Goal: Information Seeking & Learning: Learn about a topic

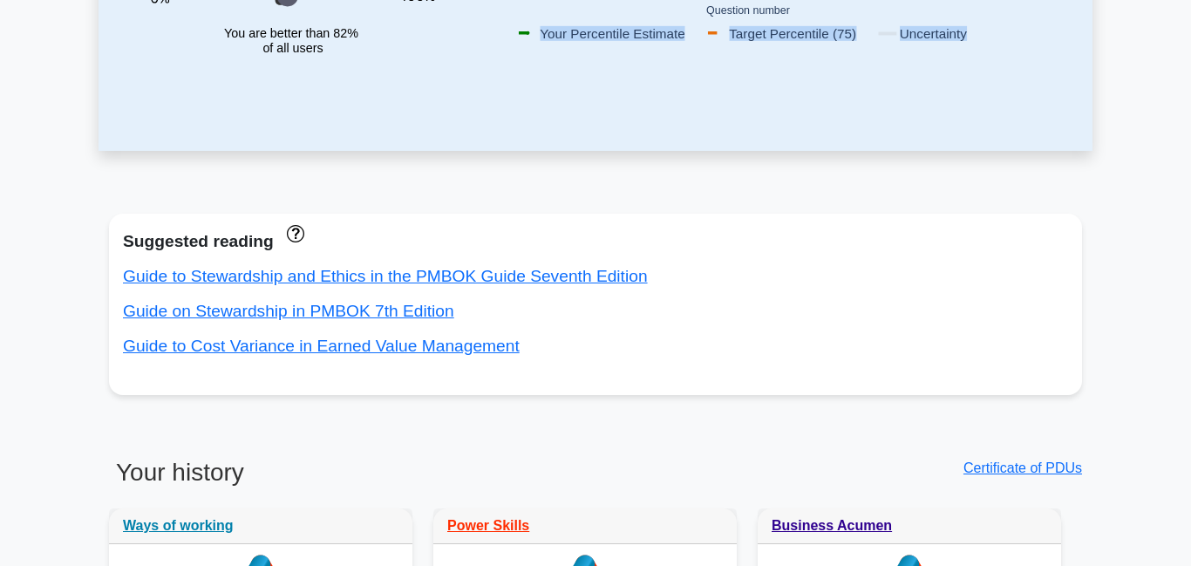
scroll to position [487, 0]
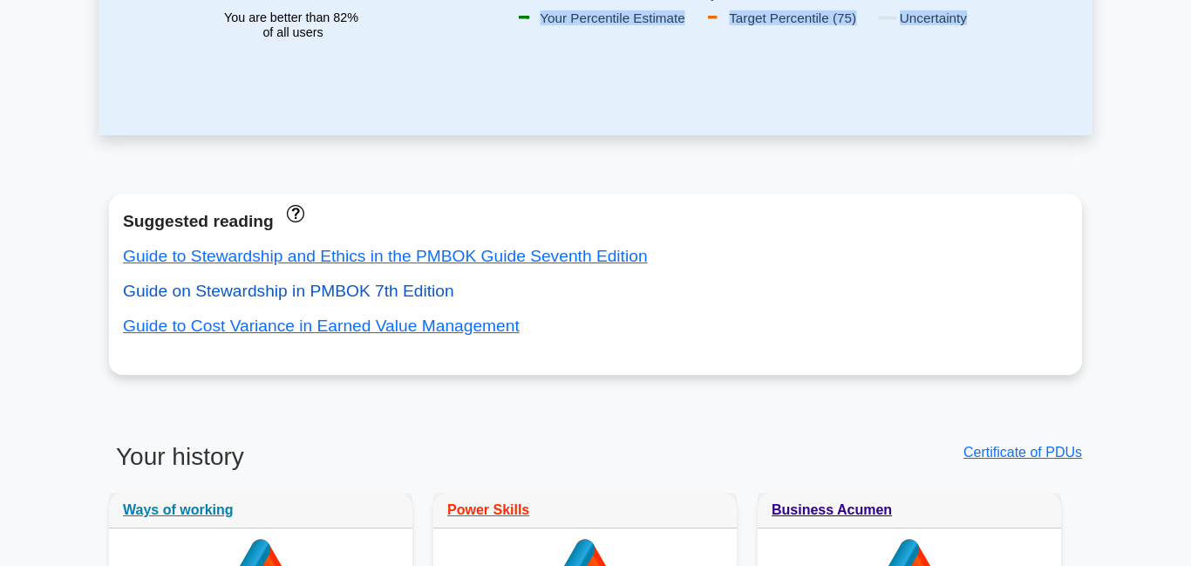
click at [334, 290] on link "Guide on Stewardship in PMBOK 7th Edition" at bounding box center [288, 291] width 331 height 18
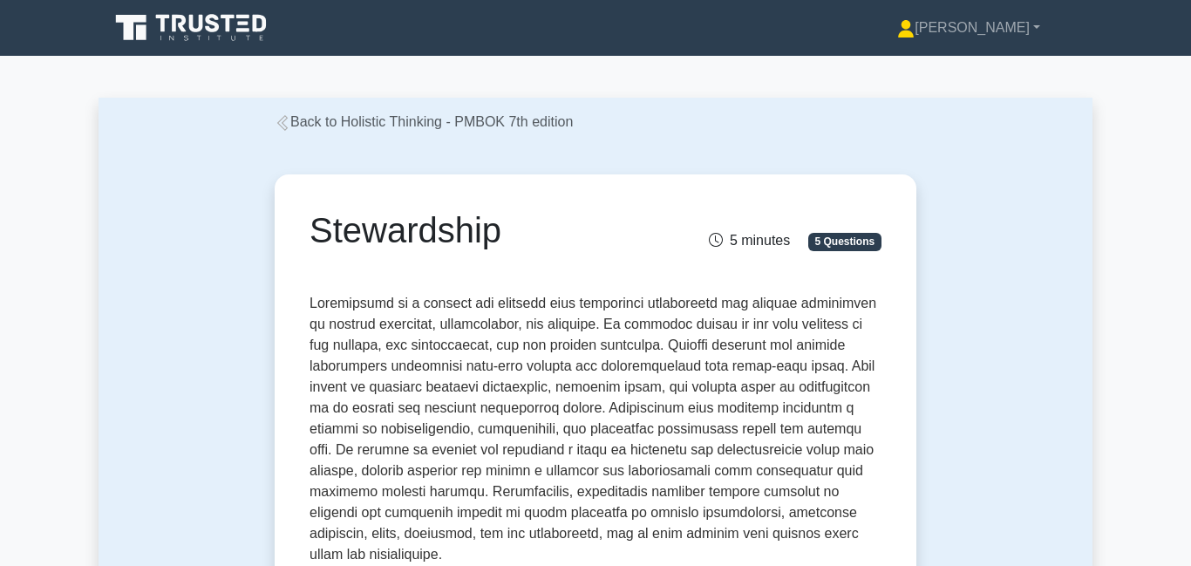
click at [412, 125] on link "Back to Holistic Thinking - PMBOK 7th edition" at bounding box center [424, 121] width 298 height 15
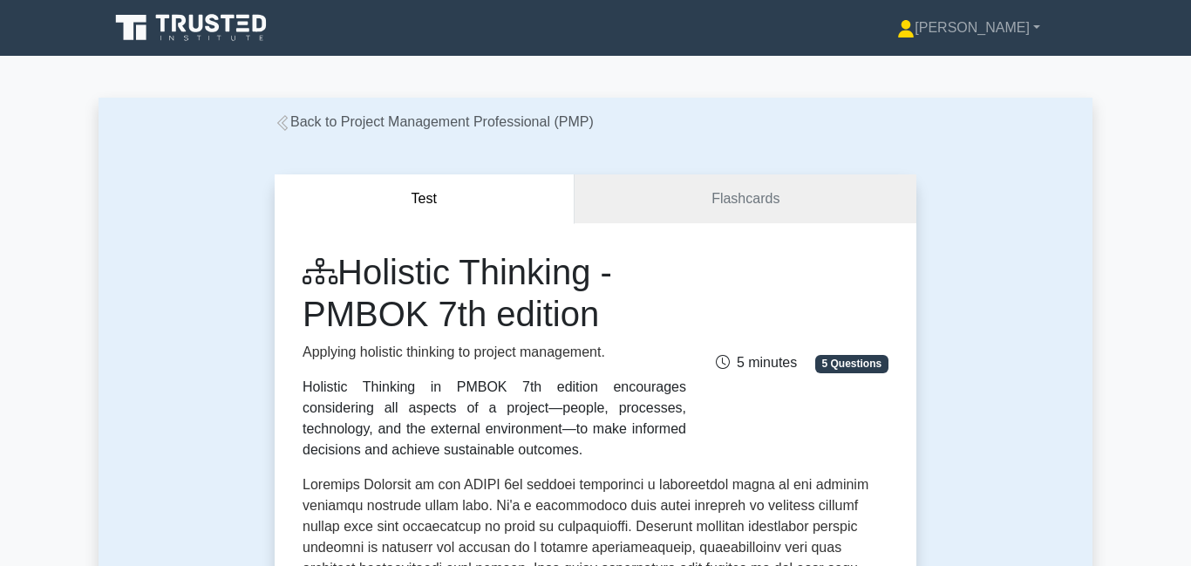
click at [406, 127] on link "Back to Project Management Professional (PMP)" at bounding box center [434, 121] width 319 height 15
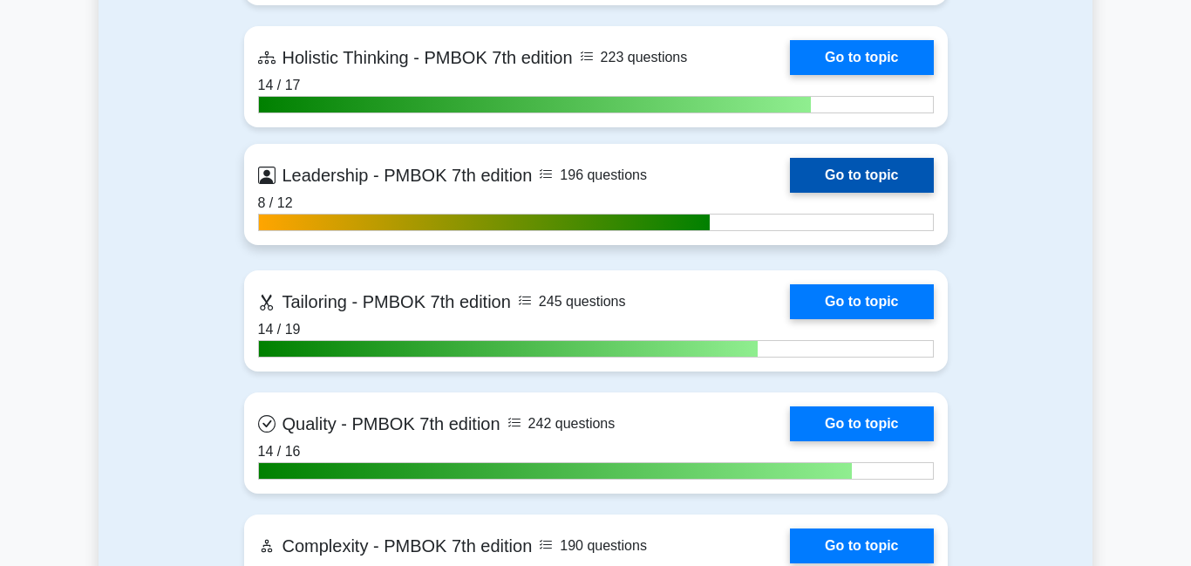
scroll to position [4957, 0]
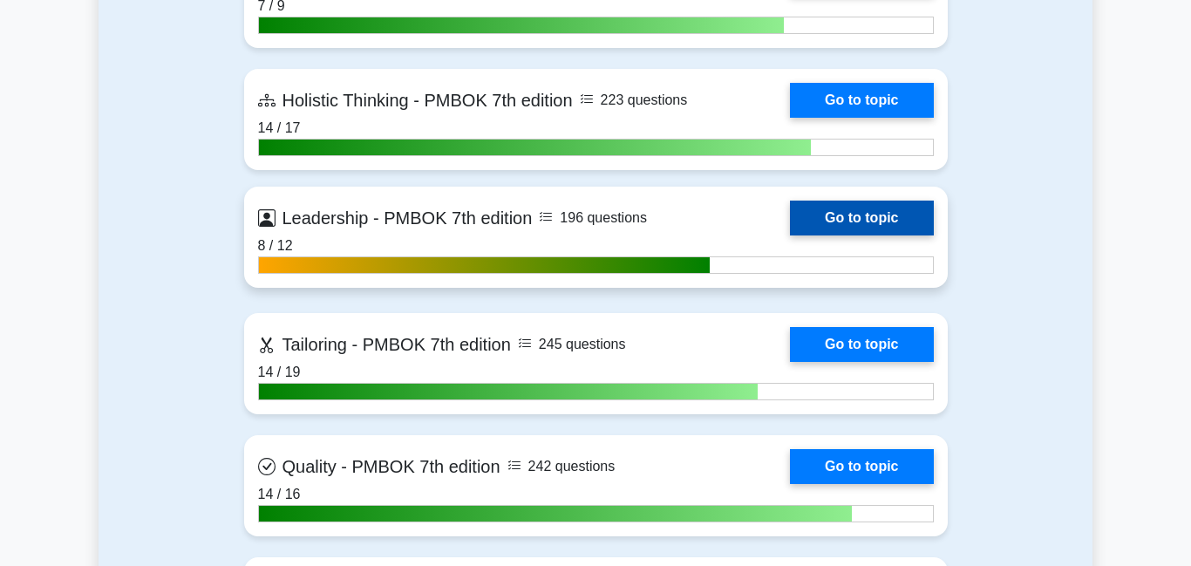
click at [880, 210] on link "Go to topic" at bounding box center [861, 217] width 143 height 35
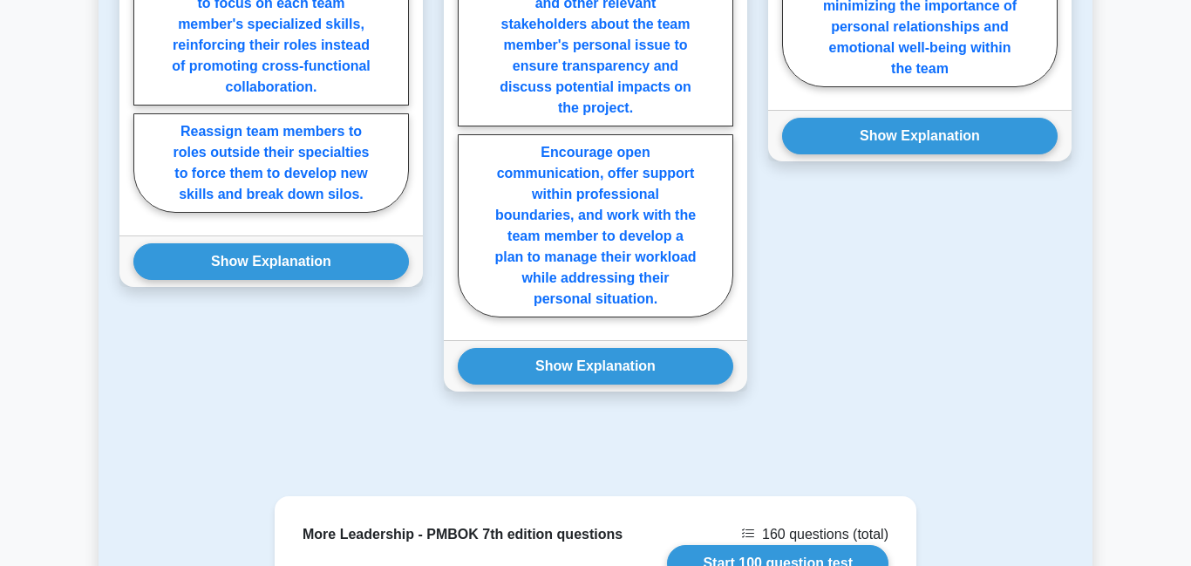
scroll to position [2224, 0]
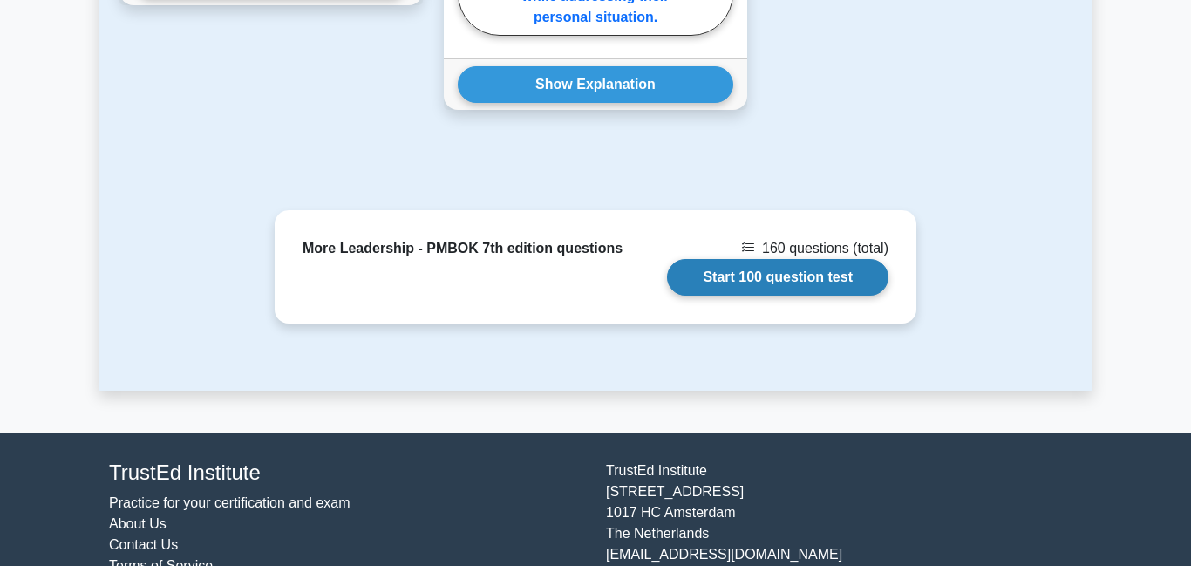
click at [823, 259] on link "Start 100 question test" at bounding box center [777, 277] width 221 height 37
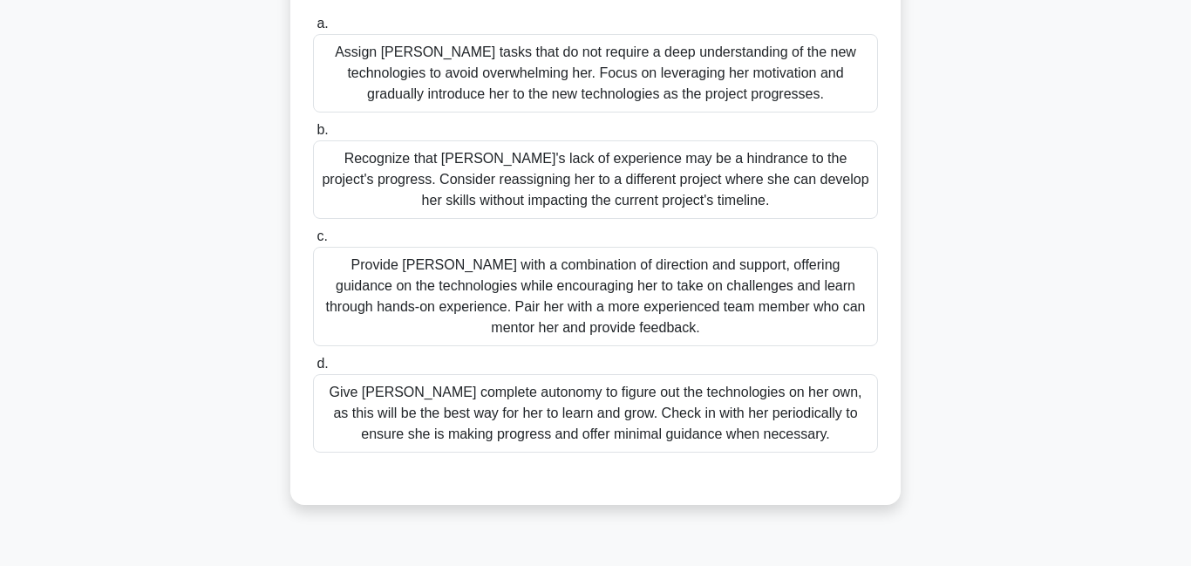
scroll to position [274, 0]
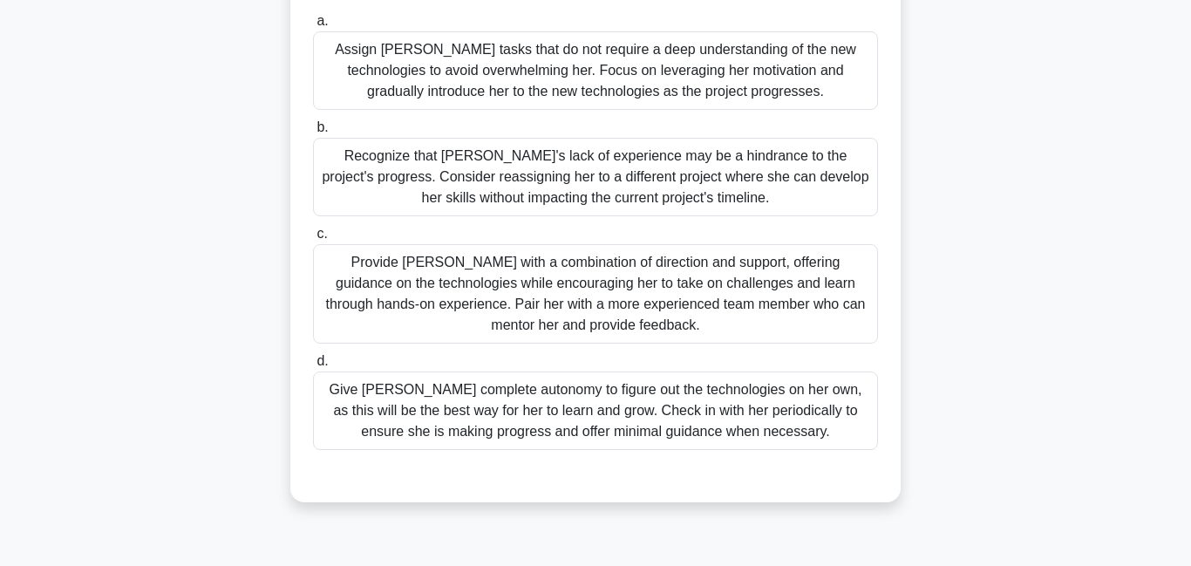
click at [410, 283] on div "Provide [PERSON_NAME] with a combination of direction and support, offering gui…" at bounding box center [595, 293] width 565 height 99
click at [313, 240] on input "c. Provide [PERSON_NAME] with a combination of direction and support, offering …" at bounding box center [313, 233] width 0 height 11
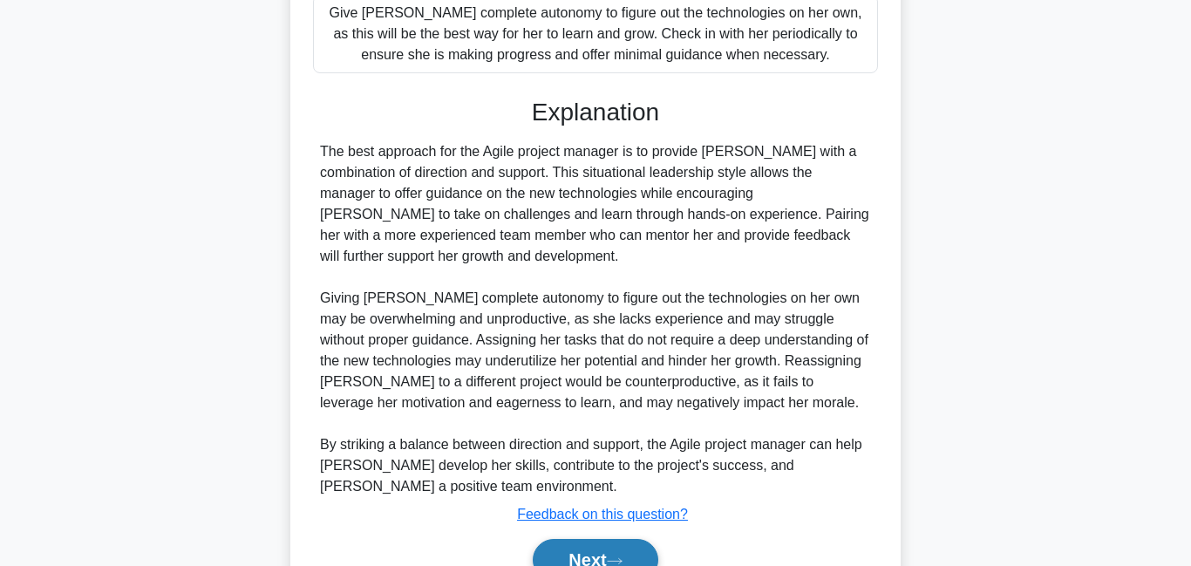
click at [612, 539] on button "Next" at bounding box center [595, 560] width 125 height 42
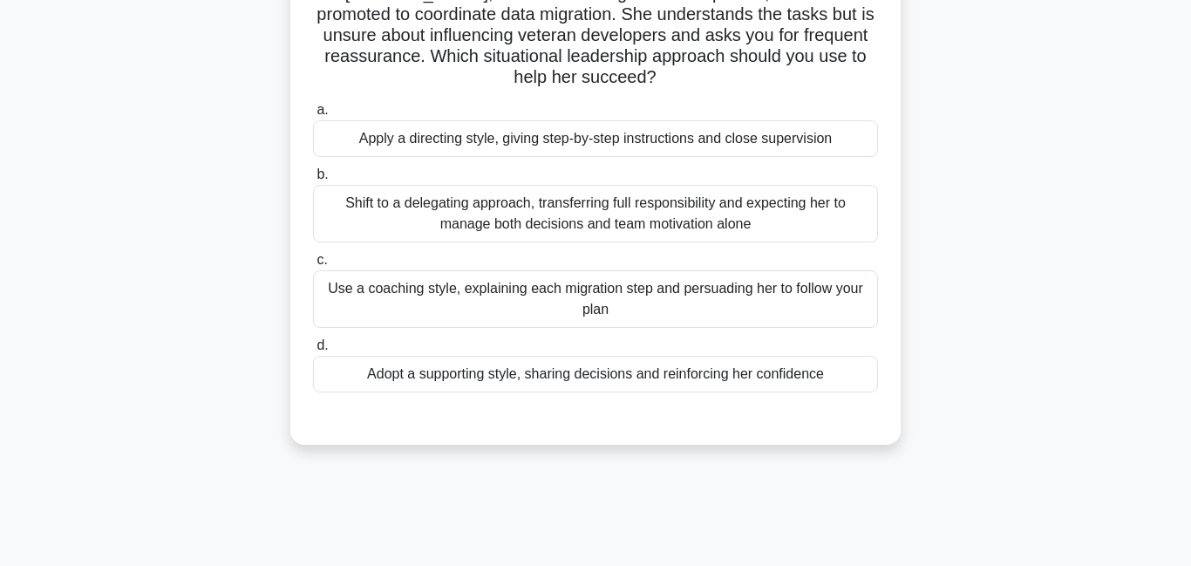
scroll to position [166, 0]
click at [439, 377] on div "Adopt a supporting style, sharing decisions and reinforcing her confidence" at bounding box center [595, 372] width 565 height 37
click at [313, 349] on input "d. Adopt a supporting style, sharing decisions and reinforcing her confidence" at bounding box center [313, 343] width 0 height 11
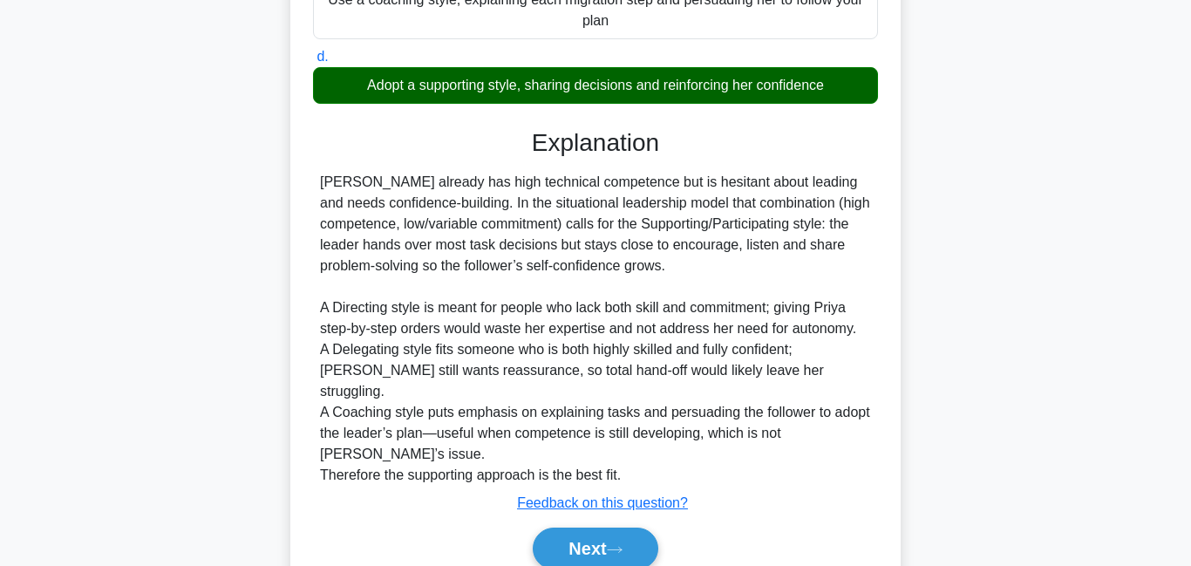
scroll to position [469, 0]
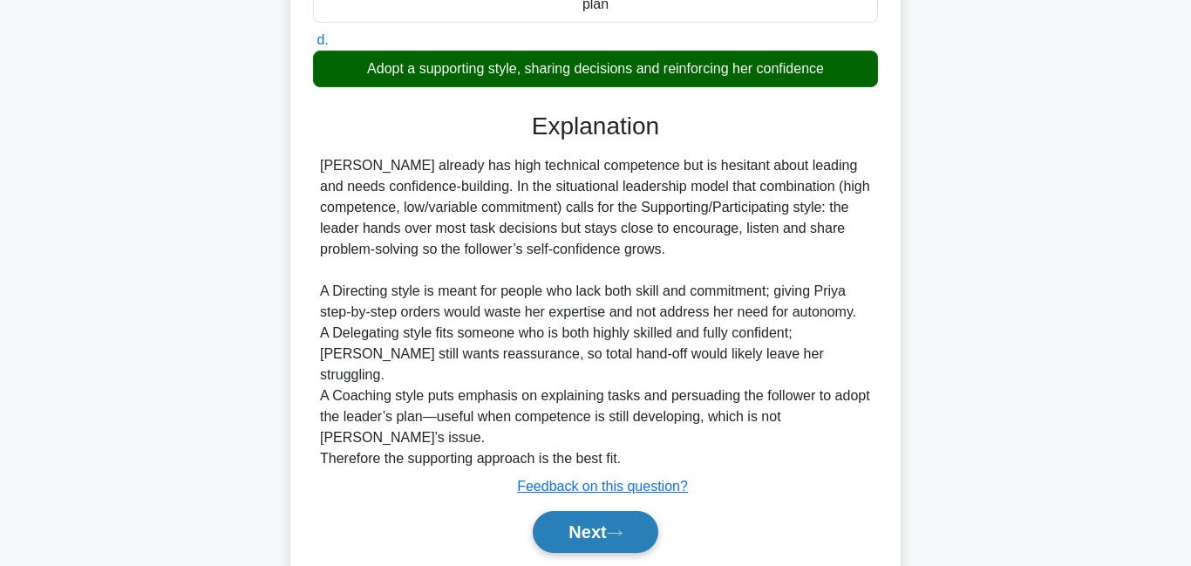
click at [614, 511] on button "Next" at bounding box center [595, 532] width 125 height 42
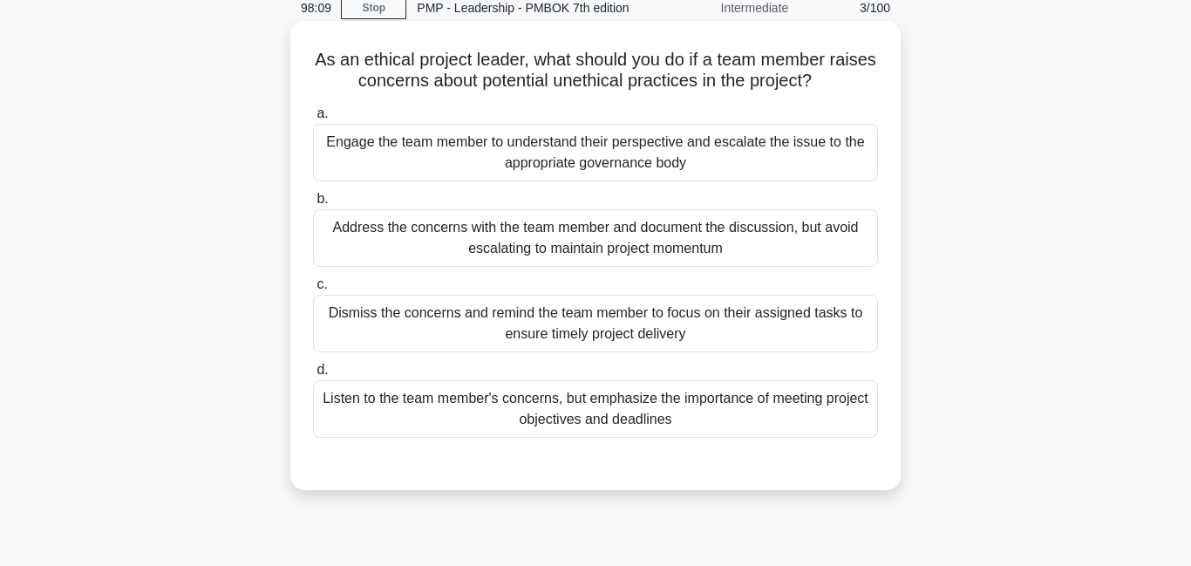
scroll to position [106, 0]
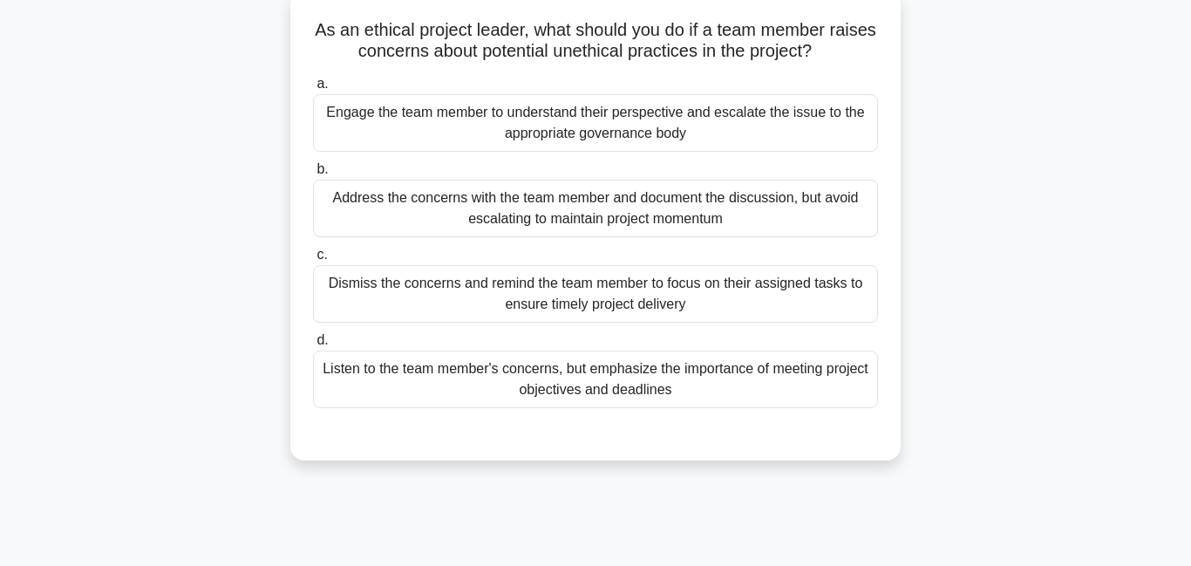
click at [509, 123] on div "Engage the team member to understand their perspective and escalate the issue t…" at bounding box center [595, 123] width 565 height 58
click at [313, 90] on input "a. Engage the team member to understand their perspective and escalate the issu…" at bounding box center [313, 83] width 0 height 11
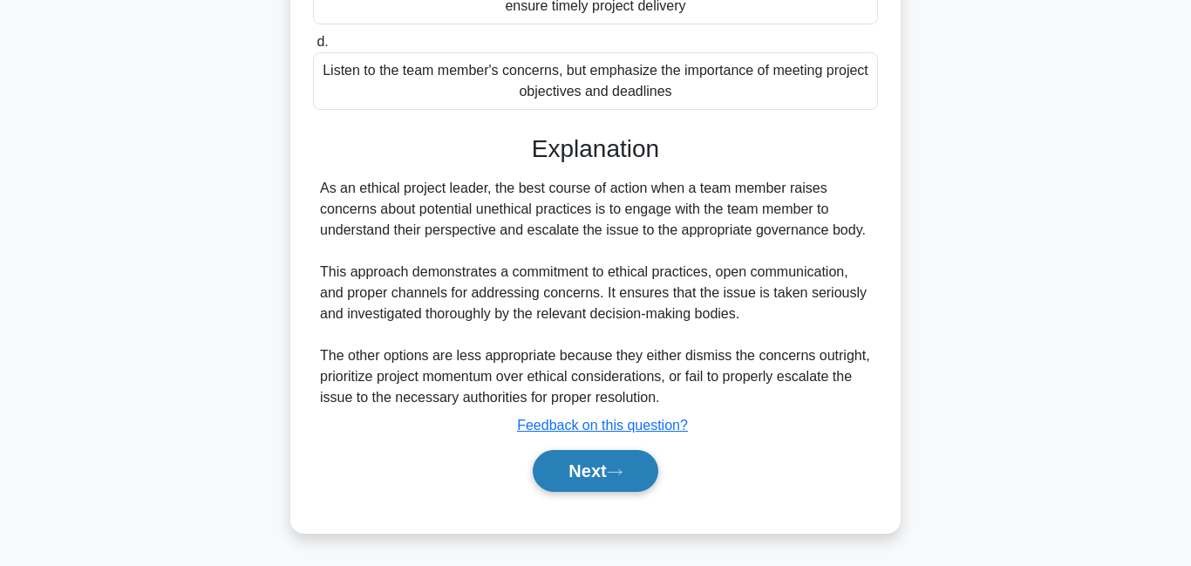
click at [580, 478] on button "Next" at bounding box center [595, 471] width 125 height 42
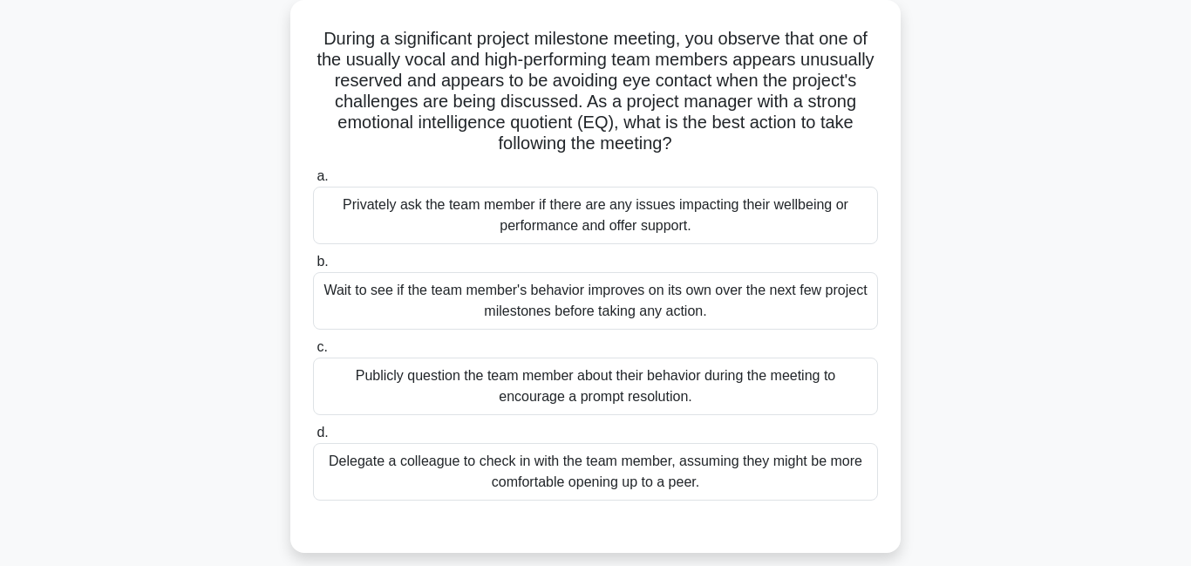
scroll to position [130, 0]
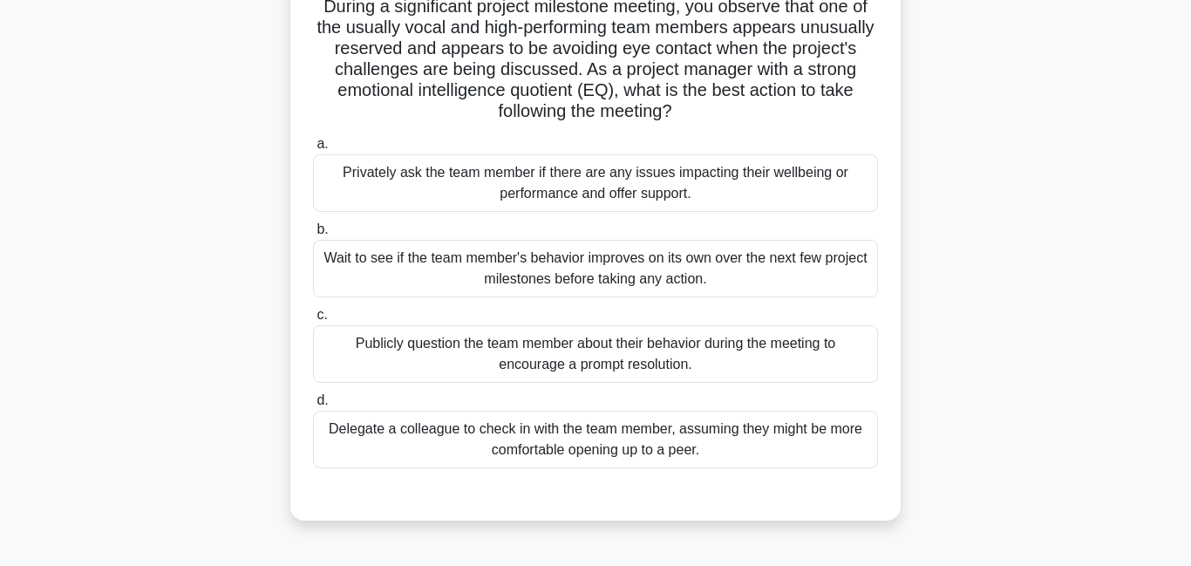
click at [656, 203] on div "Privately ask the team member if there are any issues impacting their wellbeing…" at bounding box center [595, 183] width 565 height 58
click at [313, 150] on input "a. Privately ask the team member if there are any issues impacting their wellbe…" at bounding box center [313, 144] width 0 height 11
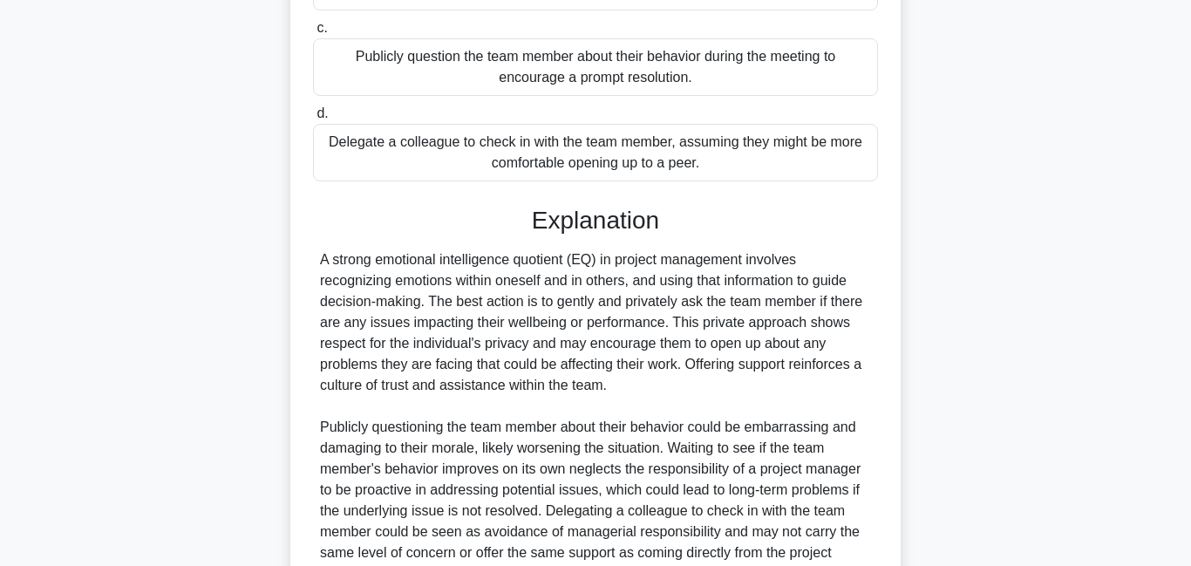
scroll to position [594, 0]
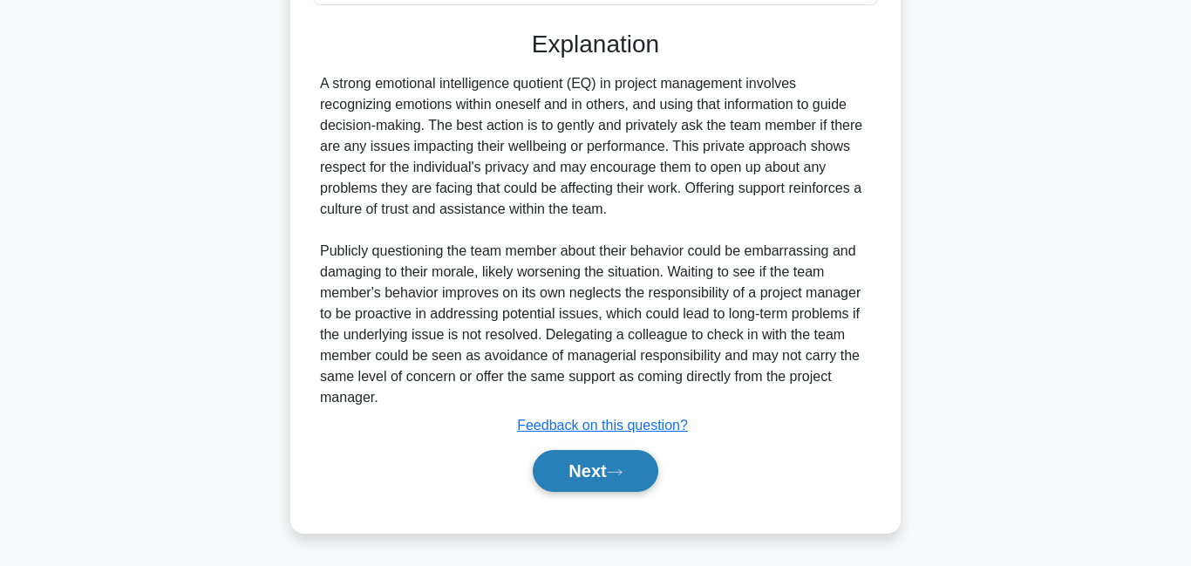
click at [573, 479] on button "Next" at bounding box center [595, 471] width 125 height 42
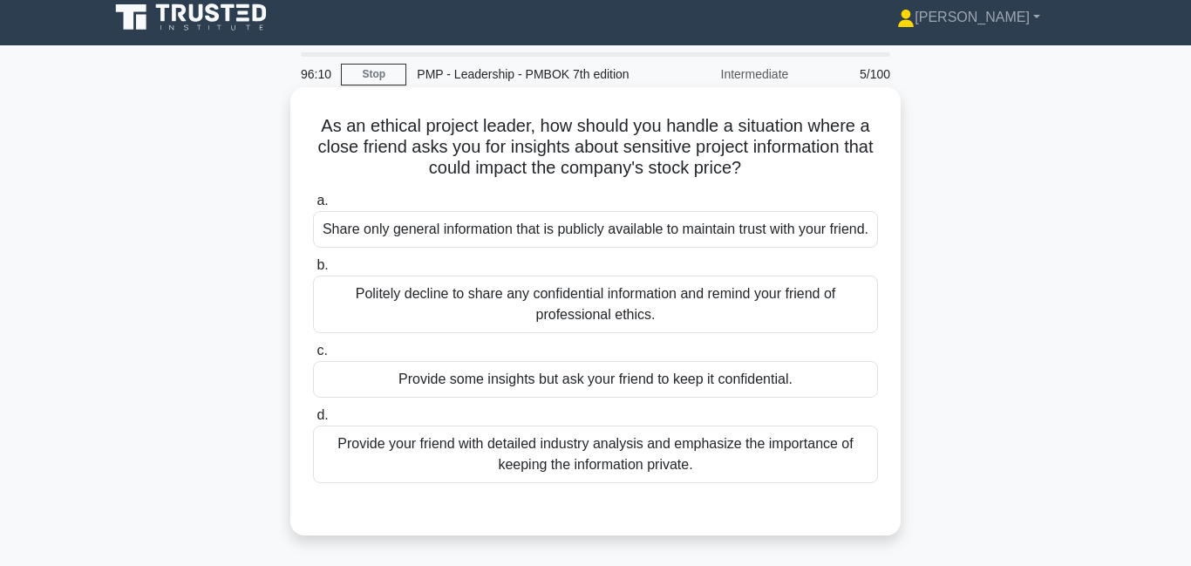
scroll to position [71, 0]
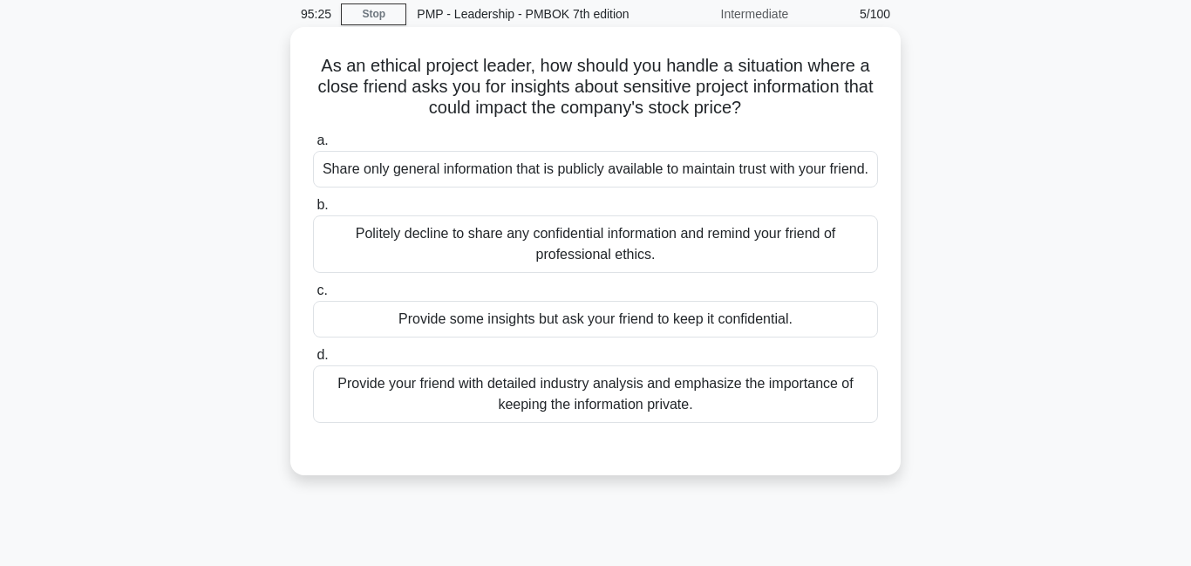
click at [586, 263] on div "Politely decline to share any confidential information and remind your friend o…" at bounding box center [595, 244] width 565 height 58
click at [313, 211] on input "b. Politely decline to share any confidential information and remind your frien…" at bounding box center [313, 205] width 0 height 11
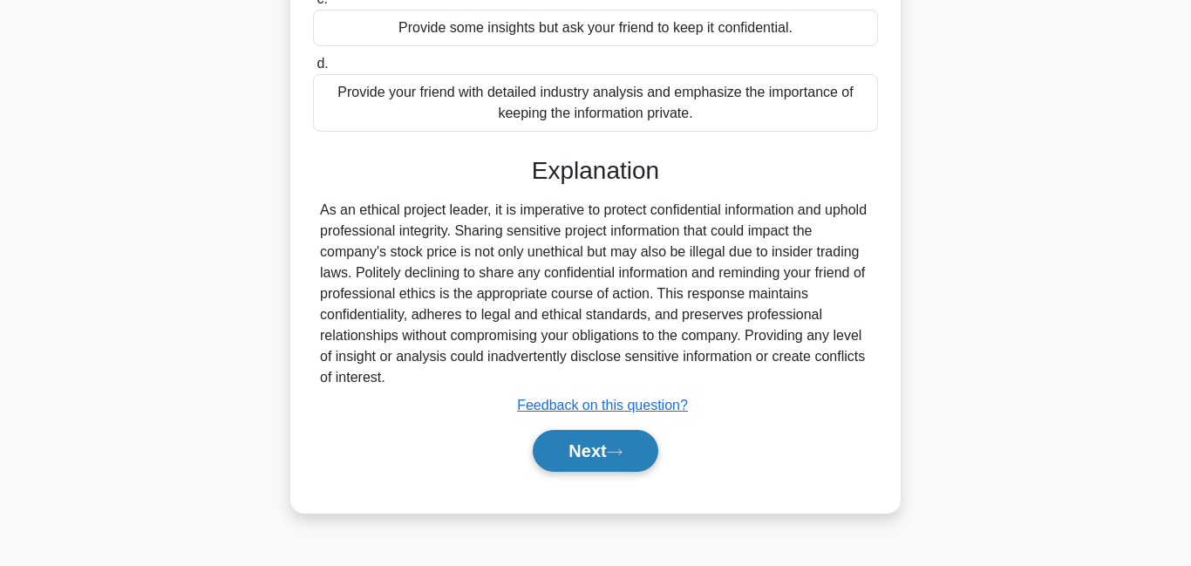
scroll to position [376, 0]
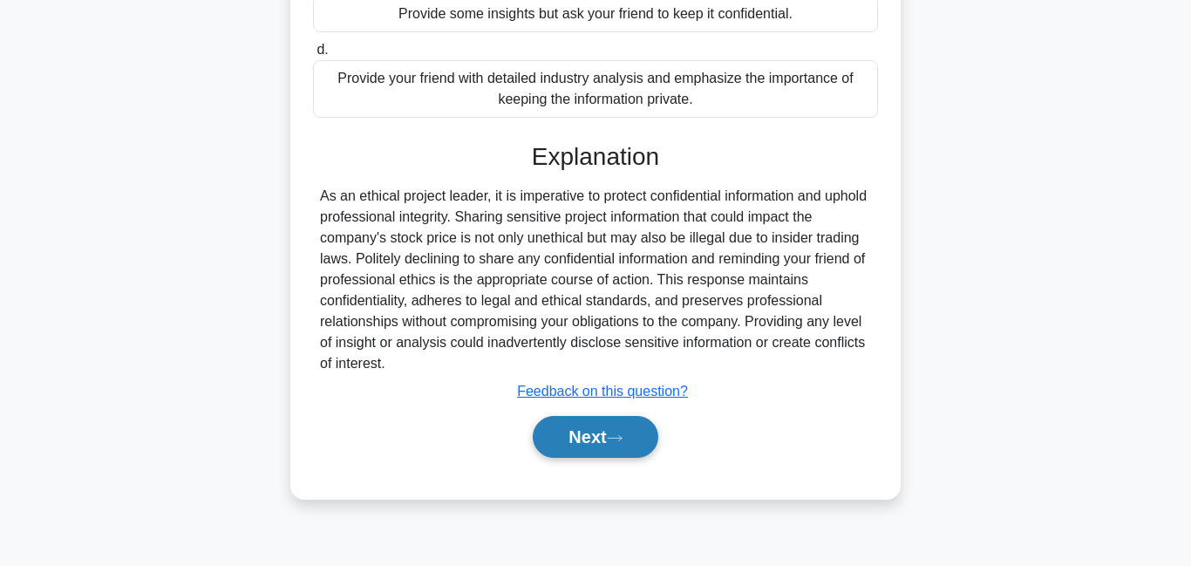
click at [630, 458] on button "Next" at bounding box center [595, 437] width 125 height 42
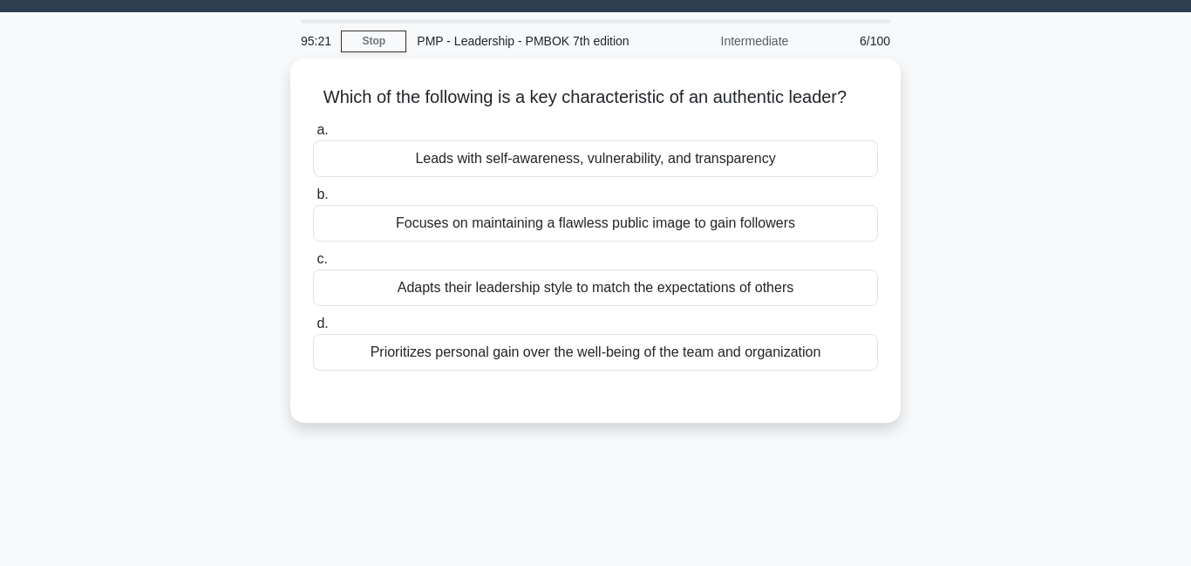
scroll to position [0, 0]
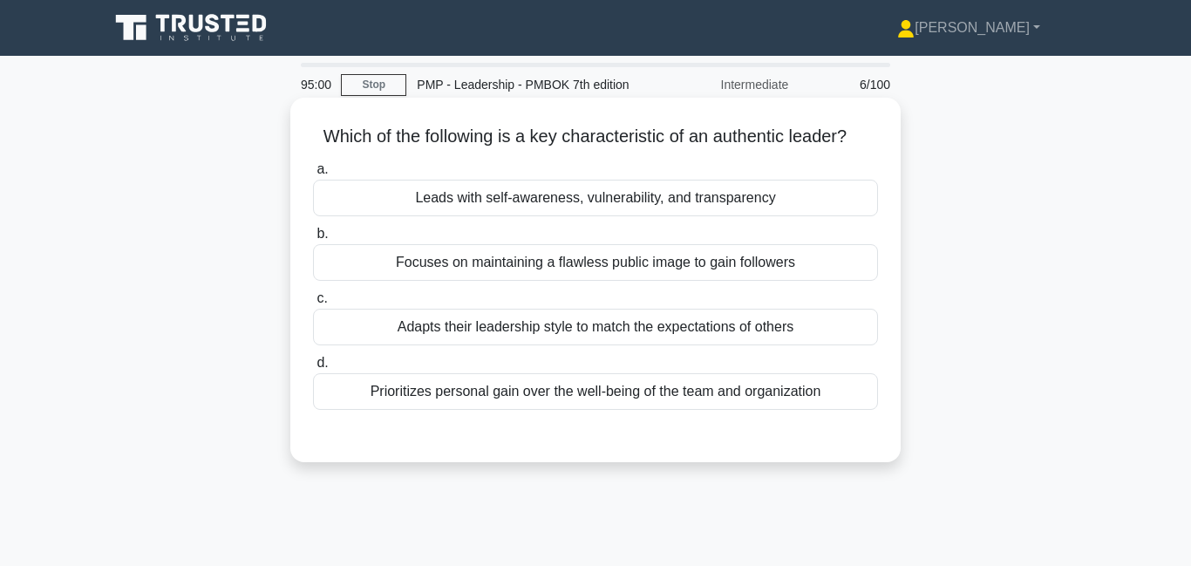
click at [542, 209] on div "Leads with self-awareness, vulnerability, and transparency" at bounding box center [595, 198] width 565 height 37
click at [313, 175] on input "a. Leads with self-awareness, vulnerability, and transparency" at bounding box center [313, 169] width 0 height 11
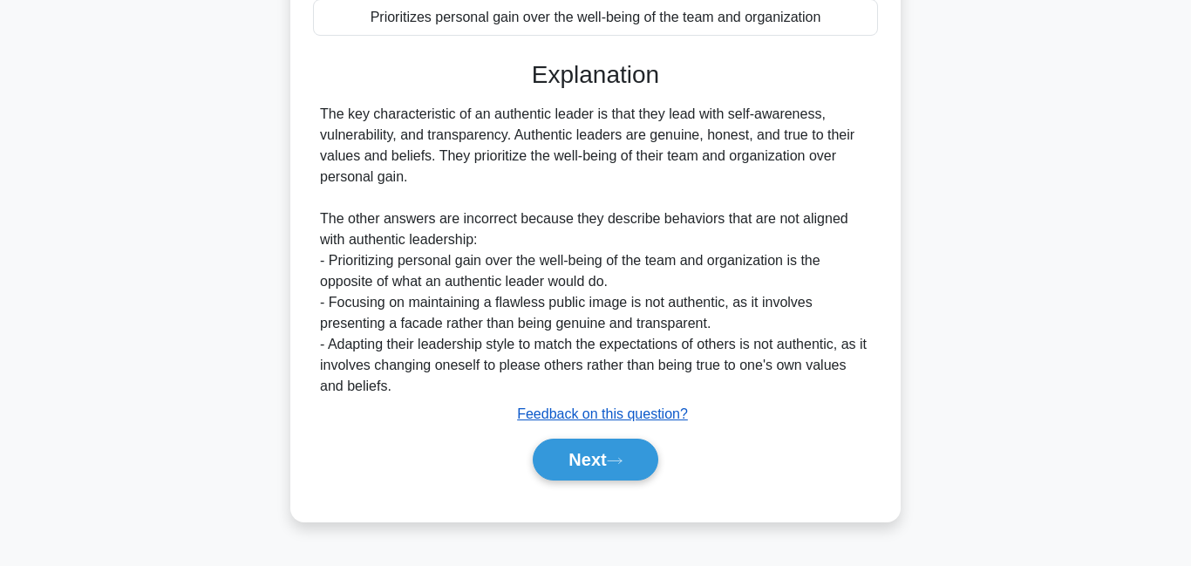
scroll to position [376, 0]
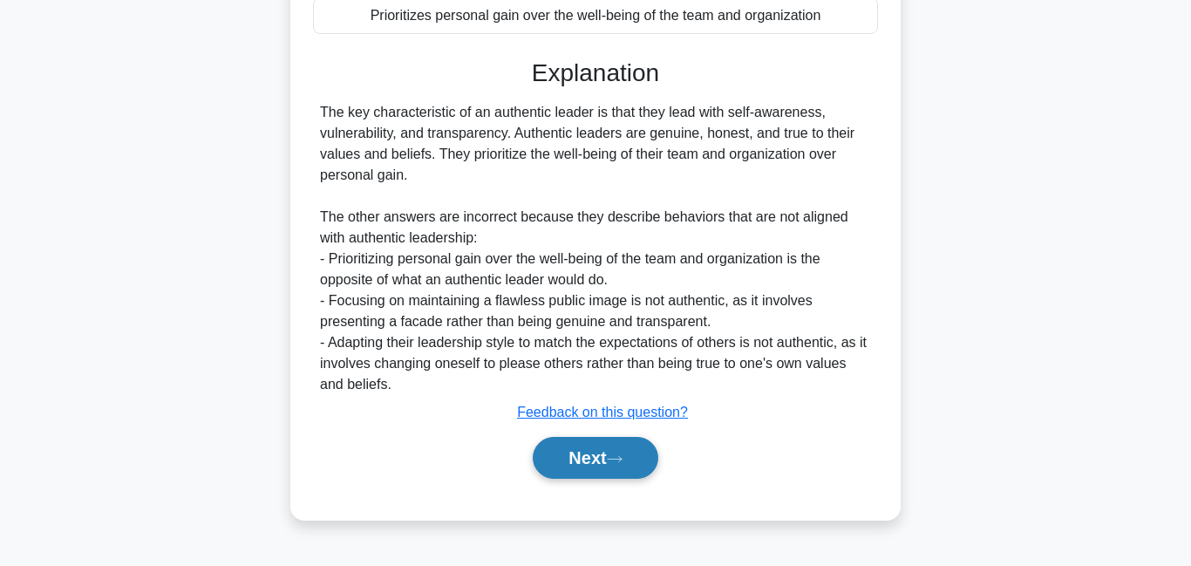
click at [594, 461] on button "Next" at bounding box center [595, 458] width 125 height 42
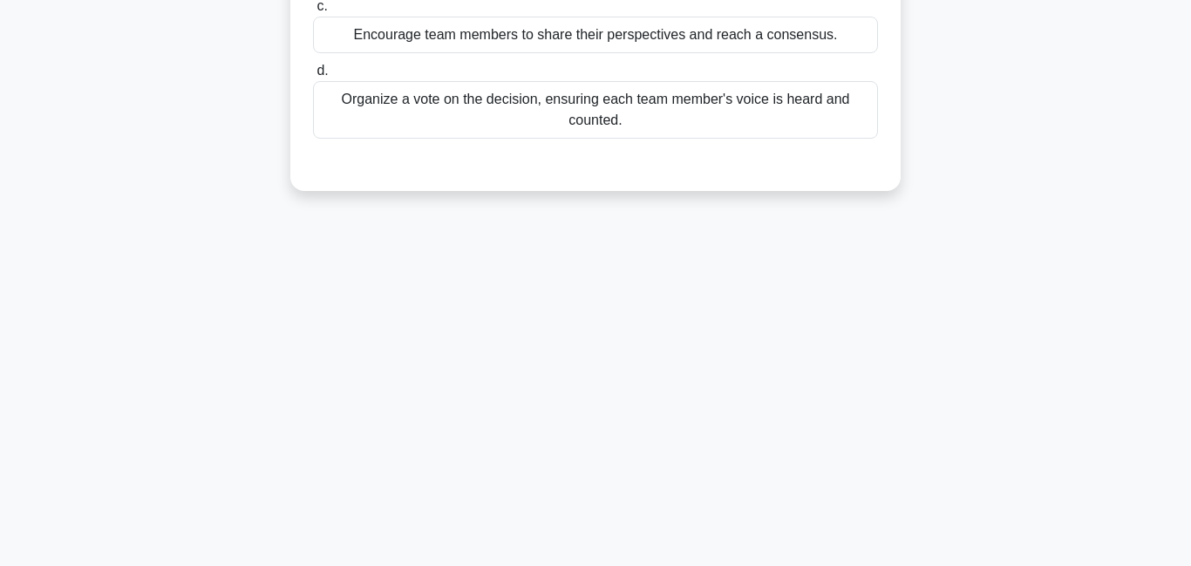
scroll to position [0, 0]
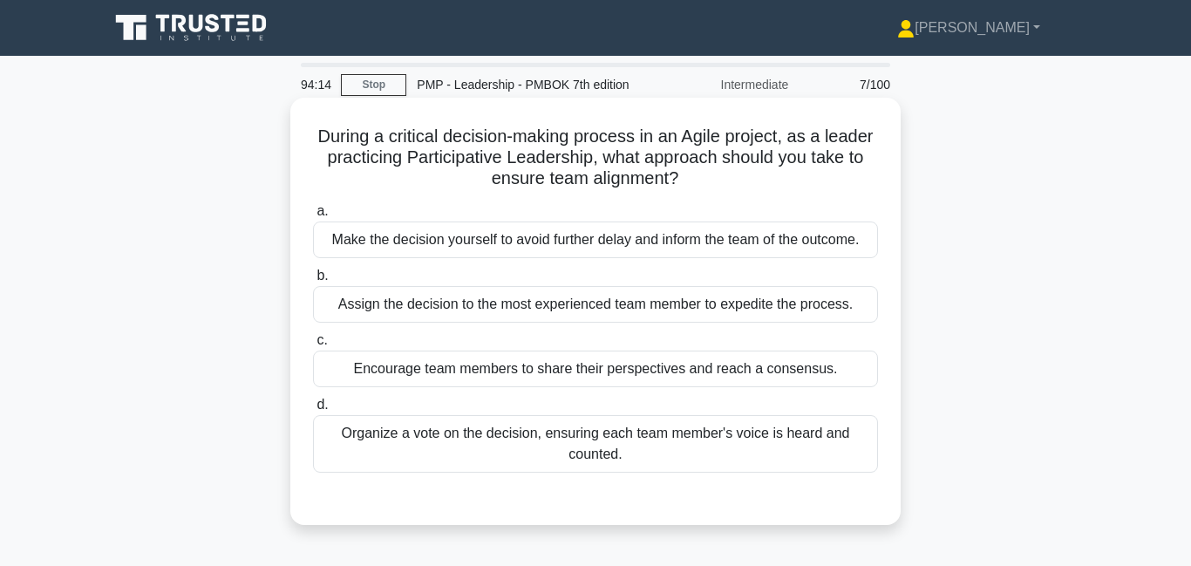
click at [472, 377] on div "Encourage team members to share their perspectives and reach a consensus." at bounding box center [595, 368] width 565 height 37
click at [406, 372] on div "Encourage team members to share their perspectives and reach a consensus." at bounding box center [595, 368] width 565 height 37
click at [313, 346] on input "c. Encourage team members to share their perspectives and reach a consensus." at bounding box center [313, 340] width 0 height 11
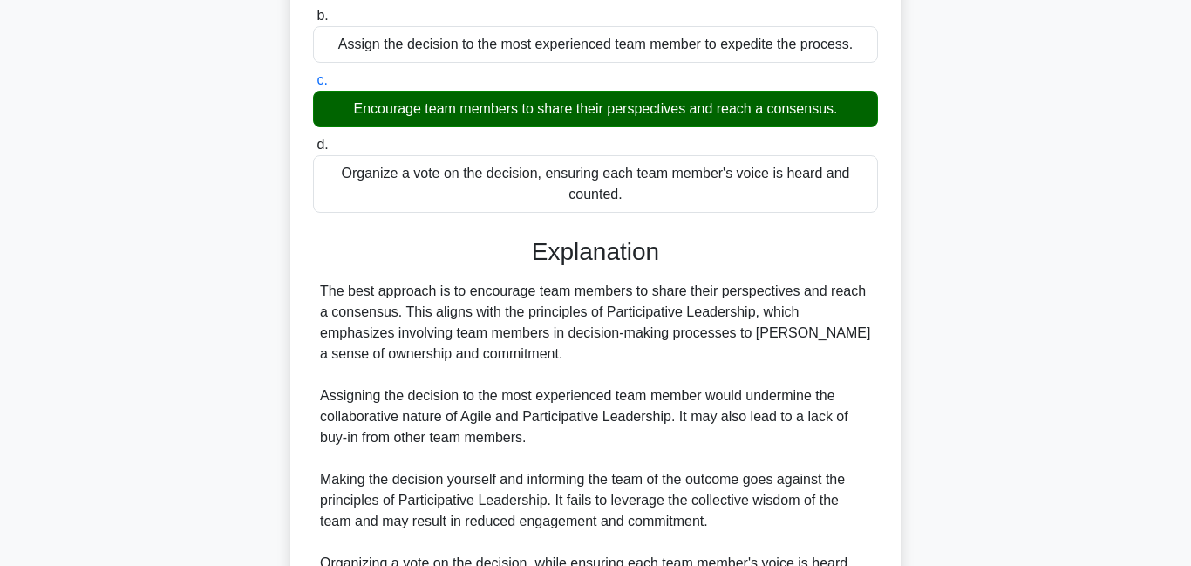
scroll to position [468, 0]
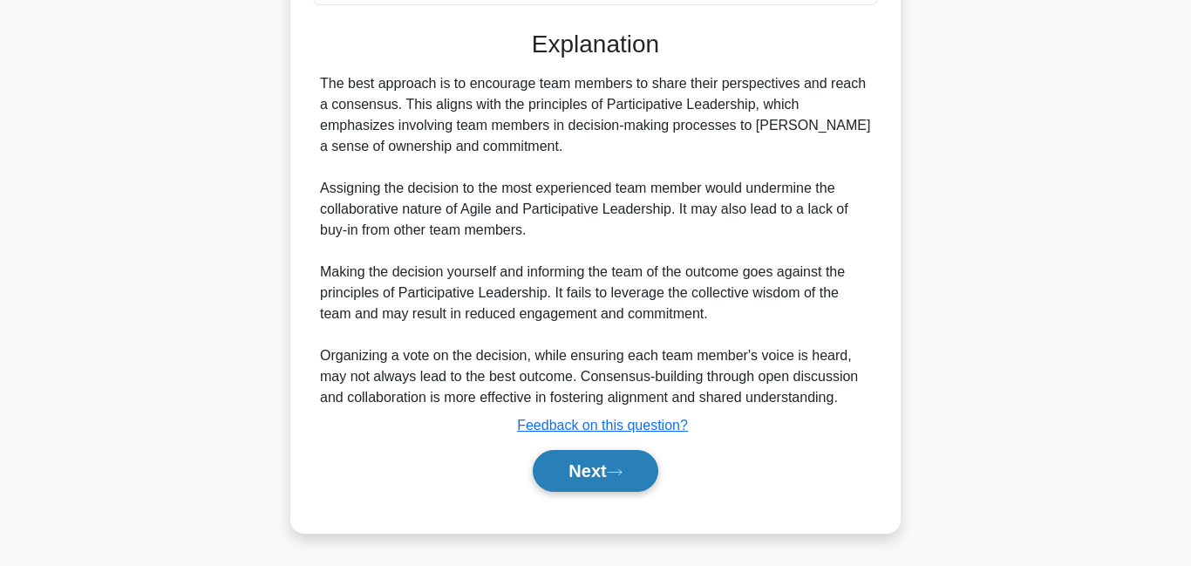
click at [559, 475] on button "Next" at bounding box center [595, 471] width 125 height 42
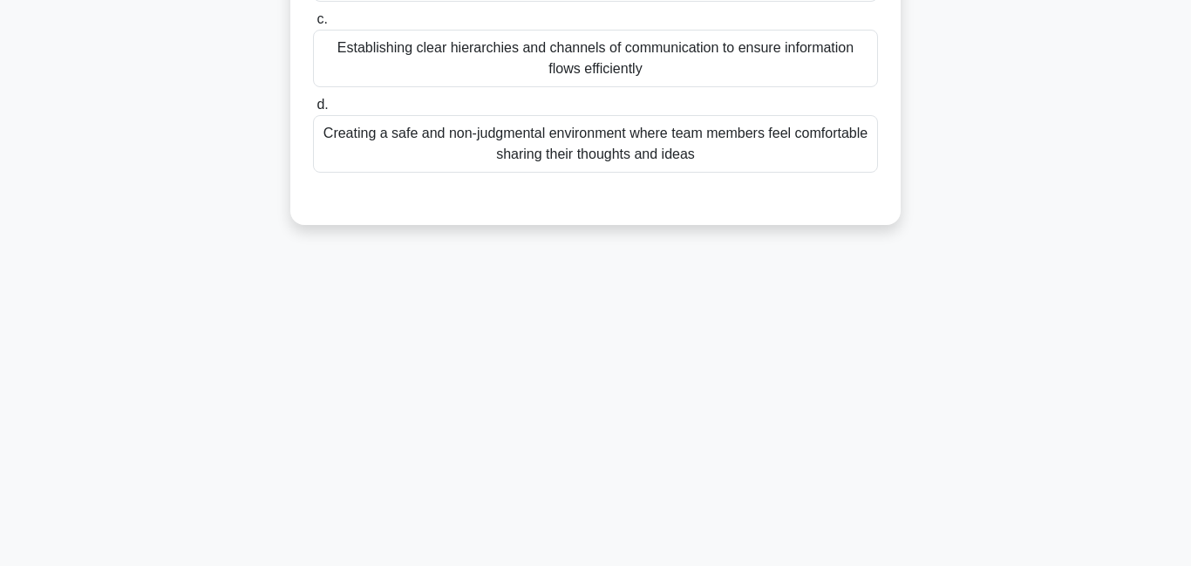
scroll to position [80, 0]
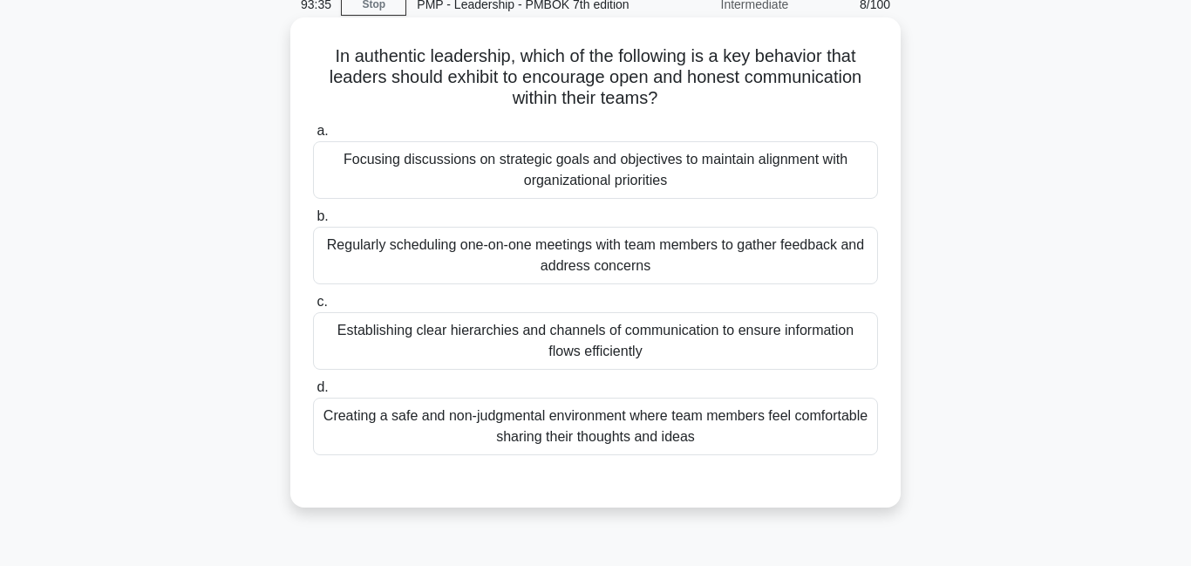
click at [499, 424] on div "Creating a safe and non-judgmental environment where team members feel comforta…" at bounding box center [595, 426] width 565 height 58
click at [584, 424] on div "Creating a safe and non-judgmental environment where team members feel comforta…" at bounding box center [595, 426] width 565 height 58
click at [313, 393] on input "d. Creating a safe and non-judgmental environment where team members feel comfo…" at bounding box center [313, 387] width 0 height 11
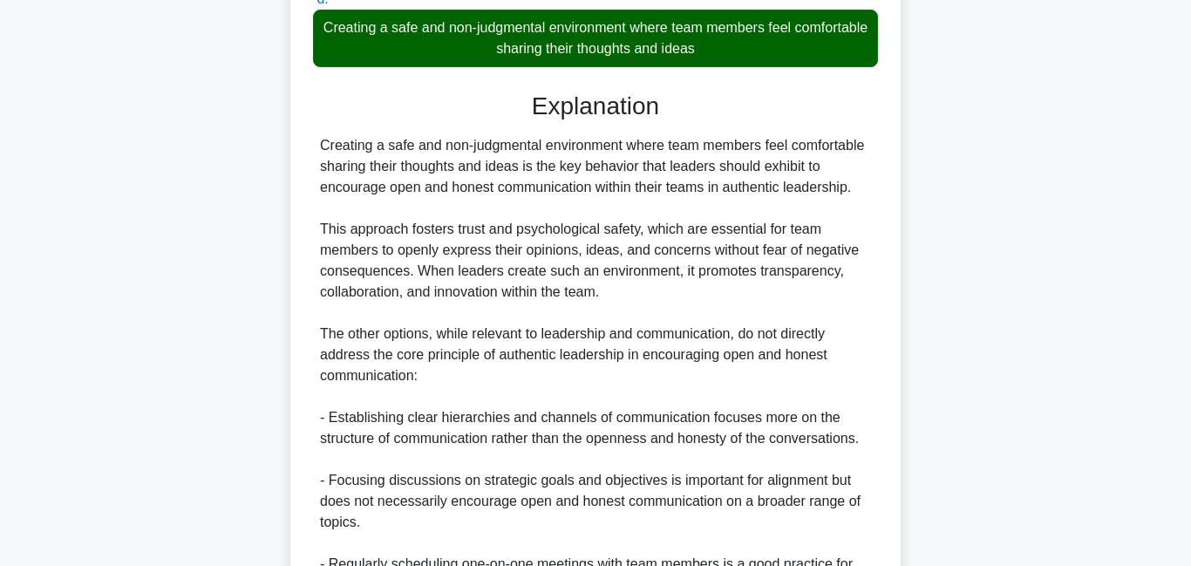
scroll to position [677, 0]
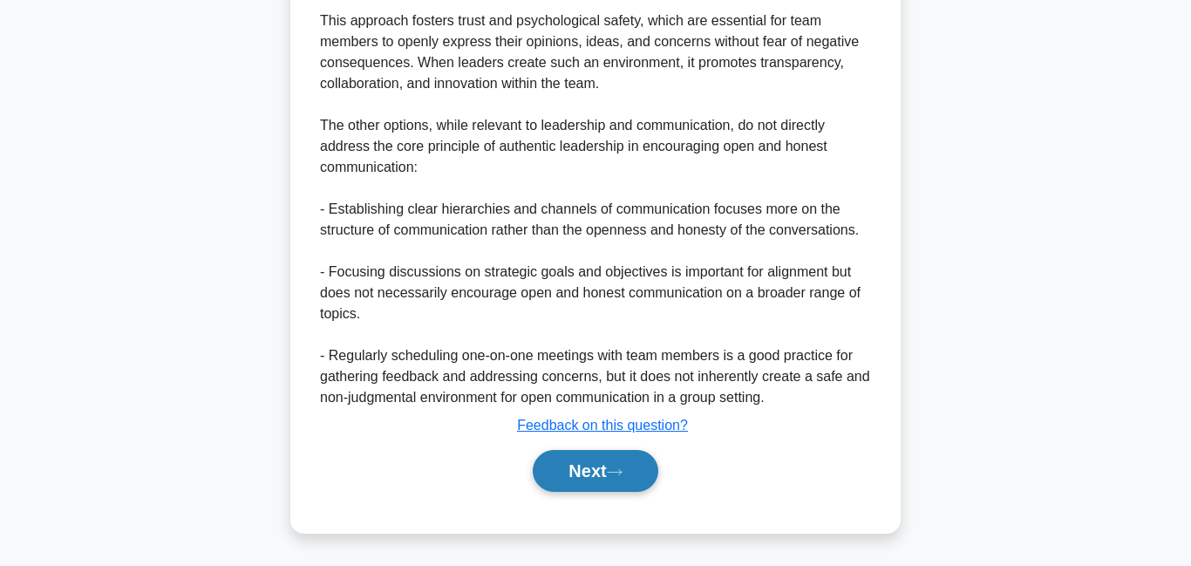
click at [600, 457] on button "Next" at bounding box center [595, 471] width 125 height 42
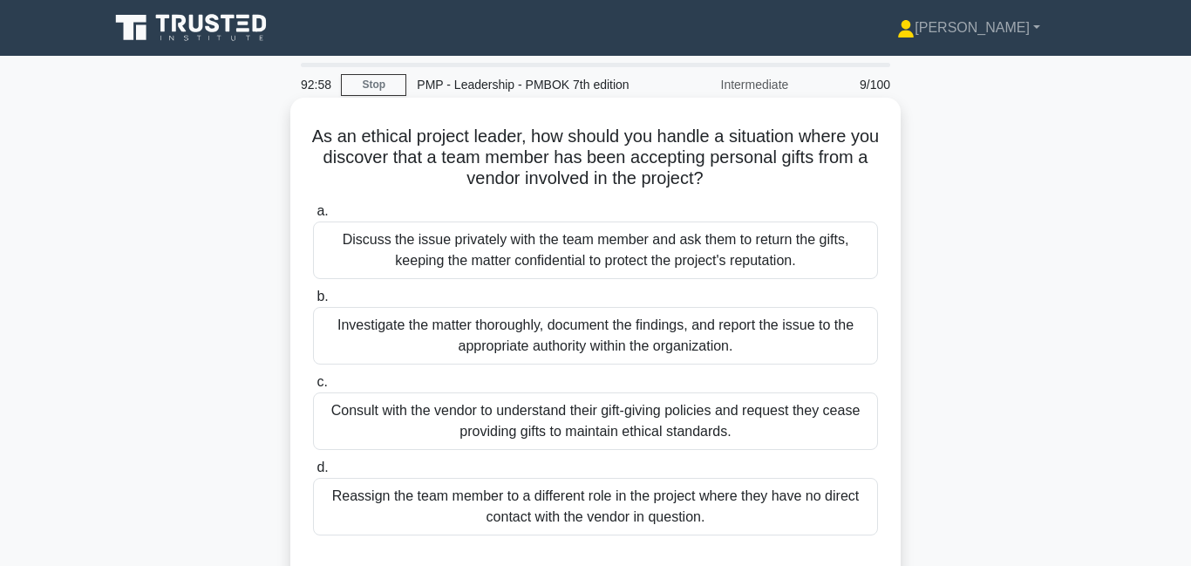
scroll to position [36, 0]
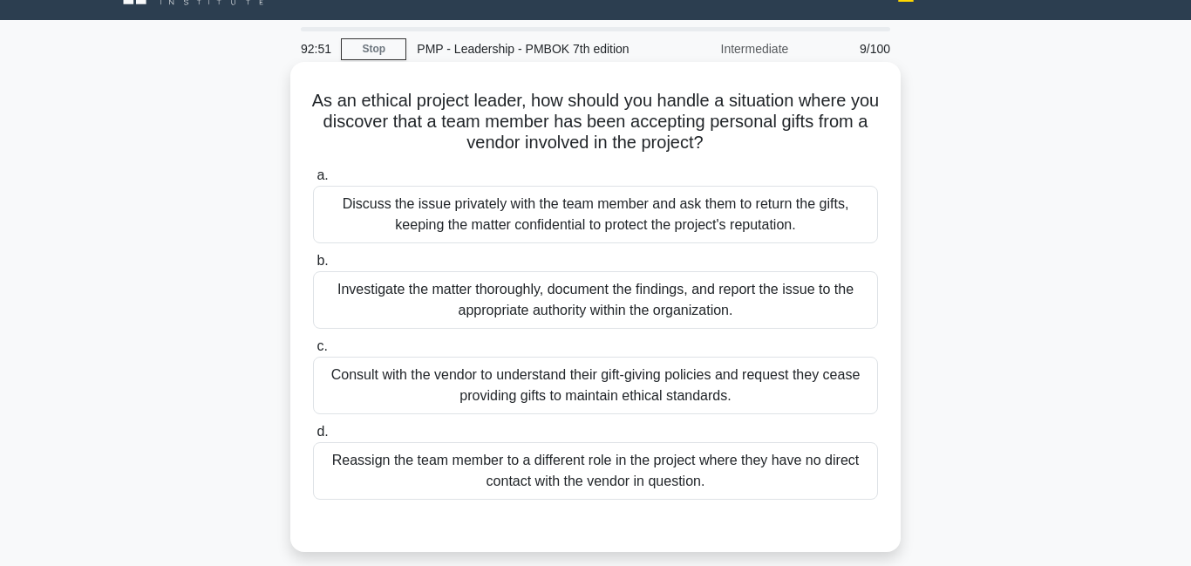
click at [535, 219] on div "Discuss the issue privately with the team member and ask them to return the gif…" at bounding box center [595, 215] width 565 height 58
click at [313, 181] on input "a. Discuss the issue privately with the team member and ask them to return the …" at bounding box center [313, 175] width 0 height 11
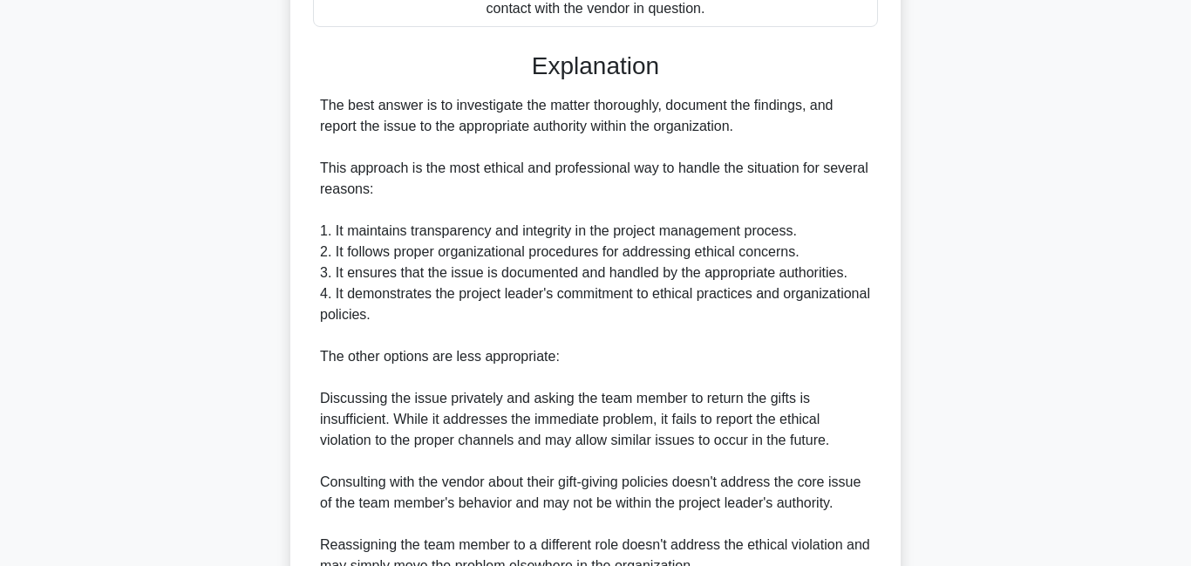
scroll to position [724, 0]
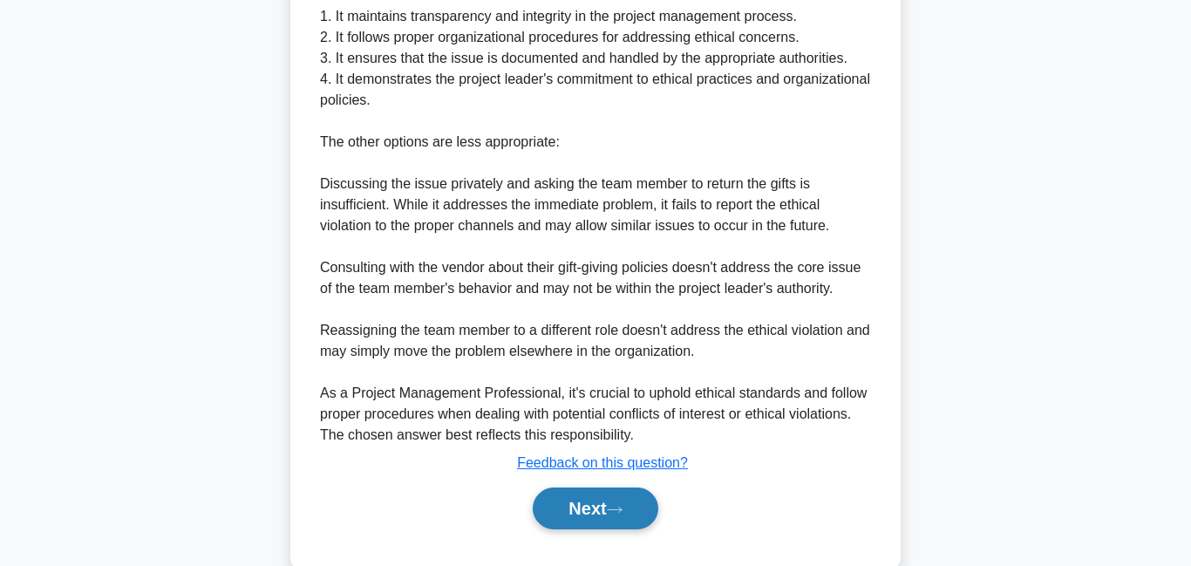
click at [576, 522] on button "Next" at bounding box center [595, 508] width 125 height 42
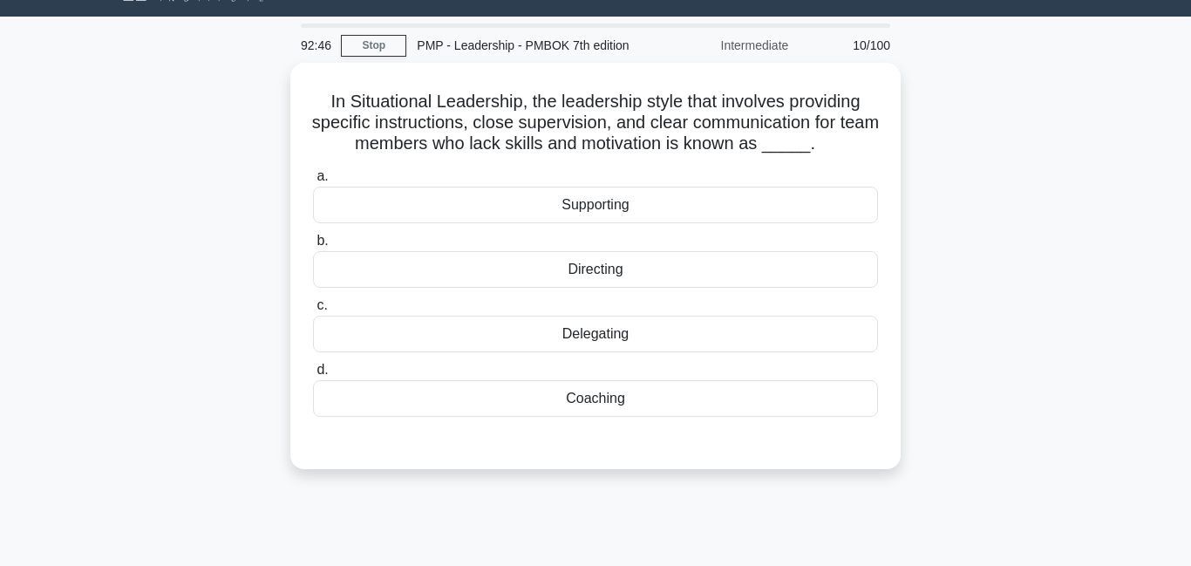
scroll to position [0, 0]
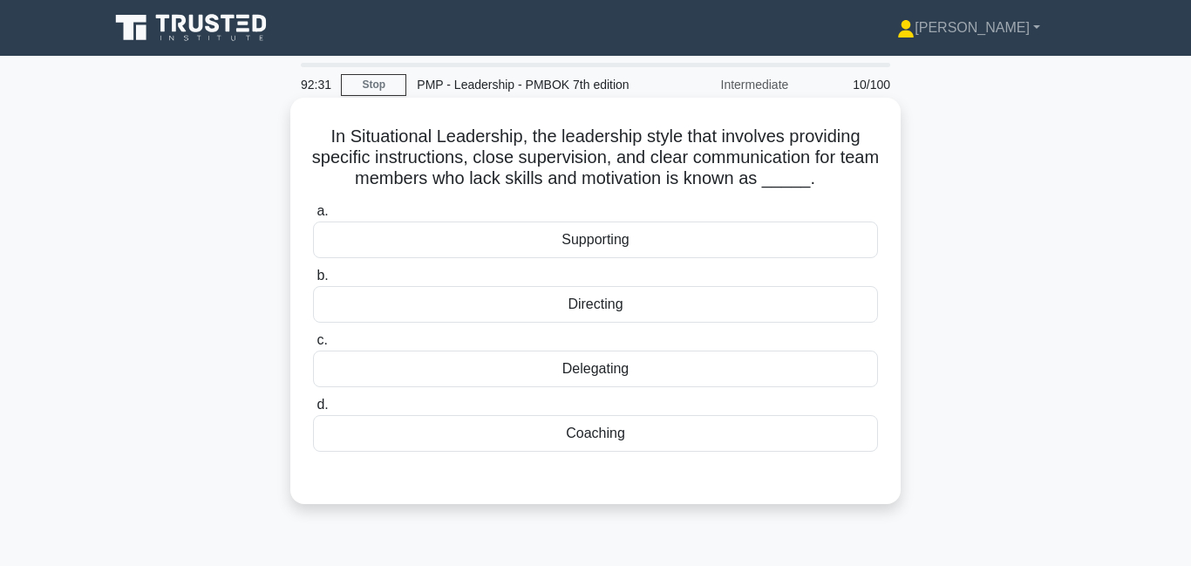
click at [554, 308] on div "Directing" at bounding box center [595, 304] width 565 height 37
click at [313, 282] on input "b. Directing" at bounding box center [313, 275] width 0 height 11
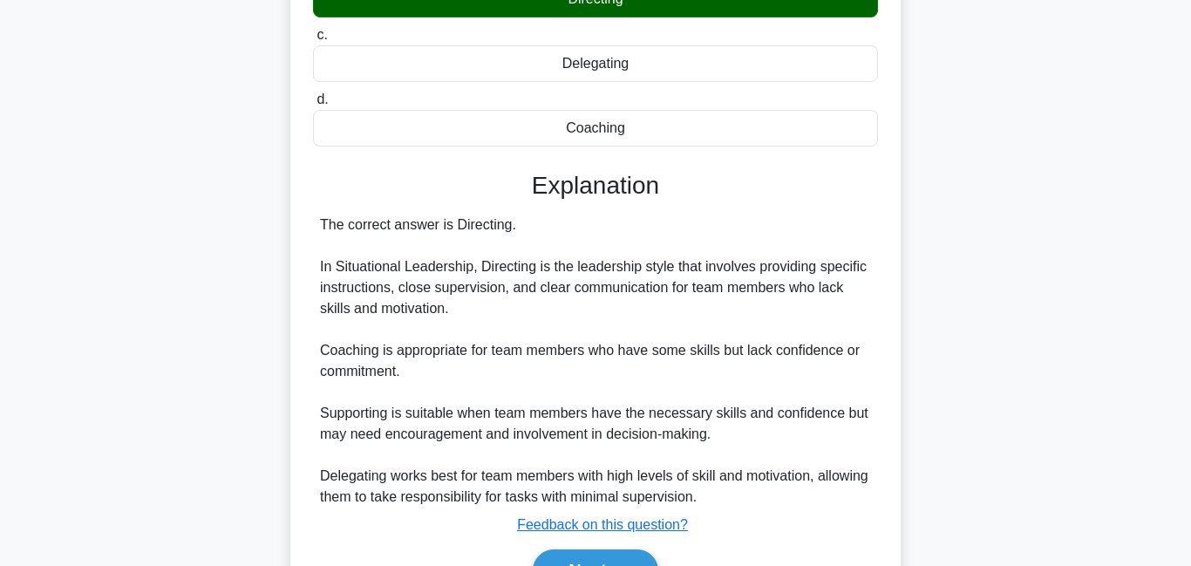
scroll to position [405, 0]
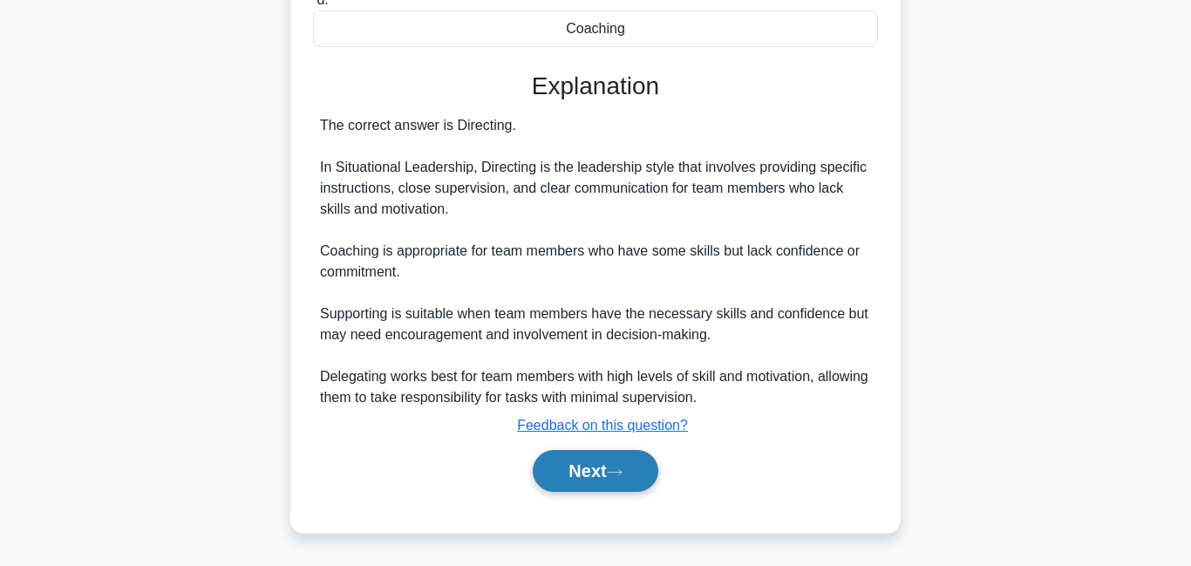
click at [573, 487] on button "Next" at bounding box center [595, 471] width 125 height 42
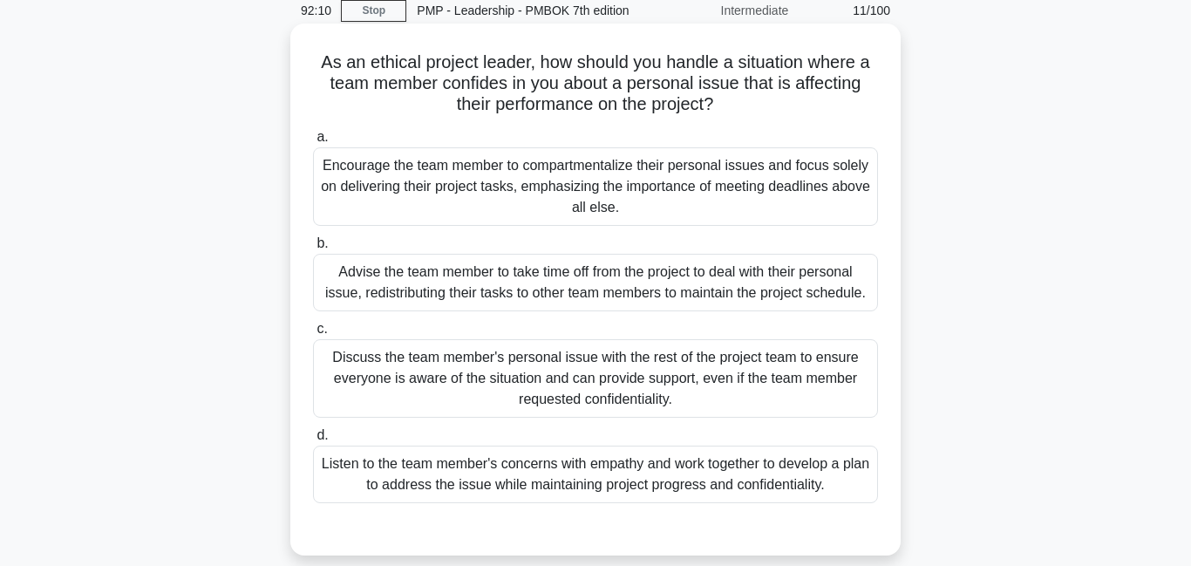
scroll to position [145, 0]
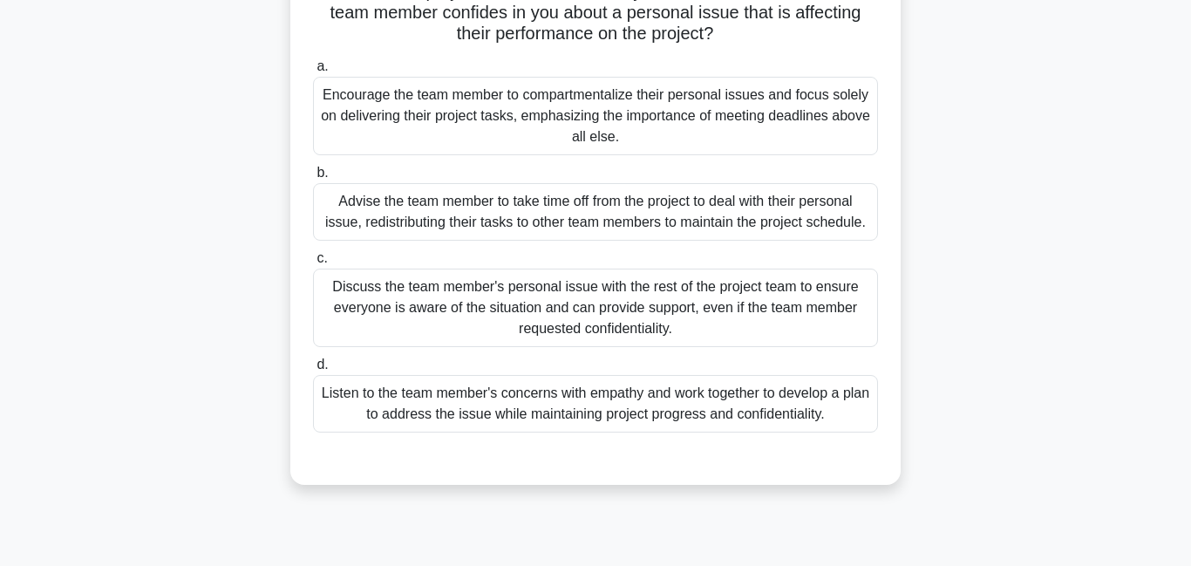
click at [604, 398] on div "Listen to the team member's concerns with empathy and work together to develop …" at bounding box center [595, 404] width 565 height 58
click at [313, 370] on input "d. Listen to the team member's concerns with empathy and work together to devel…" at bounding box center [313, 364] width 0 height 11
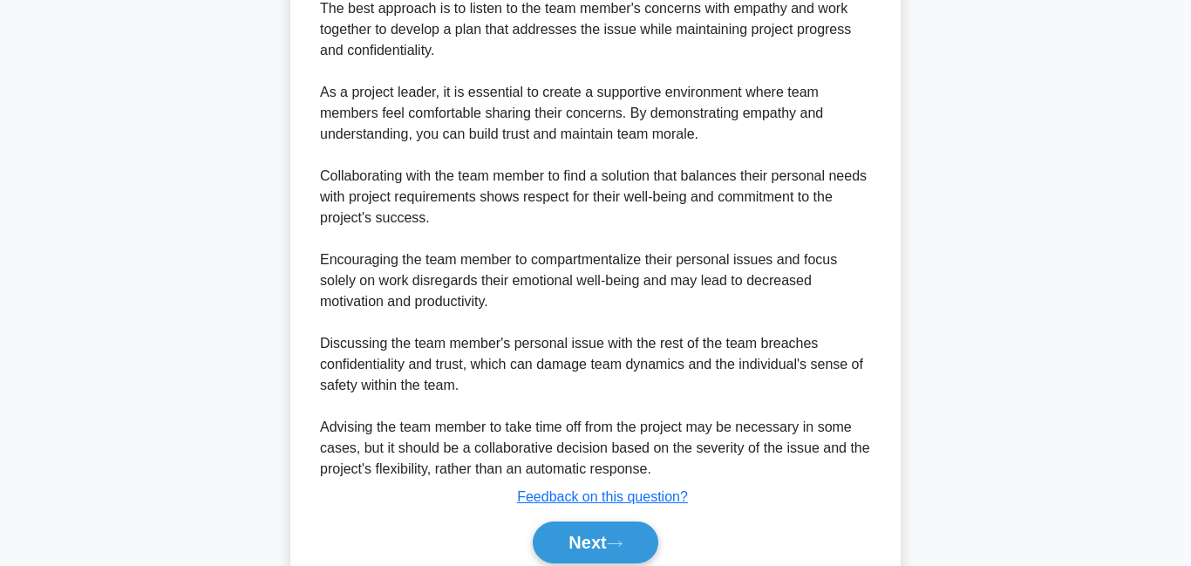
scroll to position [719, 0]
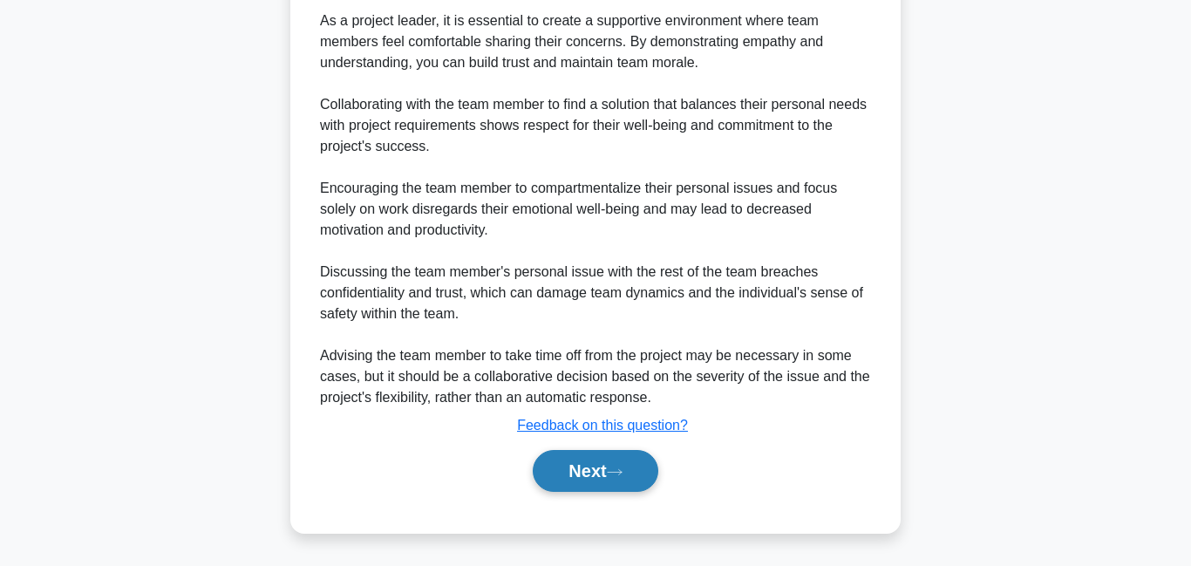
click at [597, 477] on button "Next" at bounding box center [595, 471] width 125 height 42
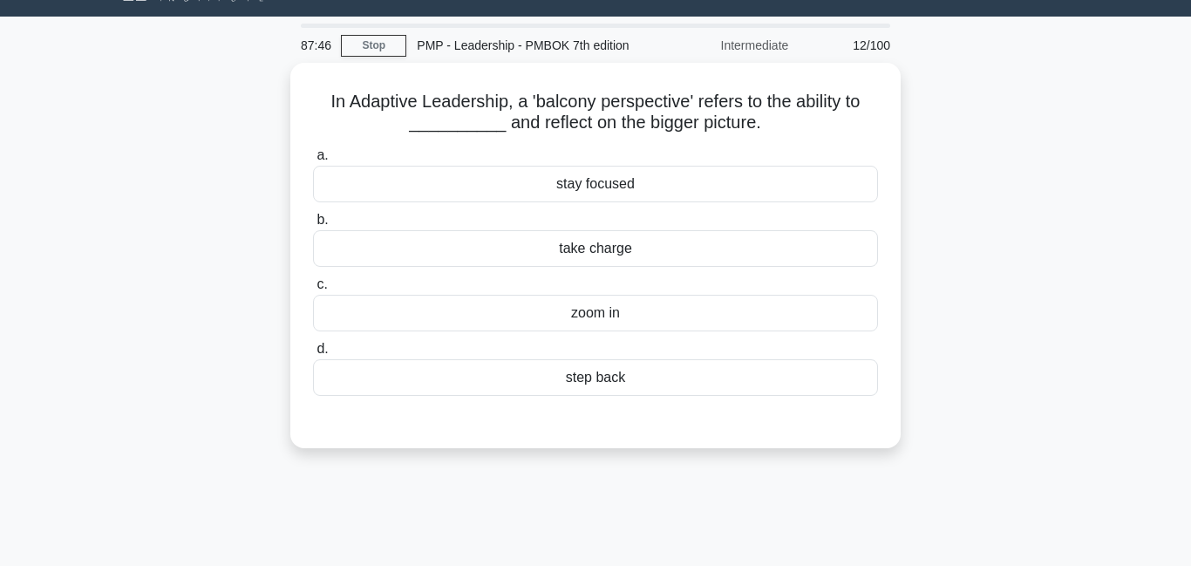
scroll to position [0, 0]
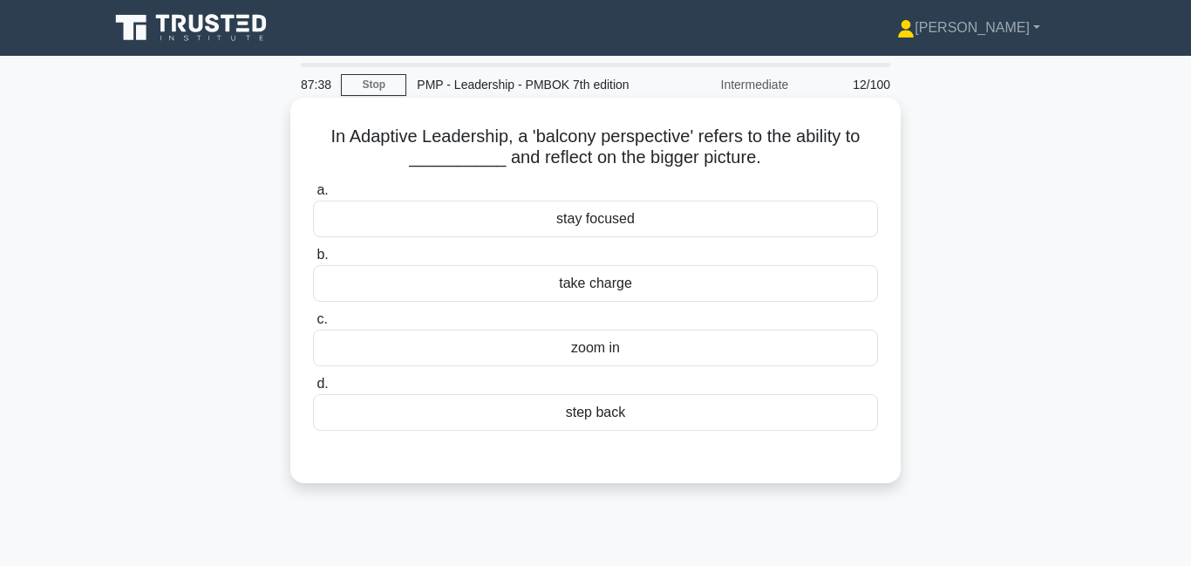
click at [616, 417] on div "step back" at bounding box center [595, 412] width 565 height 37
click at [665, 415] on div "step back" at bounding box center [595, 412] width 565 height 37
click at [313, 390] on input "d. step back" at bounding box center [313, 383] width 0 height 11
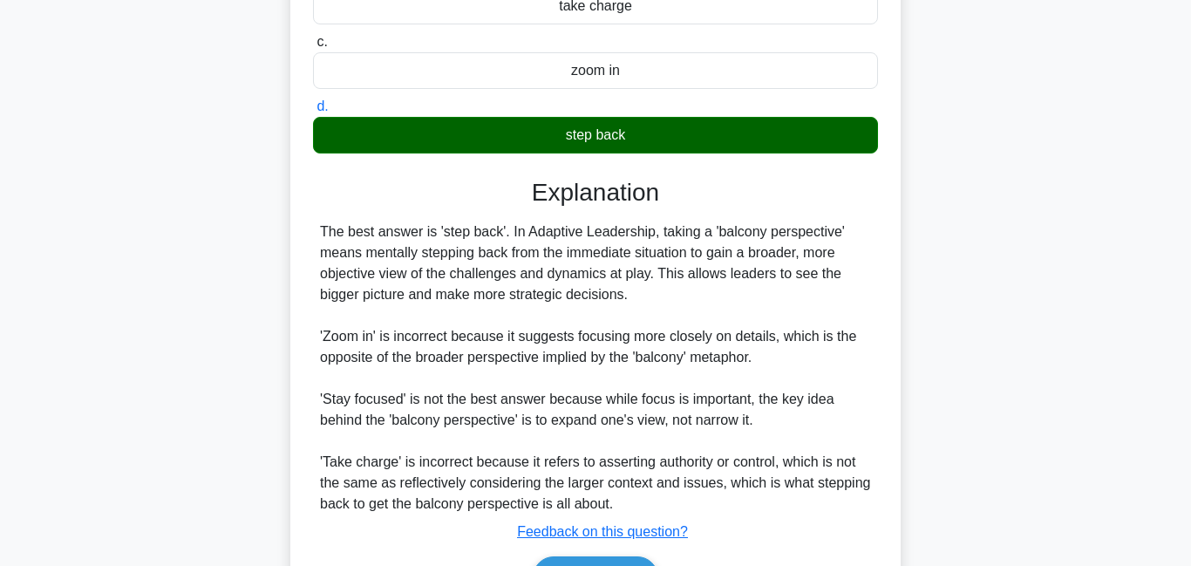
scroll to position [384, 0]
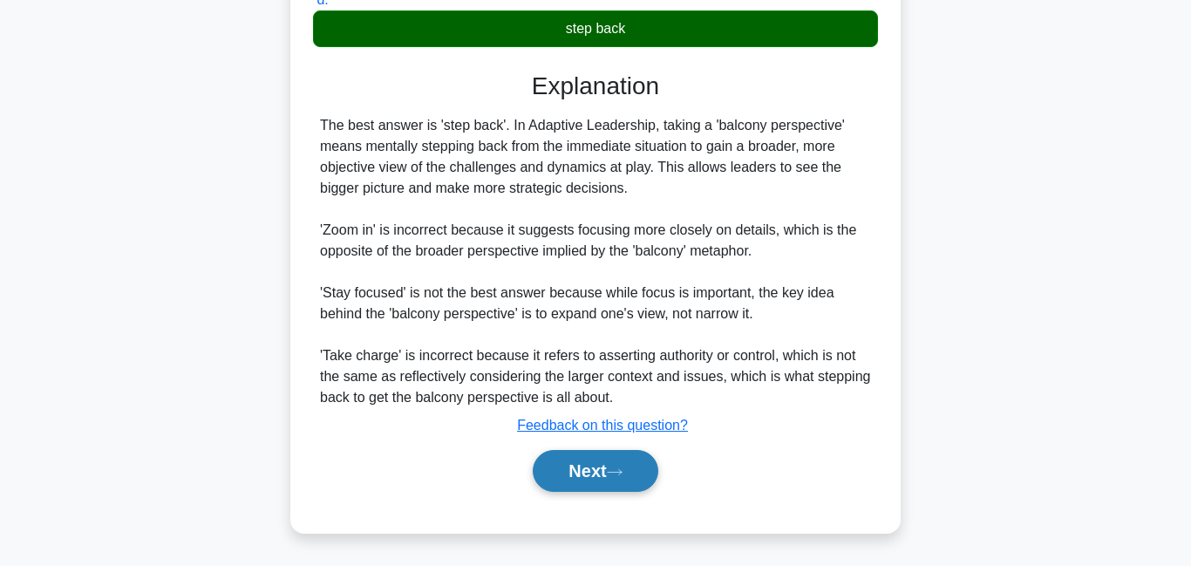
click at [609, 475] on button "Next" at bounding box center [595, 471] width 125 height 42
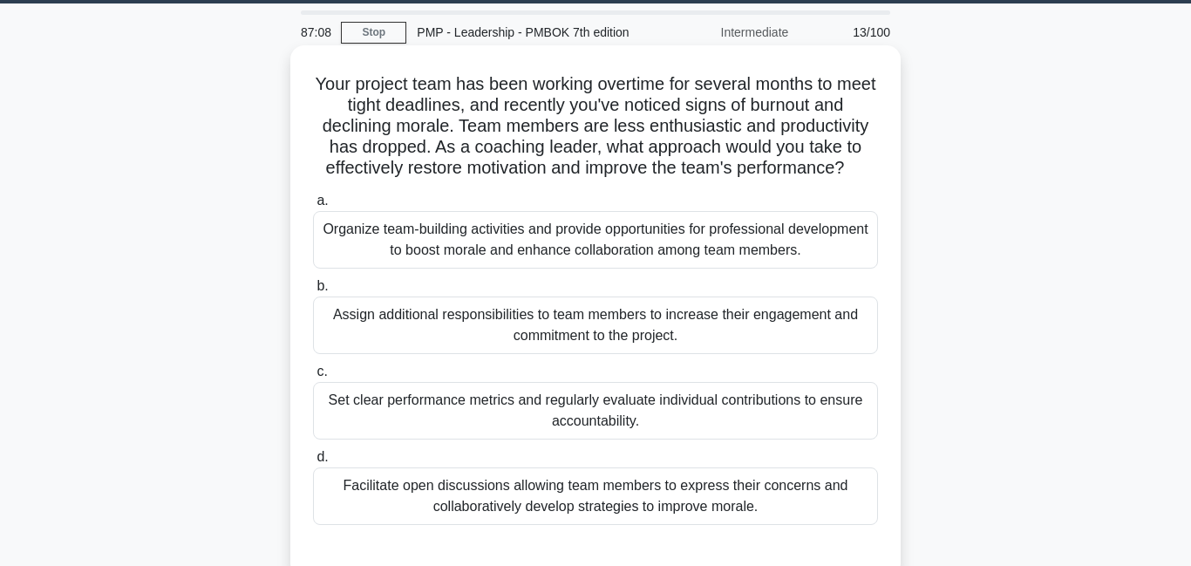
scroll to position [59, 0]
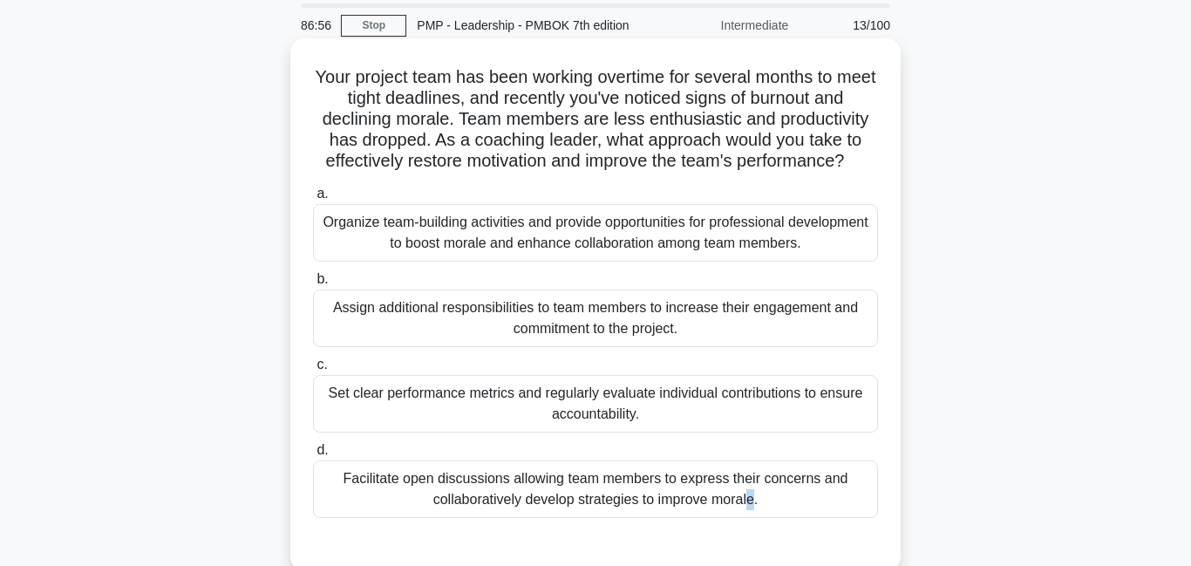
click at [463, 485] on div "Facilitate open discussions allowing team members to express their concerns and…" at bounding box center [595, 489] width 565 height 58
click at [472, 497] on div "Facilitate open discussions allowing team members to express their concerns and…" at bounding box center [595, 489] width 565 height 58
click at [313, 456] on input "d. Facilitate open discussions allowing team members to express their concerns …" at bounding box center [313, 449] width 0 height 11
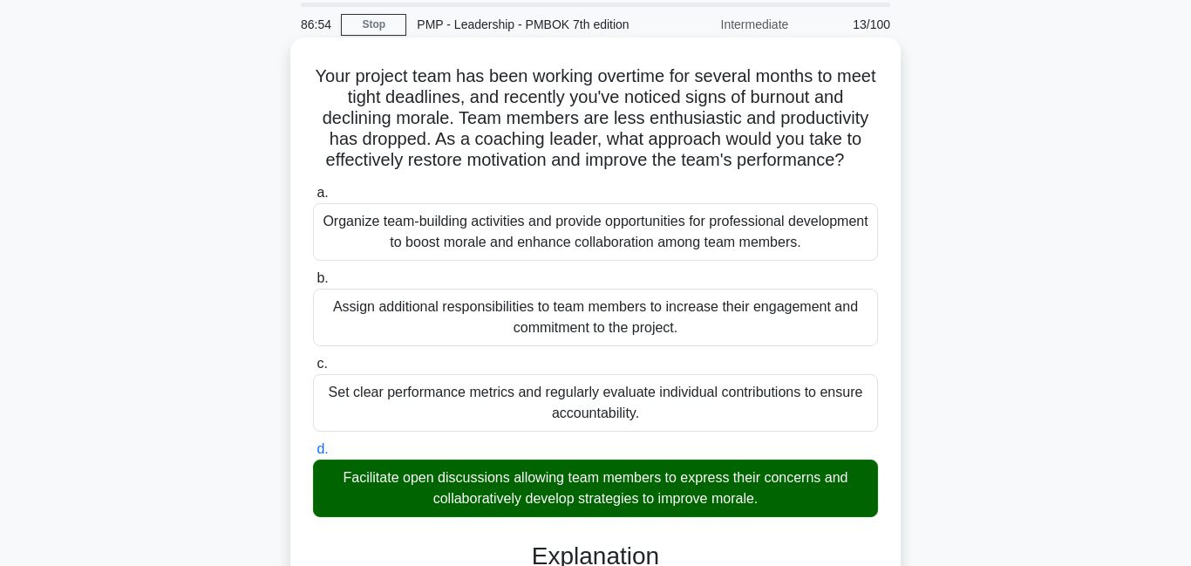
scroll to position [376, 0]
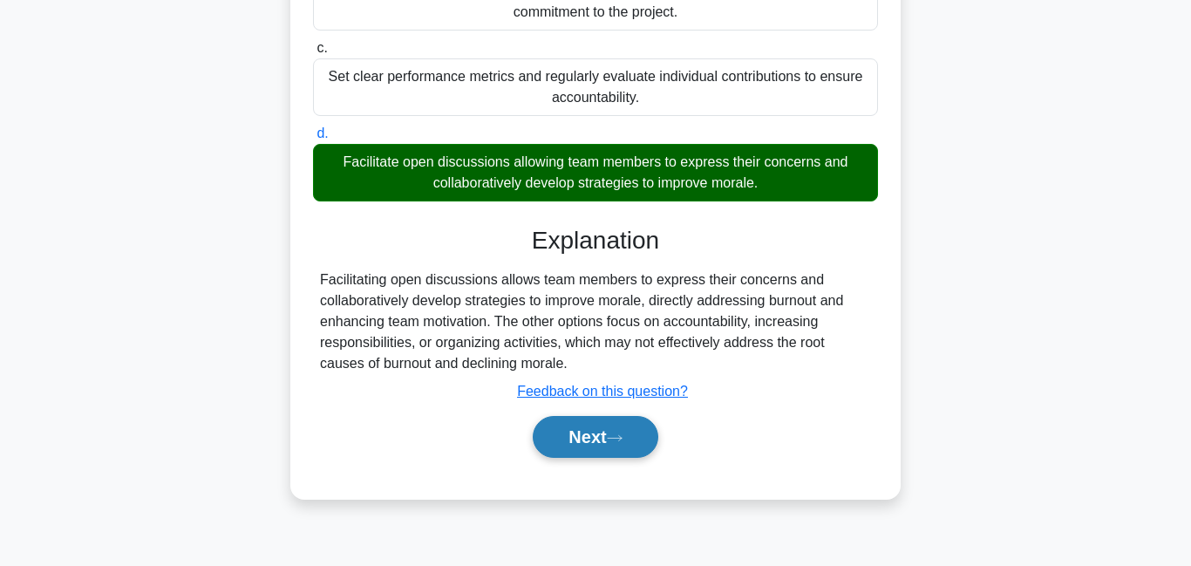
drag, startPoint x: 545, startPoint y: 465, endPoint x: 568, endPoint y: 448, distance: 29.3
click at [545, 465] on div "Next" at bounding box center [595, 437] width 565 height 56
click at [578, 443] on button "Next" at bounding box center [595, 437] width 125 height 42
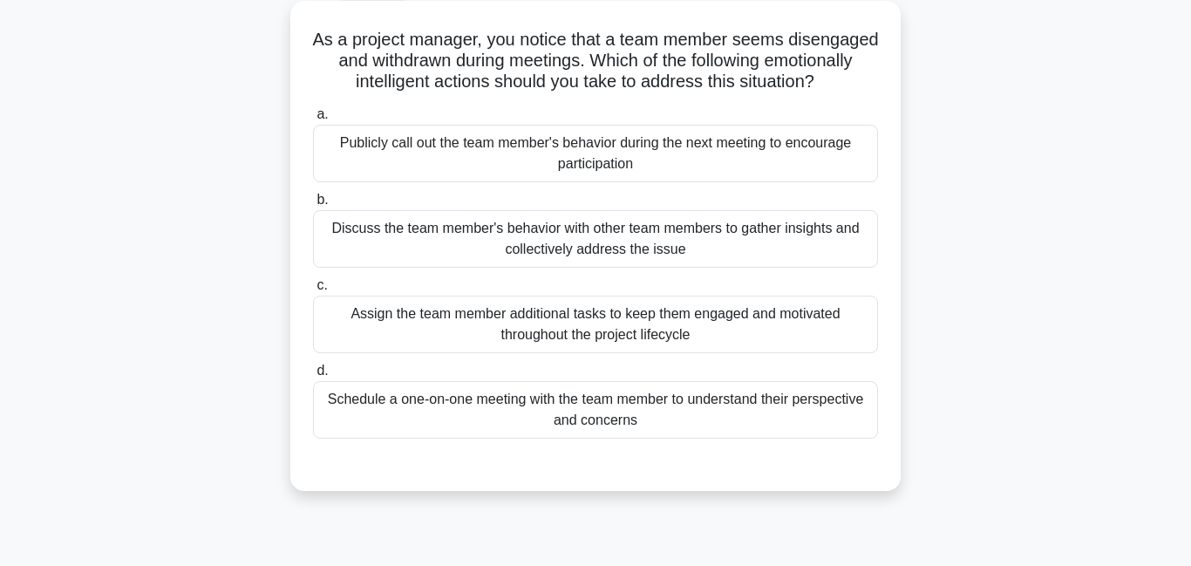
scroll to position [143, 0]
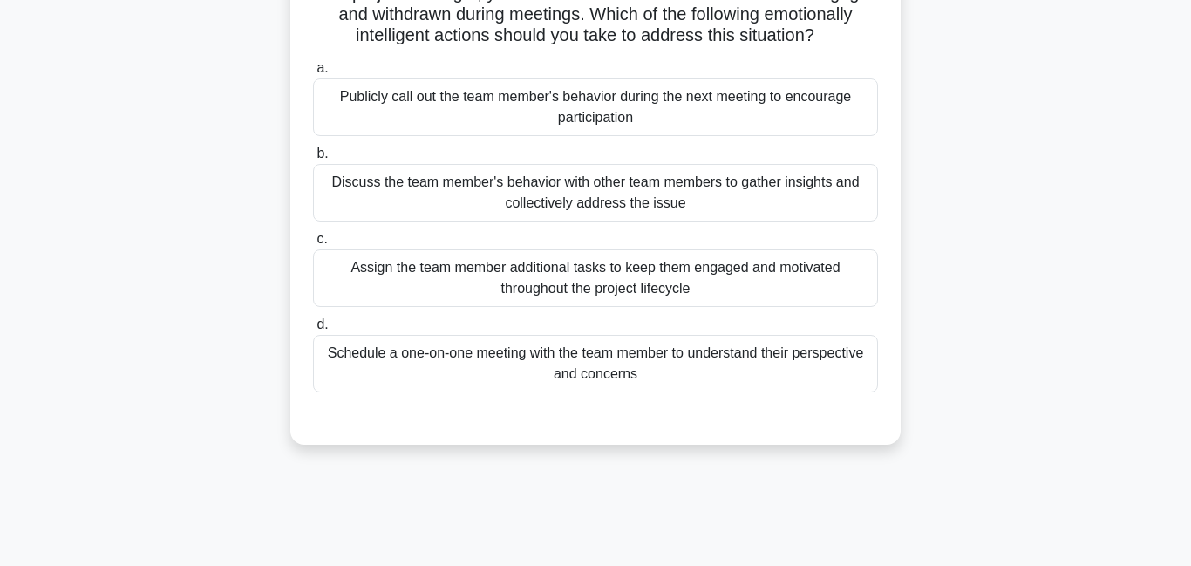
click at [519, 365] on div "Schedule a one-on-one meeting with the team member to understand their perspect…" at bounding box center [595, 364] width 565 height 58
click at [313, 330] on input "d. Schedule a one-on-one meeting with the team member to understand their persp…" at bounding box center [313, 324] width 0 height 11
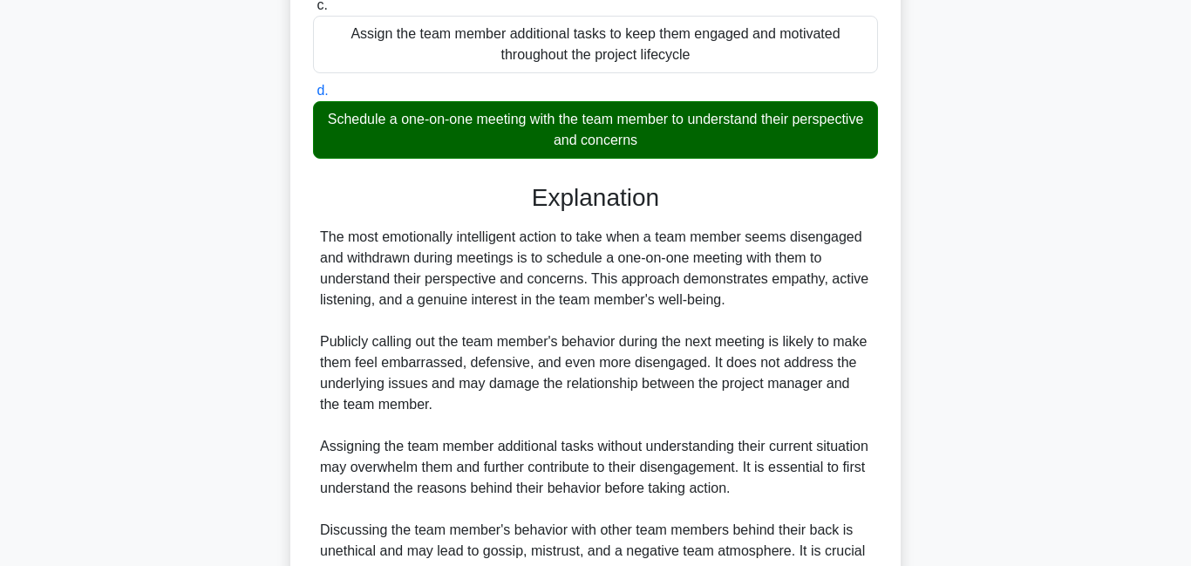
scroll to position [557, 0]
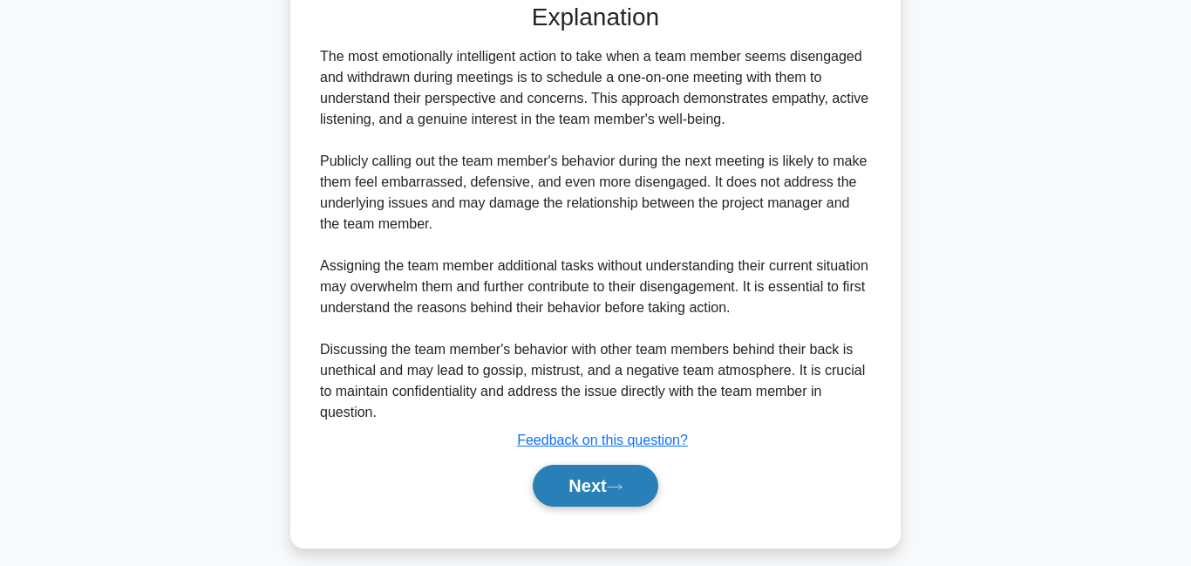
click at [607, 466] on div "Next" at bounding box center [595, 486] width 565 height 56
click at [607, 497] on button "Next" at bounding box center [595, 486] width 125 height 42
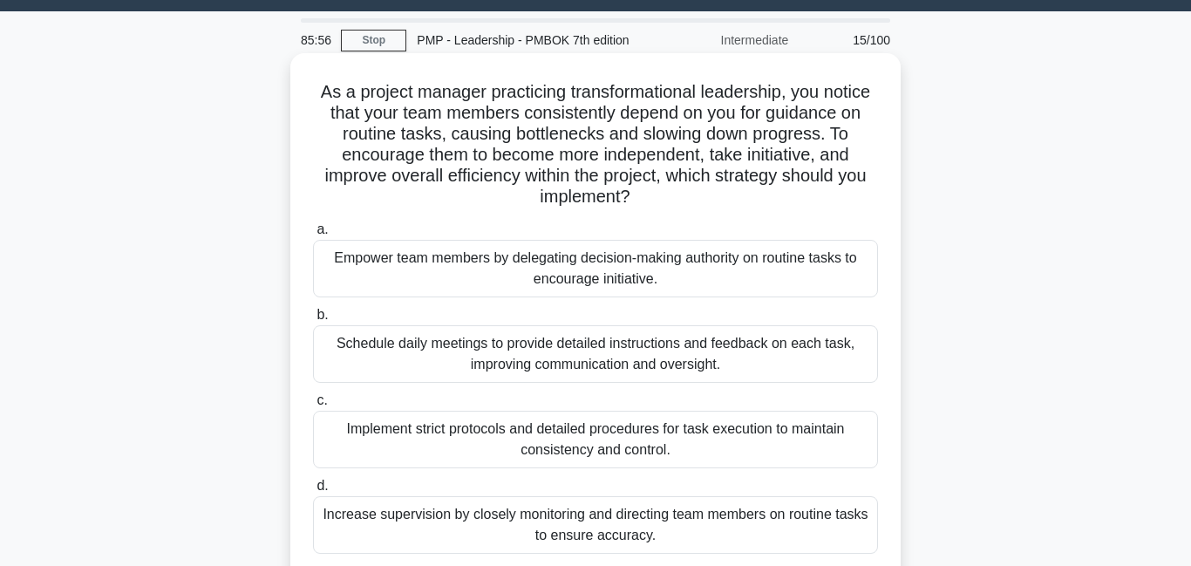
scroll to position [52, 0]
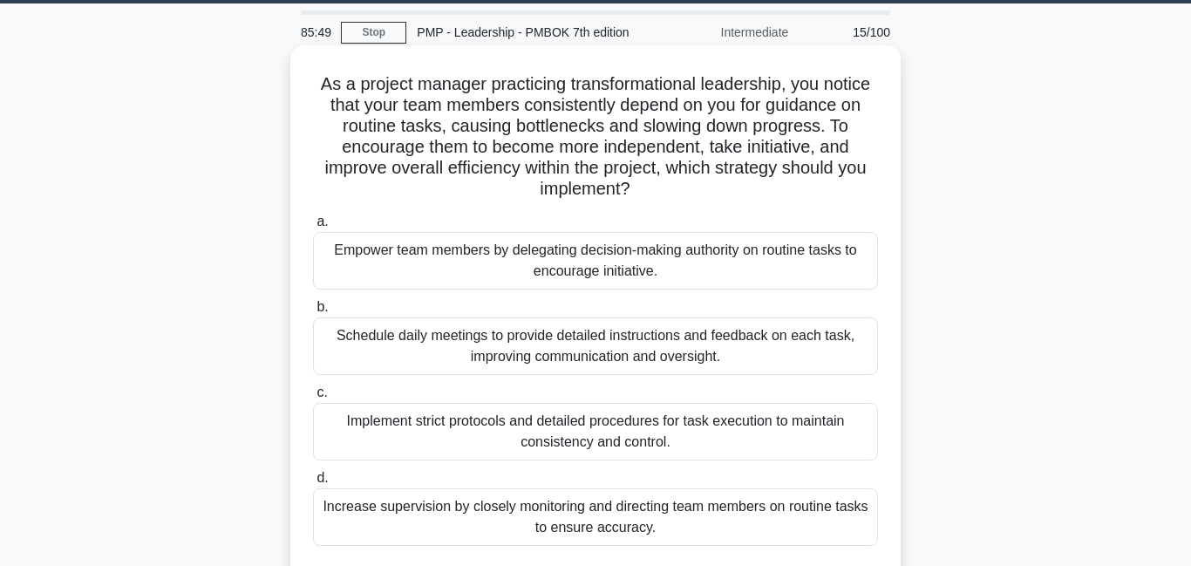
click at [592, 257] on div "Empower team members by delegating decision-making authority on routine tasks t…" at bounding box center [595, 261] width 565 height 58
click at [313, 227] on input "a. Empower team members by delegating decision-making authority on routine task…" at bounding box center [313, 221] width 0 height 11
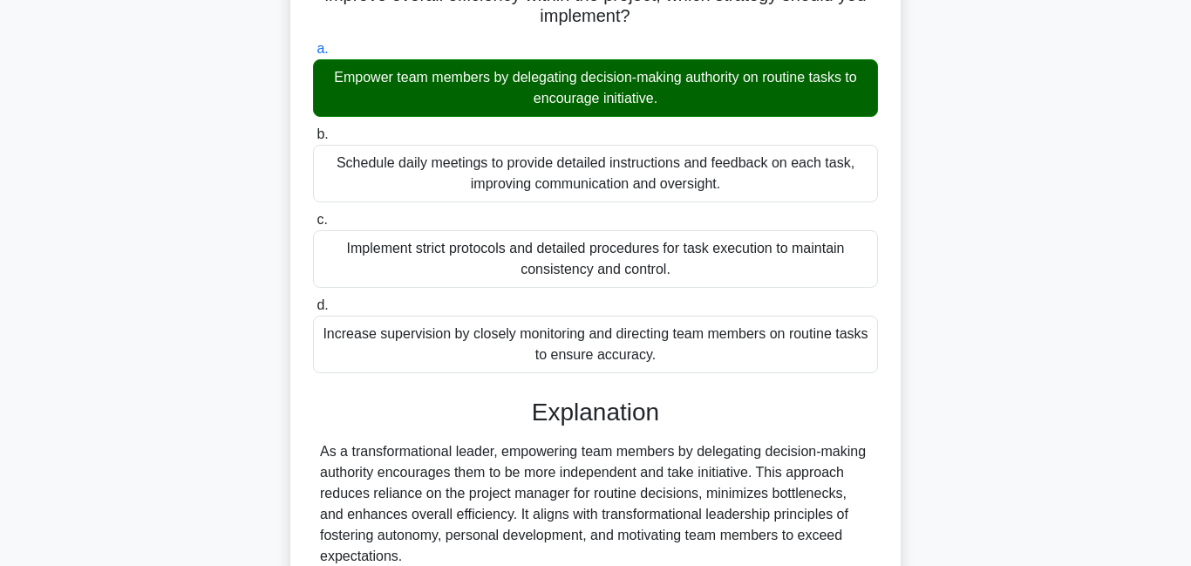
scroll to position [384, 0]
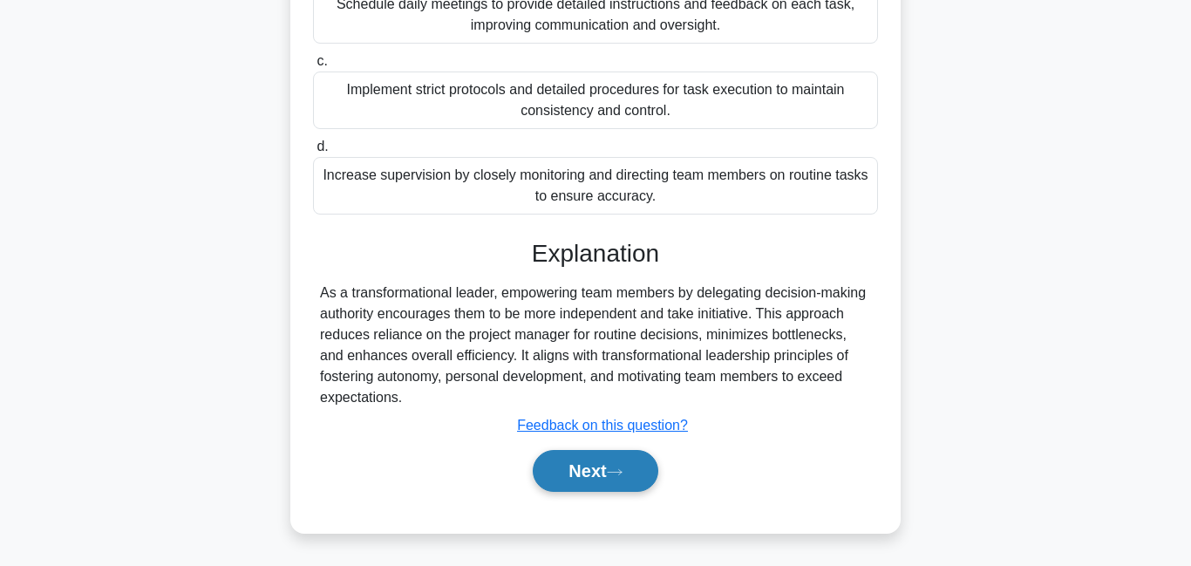
click at [606, 479] on button "Next" at bounding box center [595, 471] width 125 height 42
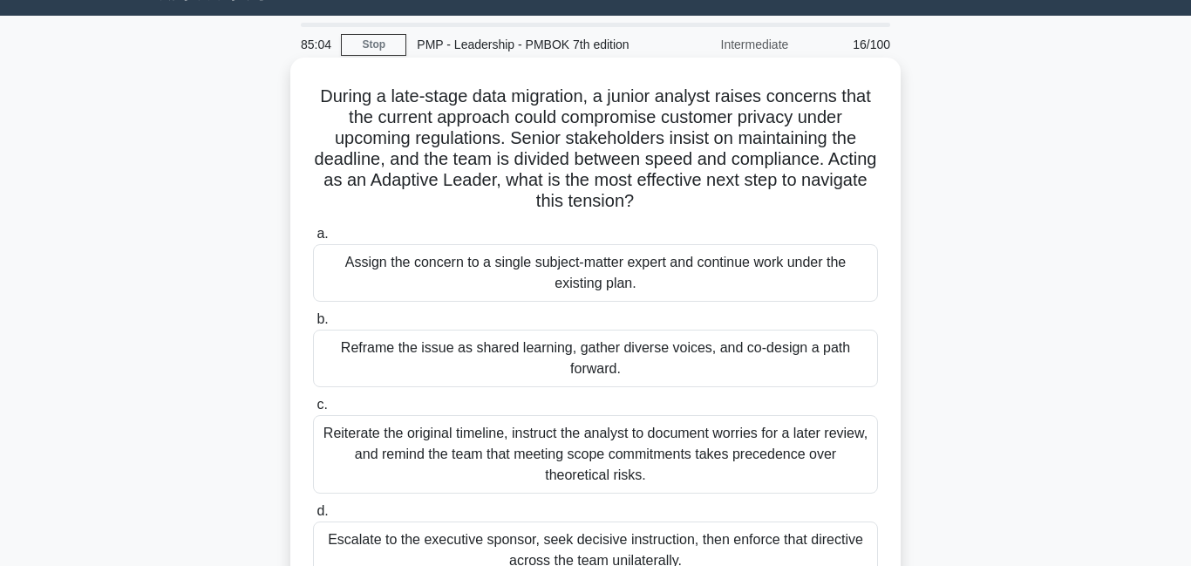
scroll to position [53, 0]
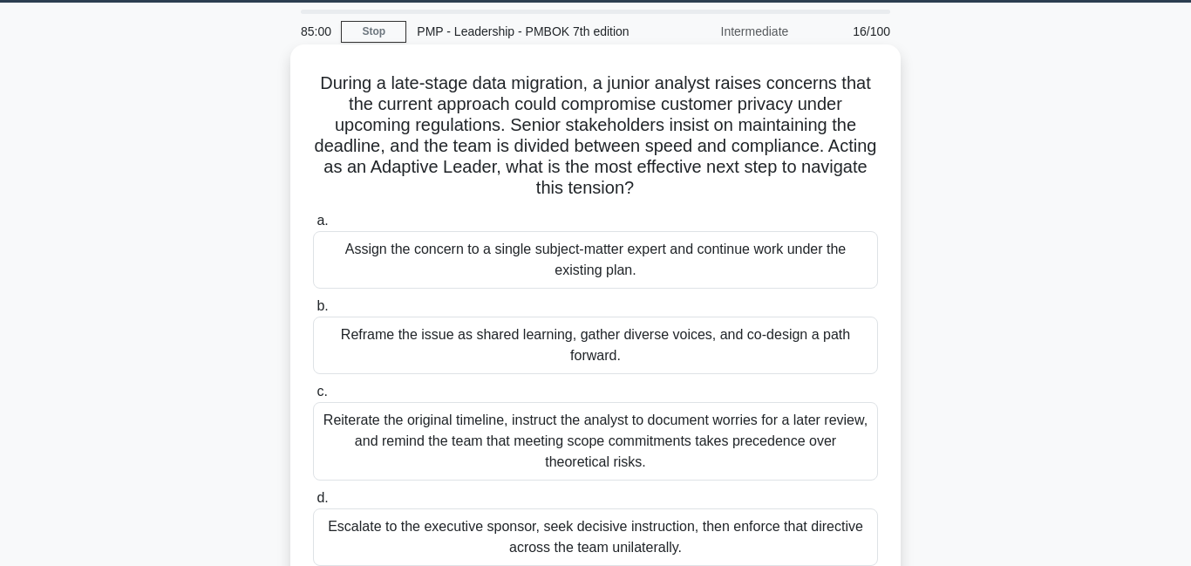
drag, startPoint x: 367, startPoint y: 91, endPoint x: 894, endPoint y: 184, distance: 535.5
click at [894, 184] on div "During a late-stage data migration, a junior analyst raises concerns that the c…" at bounding box center [595, 330] width 610 height 573
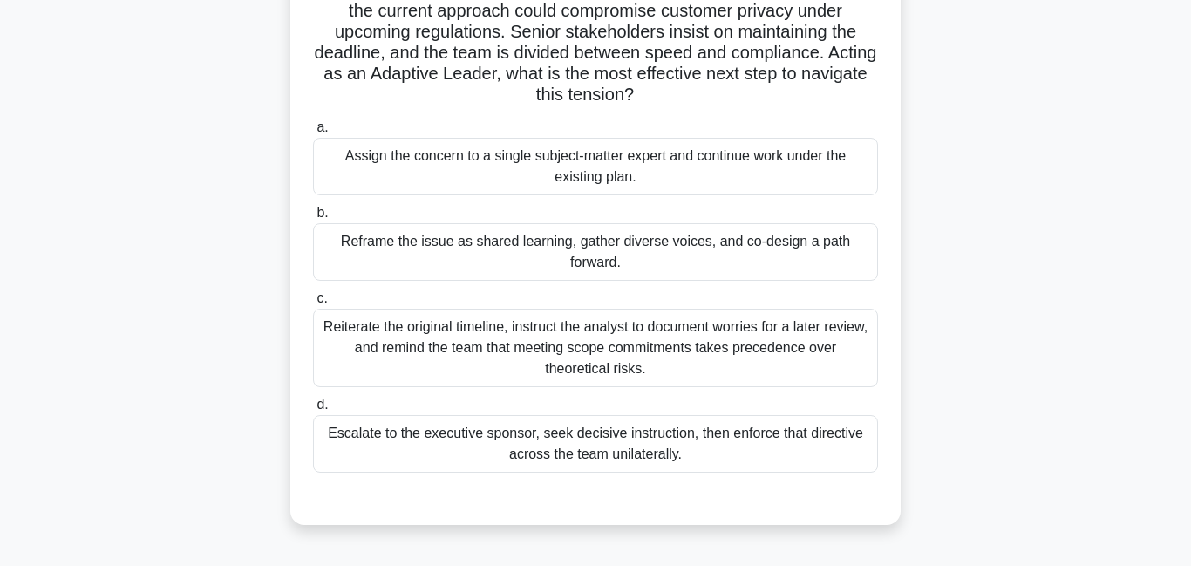
scroll to position [151, 0]
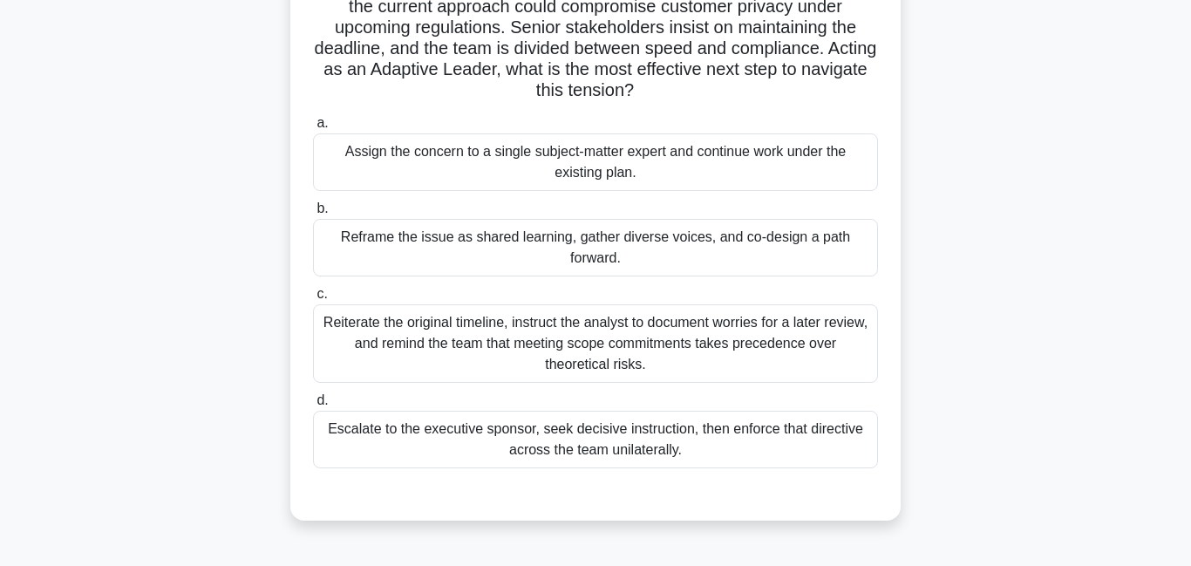
click at [590, 252] on div "Reframe the issue as shared learning, gather diverse voices, and co-design a pa…" at bounding box center [595, 248] width 565 height 58
click at [313, 214] on input "b. Reframe the issue as shared learning, gather diverse voices, and co-design a…" at bounding box center [313, 208] width 0 height 11
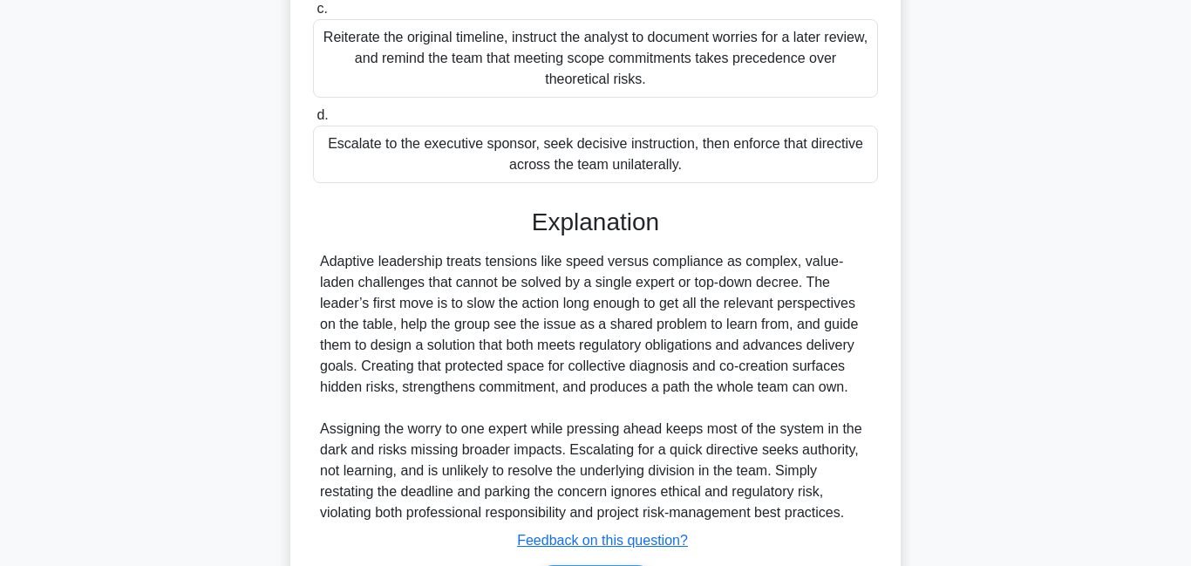
scroll to position [552, 0]
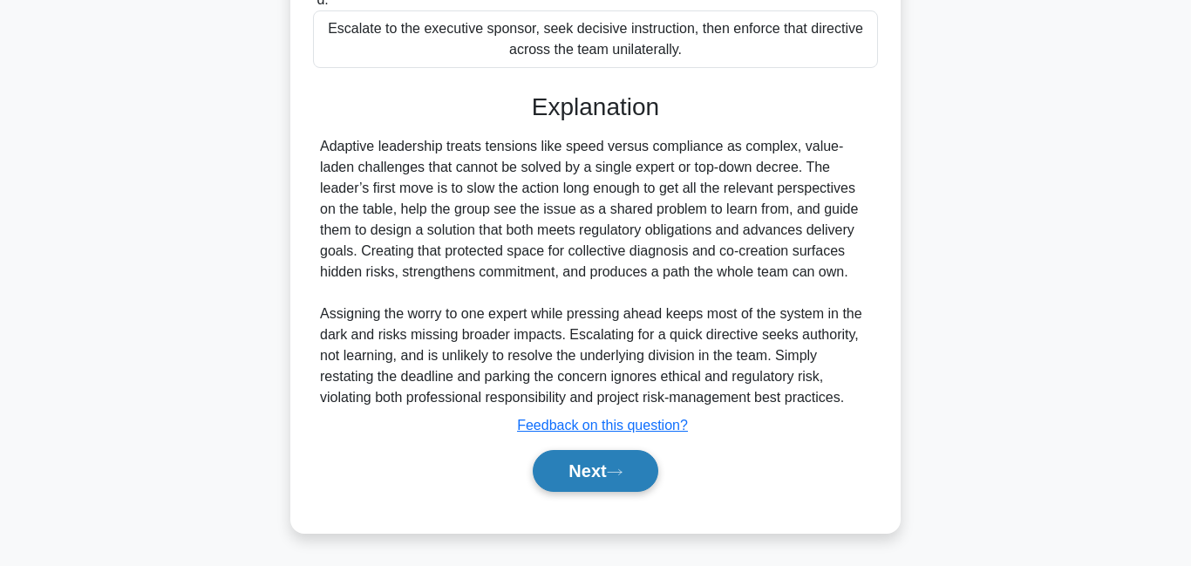
click at [610, 488] on button "Next" at bounding box center [595, 471] width 125 height 42
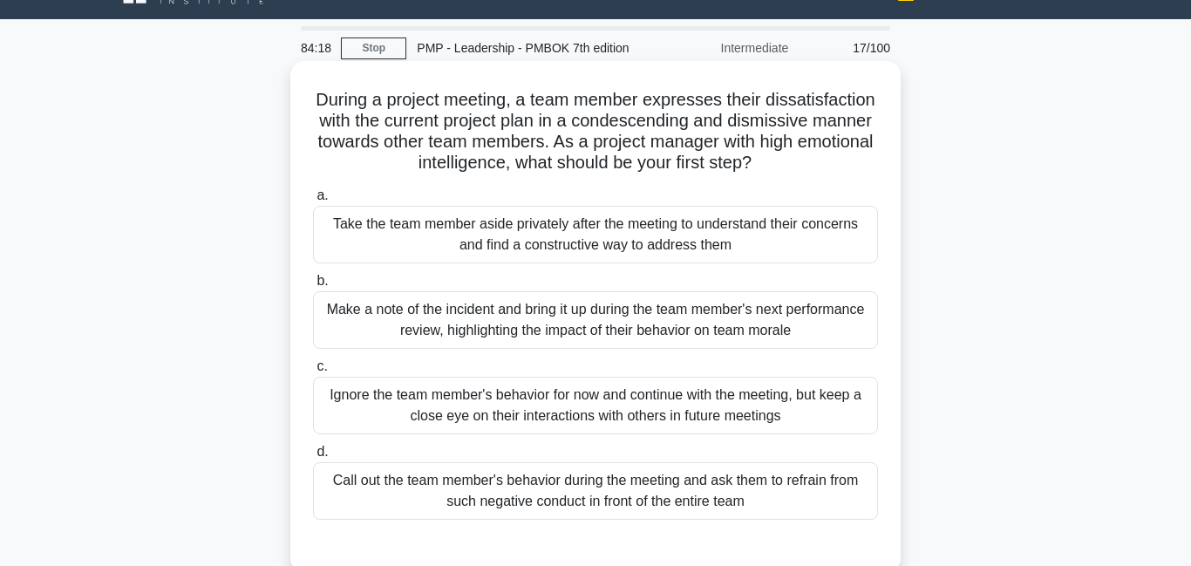
scroll to position [46, 0]
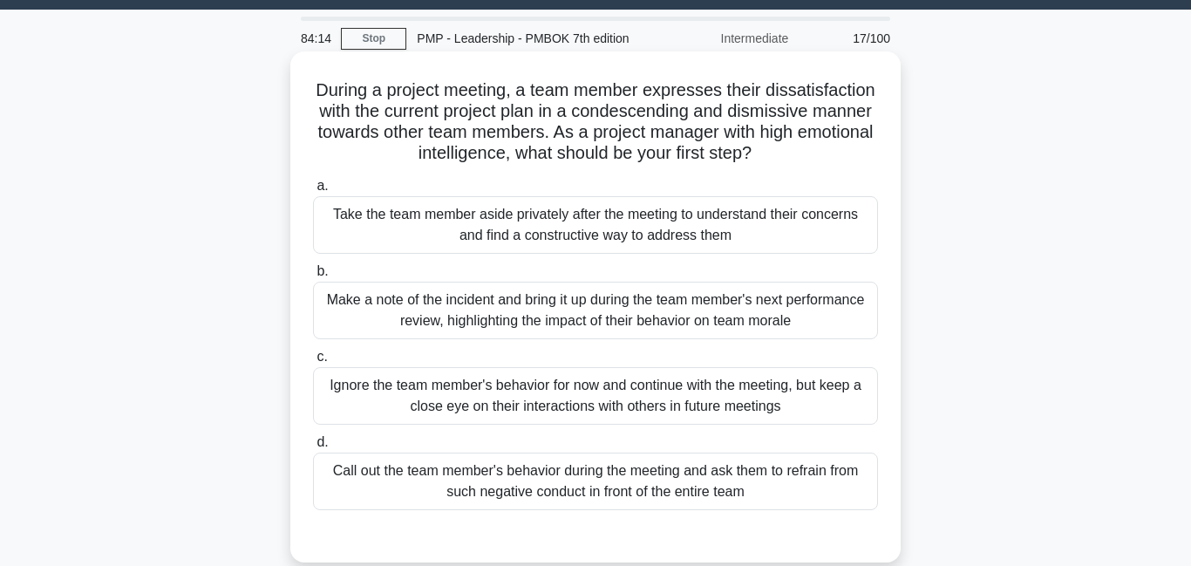
click at [563, 220] on div "Take the team member aside privately after the meeting to understand their conc…" at bounding box center [595, 225] width 565 height 58
click at [567, 231] on div "Take the team member aside privately after the meeting to understand their conc…" at bounding box center [595, 225] width 565 height 58
click at [579, 226] on div "Take the team member aside privately after the meeting to understand their conc…" at bounding box center [595, 225] width 565 height 58
click at [313, 192] on input "a. Take the team member aside privately after the meeting to understand their c…" at bounding box center [313, 185] width 0 height 11
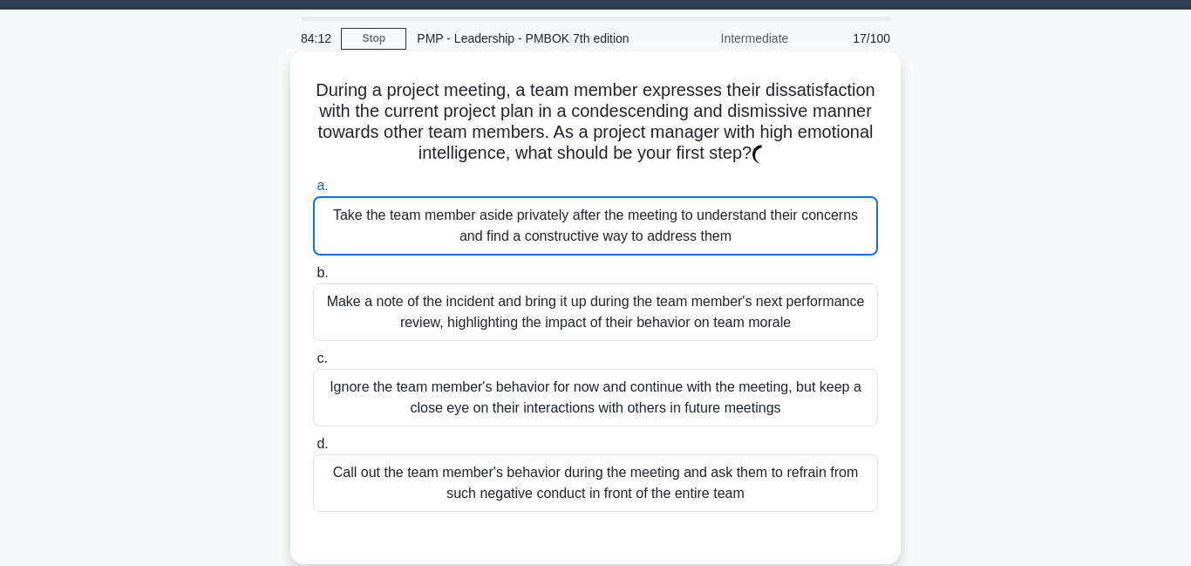
click at [579, 227] on div "Take the team member aside privately after the meeting to understand their conc…" at bounding box center [595, 225] width 565 height 59
click at [313, 192] on input "a. Take the team member aside privately after the meeting to understand their c…" at bounding box center [313, 185] width 0 height 11
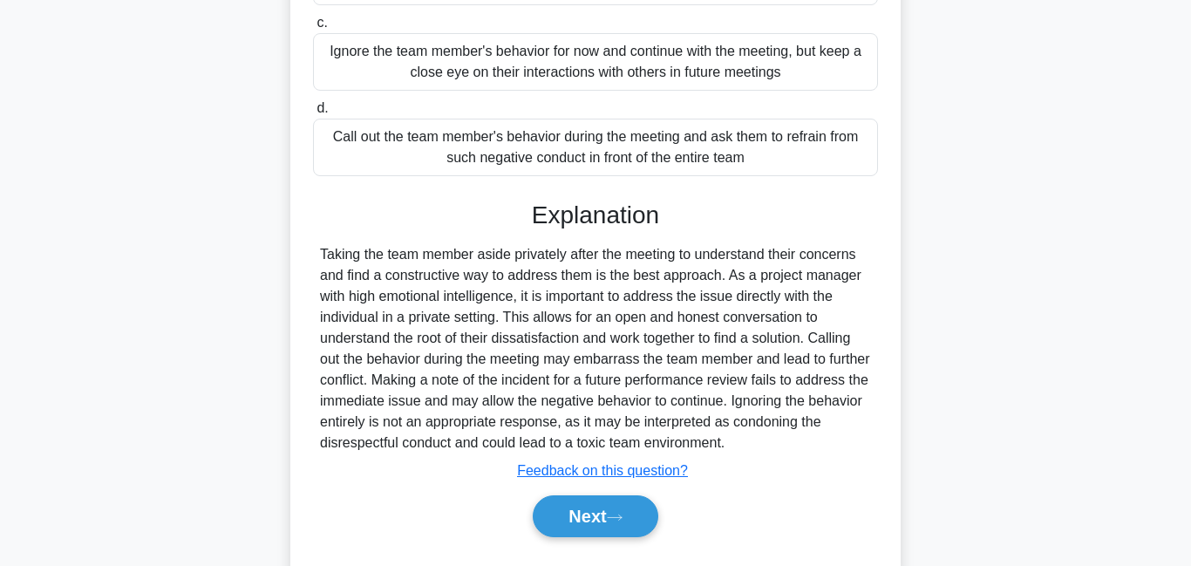
scroll to position [426, 0]
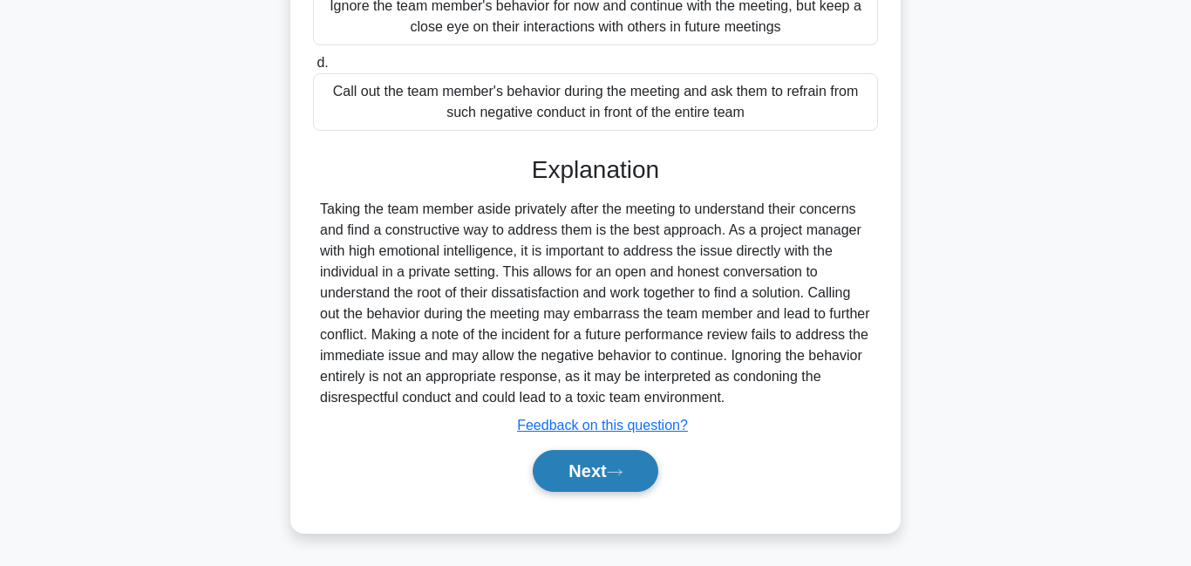
click at [594, 479] on button "Next" at bounding box center [595, 471] width 125 height 42
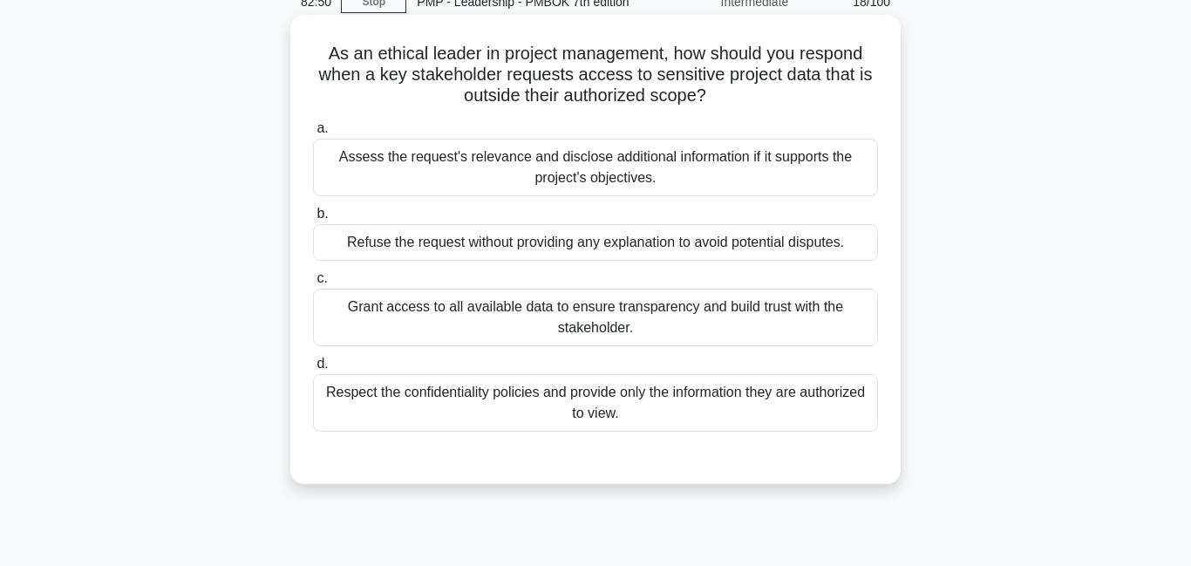
scroll to position [99, 0]
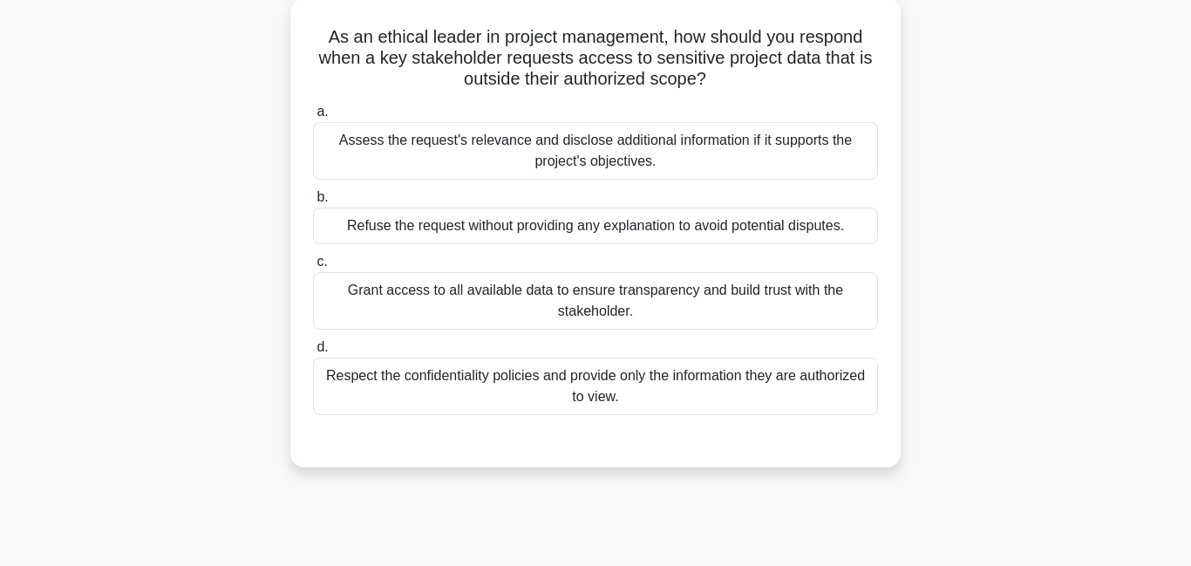
click at [478, 399] on div "Respect the confidentiality policies and provide only the information they are …" at bounding box center [595, 386] width 565 height 58
click at [313, 353] on input "d. Respect the confidentiality policies and provide only the information they a…" at bounding box center [313, 347] width 0 height 11
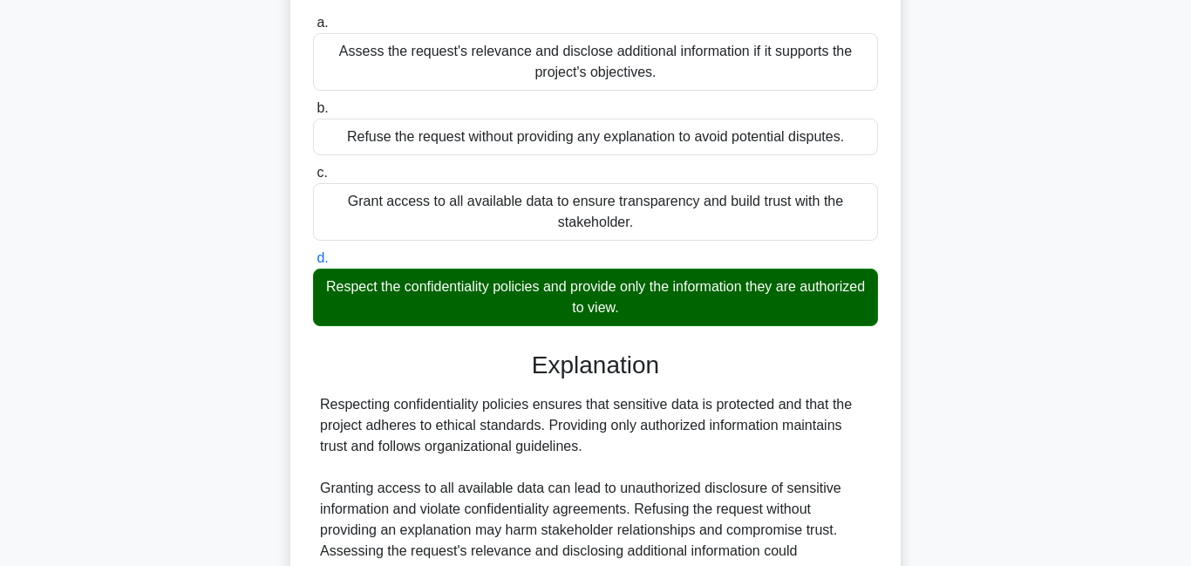
scroll to position [376, 0]
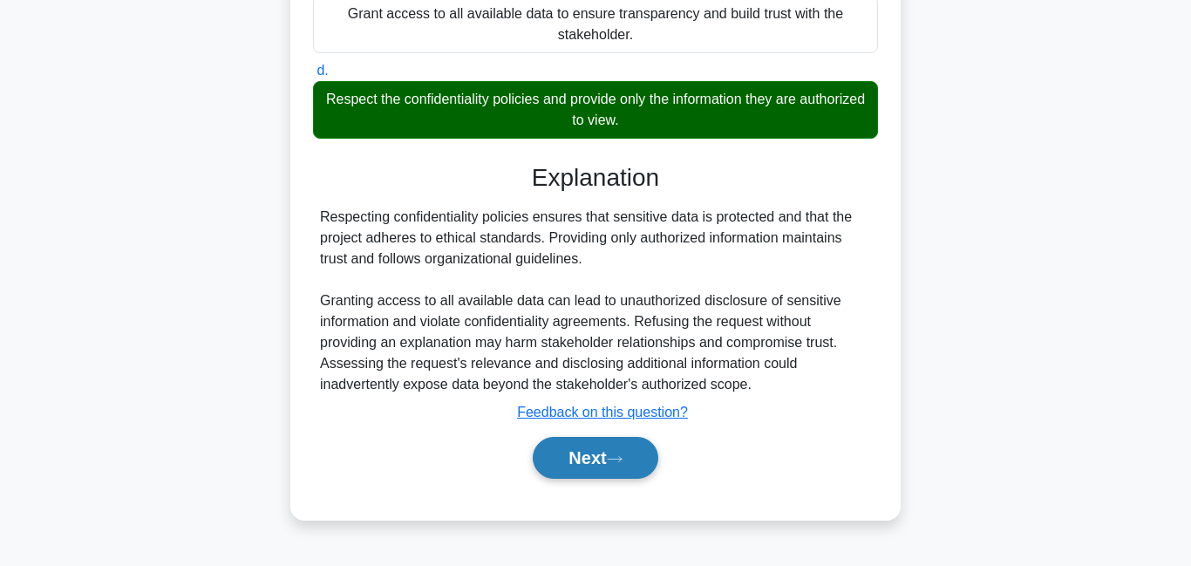
click at [611, 458] on button "Next" at bounding box center [595, 458] width 125 height 42
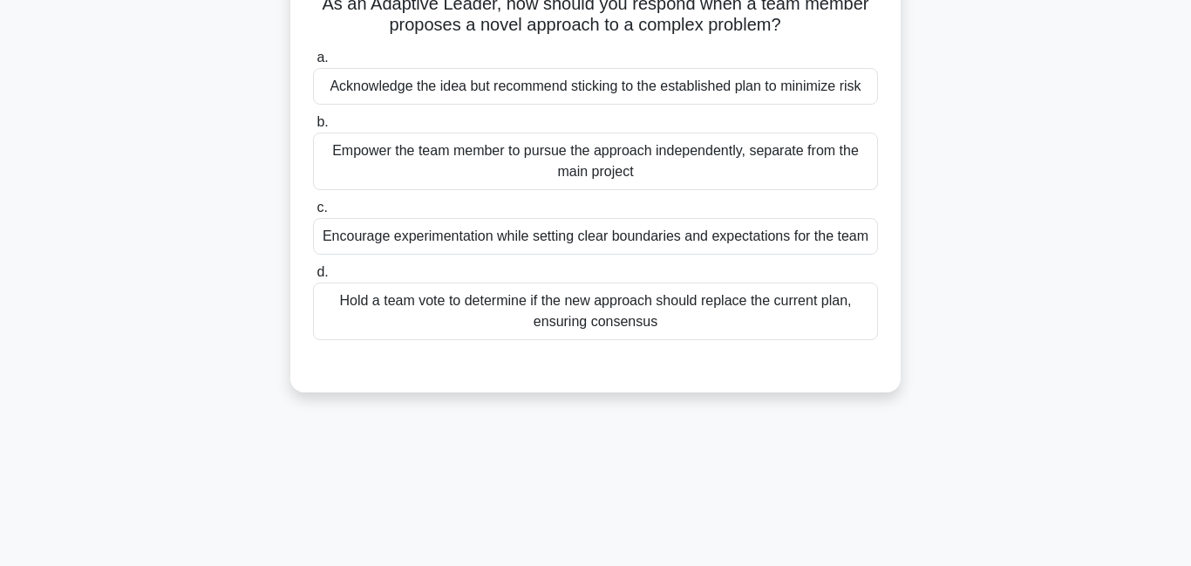
scroll to position [58, 0]
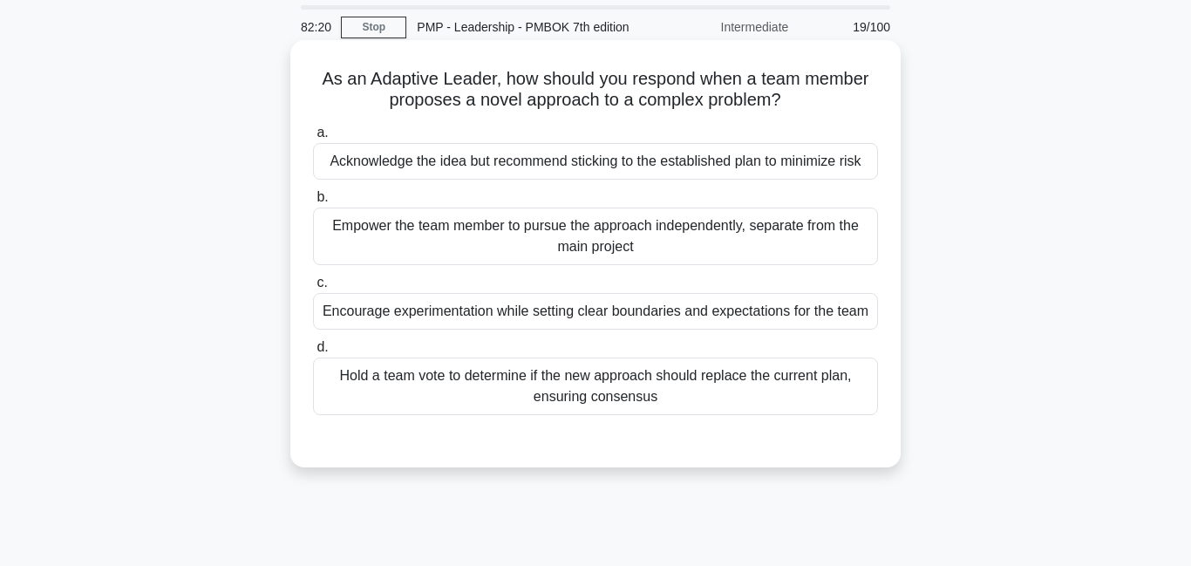
click at [550, 318] on div "Encourage experimentation while setting clear boundaries and expectations for t…" at bounding box center [595, 311] width 565 height 37
click at [313, 288] on input "c. Encourage experimentation while setting clear boundaries and expectations fo…" at bounding box center [313, 282] width 0 height 11
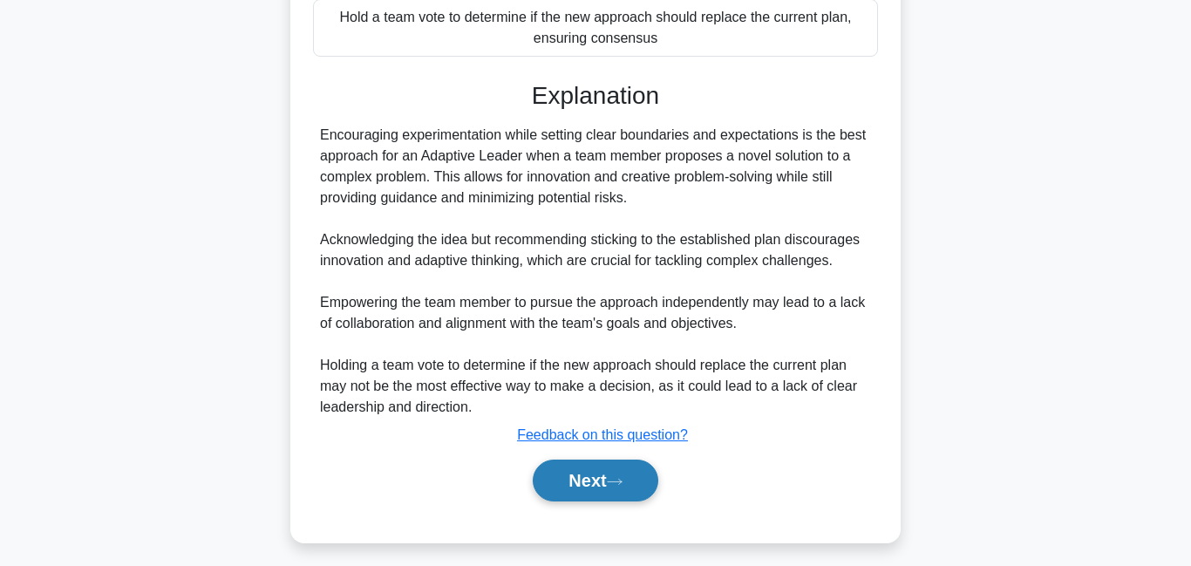
scroll to position [426, 0]
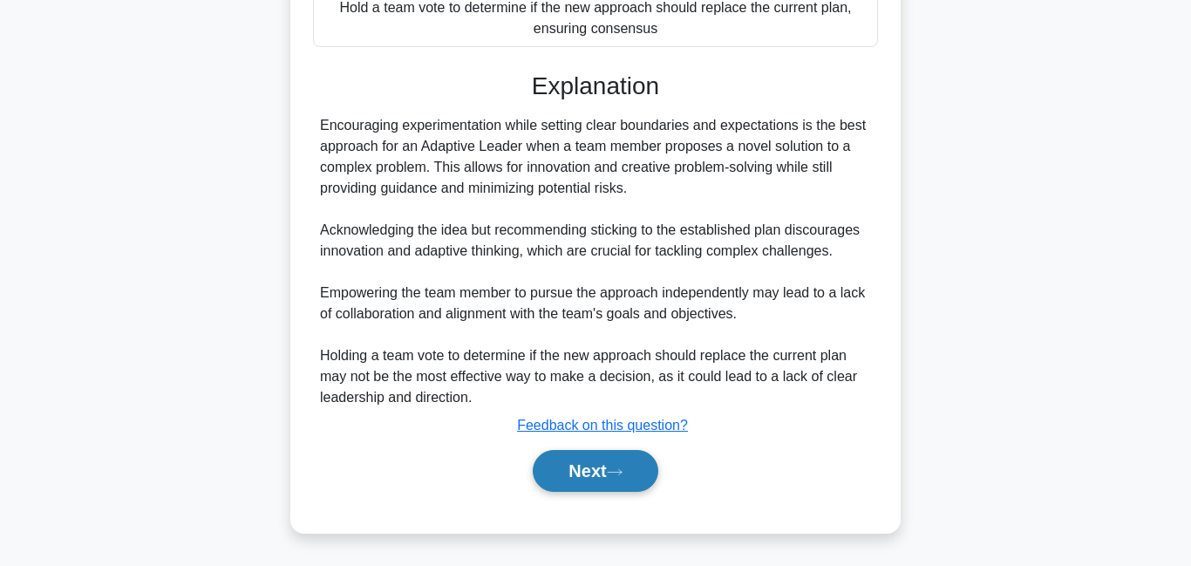
click at [611, 482] on button "Next" at bounding box center [595, 471] width 125 height 42
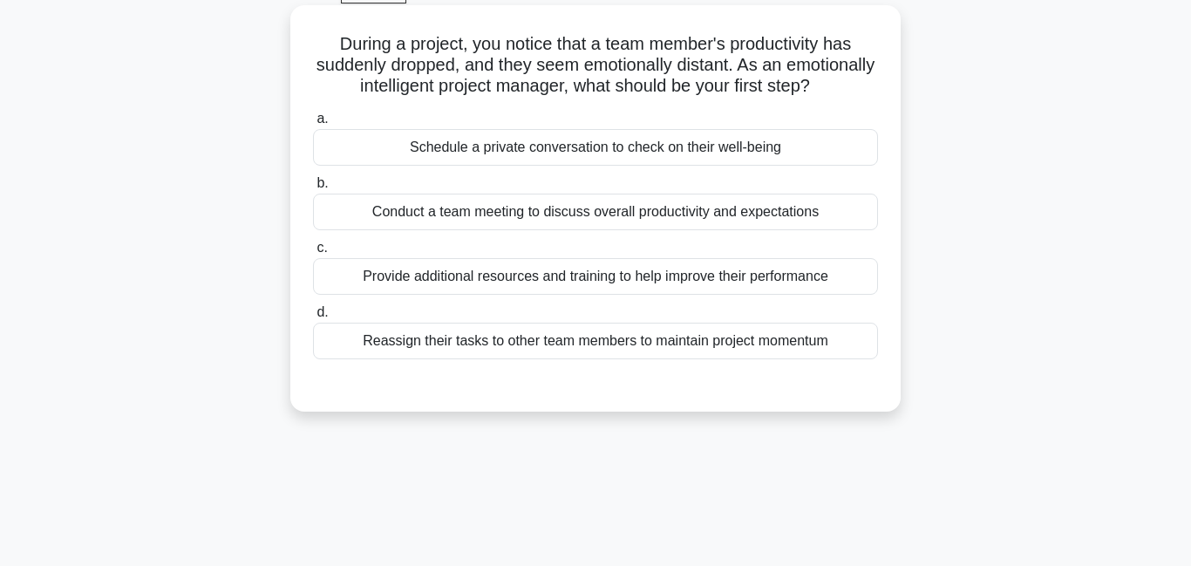
scroll to position [78, 0]
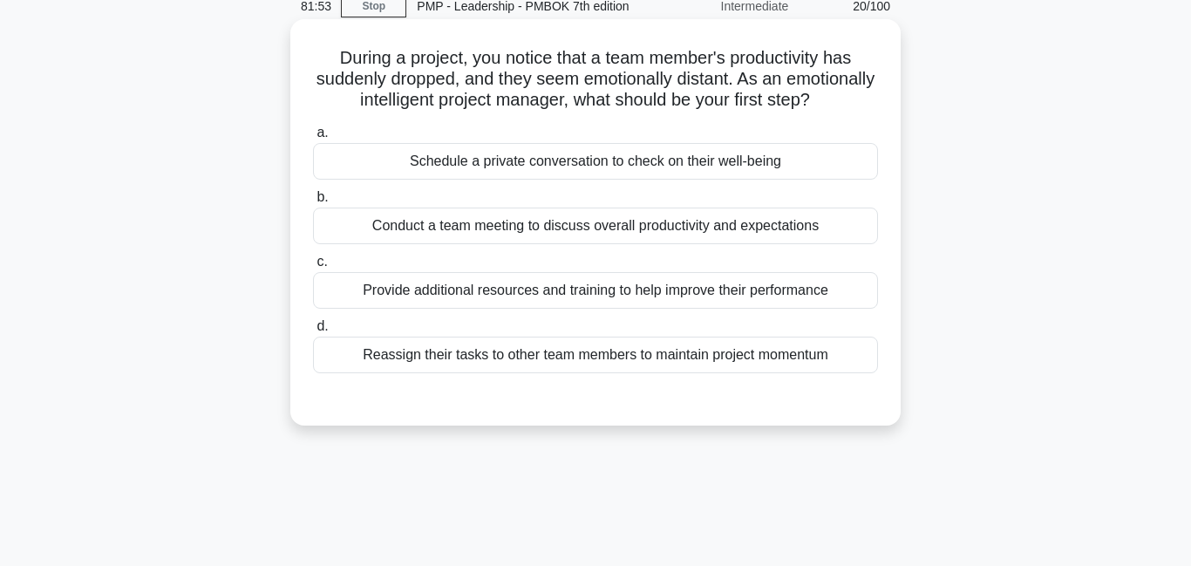
click at [509, 151] on div "Schedule a private conversation to check on their well-being" at bounding box center [595, 161] width 565 height 37
click at [313, 139] on input "a. Schedule a private conversation to check on their well-being" at bounding box center [313, 132] width 0 height 11
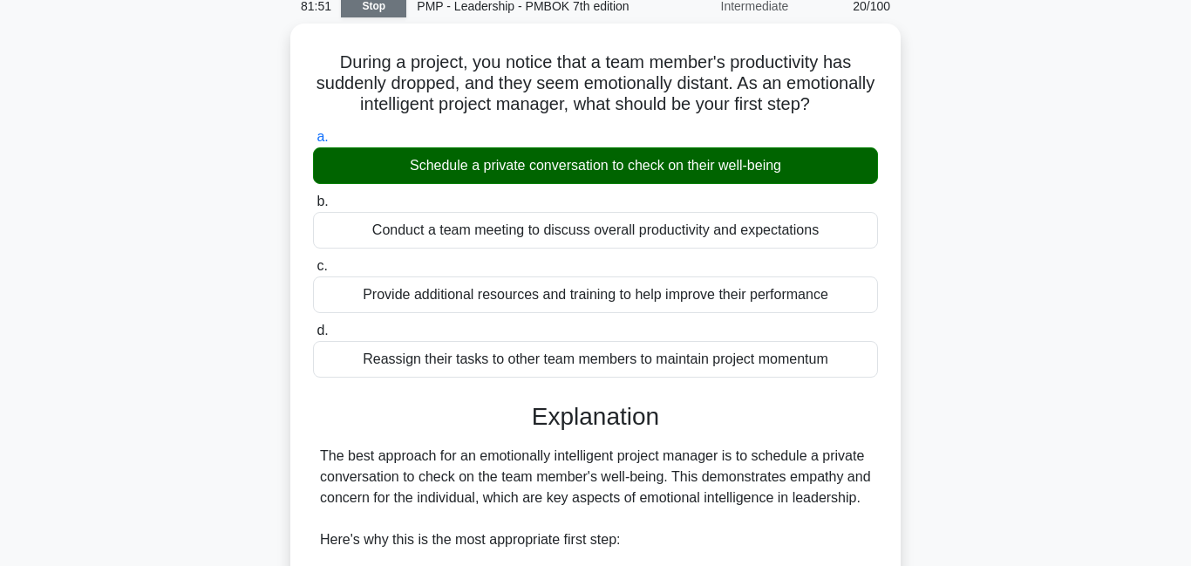
click at [383, 12] on link "Stop" at bounding box center [373, 7] width 65 height 22
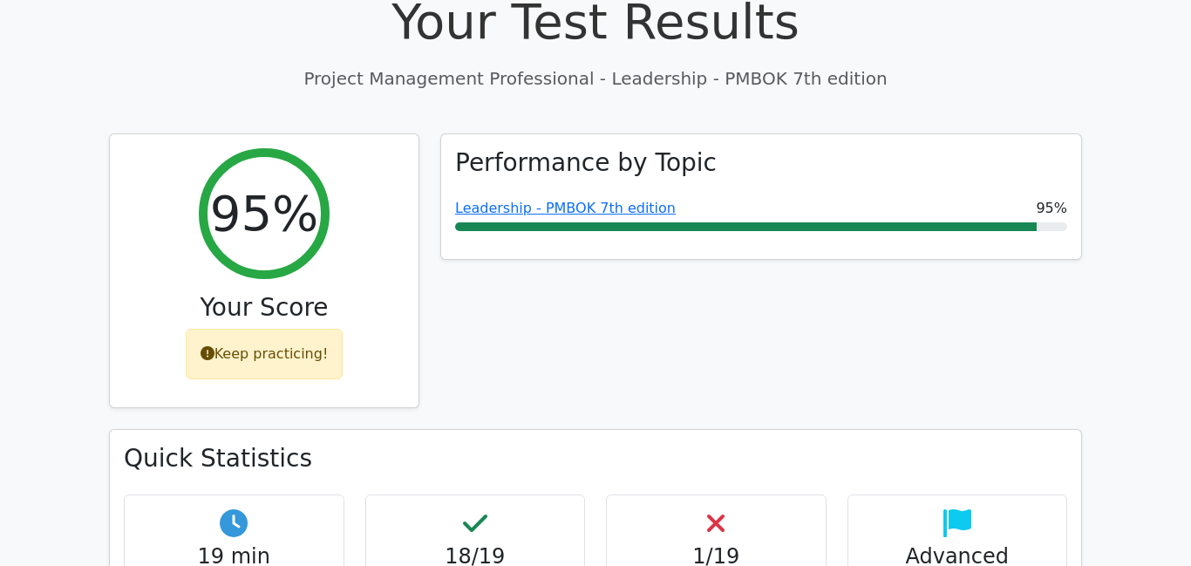
scroll to position [11, 0]
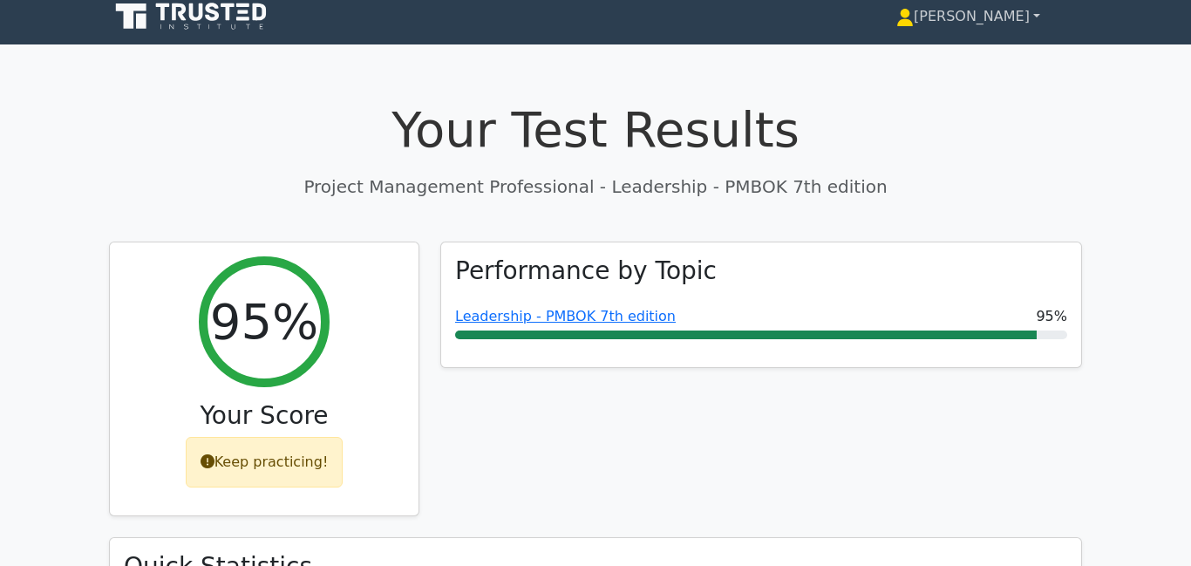
click at [910, 15] on icon at bounding box center [905, 14] width 10 height 10
click at [913, 20] on icon at bounding box center [905, 21] width 16 height 7
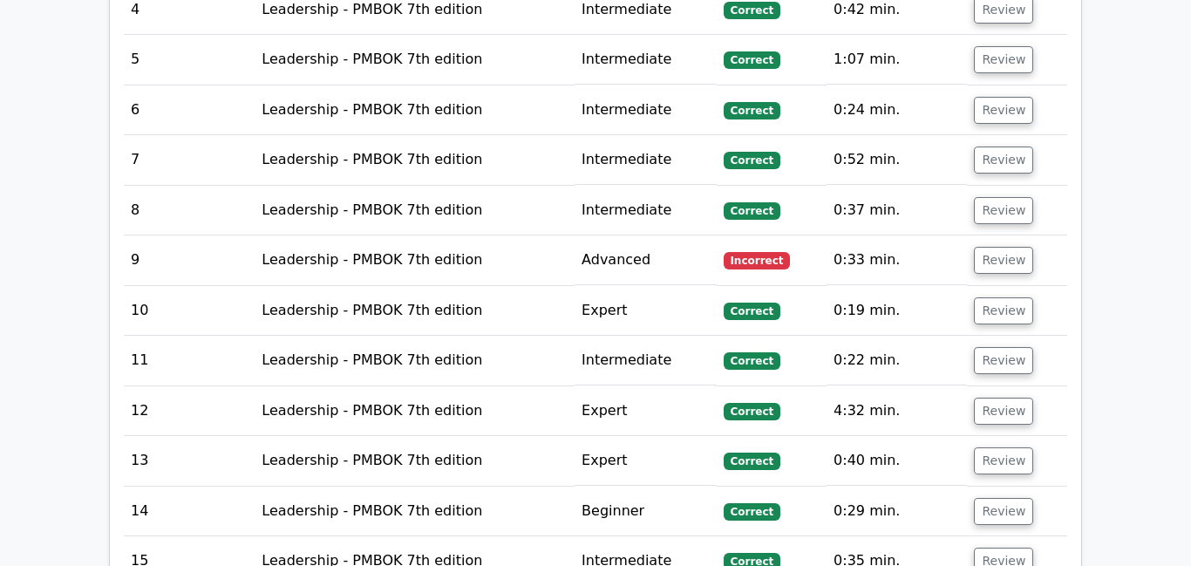
scroll to position [2737, 0]
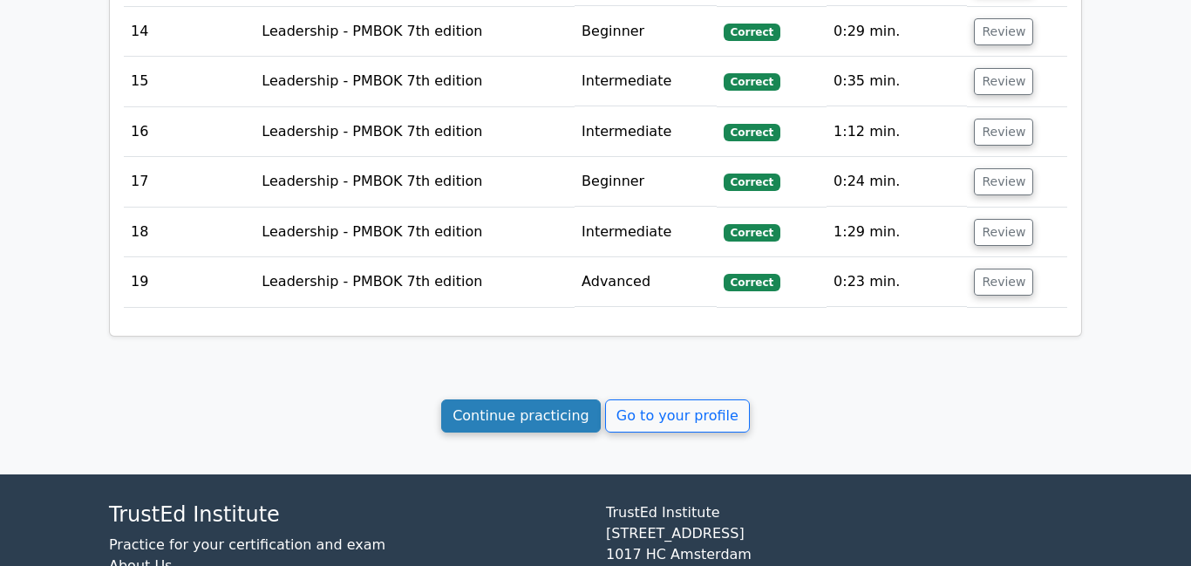
click at [503, 399] on link "Continue practicing" at bounding box center [520, 415] width 159 height 33
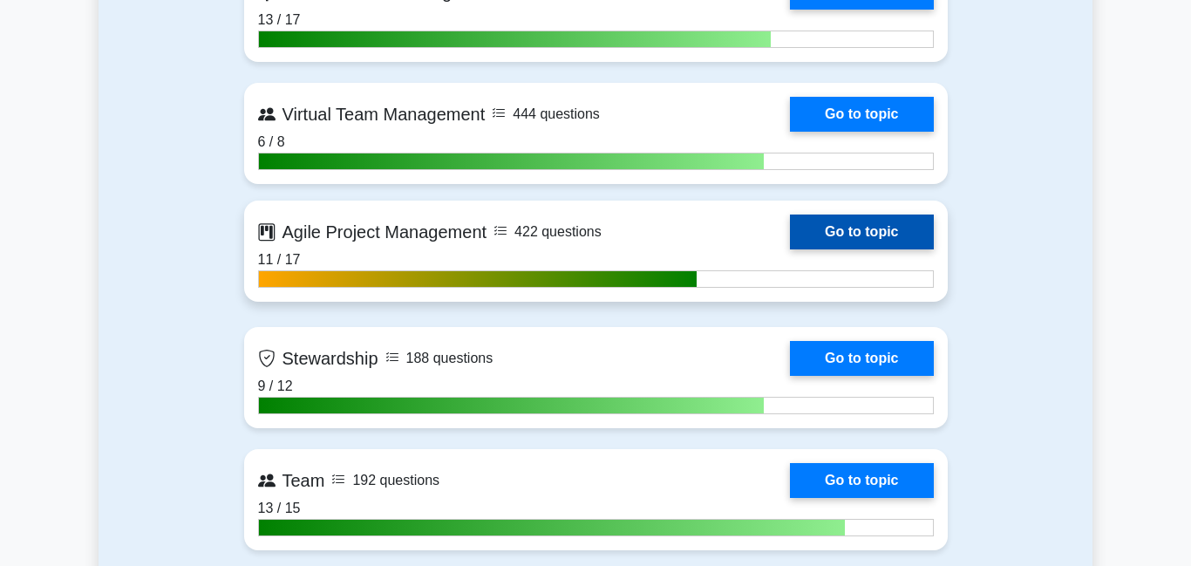
scroll to position [4433, 0]
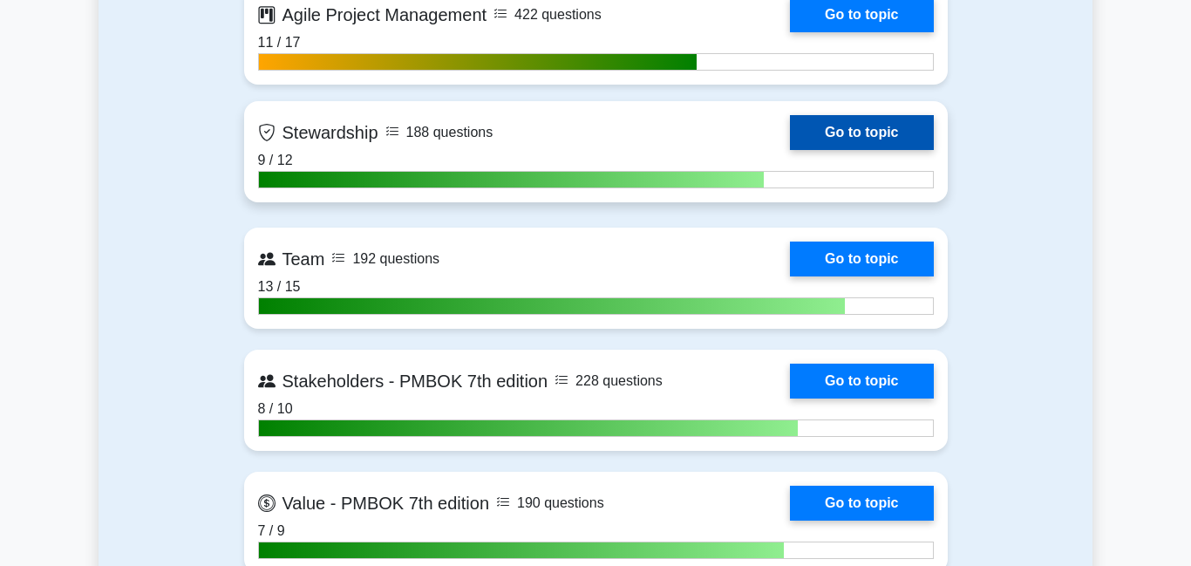
click at [823, 119] on link "Go to topic" at bounding box center [861, 132] width 143 height 35
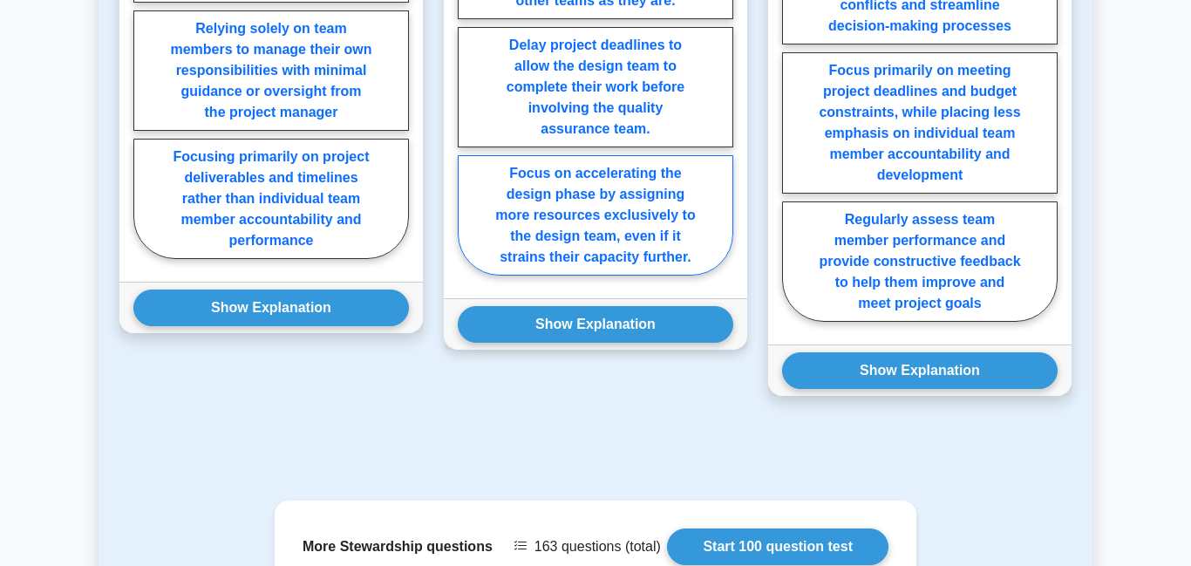
scroll to position [1909, 0]
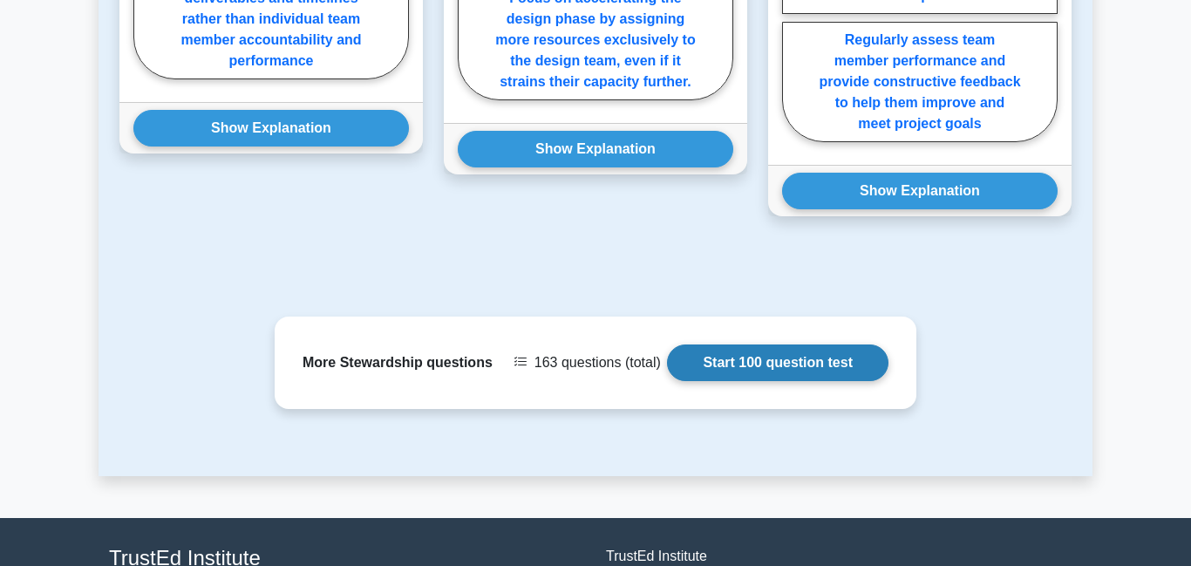
click at [845, 366] on link "Start 100 question test" at bounding box center [777, 362] width 221 height 37
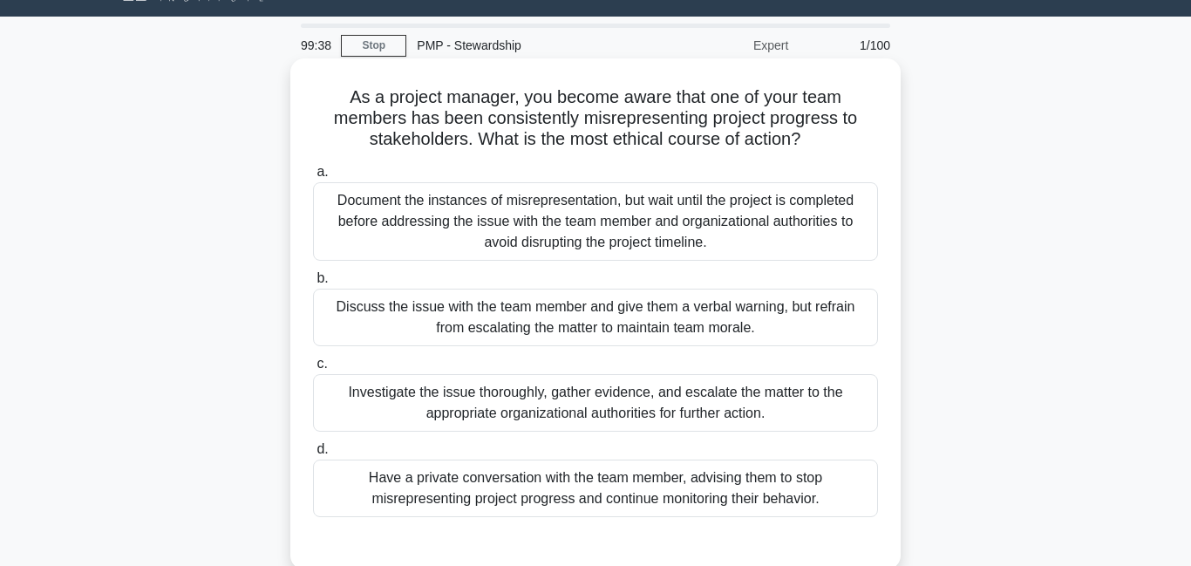
scroll to position [89, 0]
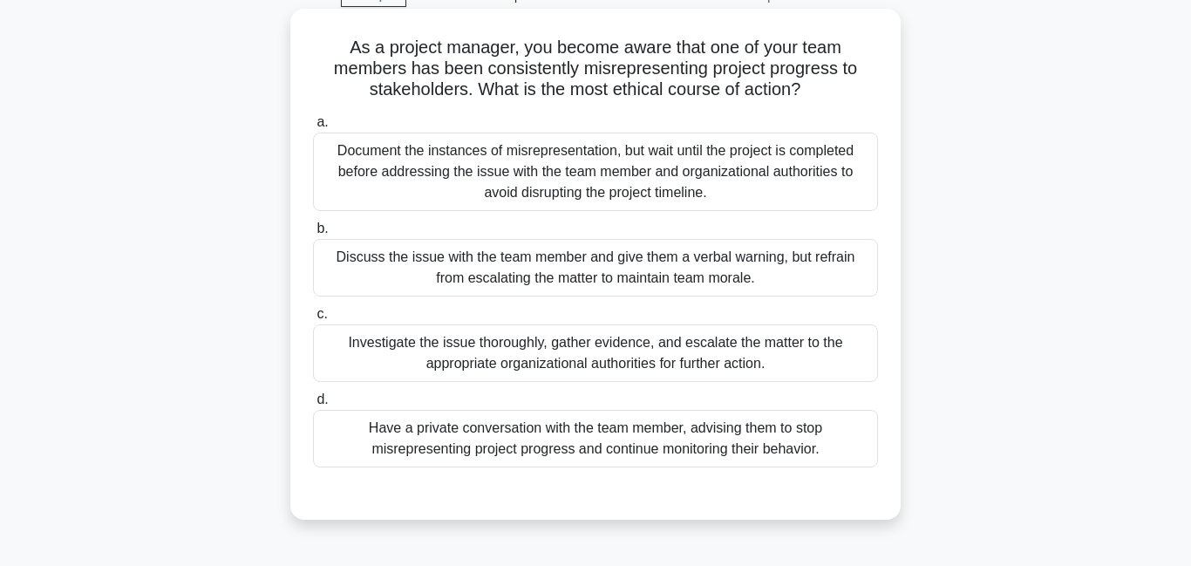
click at [448, 440] on div "Have a private conversation with the team member, advising them to stop misrepr…" at bounding box center [595, 439] width 565 height 58
click at [313, 405] on input "d. Have a private conversation with the team member, advising them to stop misr…" at bounding box center [313, 399] width 0 height 11
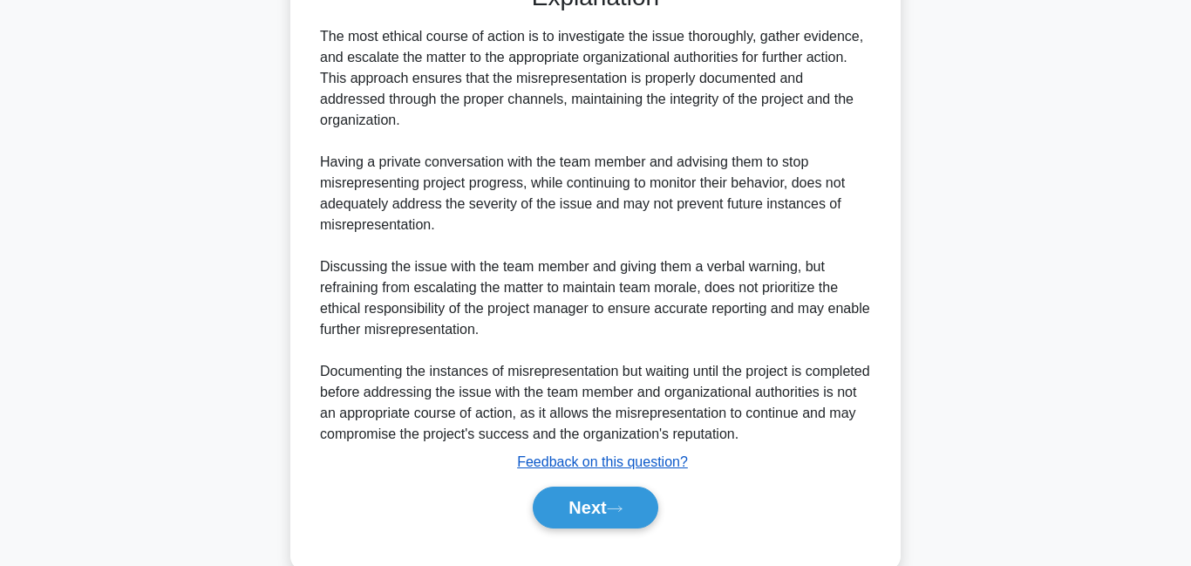
scroll to position [637, 0]
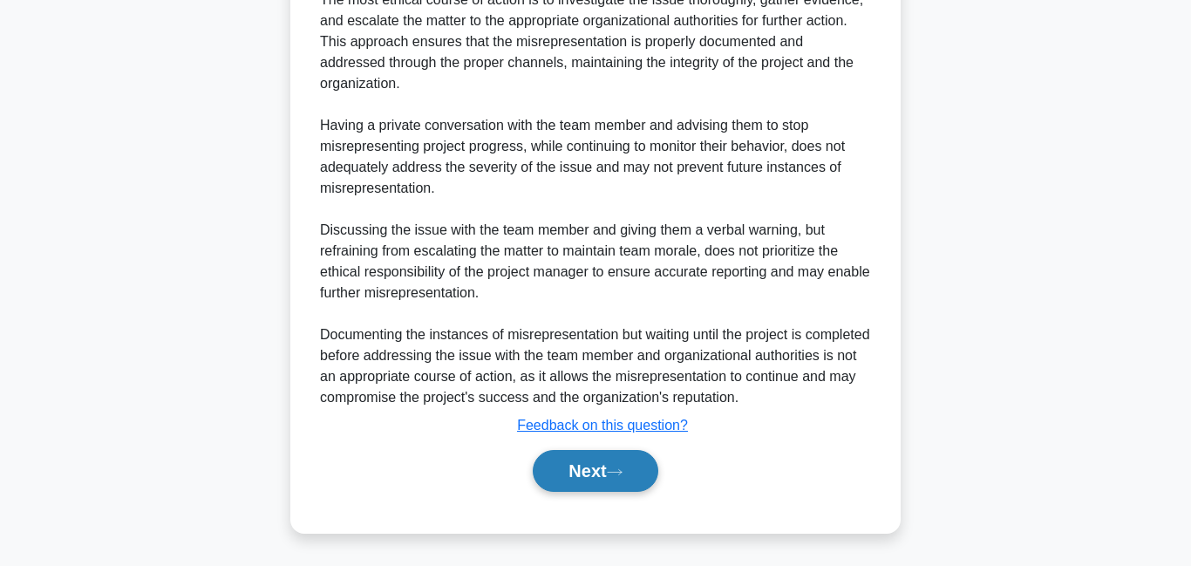
click at [599, 474] on button "Next" at bounding box center [595, 471] width 125 height 42
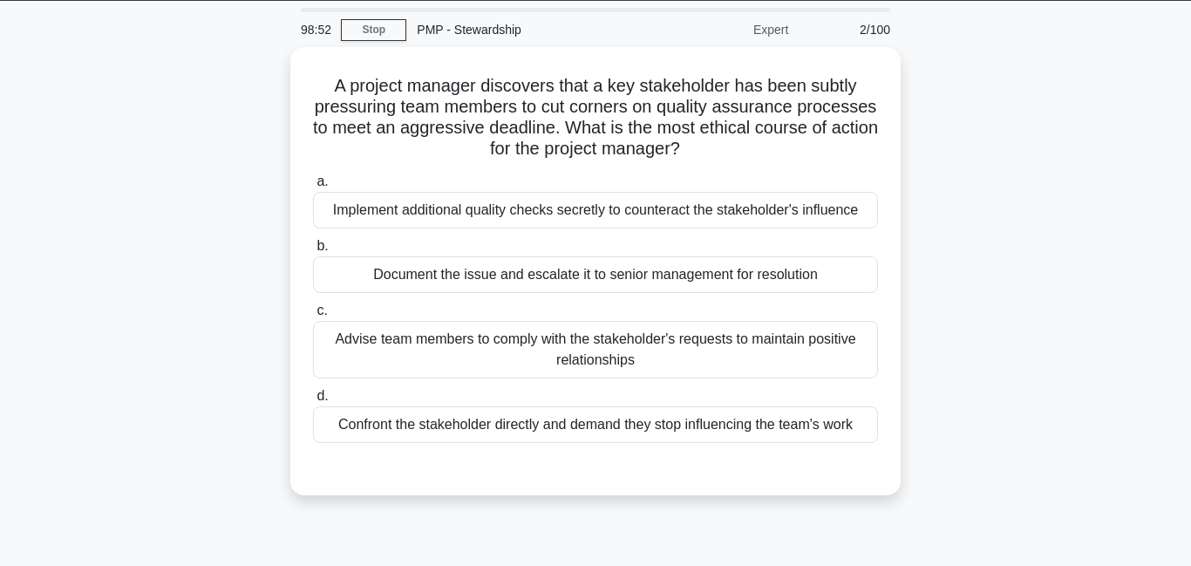
scroll to position [0, 0]
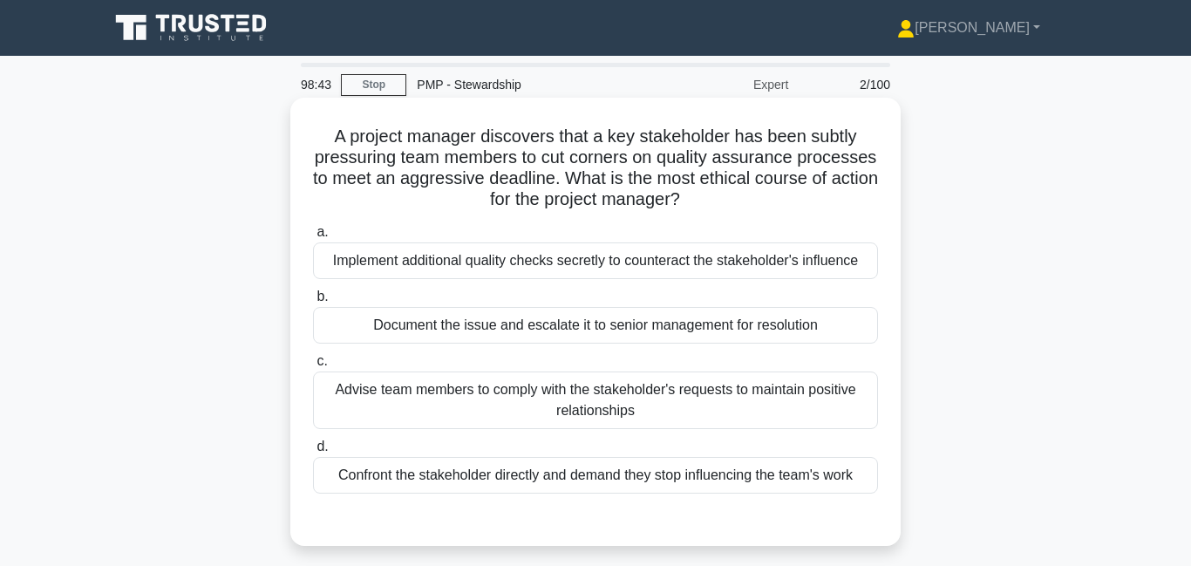
drag, startPoint x: 693, startPoint y: 171, endPoint x: 716, endPoint y: 209, distance: 45.0
click at [716, 209] on h5 "A project manager discovers that a key stakeholder has been subtly pressuring t…" at bounding box center [595, 168] width 568 height 85
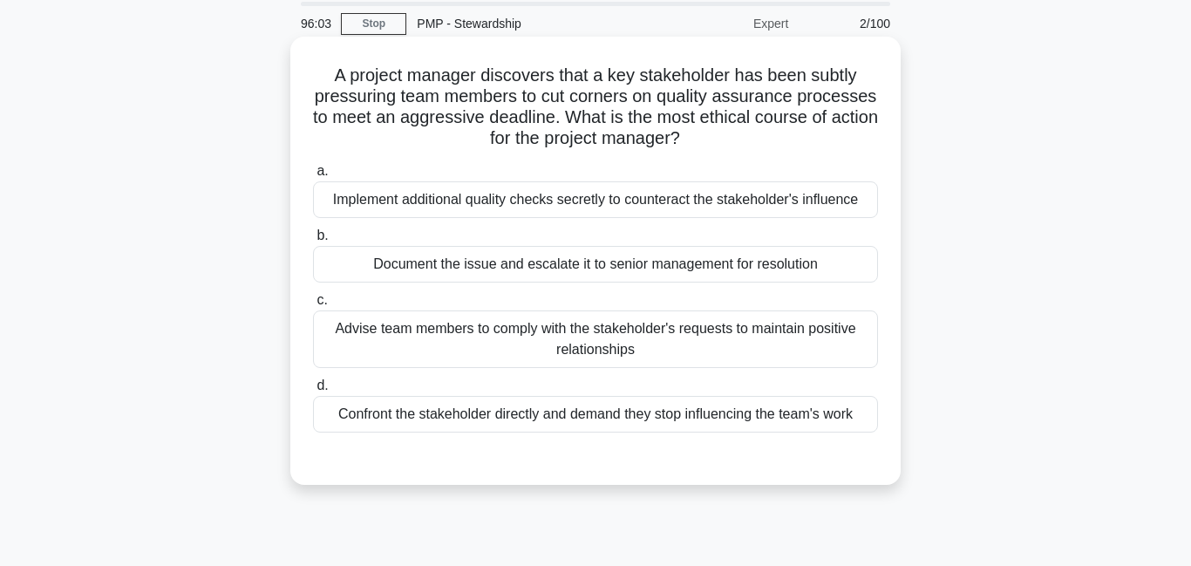
scroll to position [72, 0]
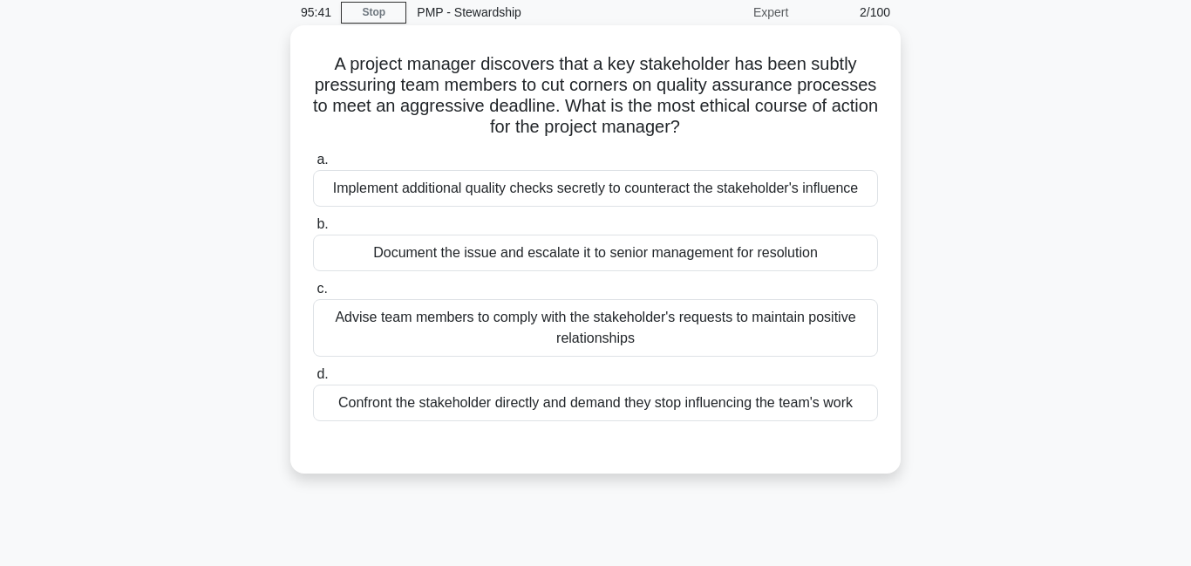
click at [390, 253] on div "Document the issue and escalate it to senior management for resolution" at bounding box center [595, 252] width 565 height 37
click at [313, 230] on input "b. Document the issue and escalate it to senior management for resolution" at bounding box center [313, 224] width 0 height 11
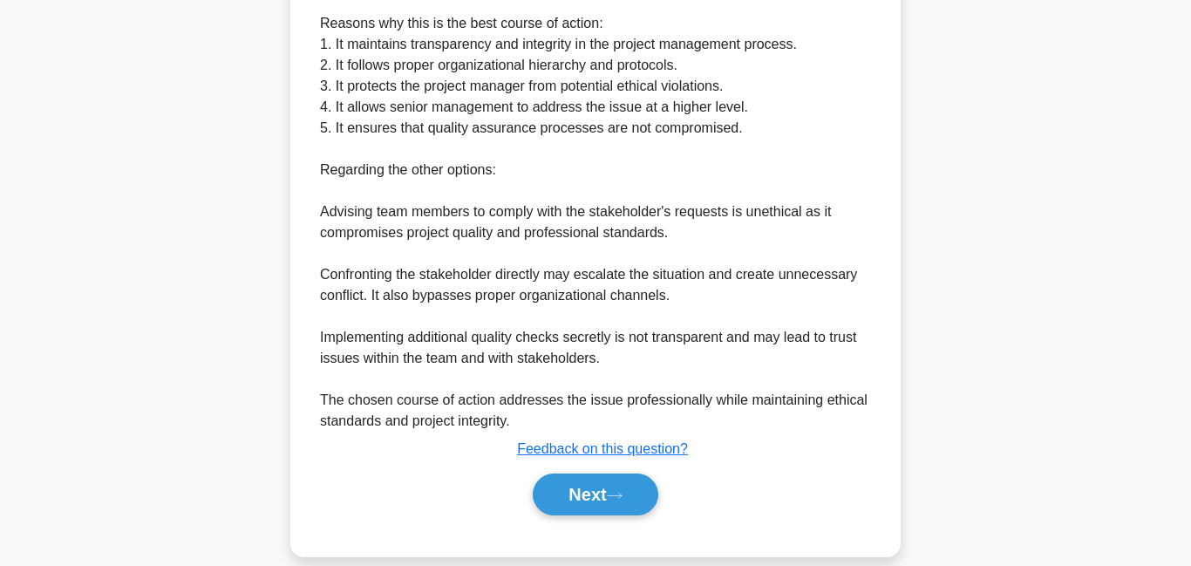
scroll to position [644, 0]
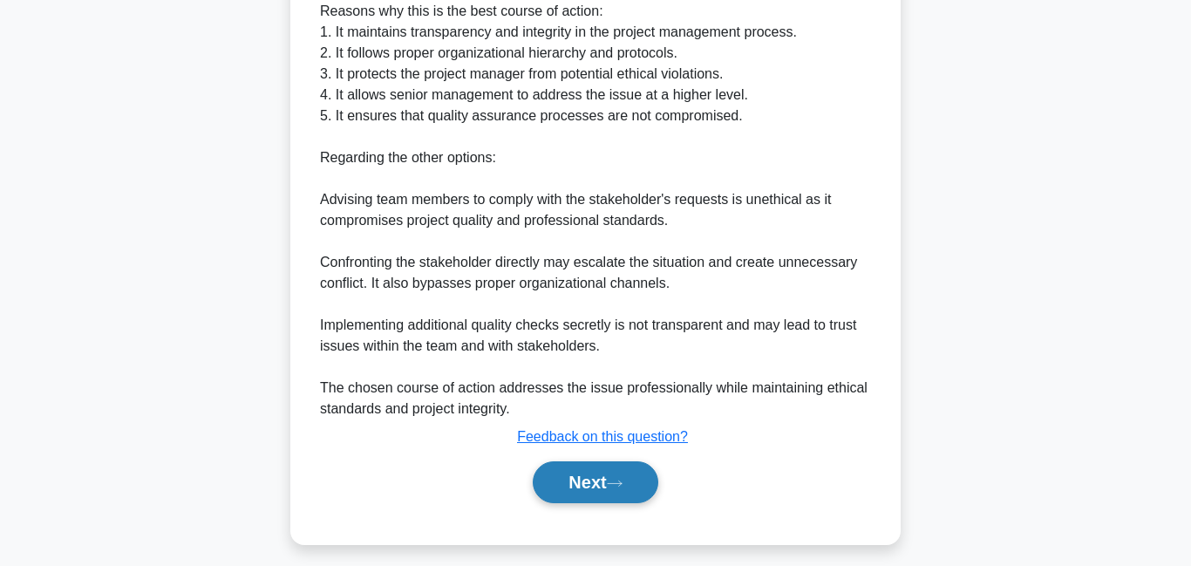
click at [590, 473] on button "Next" at bounding box center [595, 482] width 125 height 42
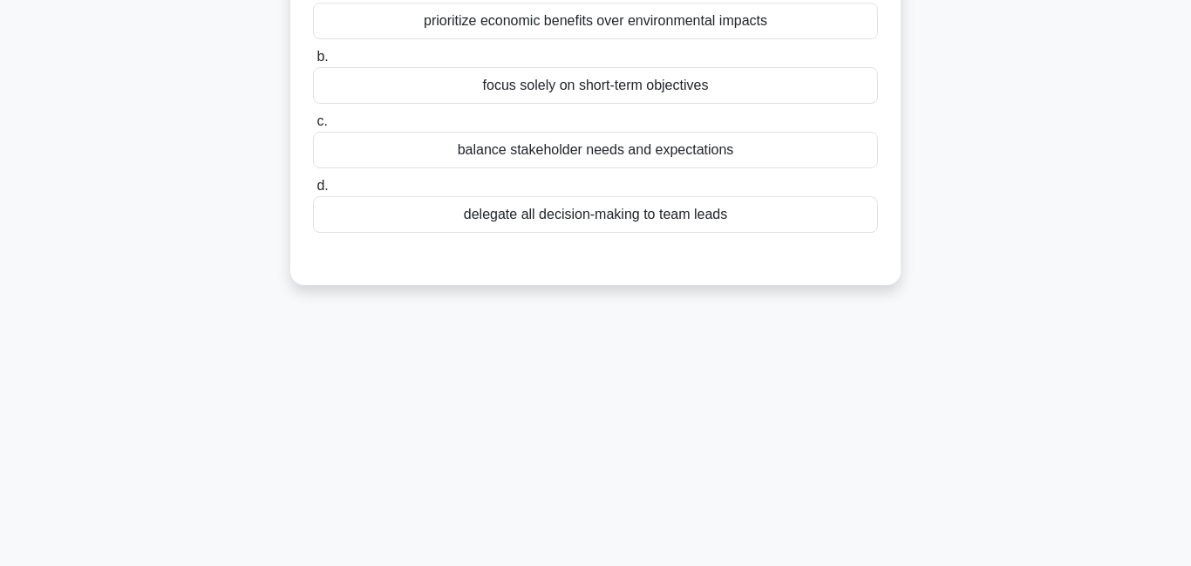
scroll to position [0, 0]
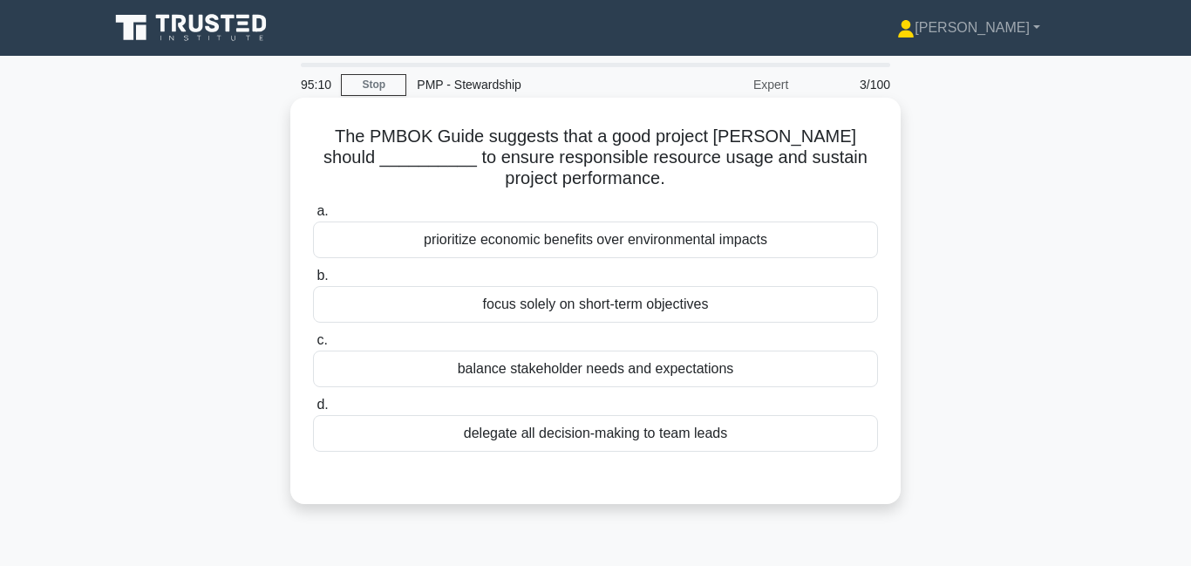
click at [556, 369] on div "balance stakeholder needs and expectations" at bounding box center [595, 368] width 565 height 37
click at [313, 346] on input "c. balance stakeholder needs and expectations" at bounding box center [313, 340] width 0 height 11
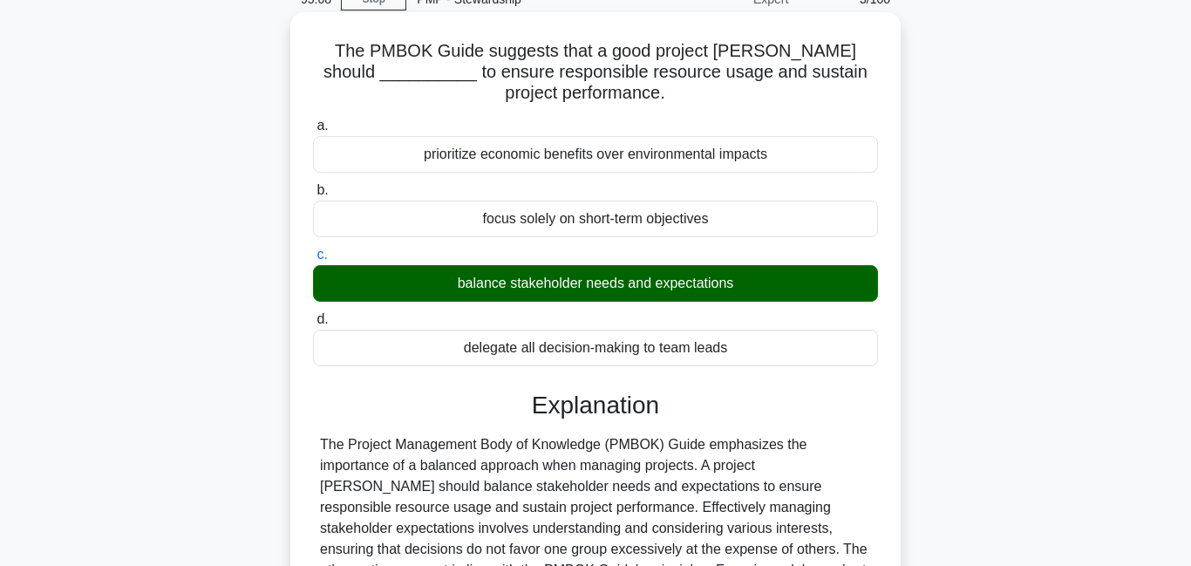
scroll to position [331, 0]
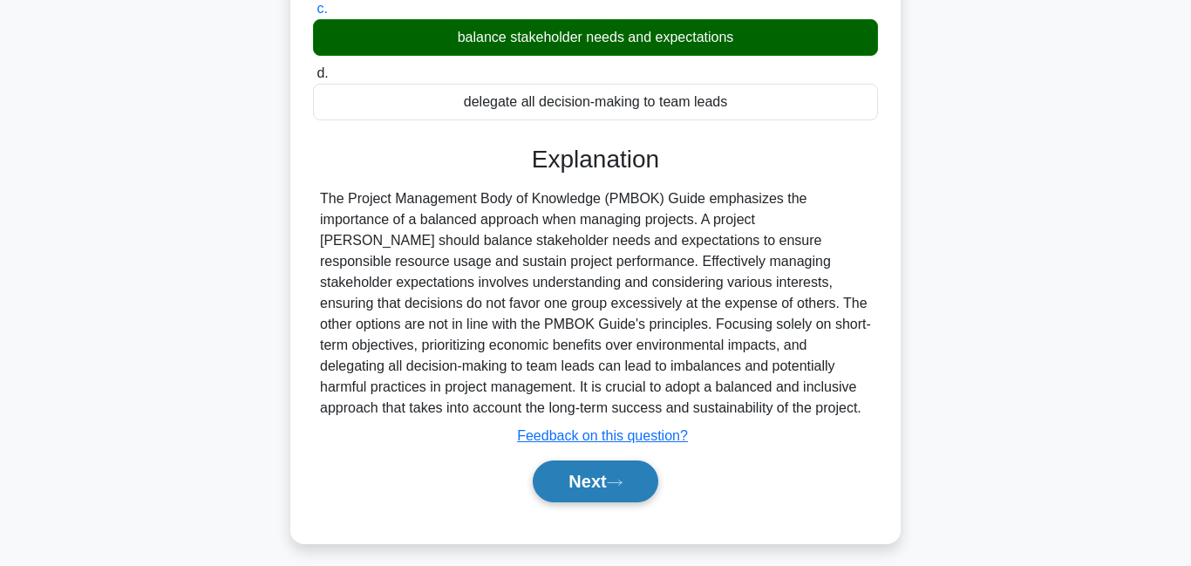
click at [622, 479] on icon at bounding box center [615, 483] width 16 height 10
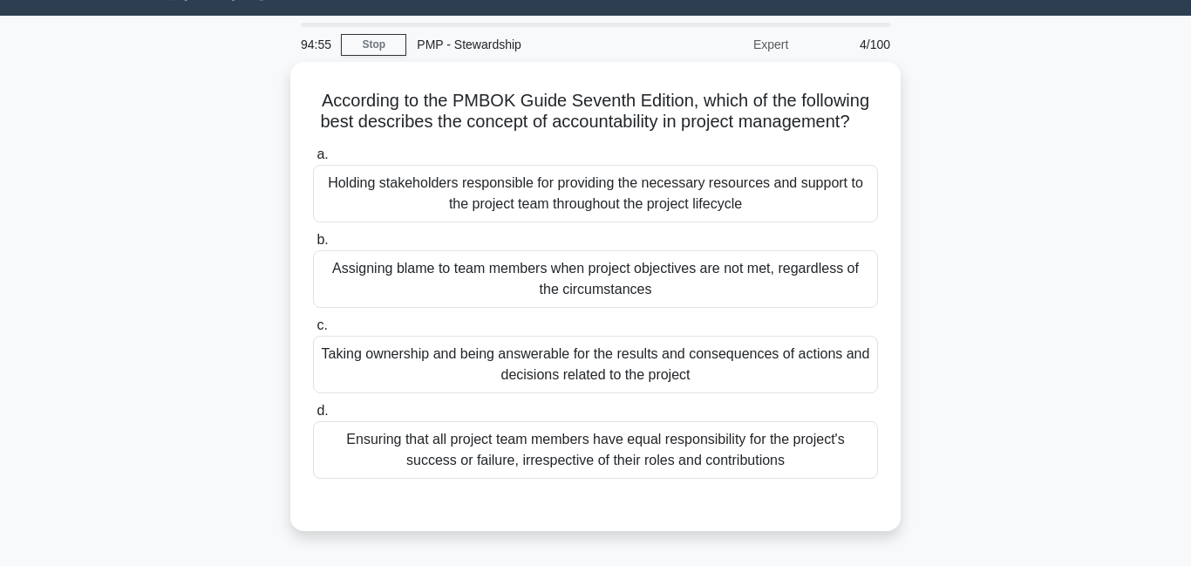
scroll to position [0, 0]
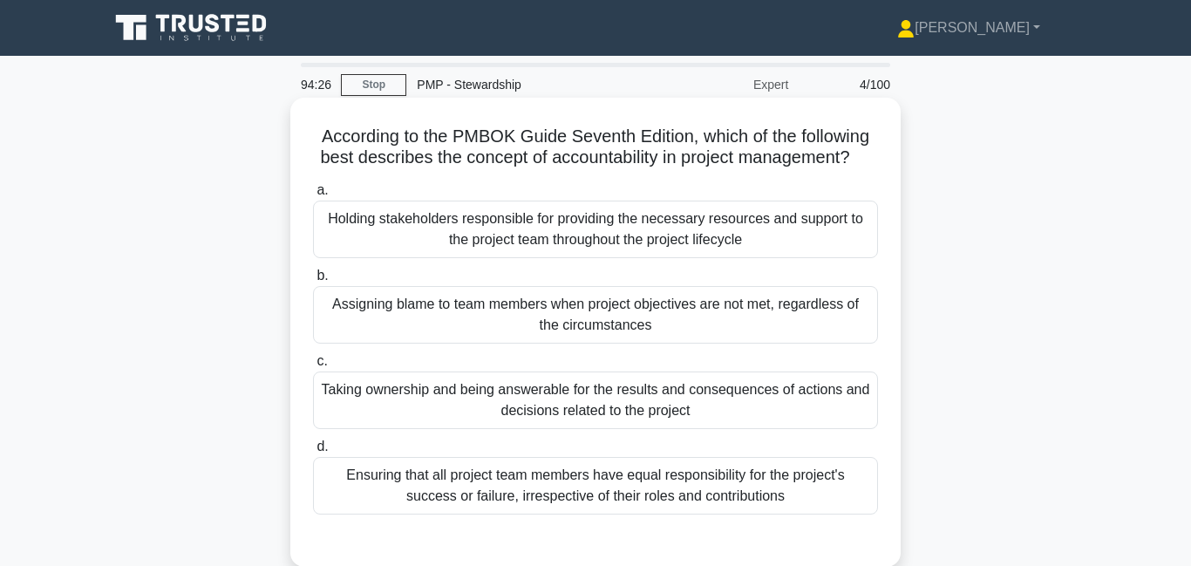
click at [628, 404] on div "Taking ownership and being answerable for the results and consequences of actio…" at bounding box center [595, 400] width 565 height 58
click at [313, 367] on input "c. Taking ownership and being answerable for the results and consequences of ac…" at bounding box center [313, 361] width 0 height 11
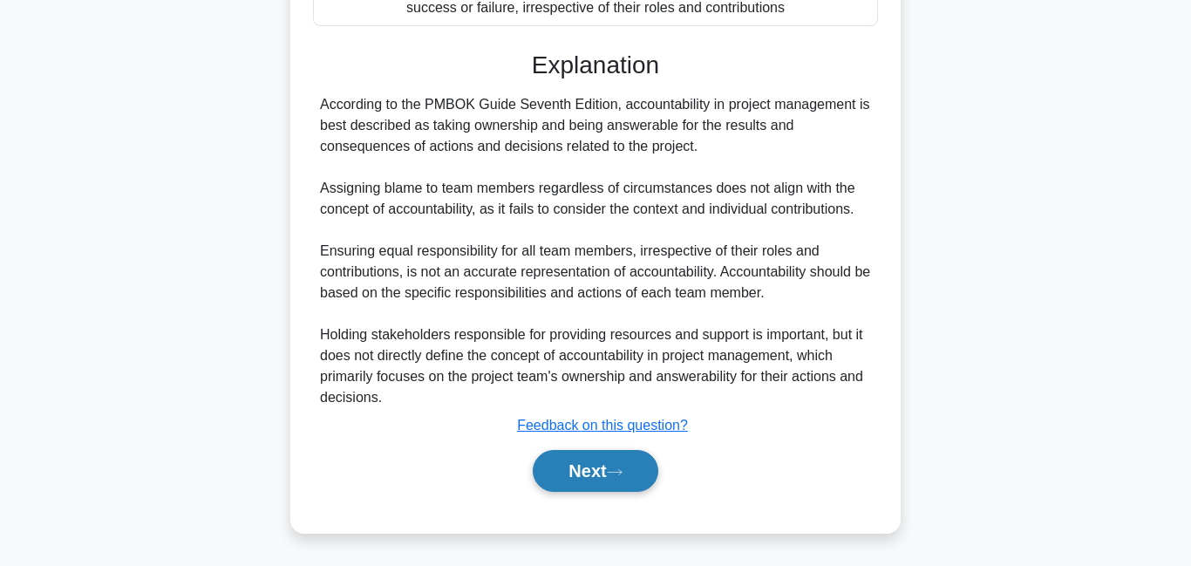
scroll to position [489, 0]
click at [593, 467] on button "Next" at bounding box center [595, 471] width 125 height 42
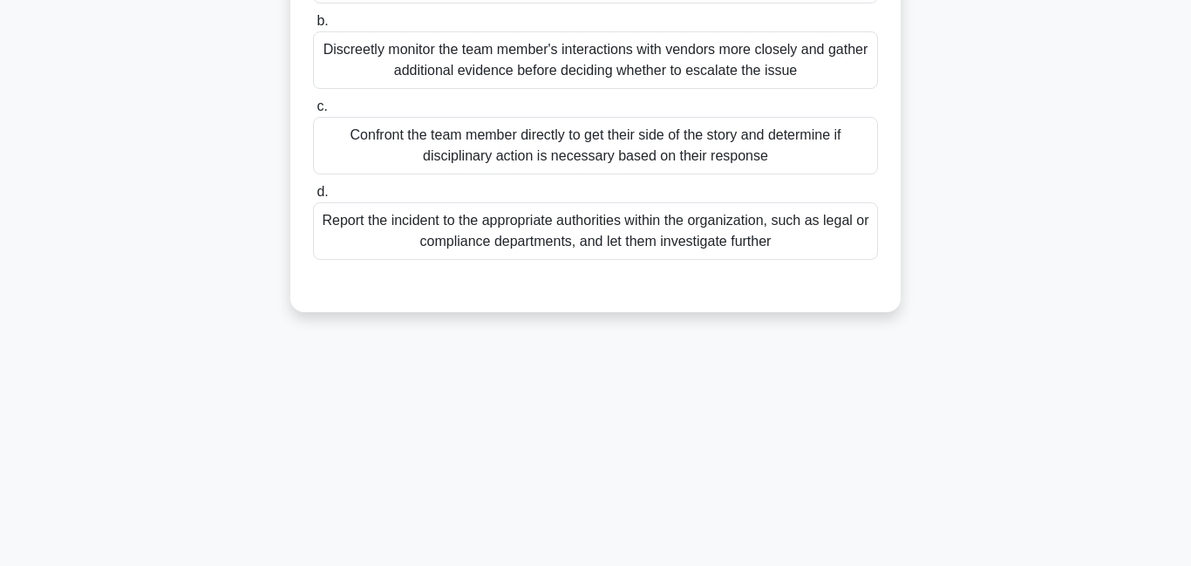
scroll to position [0, 0]
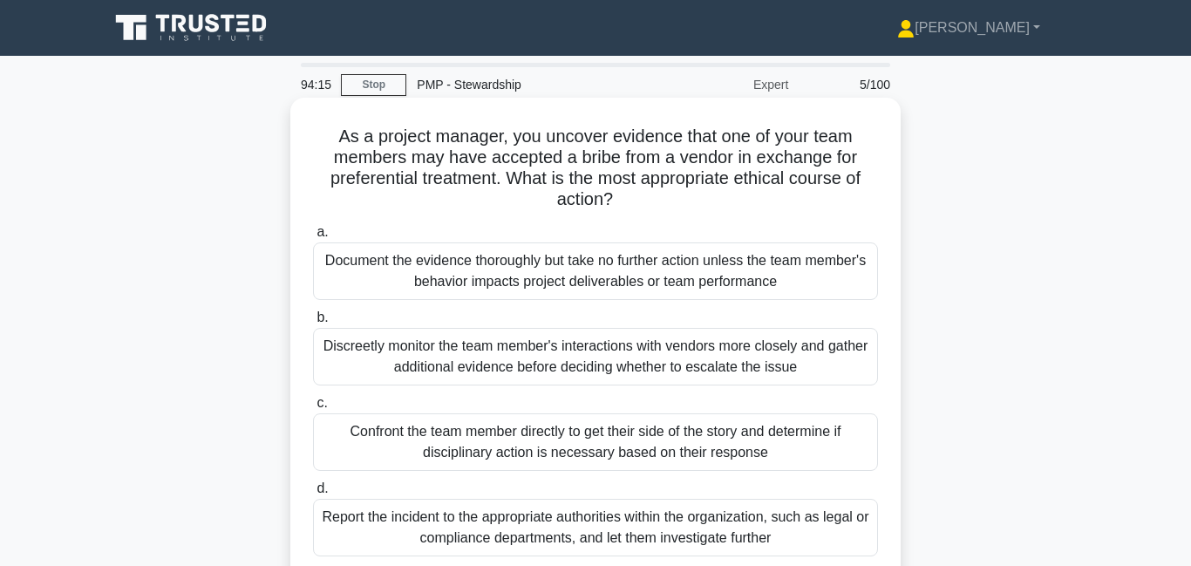
drag, startPoint x: 698, startPoint y: 157, endPoint x: 689, endPoint y: 214, distance: 58.3
click at [689, 214] on div "As a project manager, you uncover evidence that one of your team members may ha…" at bounding box center [595, 353] width 596 height 497
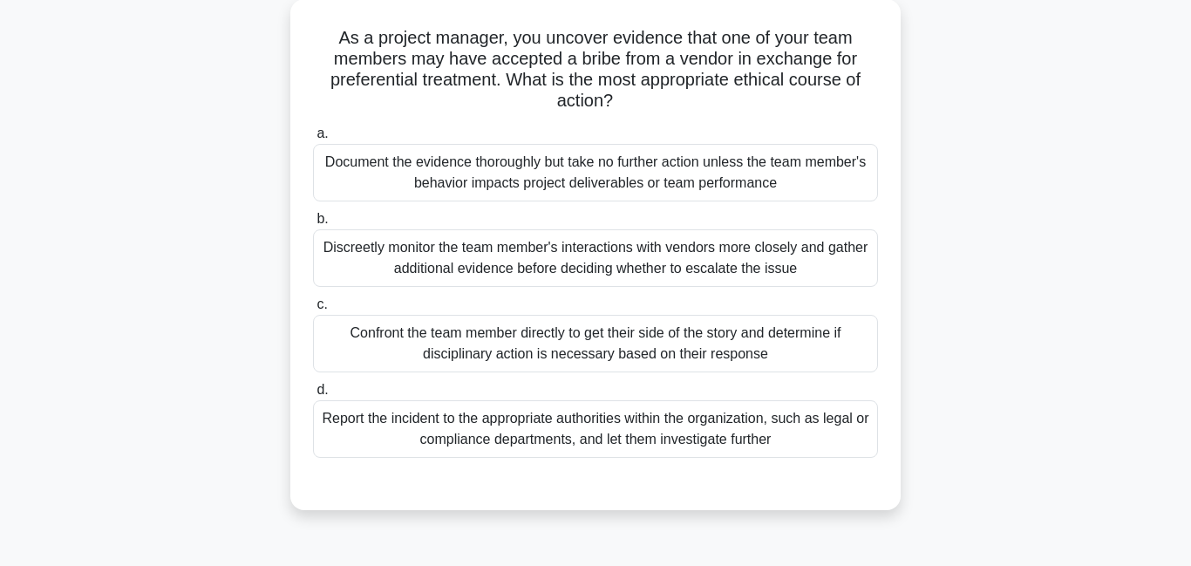
scroll to position [121, 0]
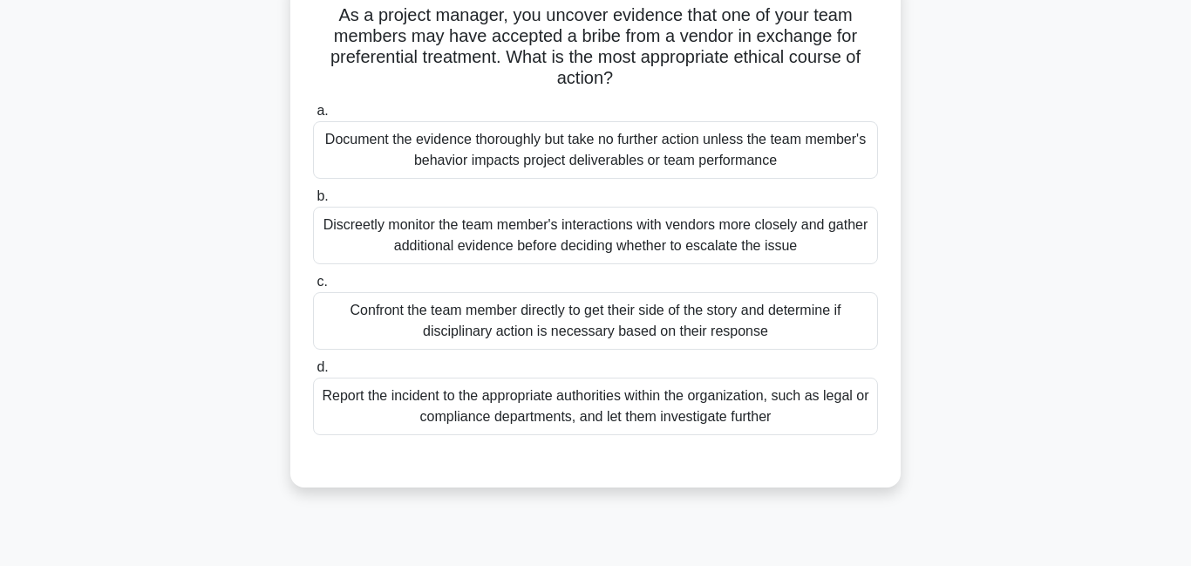
click at [588, 407] on div "Report the incident to the appropriate authorities within the organization, suc…" at bounding box center [595, 406] width 565 height 58
click at [313, 373] on input "d. Report the incident to the appropriate authorities within the organization, …" at bounding box center [313, 367] width 0 height 11
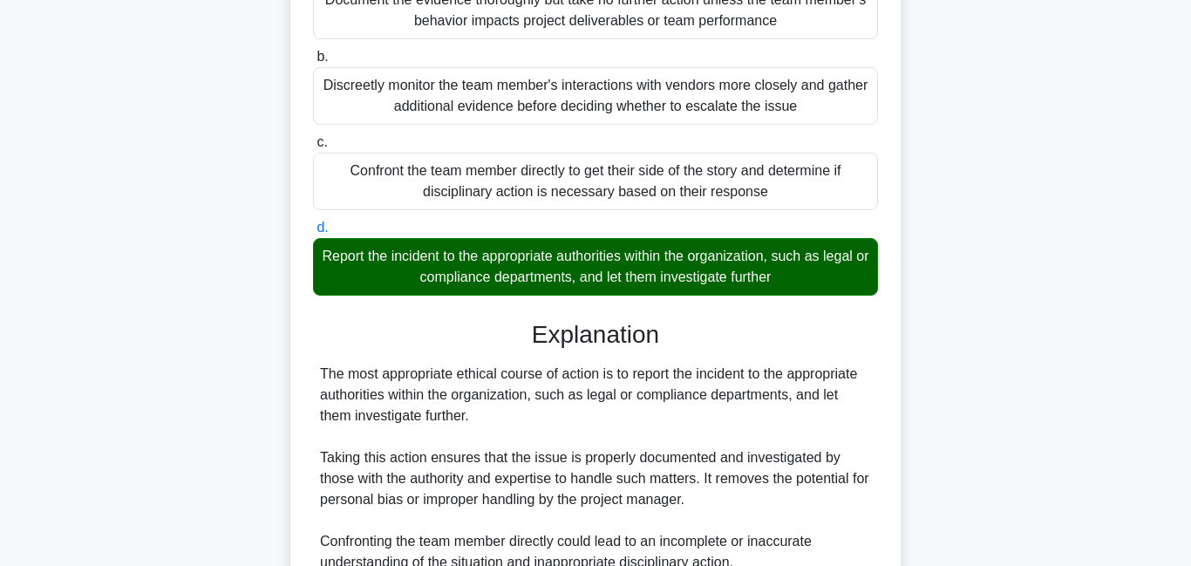
scroll to position [573, 0]
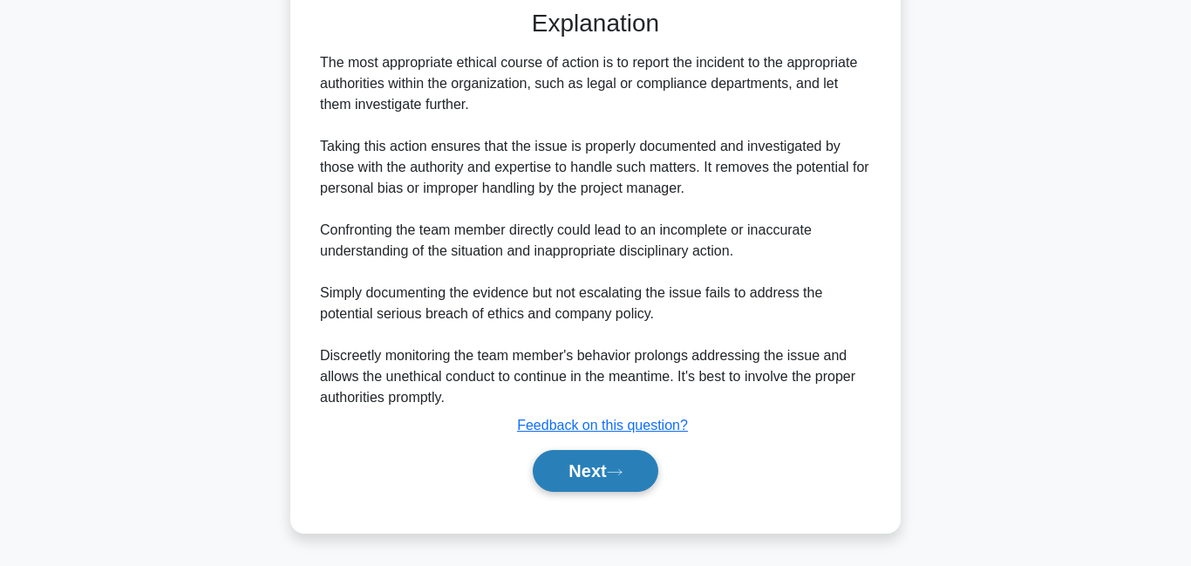
click at [588, 458] on button "Next" at bounding box center [595, 471] width 125 height 42
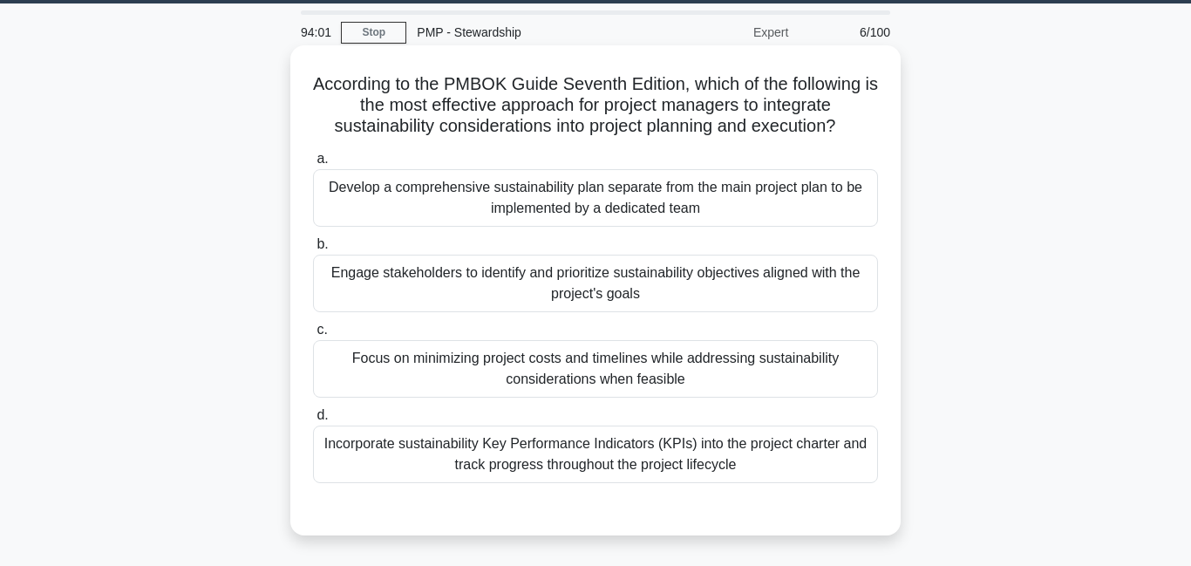
scroll to position [48, 0]
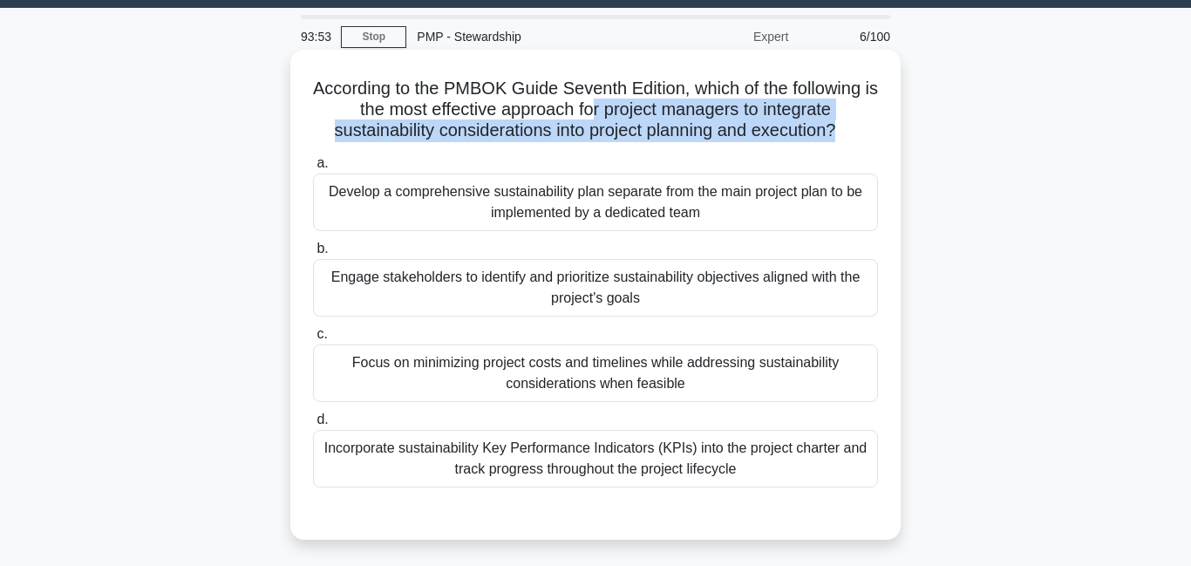
drag, startPoint x: 593, startPoint y: 129, endPoint x: 595, endPoint y: 148, distance: 19.4
click at [595, 148] on div "According to the PMBOK Guide Seventh Edition, which of the following is the mos…" at bounding box center [595, 295] width 596 height 476
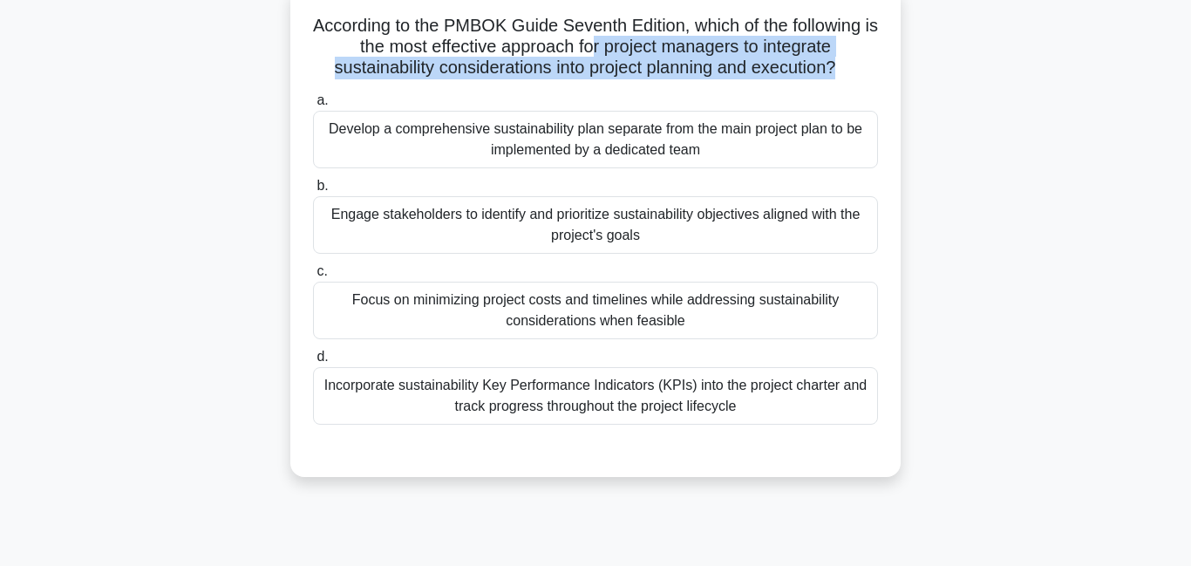
scroll to position [112, 0]
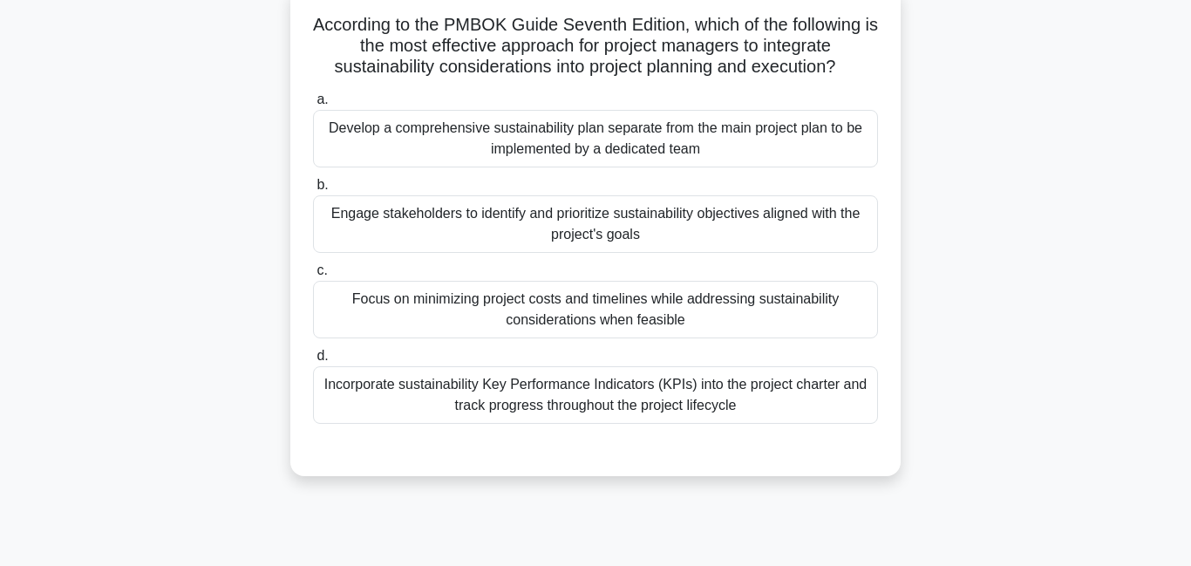
click at [519, 217] on div "Engage stakeholders to identify and prioritize sustainability objectives aligne…" at bounding box center [595, 224] width 565 height 58
click at [313, 191] on input "b. Engage stakeholders to identify and prioritize sustainability objectives ali…" at bounding box center [313, 185] width 0 height 11
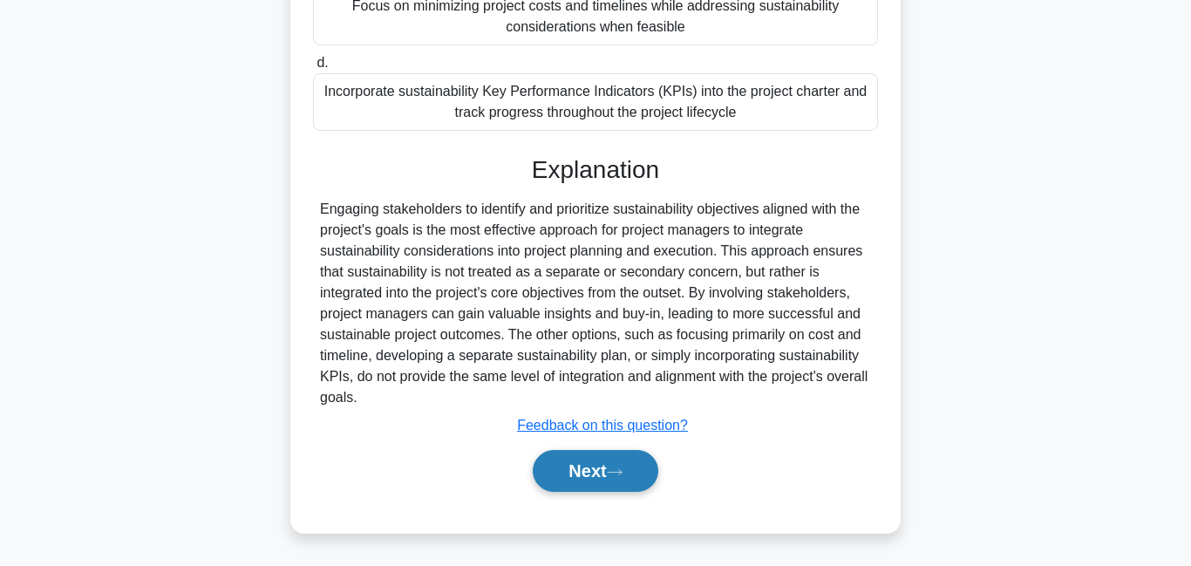
click at [636, 480] on button "Next" at bounding box center [595, 471] width 125 height 42
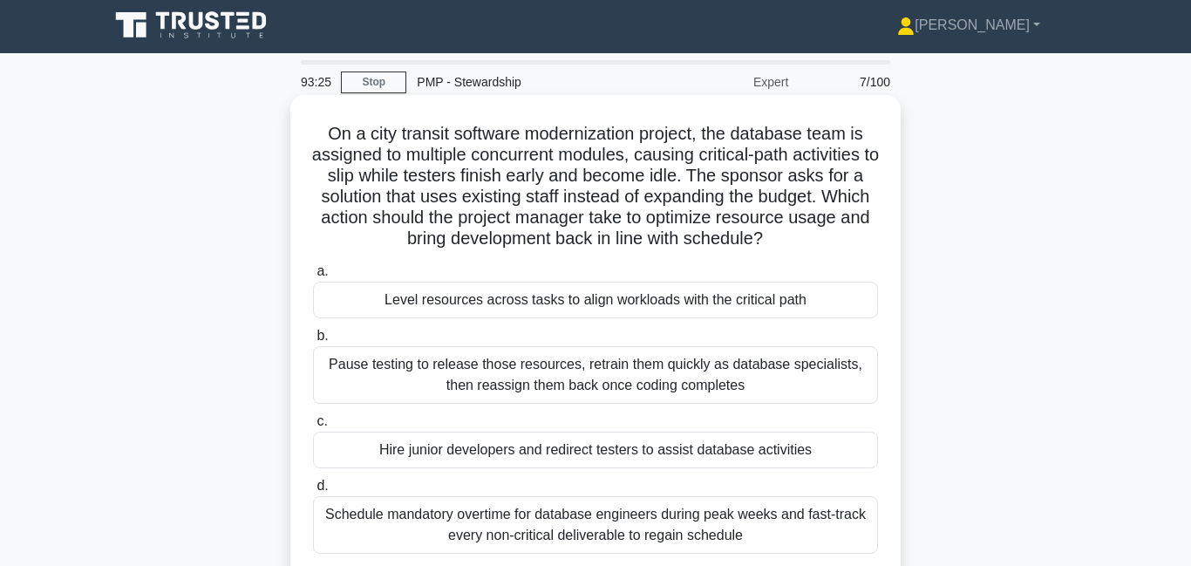
scroll to position [0, 0]
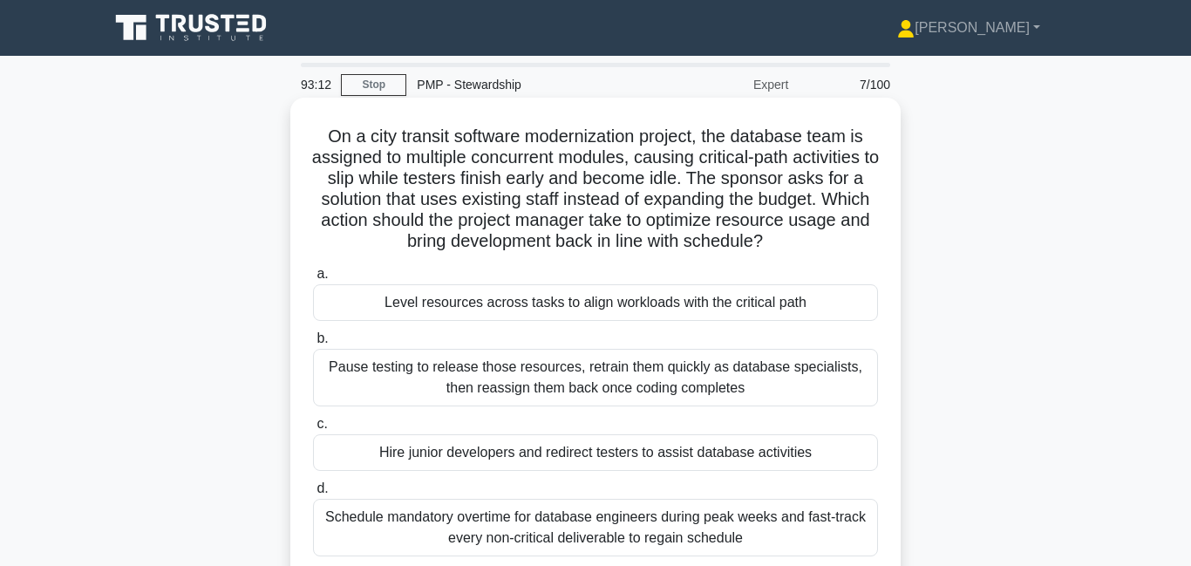
drag, startPoint x: 623, startPoint y: 150, endPoint x: 630, endPoint y: 193, distance: 43.3
click at [636, 193] on h5 "On a city transit software modernization project, the database team is assigned…" at bounding box center [595, 189] width 568 height 127
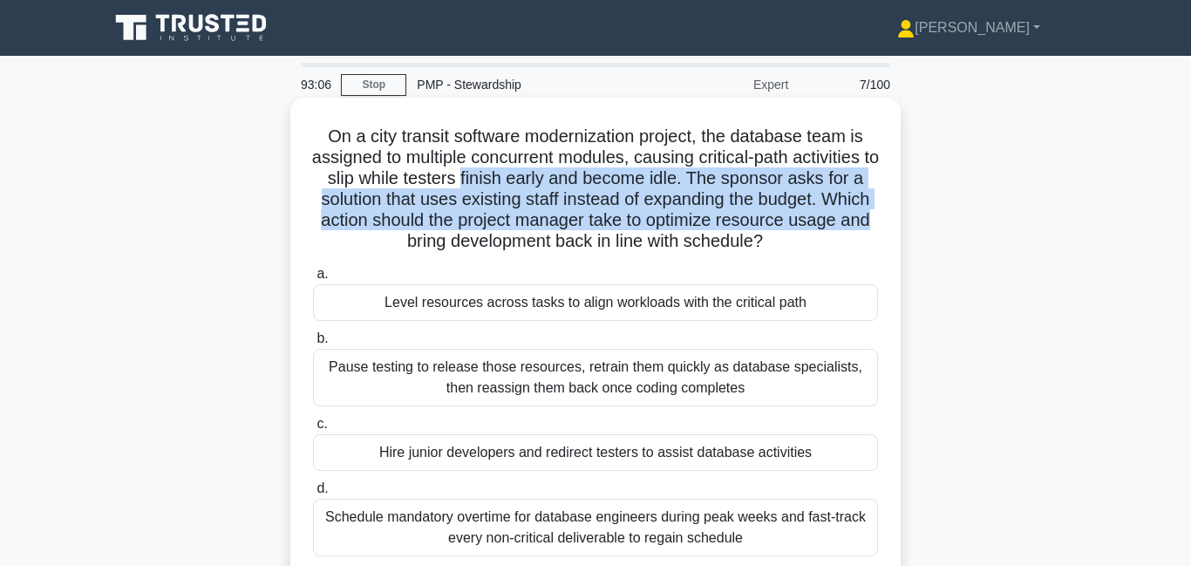
drag, startPoint x: 471, startPoint y: 174, endPoint x: 872, endPoint y: 210, distance: 403.4
click at [873, 210] on h5 "On a city transit software modernization project, the database team is assigned…" at bounding box center [595, 189] width 568 height 127
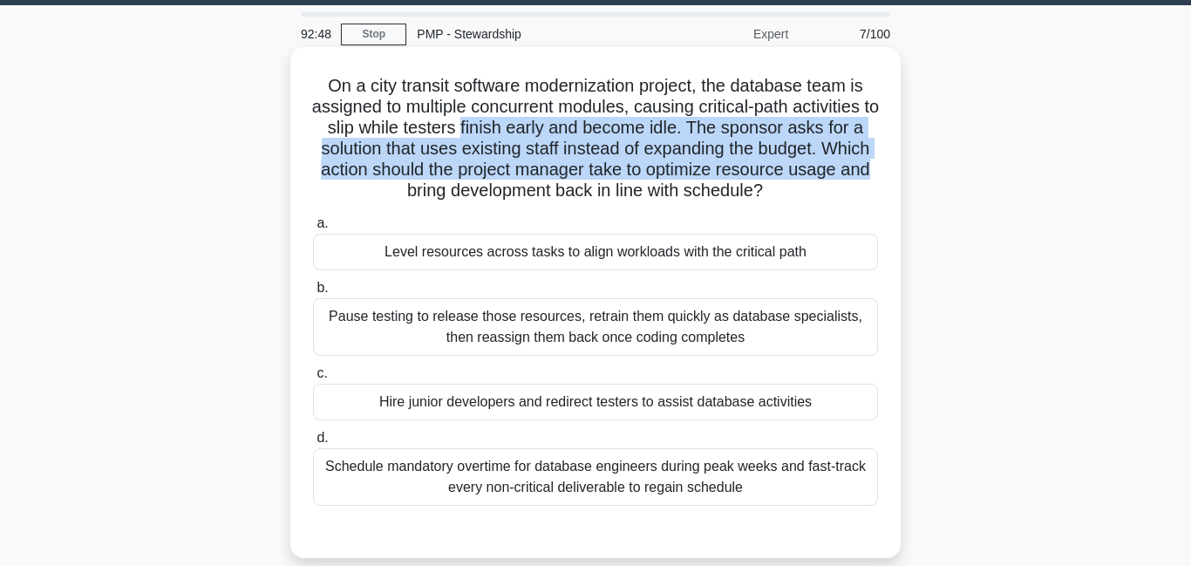
scroll to position [58, 0]
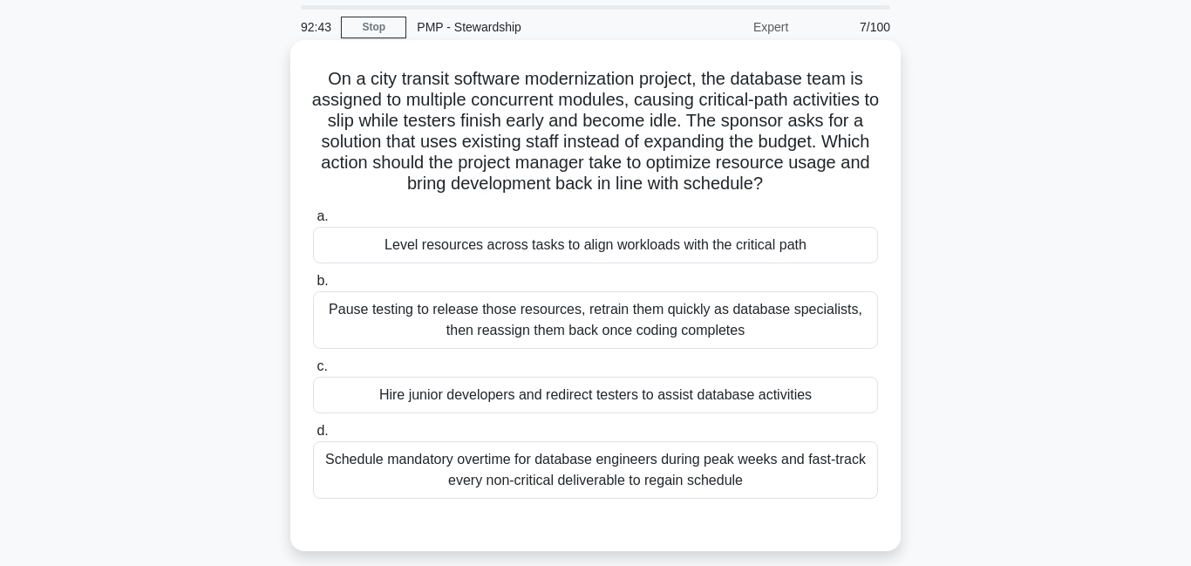
click at [708, 248] on div "Level resources across tasks to align workloads with the critical path" at bounding box center [595, 245] width 565 height 37
click at [313, 222] on input "a. Level resources across tasks to align workloads with the critical path" at bounding box center [313, 216] width 0 height 11
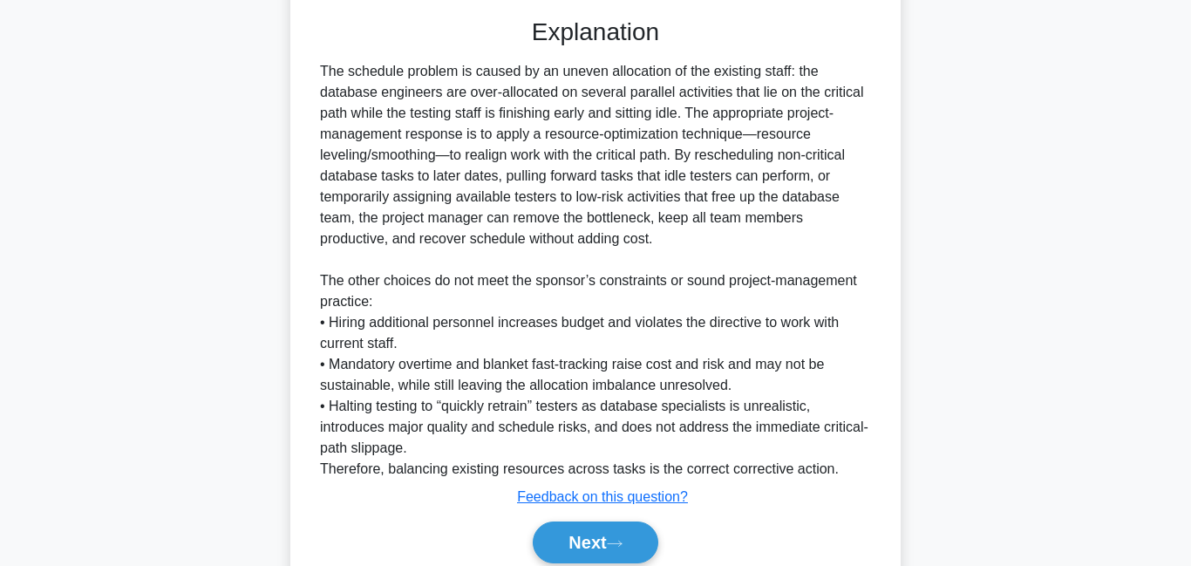
scroll to position [585, 0]
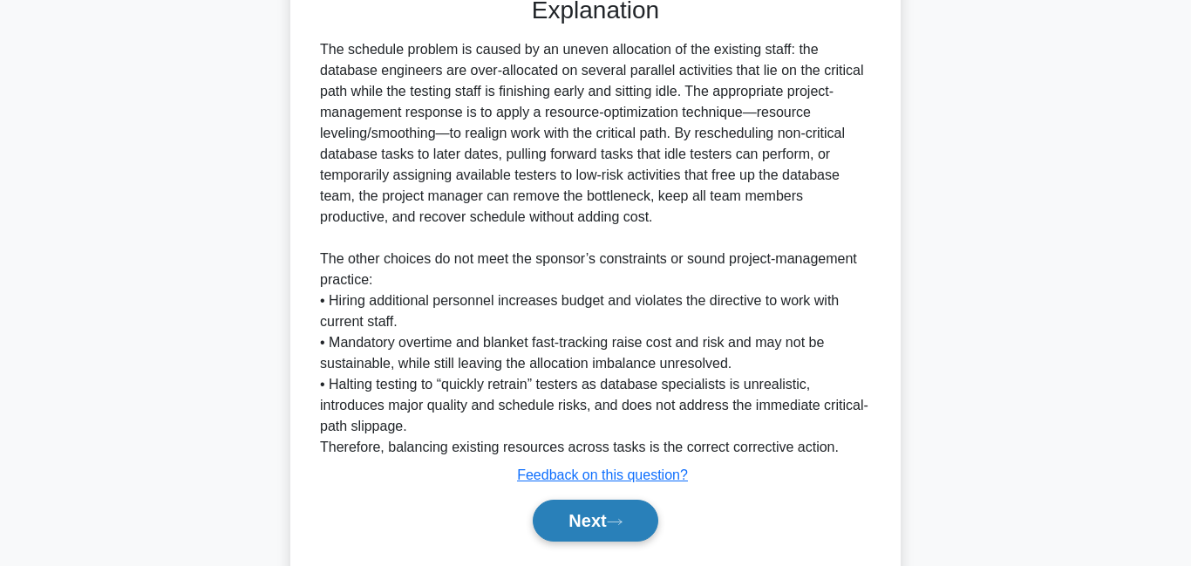
click at [594, 519] on button "Next" at bounding box center [595, 520] width 125 height 42
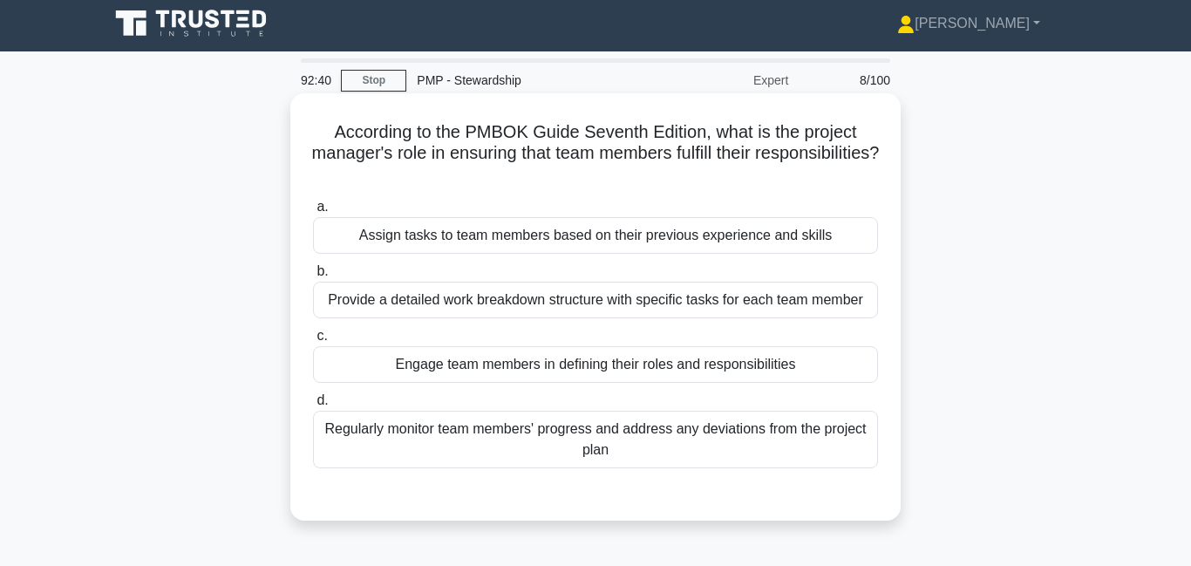
scroll to position [0, 0]
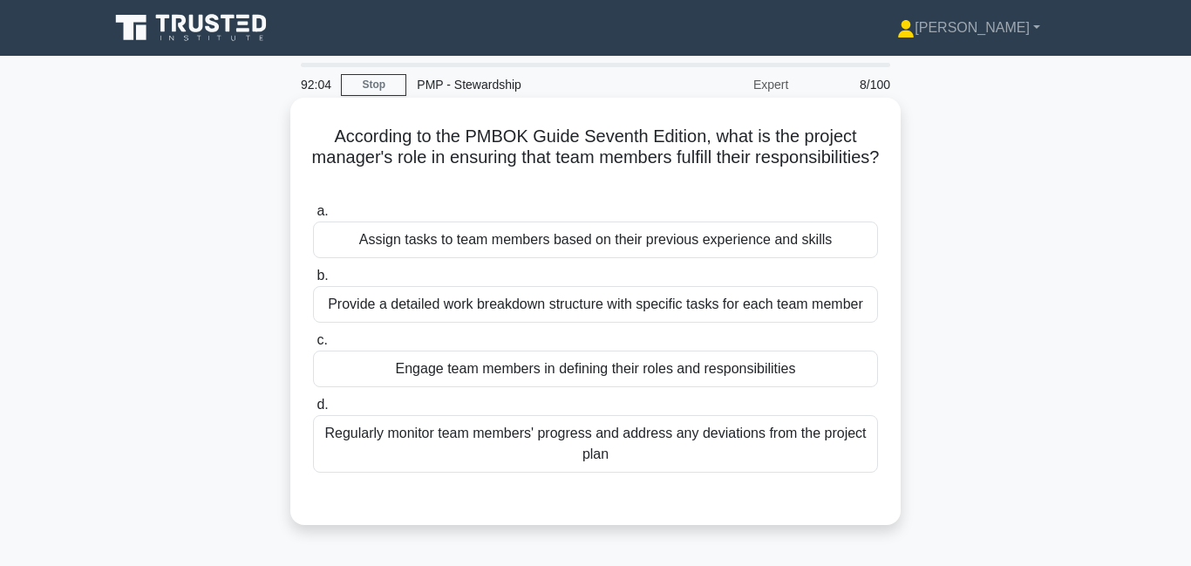
click at [597, 451] on div "Regularly monitor team members' progress and address any deviations from the pr…" at bounding box center [595, 444] width 565 height 58
click at [313, 411] on input "d. Regularly monitor team members' progress and address any deviations from the…" at bounding box center [313, 404] width 0 height 11
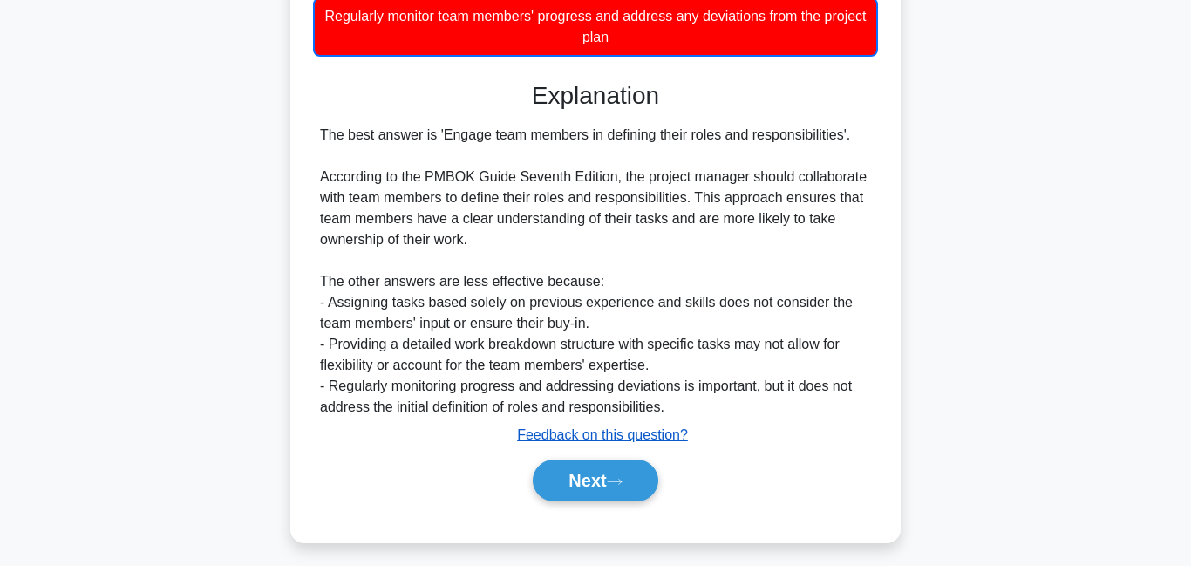
scroll to position [428, 0]
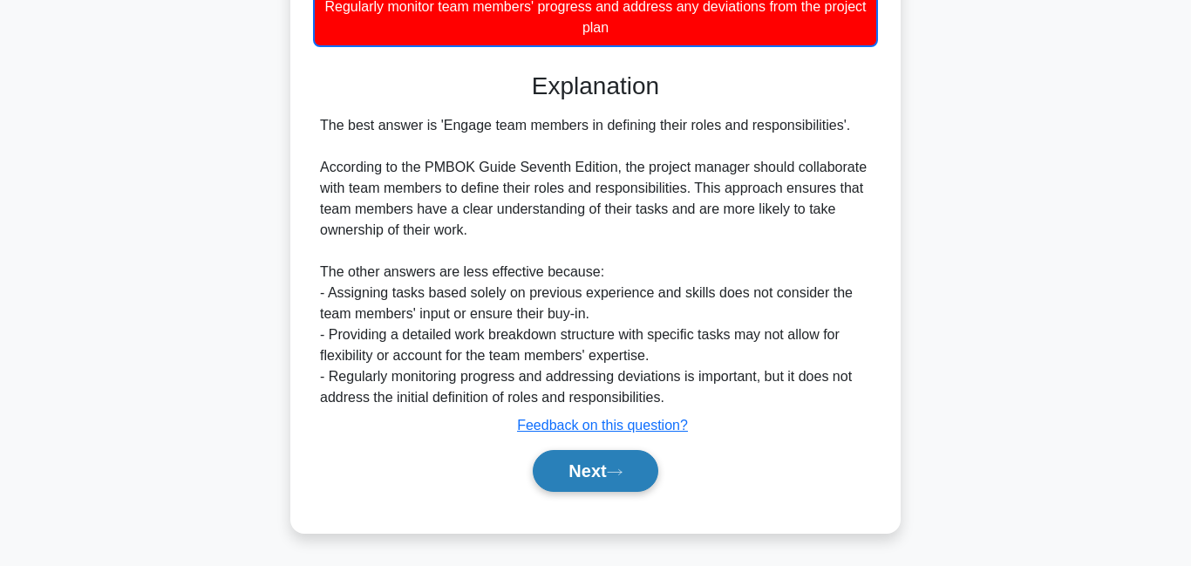
click at [607, 472] on button "Next" at bounding box center [595, 471] width 125 height 42
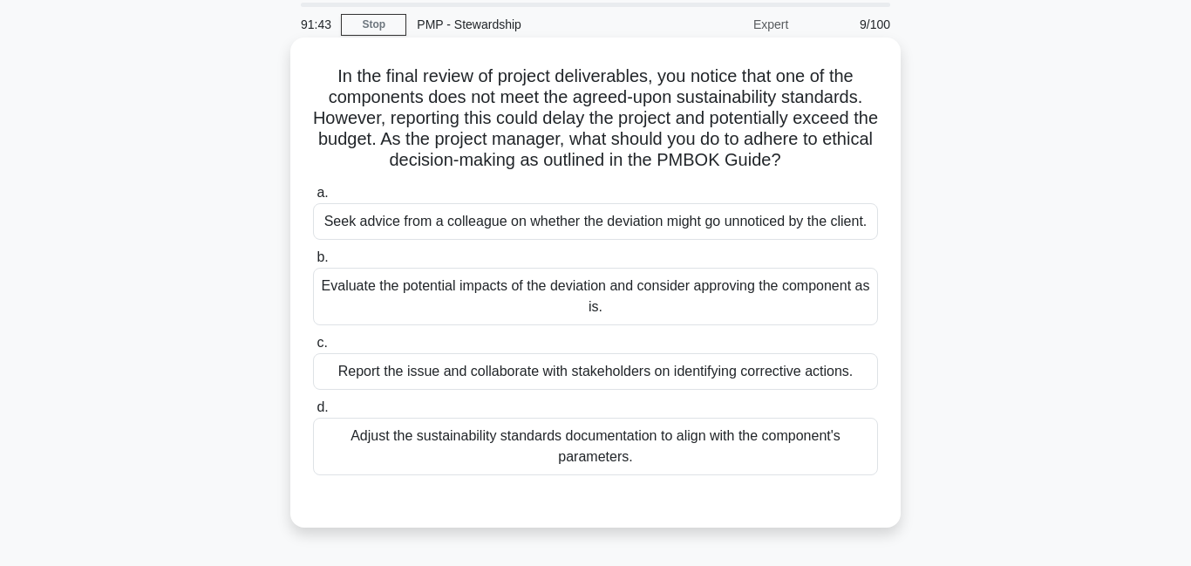
scroll to position [69, 0]
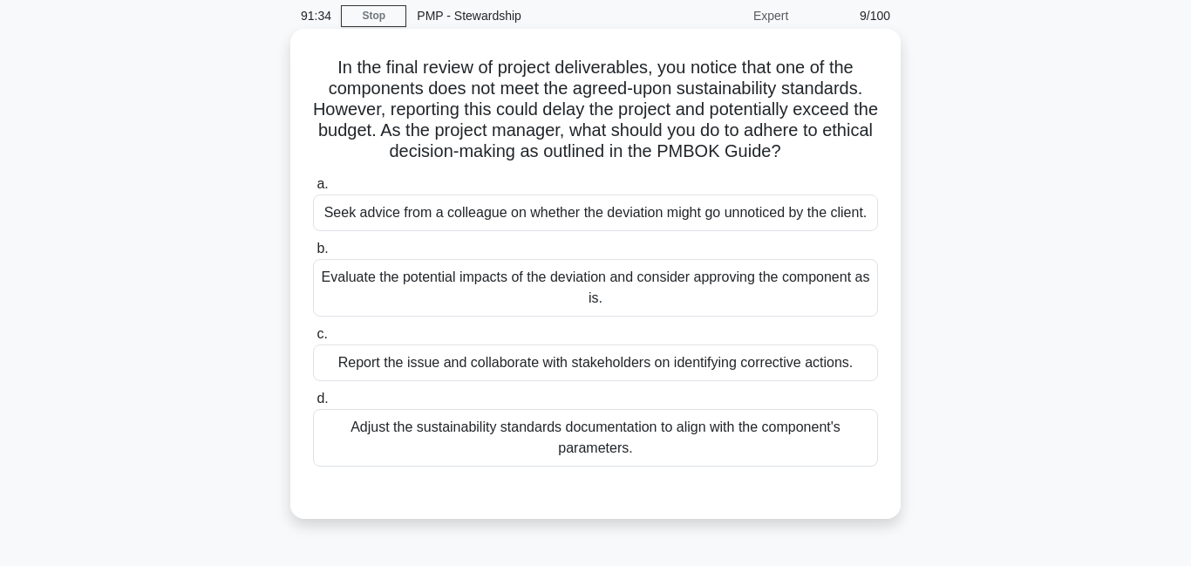
click at [533, 375] on div "Report the issue and collaborate with stakeholders on identifying corrective ac…" at bounding box center [595, 362] width 565 height 37
click at [313, 340] on input "c. Report the issue and collaborate with stakeholders on identifying corrective…" at bounding box center [313, 334] width 0 height 11
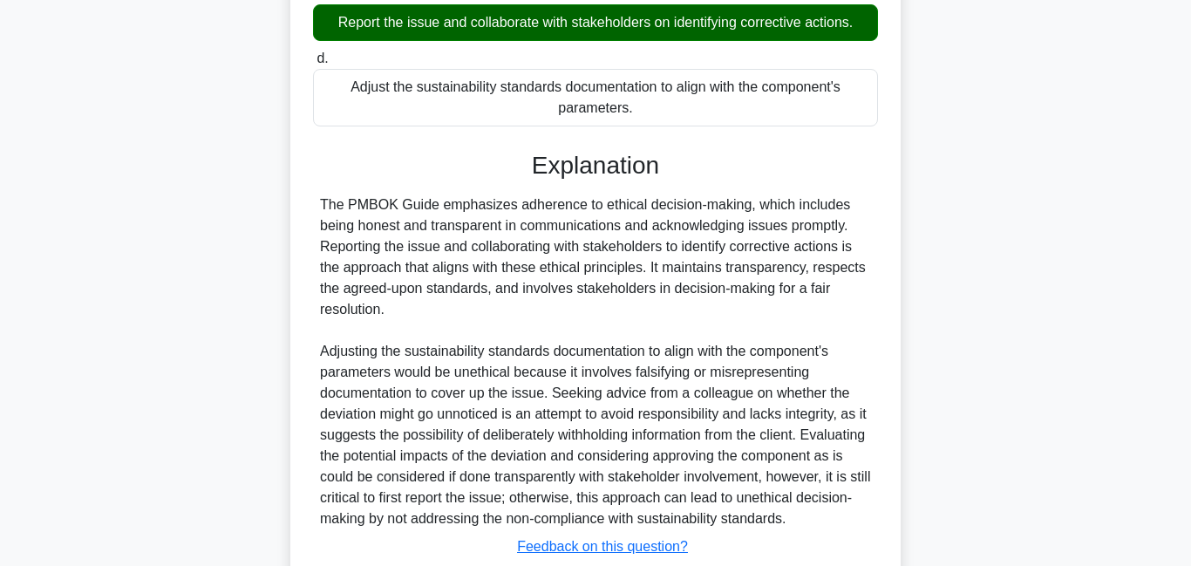
scroll to position [535, 0]
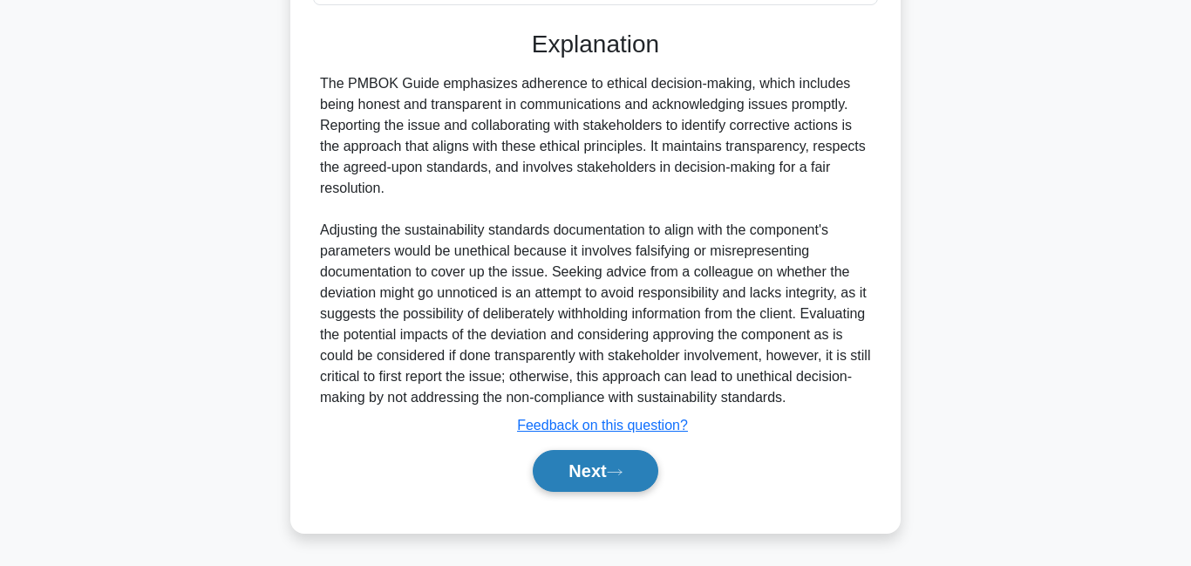
click at [592, 492] on button "Next" at bounding box center [595, 471] width 125 height 42
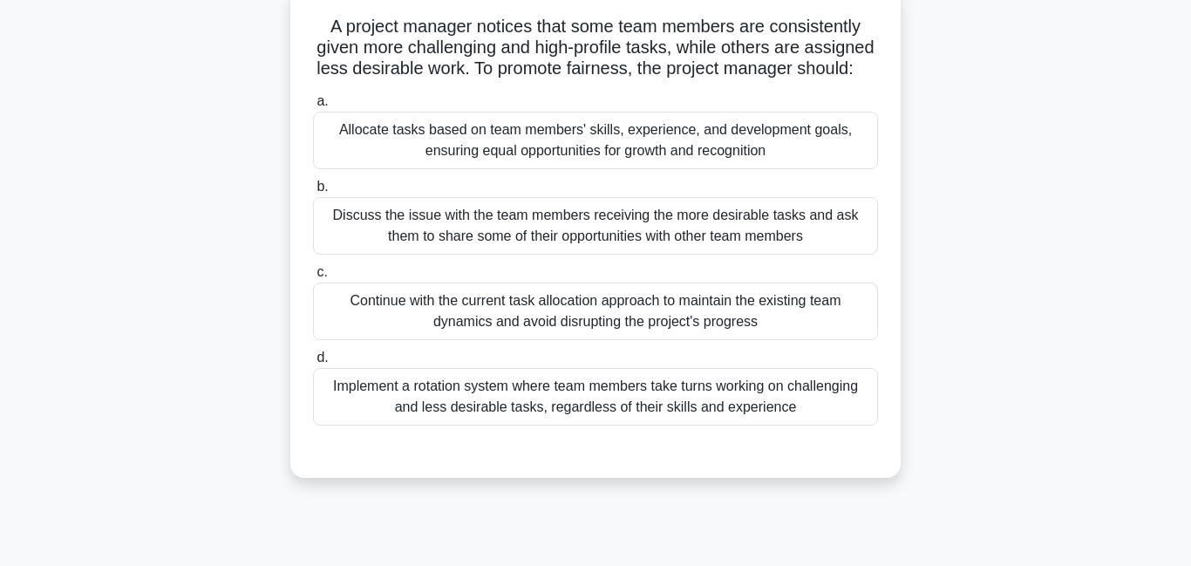
scroll to position [131, 0]
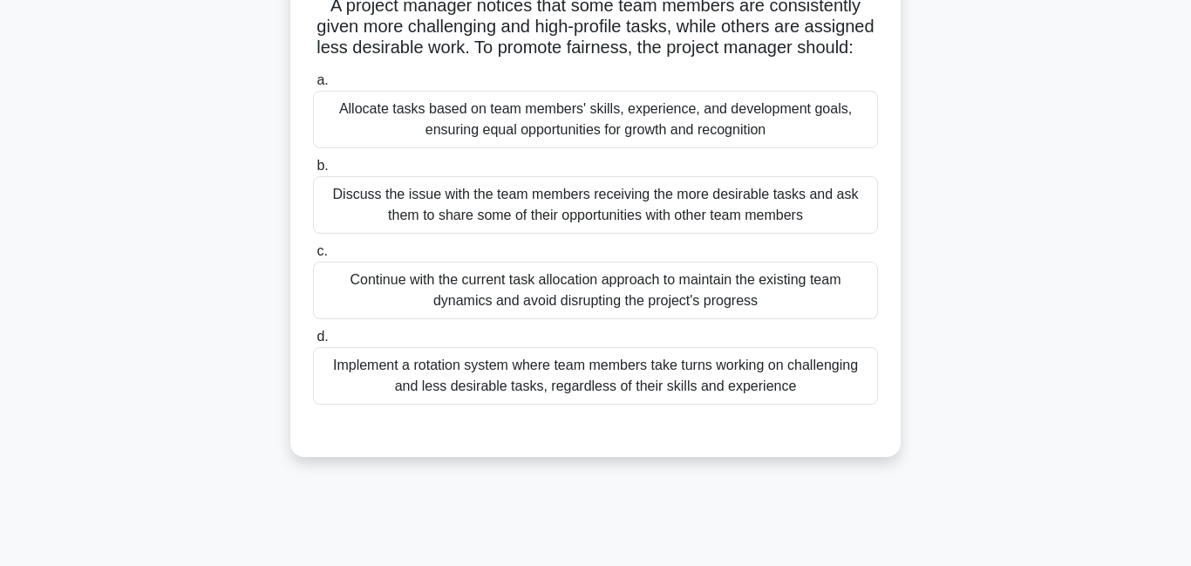
click at [628, 139] on div "Allocate tasks based on team members' skills, experience, and development goals…" at bounding box center [595, 120] width 565 height 58
click at [313, 86] on input "a. Allocate tasks based on team members' skills, experience, and development go…" at bounding box center [313, 80] width 0 height 11
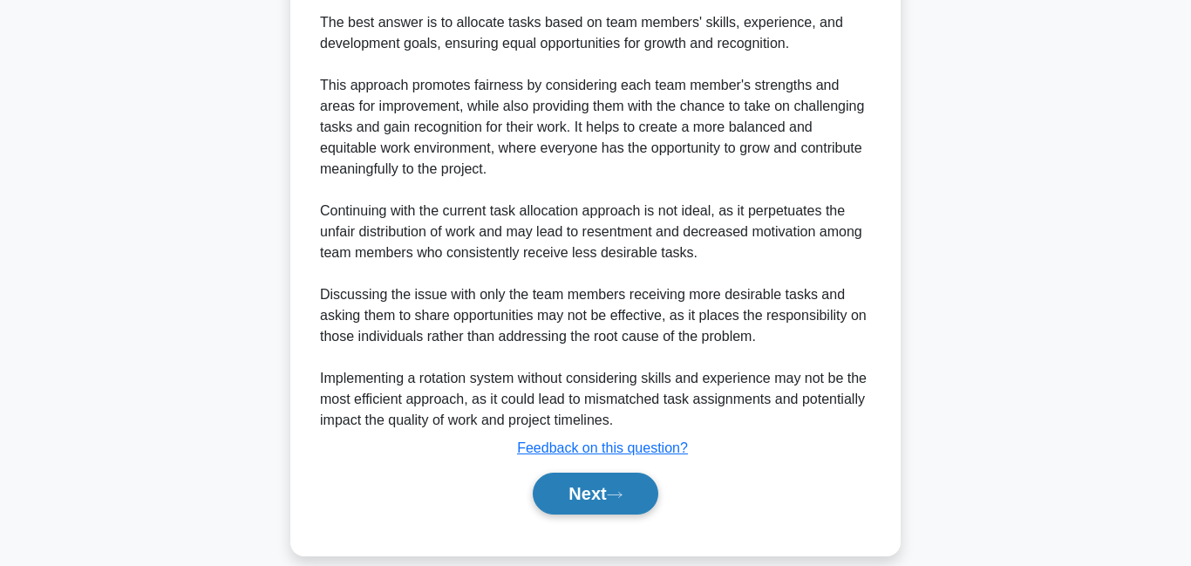
scroll to position [608, 0]
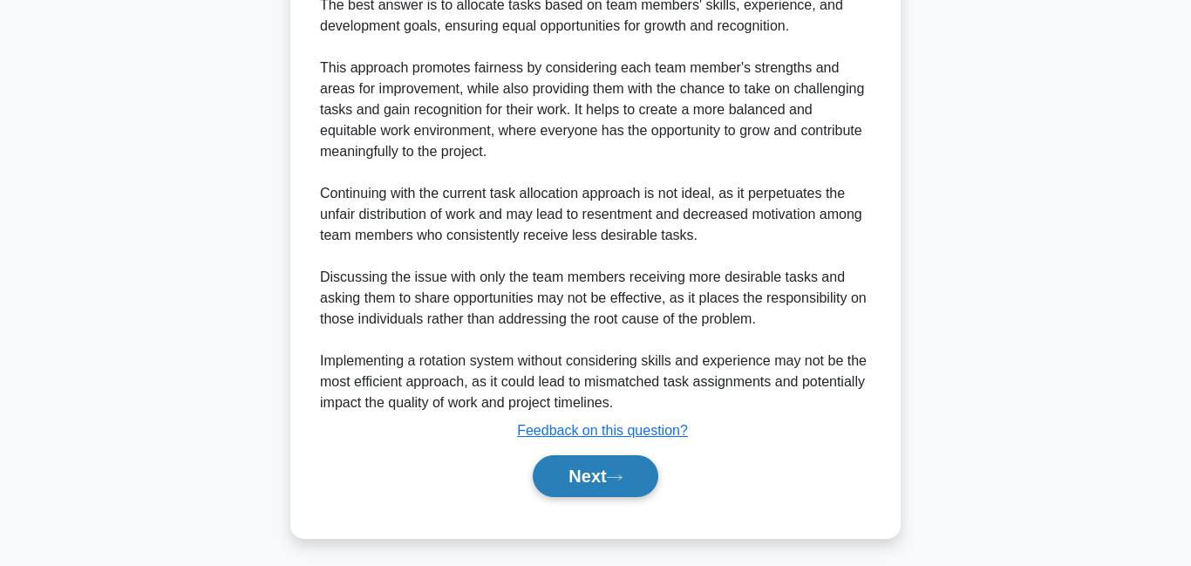
click at [585, 487] on button "Next" at bounding box center [595, 476] width 125 height 42
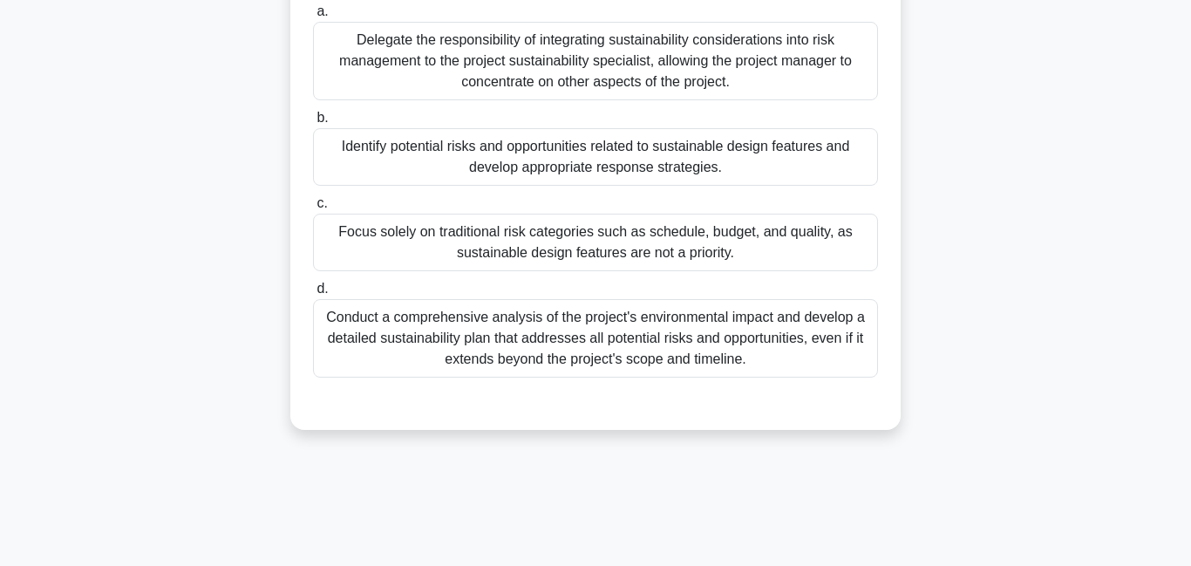
scroll to position [290, 0]
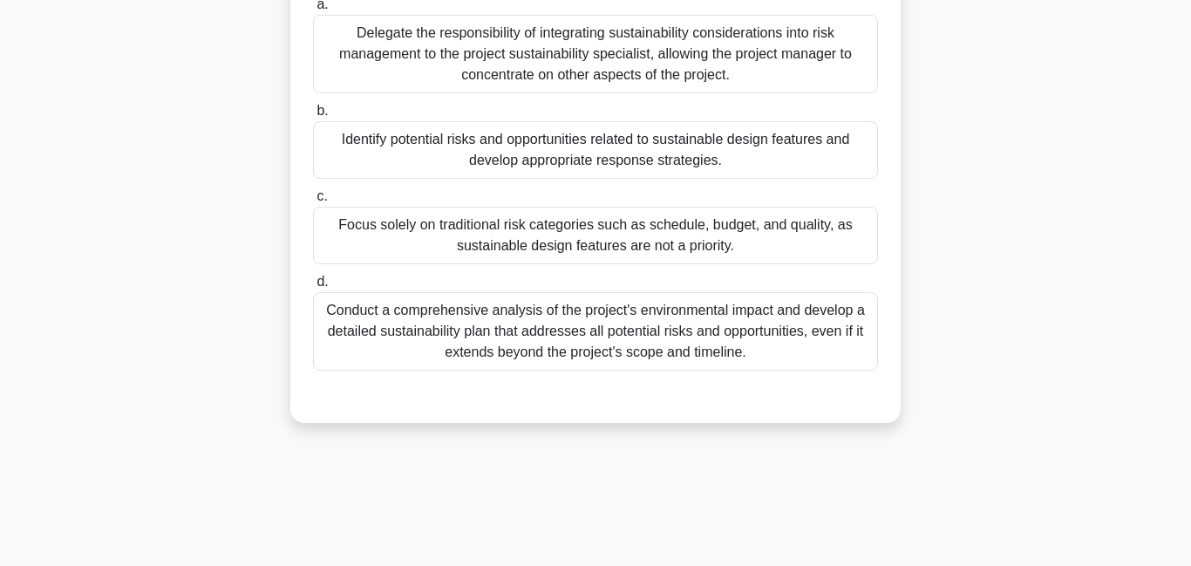
click at [616, 146] on div "Identify potential risks and opportunities related to sustainable design featur…" at bounding box center [595, 150] width 565 height 58
click at [313, 117] on input "b. Identify potential risks and opportunities related to sustainable design fea…" at bounding box center [313, 110] width 0 height 11
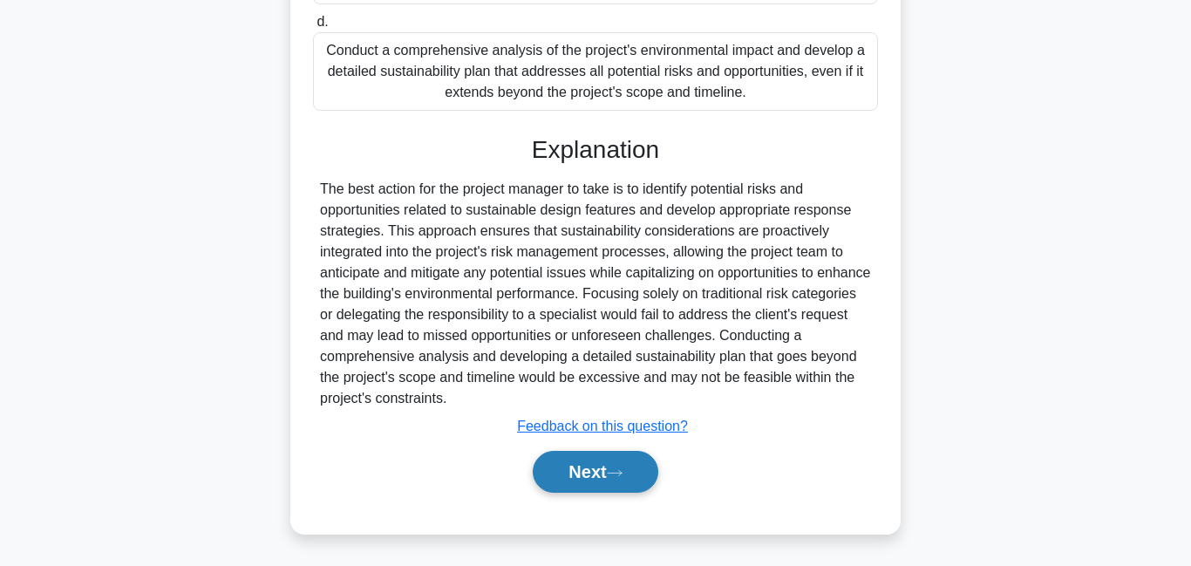
scroll to position [552, 0]
click at [539, 465] on button "Next" at bounding box center [595, 471] width 125 height 42
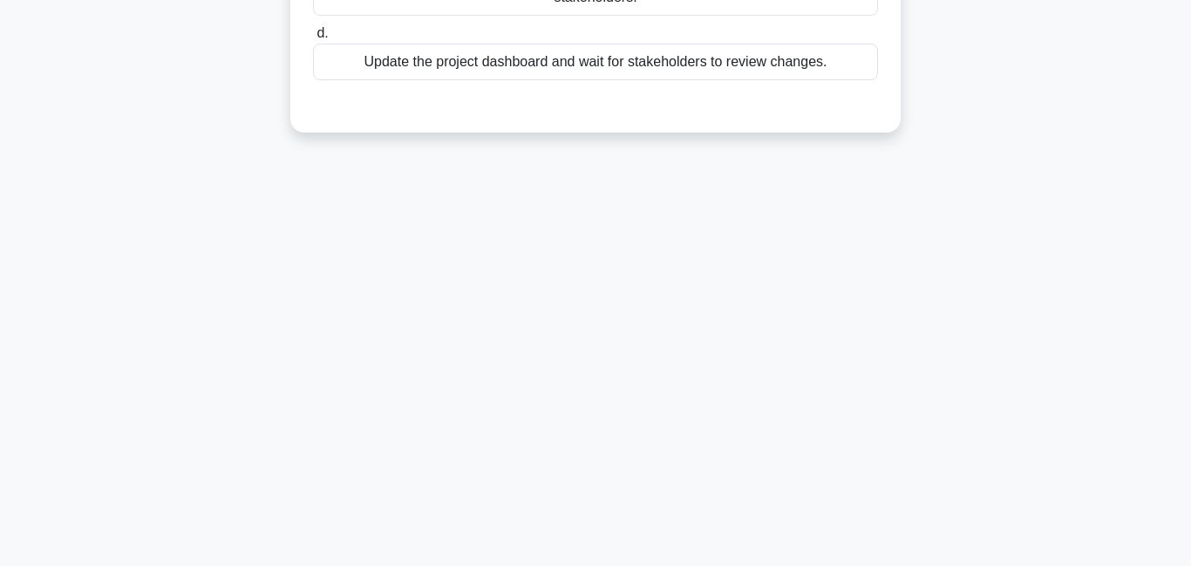
scroll to position [0, 0]
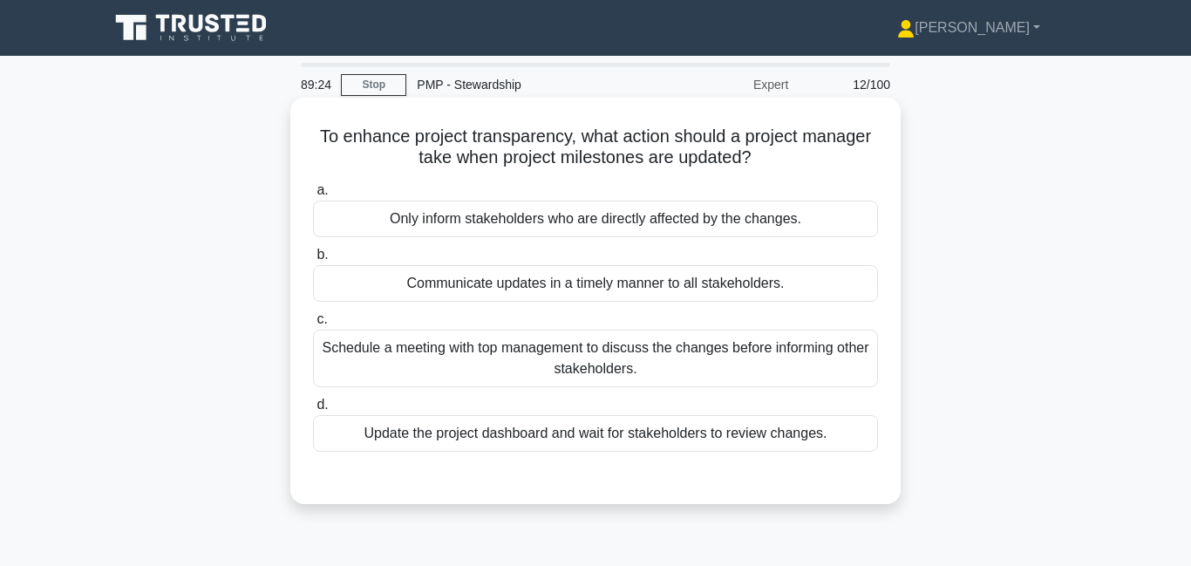
click at [723, 288] on div "Communicate updates in a timely manner to all stakeholders." at bounding box center [595, 283] width 565 height 37
click at [313, 261] on input "b. Communicate updates in a timely manner to all stakeholders." at bounding box center [313, 254] width 0 height 11
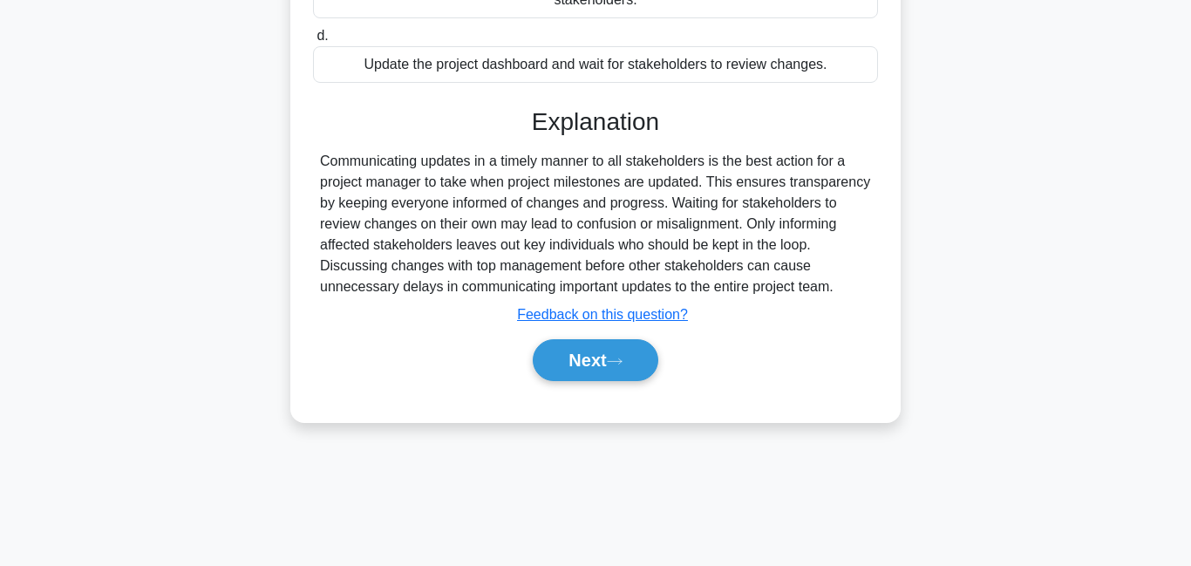
scroll to position [376, 0]
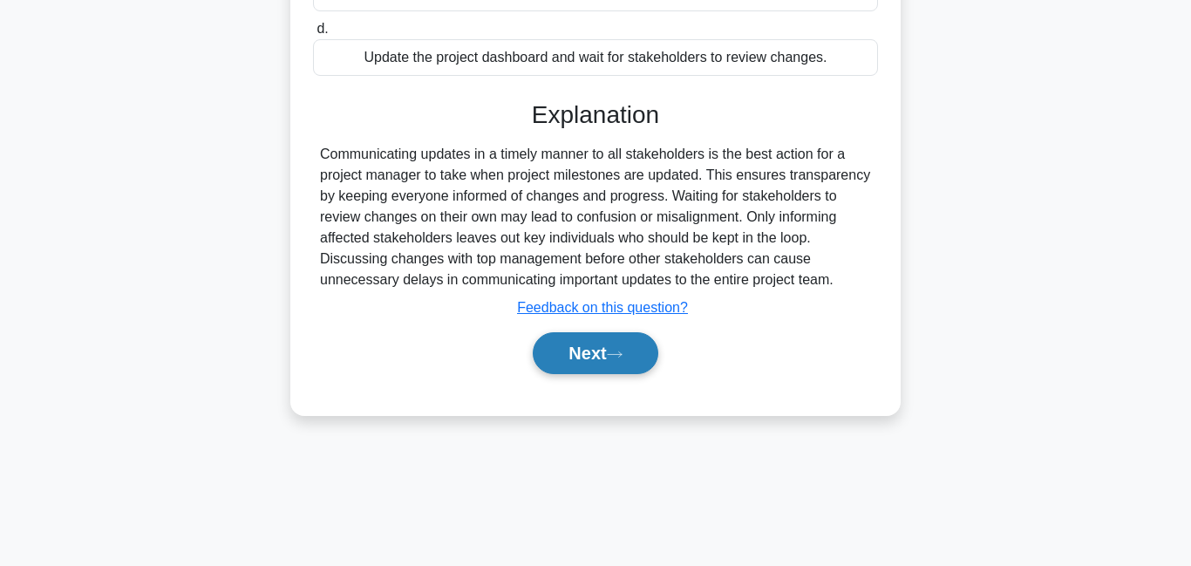
click at [600, 349] on button "Next" at bounding box center [595, 353] width 125 height 42
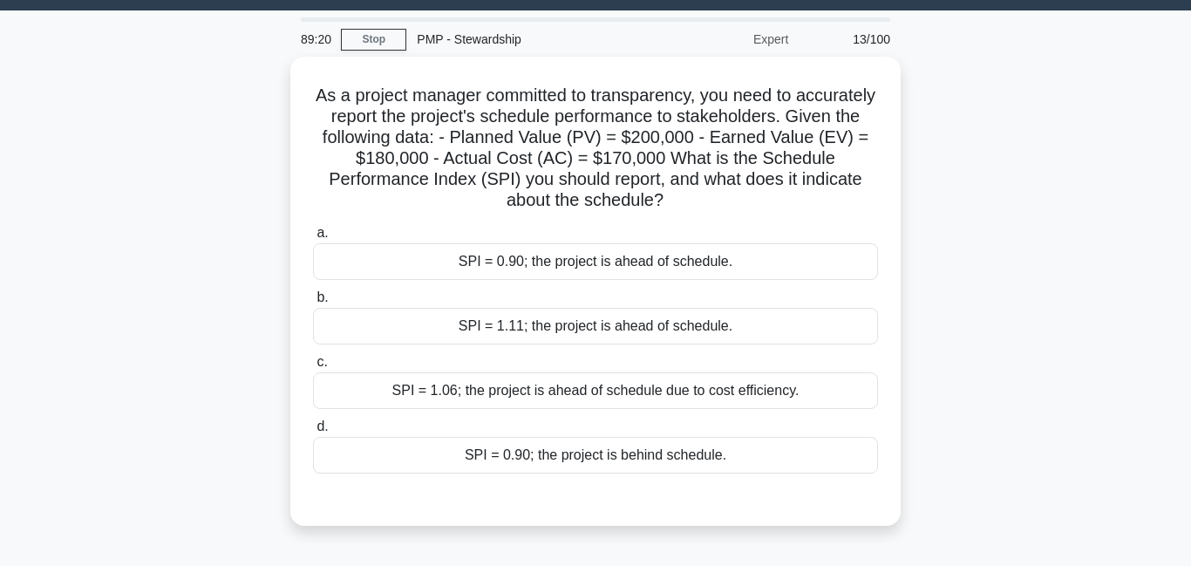
scroll to position [0, 0]
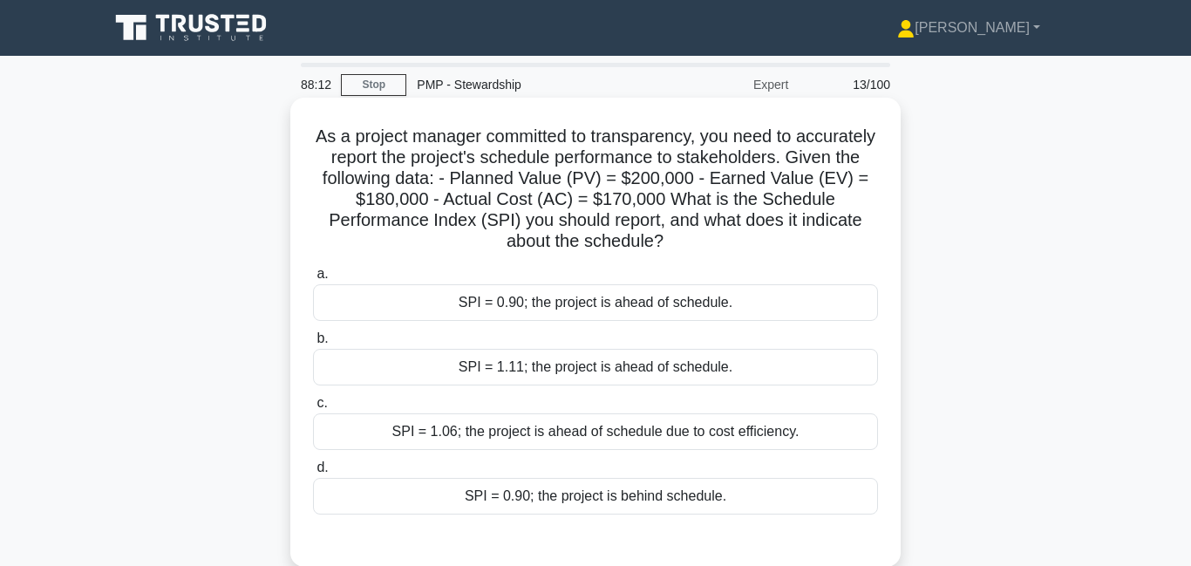
click at [623, 501] on div "SPI = 0.90; the project is behind schedule." at bounding box center [595, 496] width 565 height 37
click at [313, 473] on input "d. SPI = 0.90; the project is behind schedule." at bounding box center [313, 467] width 0 height 11
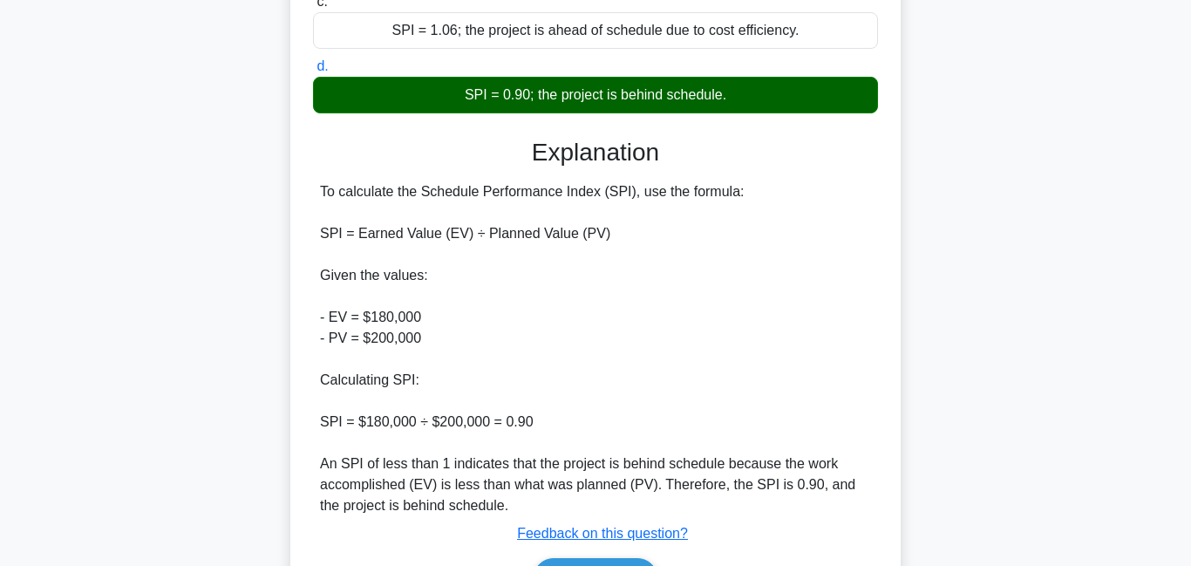
scroll to position [510, 0]
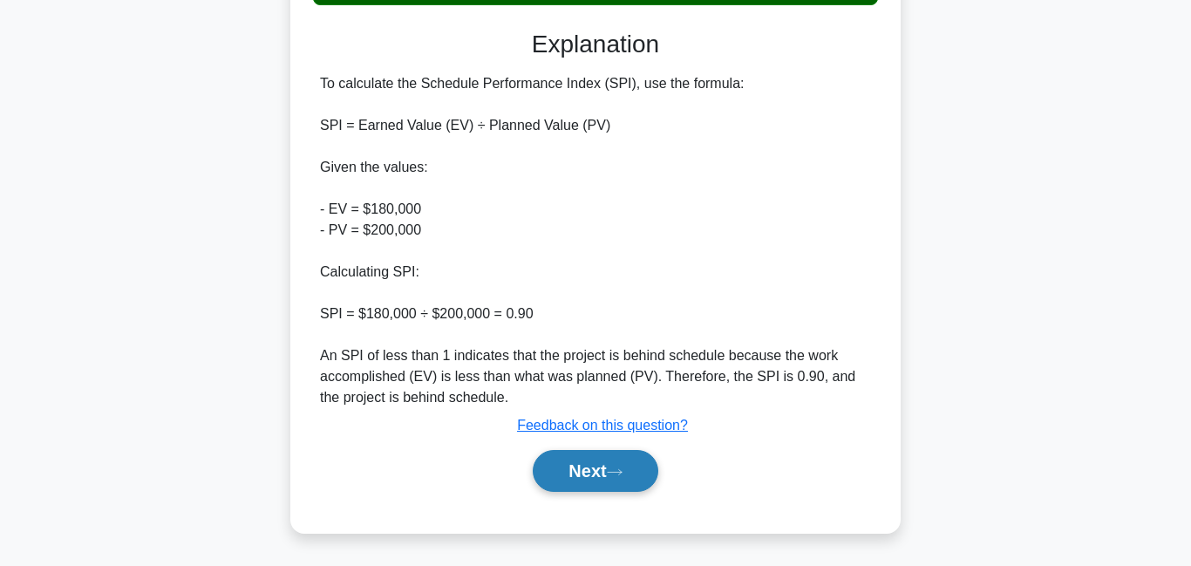
click at [582, 476] on button "Next" at bounding box center [595, 471] width 125 height 42
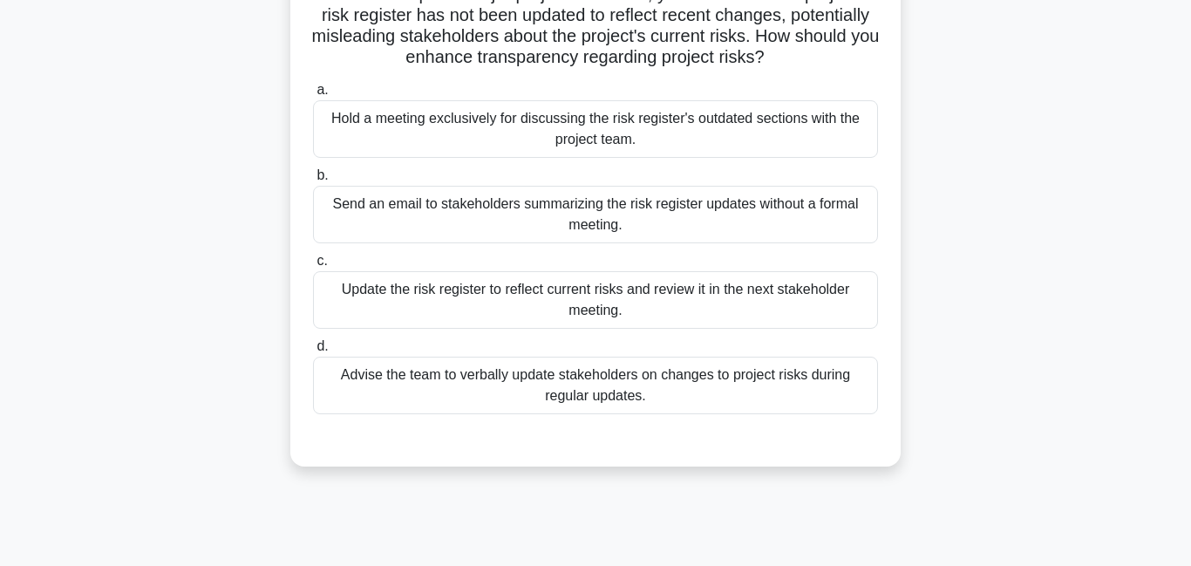
scroll to position [0, 0]
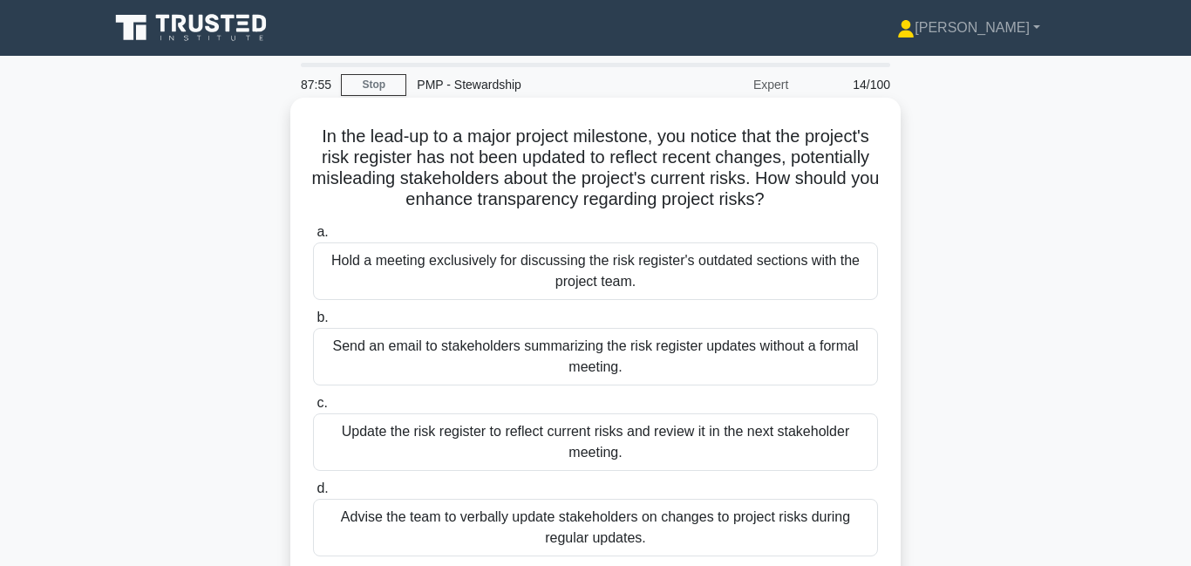
drag, startPoint x: 411, startPoint y: 180, endPoint x: 782, endPoint y: 191, distance: 370.6
click at [782, 191] on h5 "In the lead-up to a major project milestone, you notice that the project's risk…" at bounding box center [595, 168] width 568 height 85
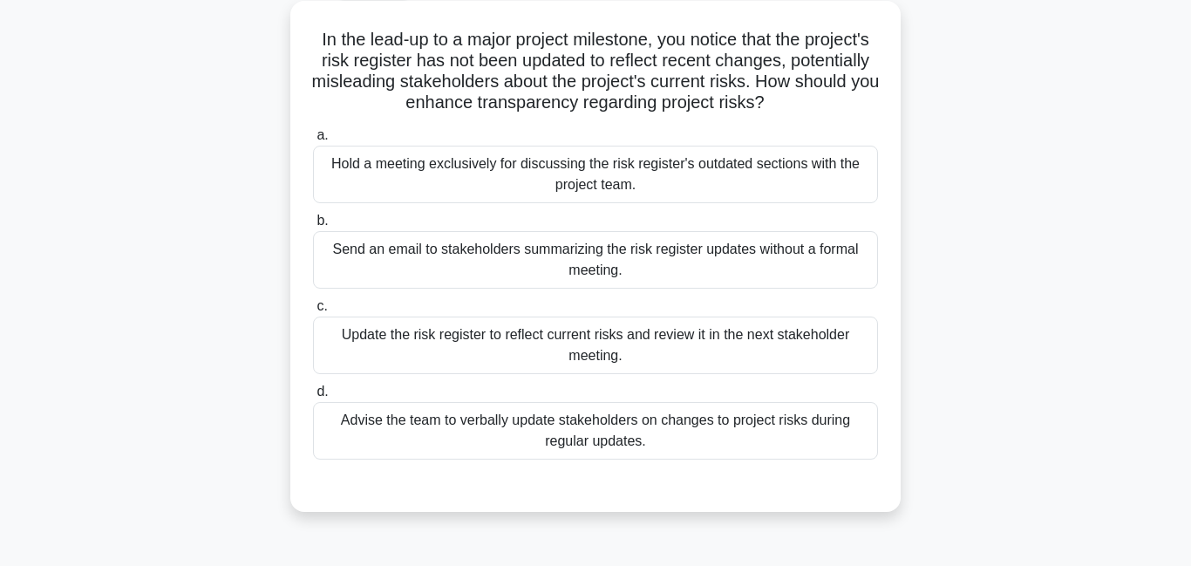
scroll to position [62, 0]
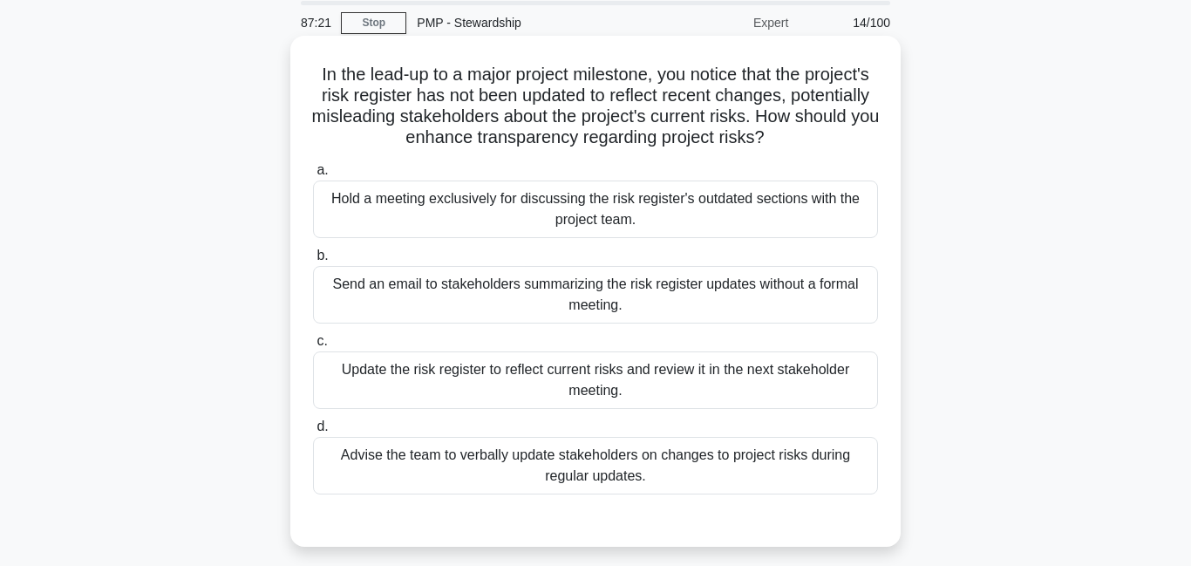
click at [554, 221] on div "Hold a meeting exclusively for discussing the risk register's outdated sections…" at bounding box center [595, 209] width 565 height 58
click at [313, 176] on input "a. Hold a meeting exclusively for discussing the risk register's outdated secti…" at bounding box center [313, 170] width 0 height 11
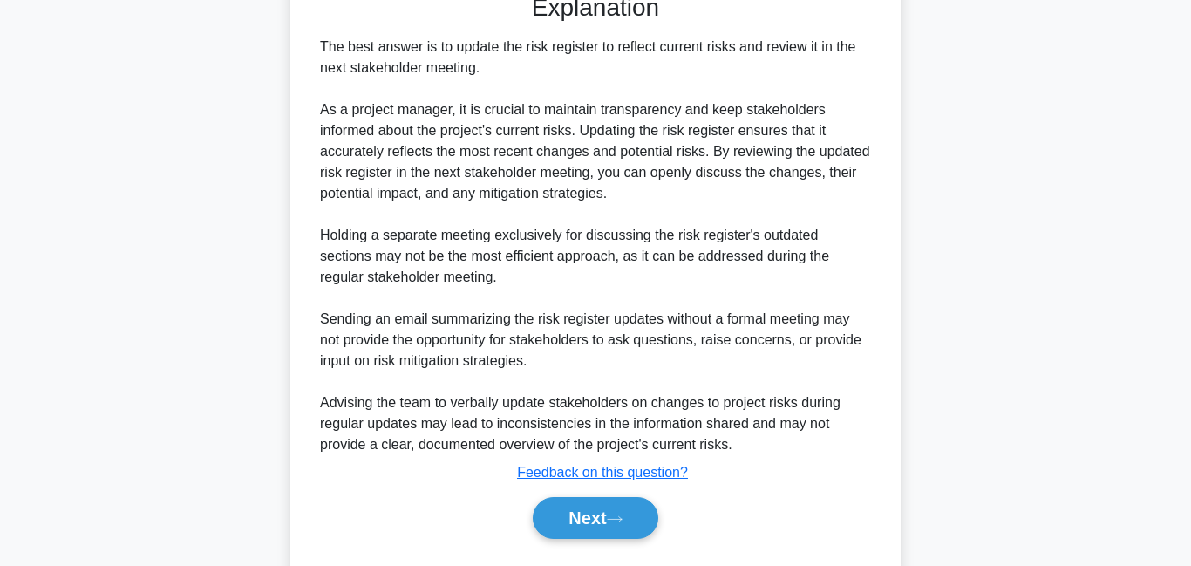
scroll to position [593, 0]
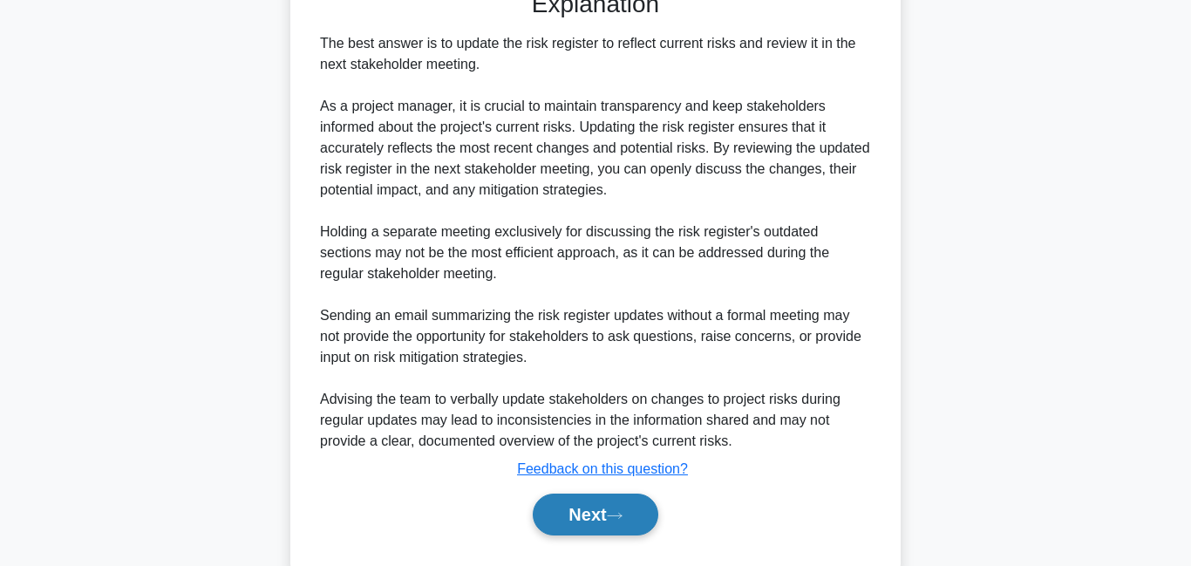
click at [620, 516] on icon at bounding box center [615, 516] width 16 height 10
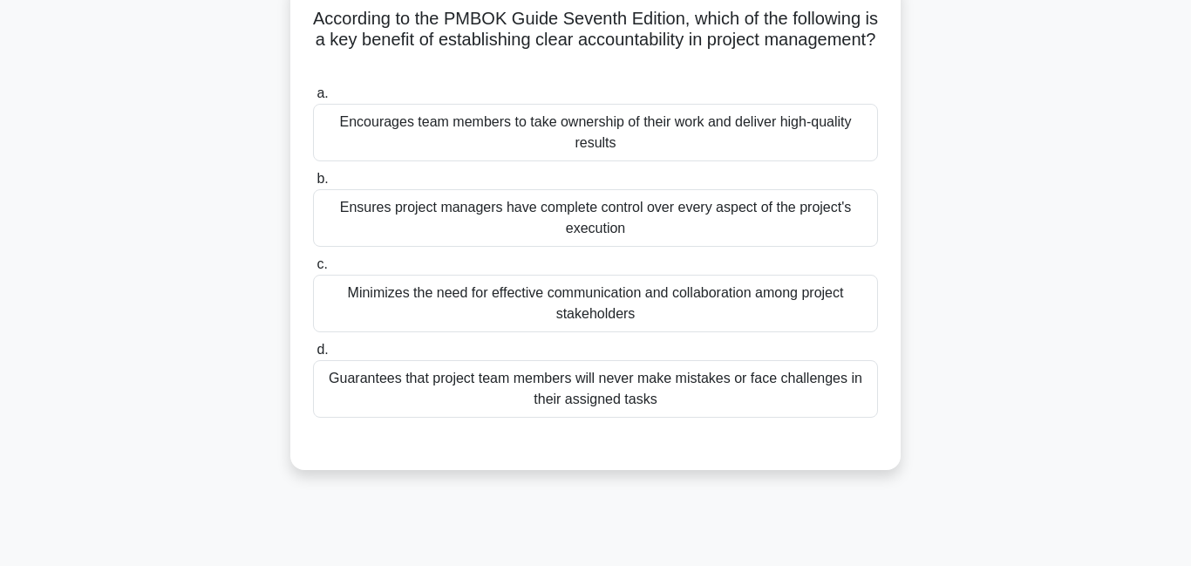
scroll to position [126, 0]
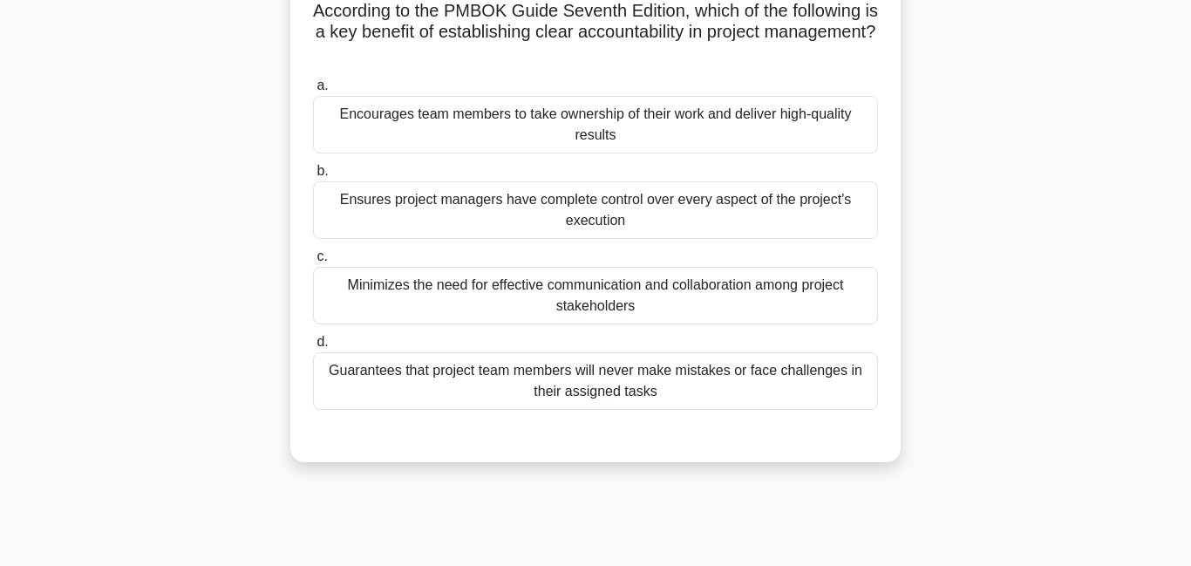
click at [583, 101] on div "Encourages team members to take ownership of their work and deliver high-qualit…" at bounding box center [595, 125] width 565 height 58
click at [313, 92] on input "a. Encourages team members to take ownership of their work and deliver high-qua…" at bounding box center [313, 85] width 0 height 11
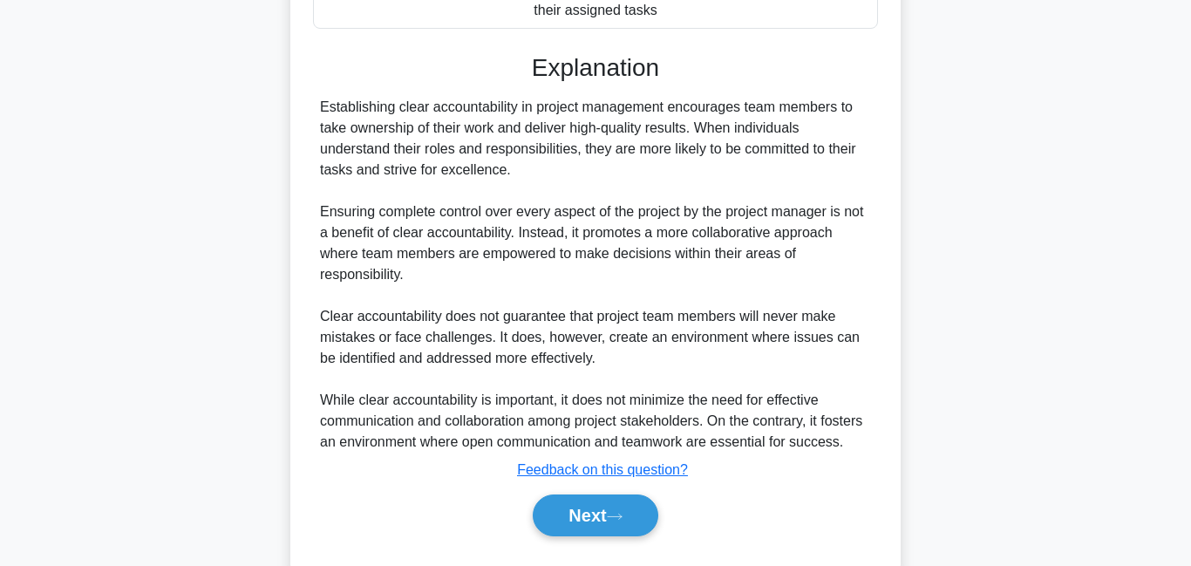
scroll to position [552, 0]
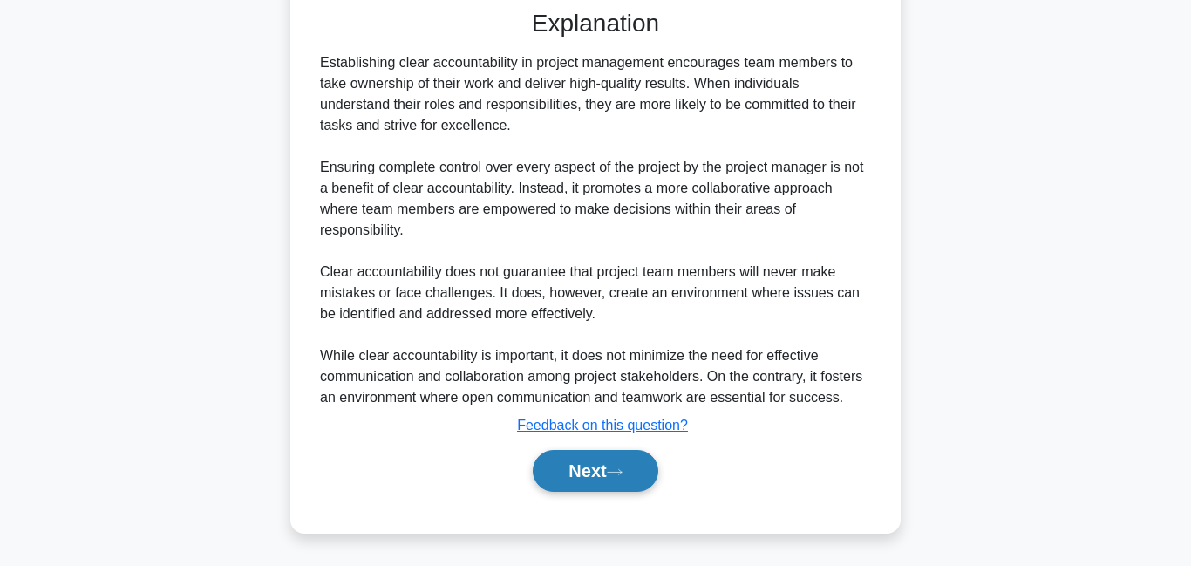
click at [614, 456] on button "Next" at bounding box center [595, 471] width 125 height 42
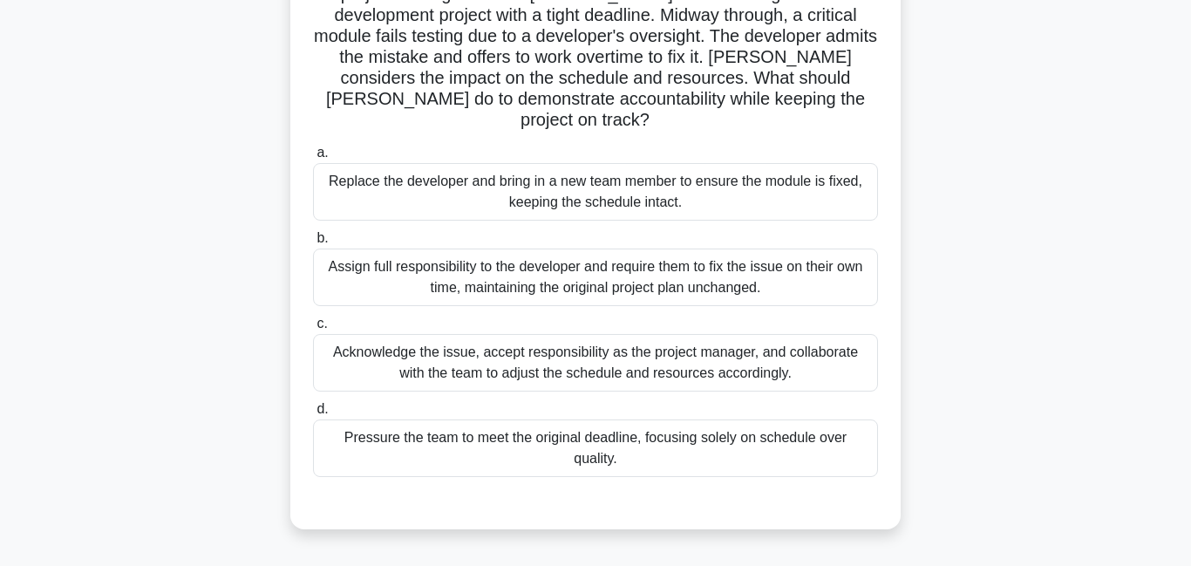
scroll to position [146, 0]
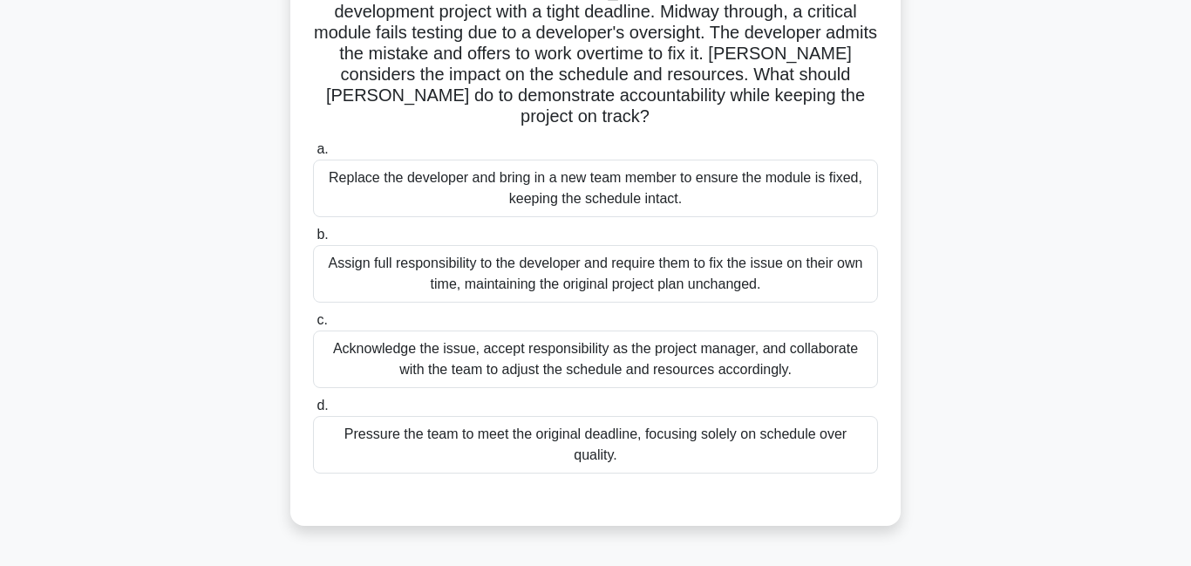
click at [527, 345] on div "Acknowledge the issue, accept responsibility as the project manager, and collab…" at bounding box center [595, 359] width 565 height 58
click at [313, 326] on input "c. Acknowledge the issue, accept responsibility as the project manager, and col…" at bounding box center [313, 320] width 0 height 11
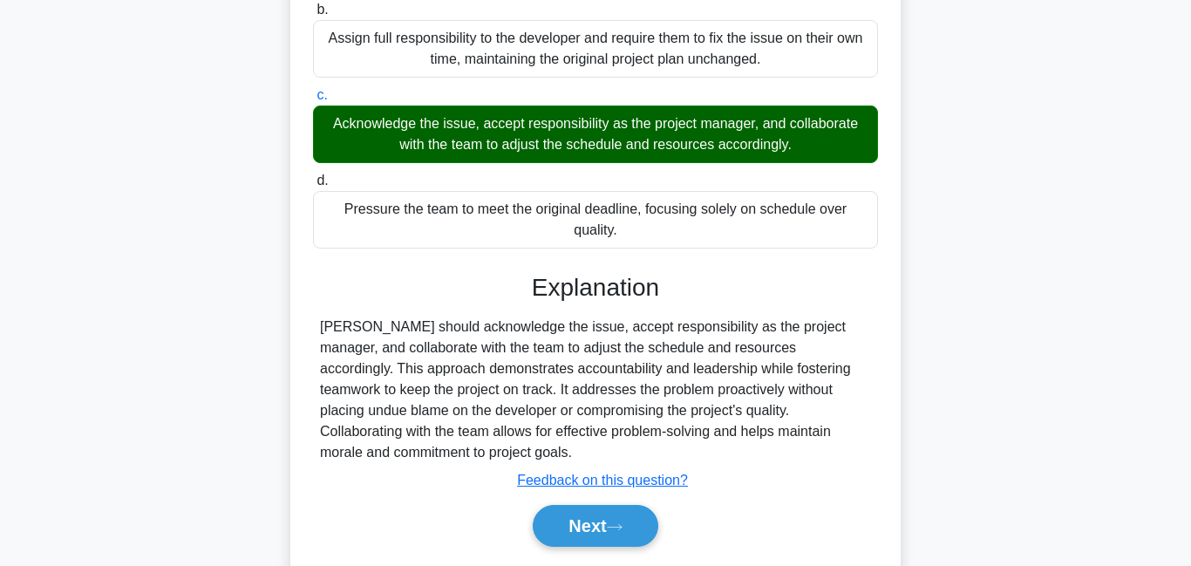
scroll to position [384, 0]
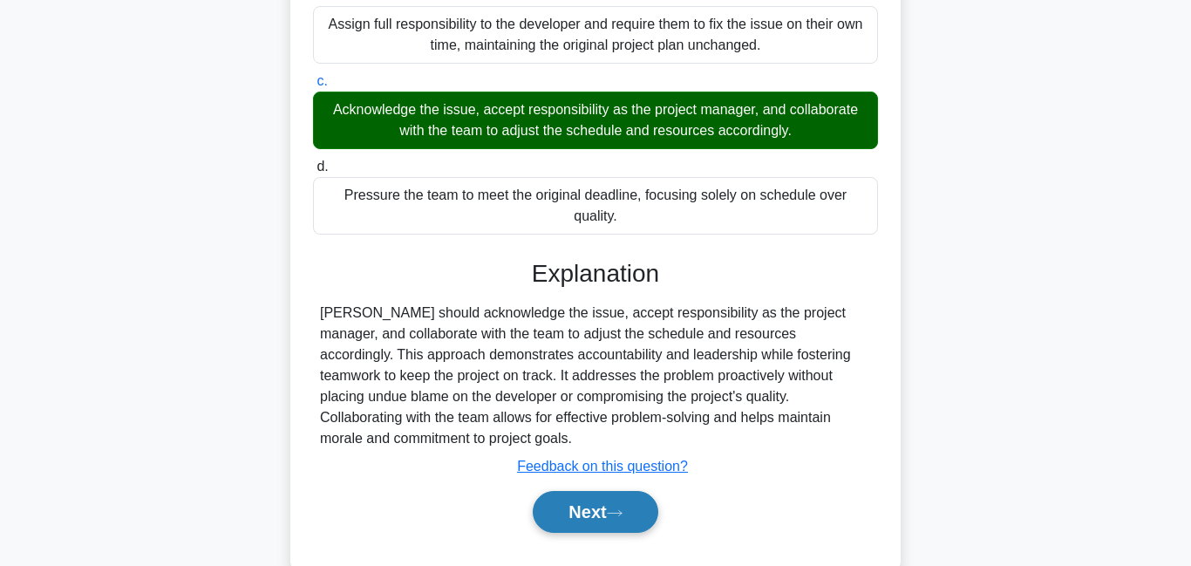
click at [621, 491] on button "Next" at bounding box center [595, 512] width 125 height 42
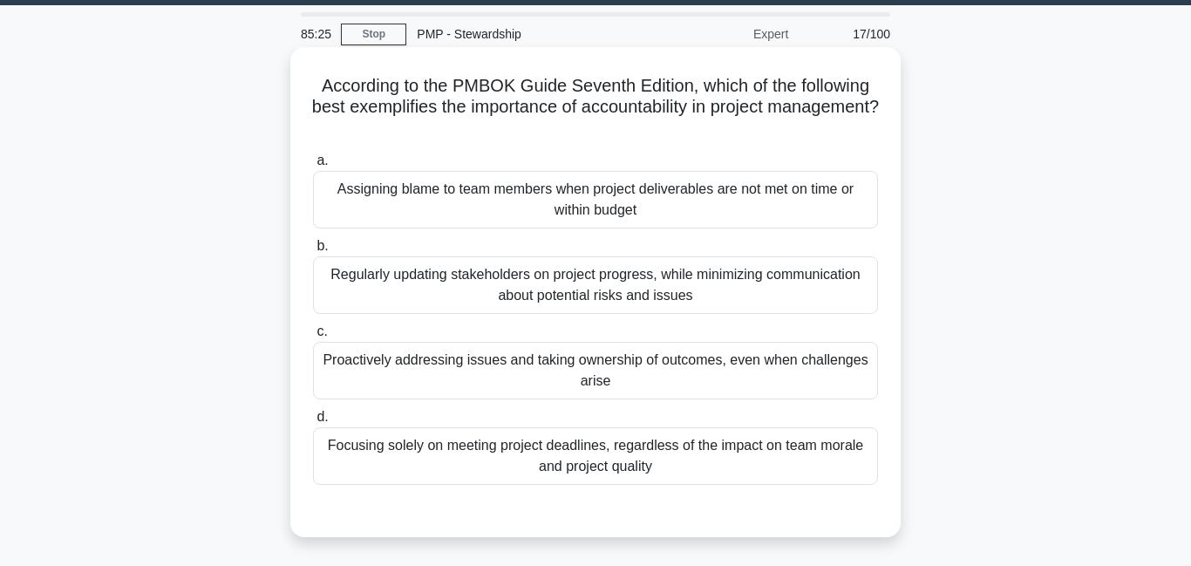
scroll to position [57, 0]
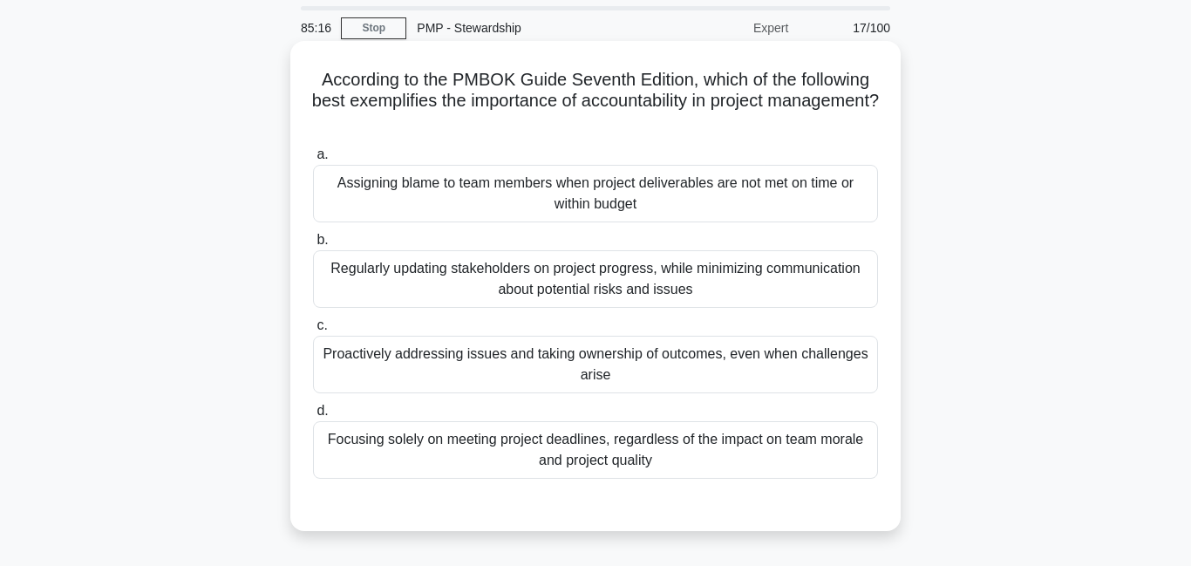
click at [444, 356] on div "Proactively addressing issues and taking ownership of outcomes, even when chall…" at bounding box center [595, 365] width 565 height 58
click at [313, 331] on input "c. Proactively addressing issues and taking ownership of outcomes, even when ch…" at bounding box center [313, 325] width 0 height 11
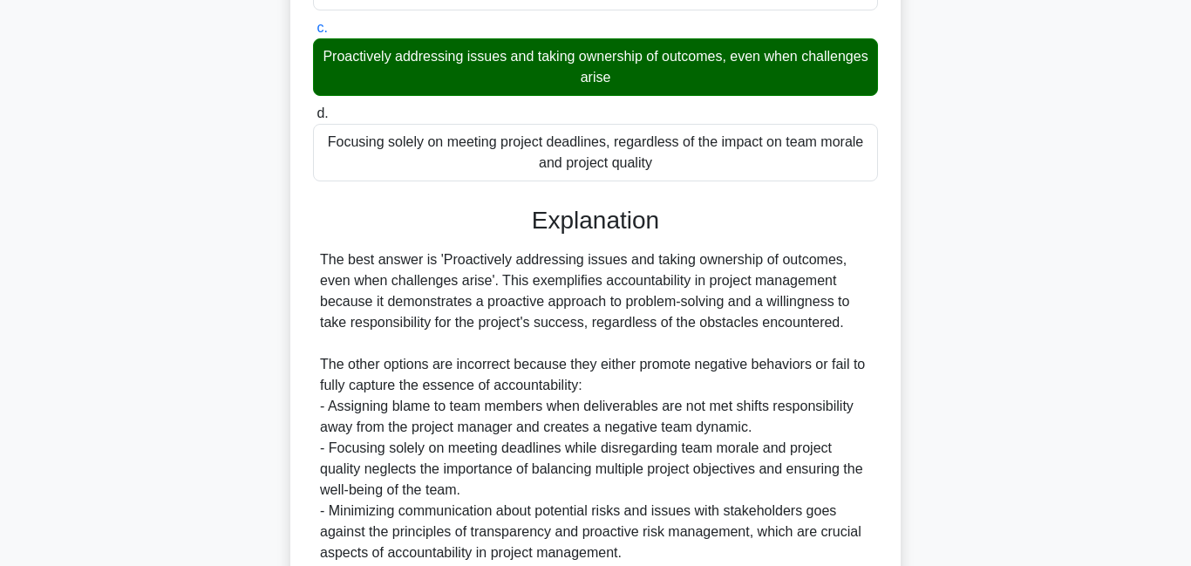
scroll to position [510, 0]
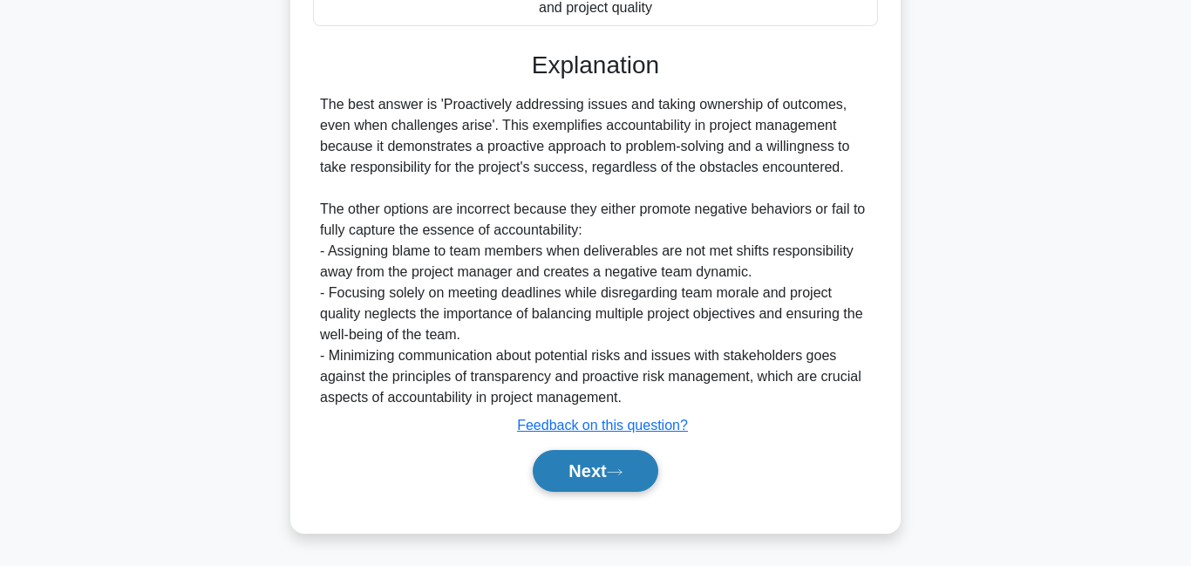
click at [539, 474] on button "Next" at bounding box center [595, 471] width 125 height 42
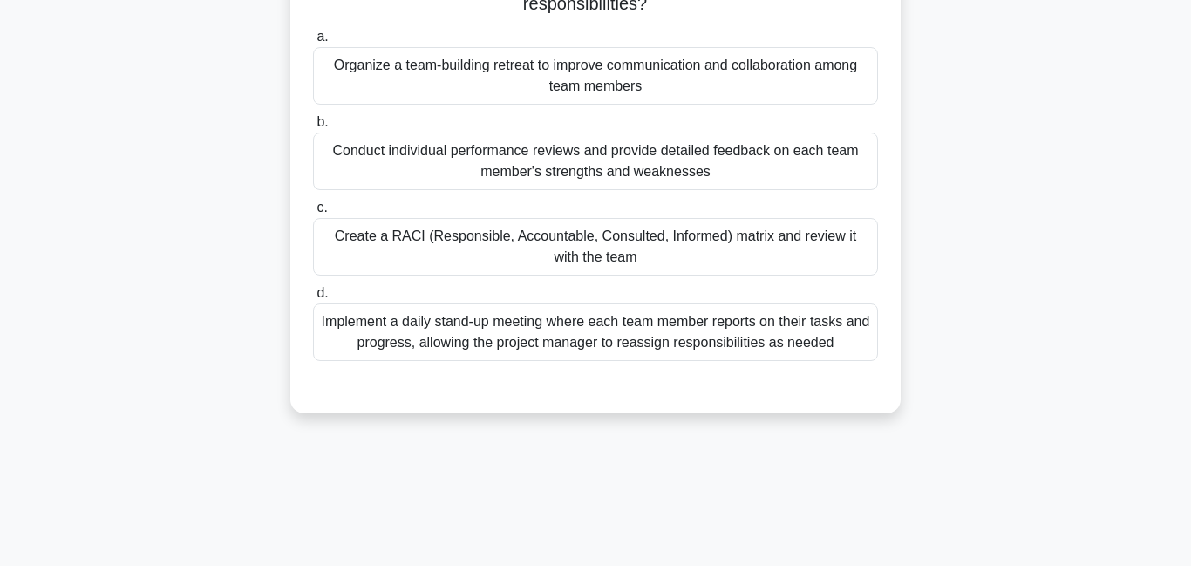
scroll to position [261, 0]
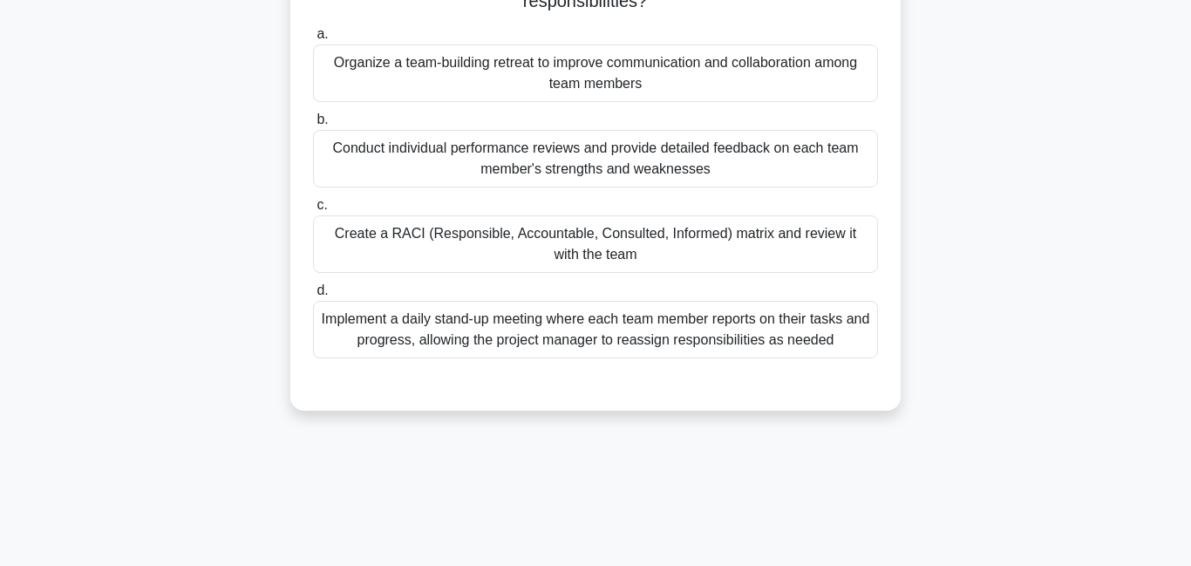
click at [443, 248] on div "Create a RACI (Responsible, Accountable, Consulted, Informed) matrix and review…" at bounding box center [595, 244] width 565 height 58
click at [313, 211] on input "c. Create a RACI (Responsible, Accountable, Consulted, Informed) matrix and rev…" at bounding box center [313, 205] width 0 height 11
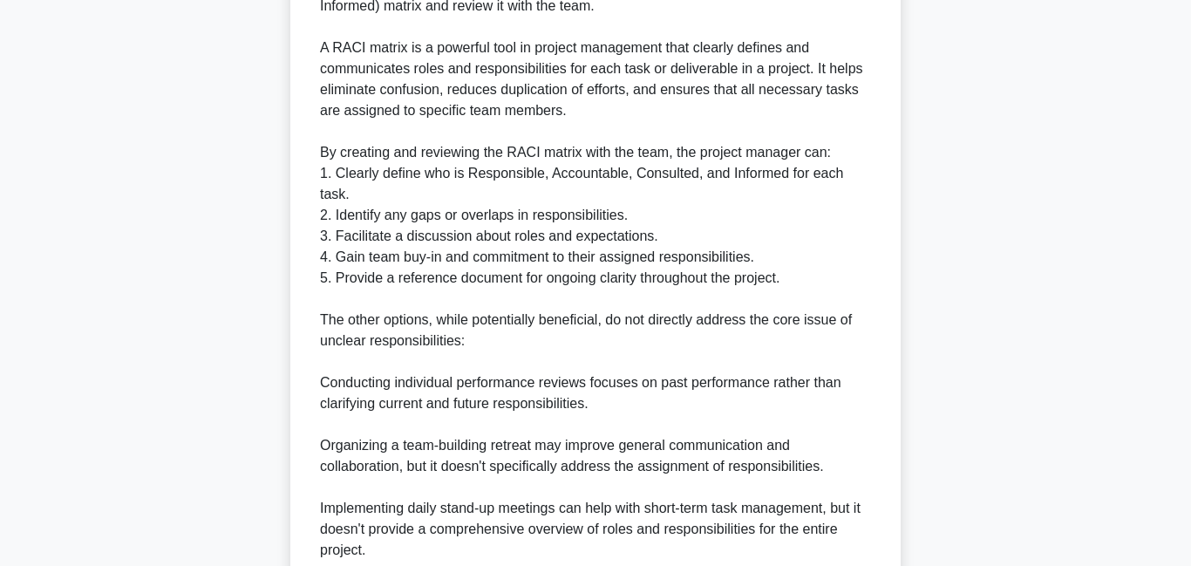
scroll to position [886, 0]
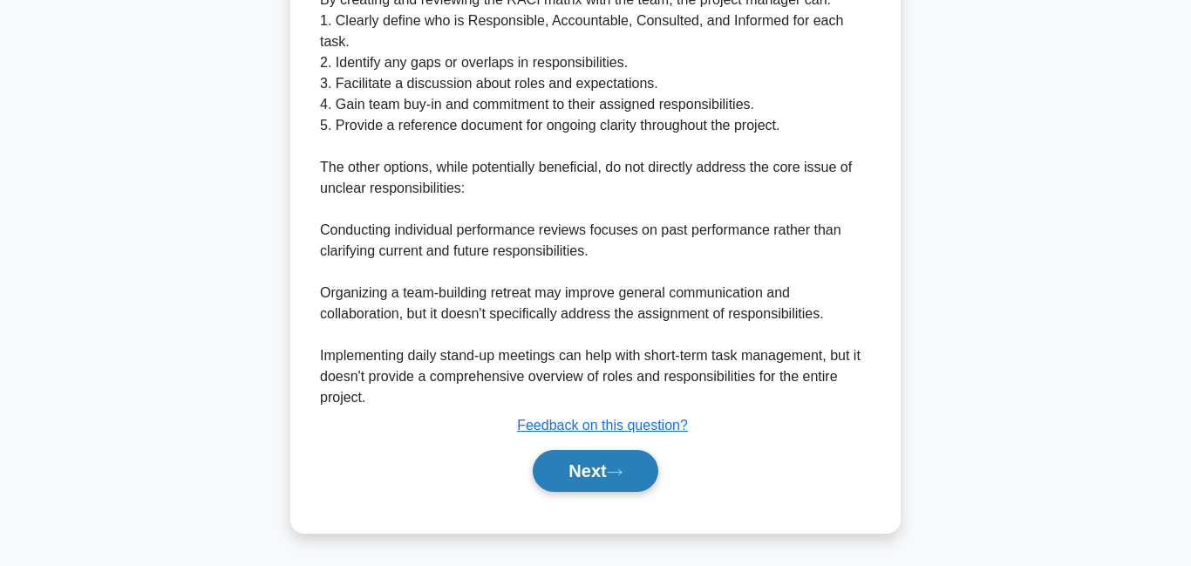
click at [593, 480] on button "Next" at bounding box center [595, 471] width 125 height 42
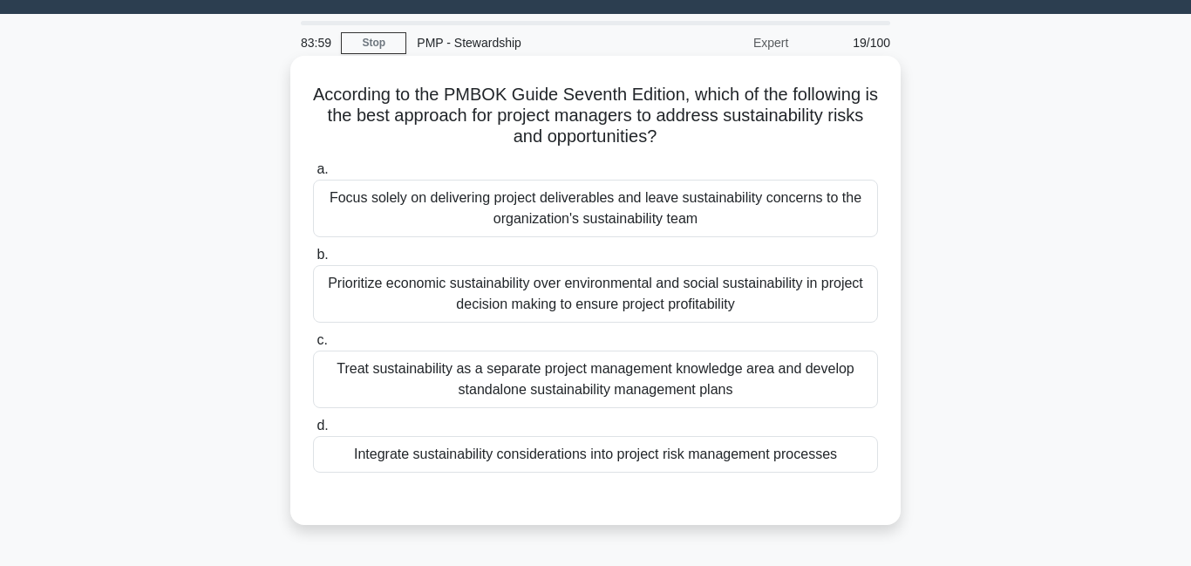
scroll to position [51, 0]
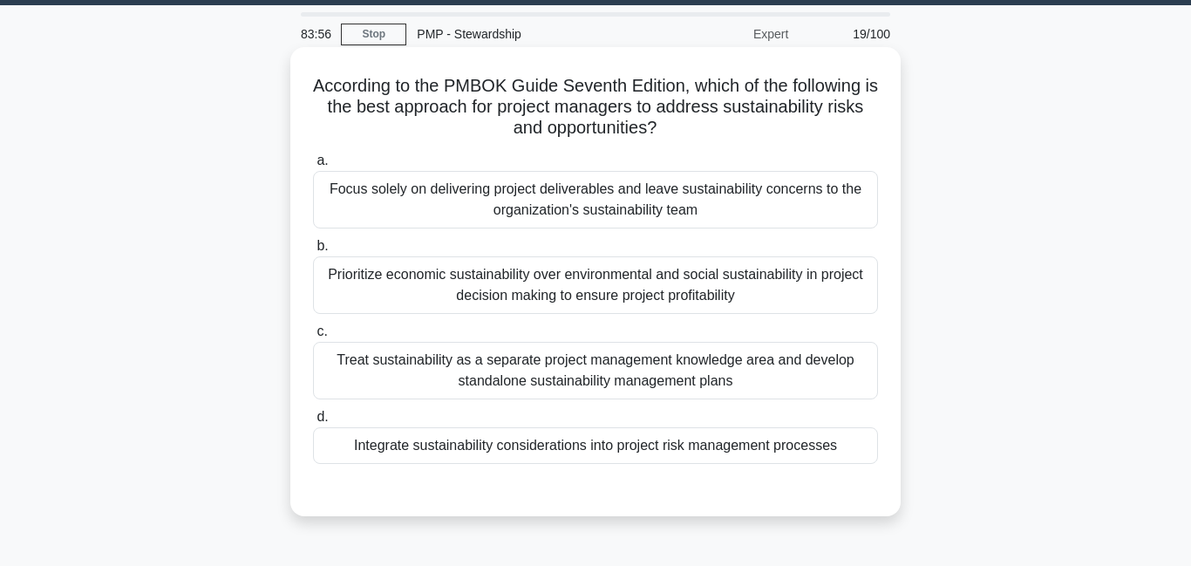
click at [485, 451] on div "Integrate sustainability considerations into project risk management processes" at bounding box center [595, 445] width 565 height 37
click at [490, 446] on div "Integrate sustainability considerations into project risk management processes" at bounding box center [595, 445] width 565 height 37
click at [313, 423] on input "d. Integrate sustainability considerations into project risk management process…" at bounding box center [313, 416] width 0 height 11
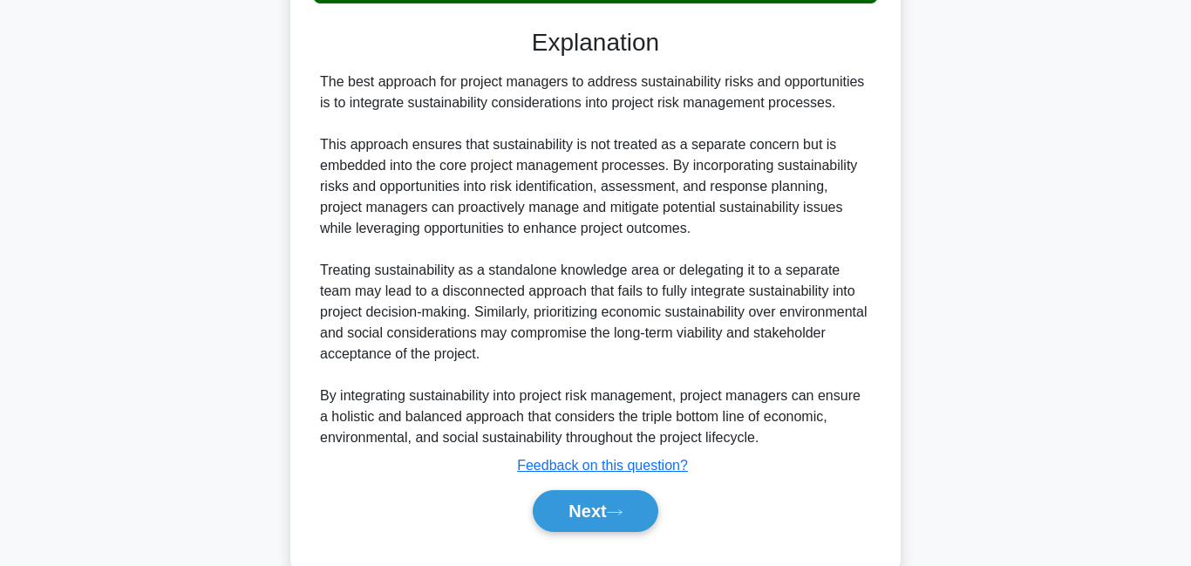
scroll to position [552, 0]
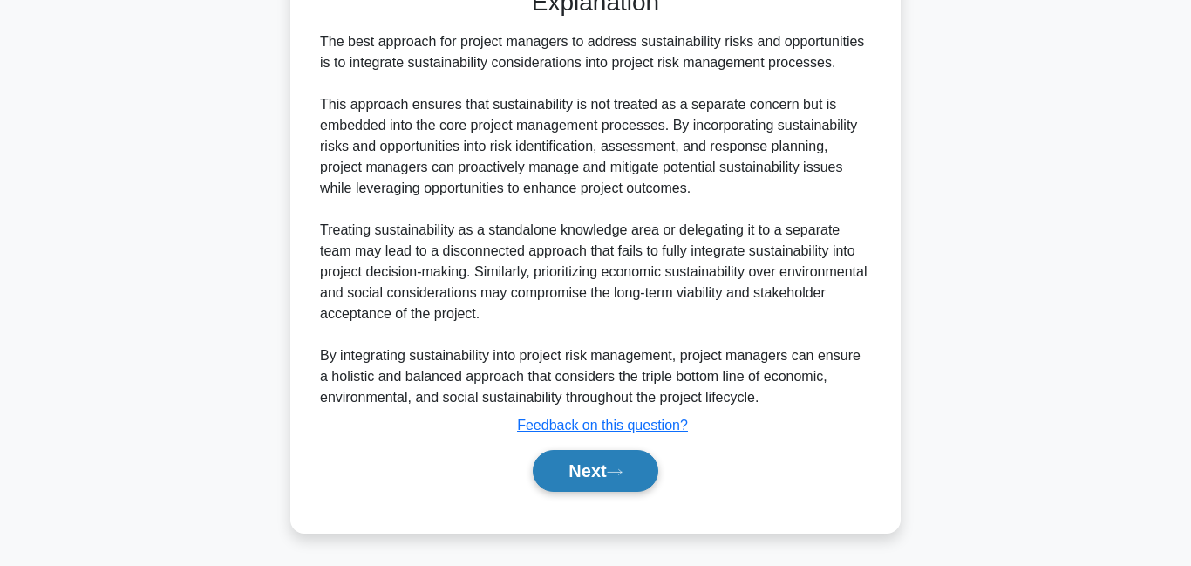
click at [599, 478] on button "Next" at bounding box center [595, 471] width 125 height 42
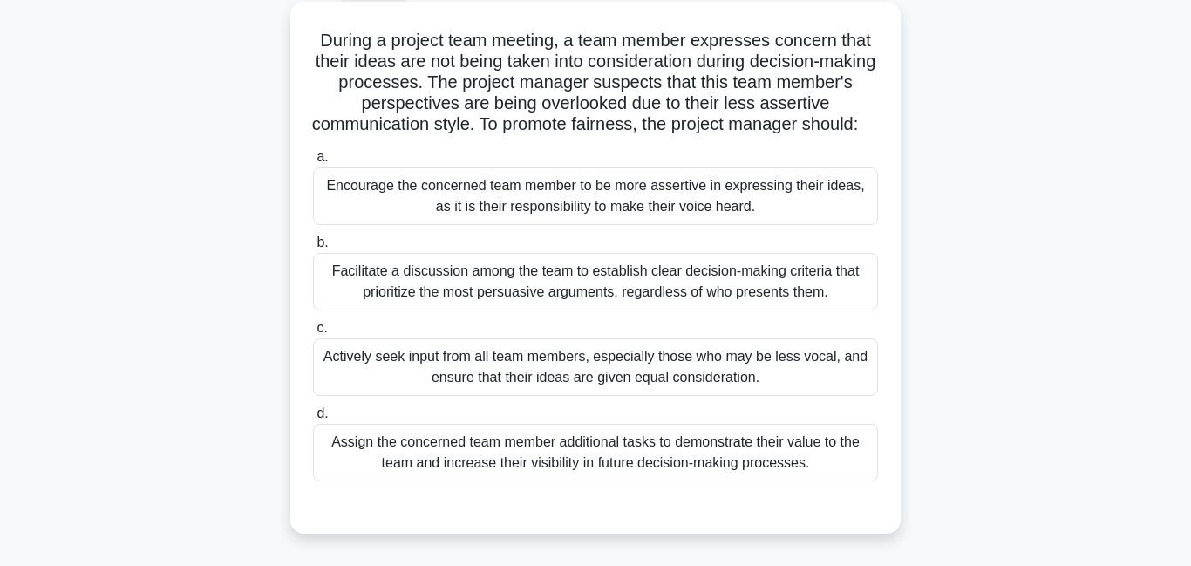
scroll to position [114, 0]
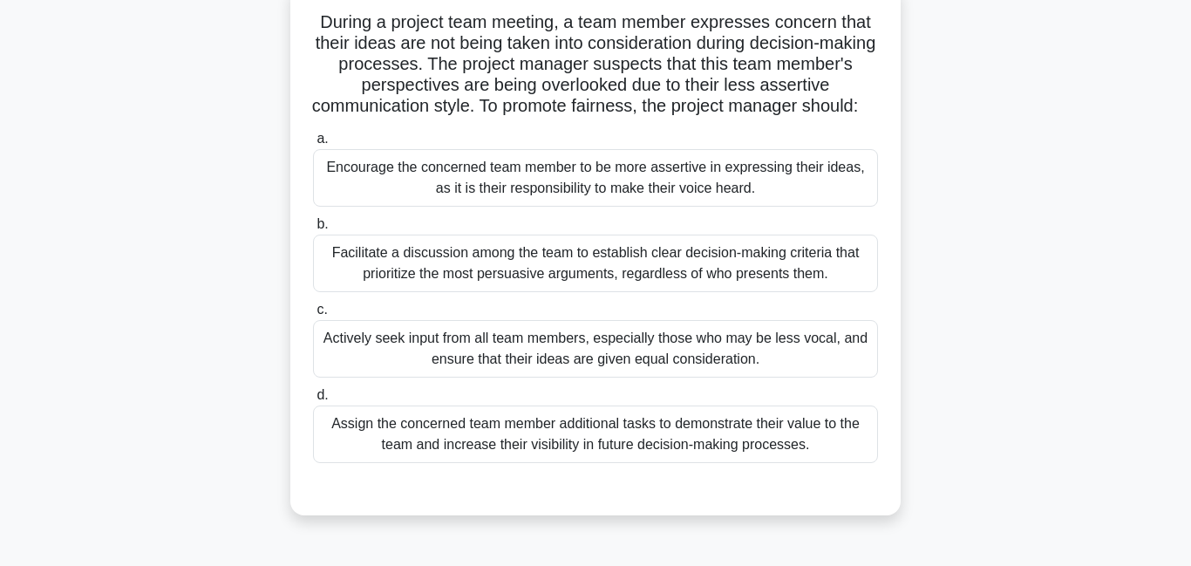
click at [658, 277] on div "Facilitate a discussion among the team to establish clear decision-making crite…" at bounding box center [595, 263] width 565 height 58
click at [313, 230] on input "b. Facilitate a discussion among the team to establish clear decision-making cr…" at bounding box center [313, 224] width 0 height 11
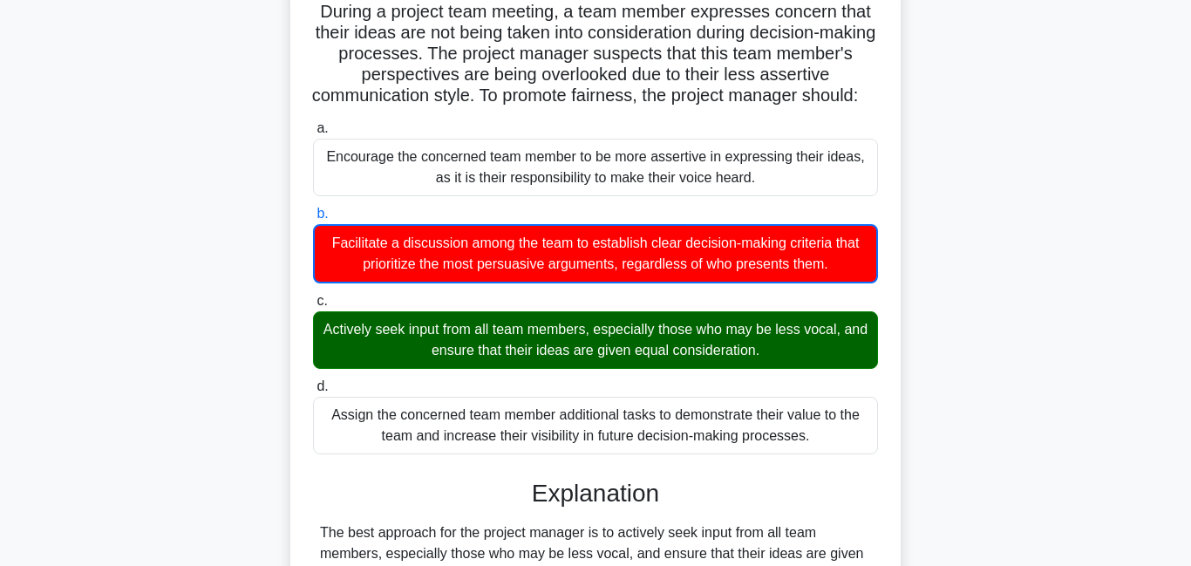
scroll to position [0, 0]
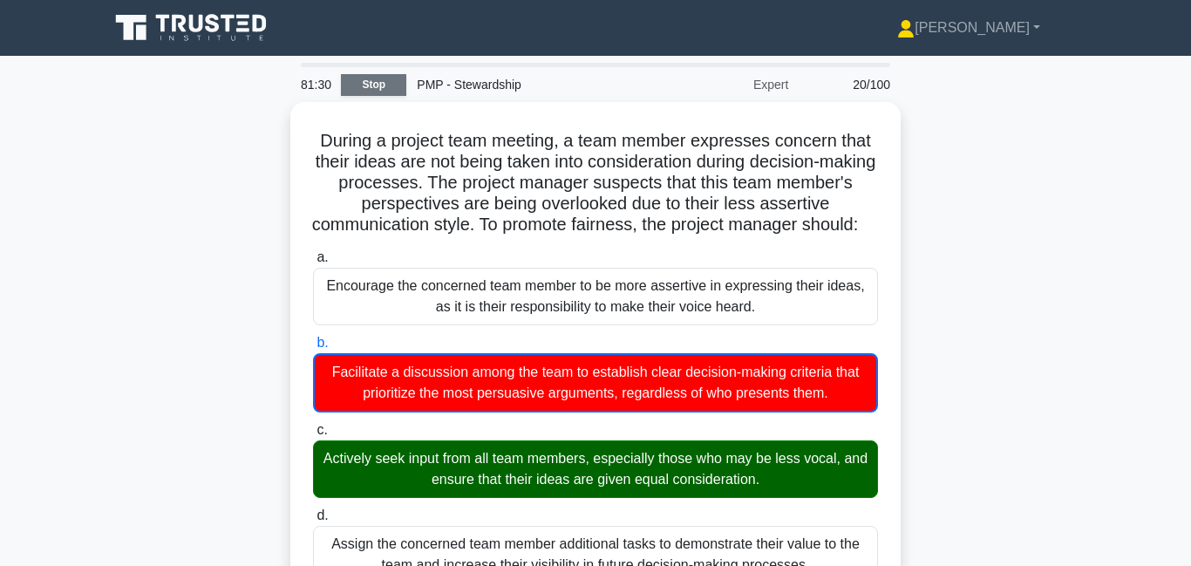
click at [379, 83] on link "Stop" at bounding box center [373, 85] width 65 height 22
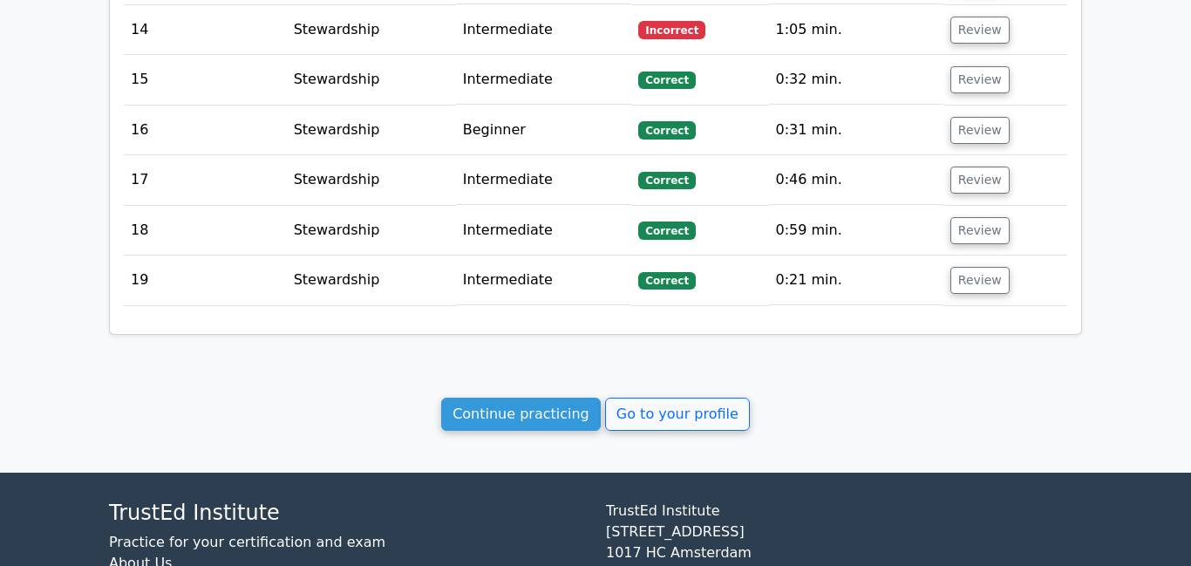
scroll to position [2656, 0]
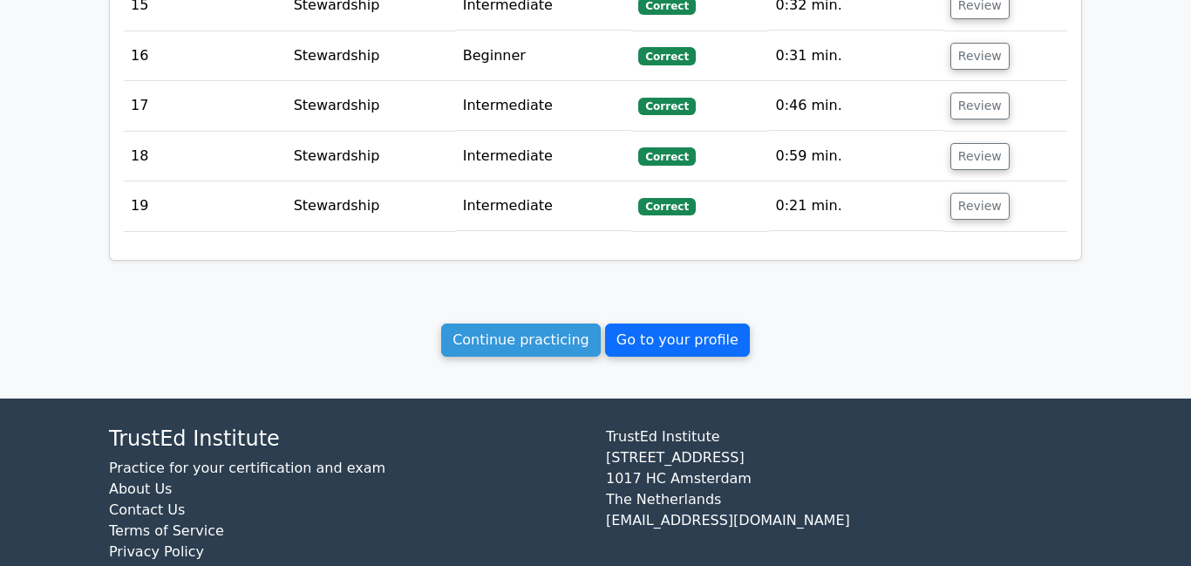
click at [639, 323] on link "Go to your profile" at bounding box center [677, 339] width 145 height 33
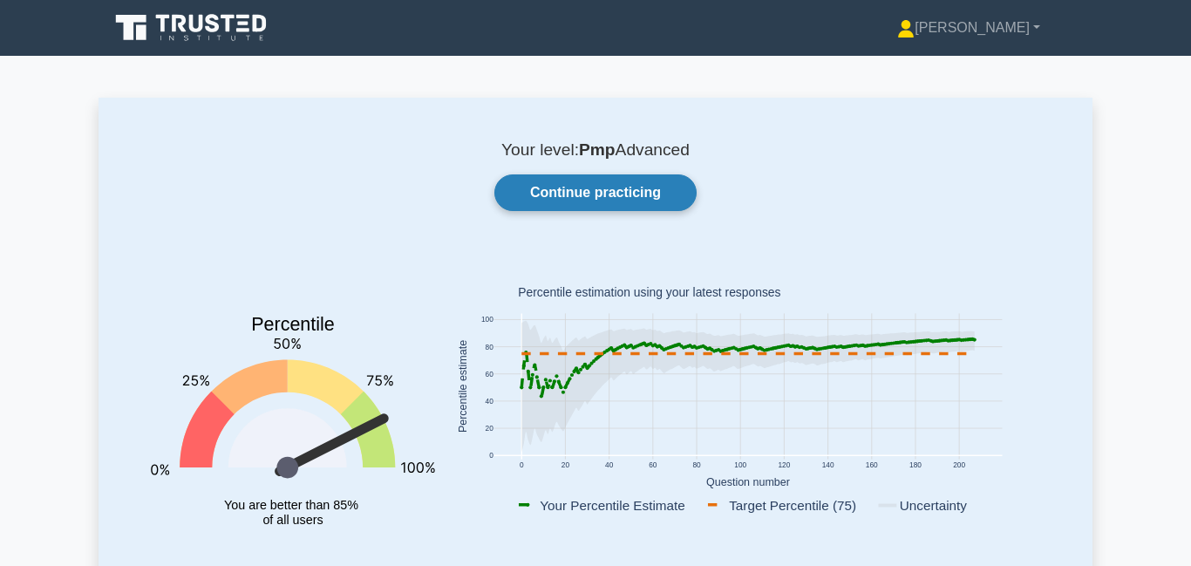
click at [627, 207] on link "Continue practicing" at bounding box center [595, 192] width 202 height 37
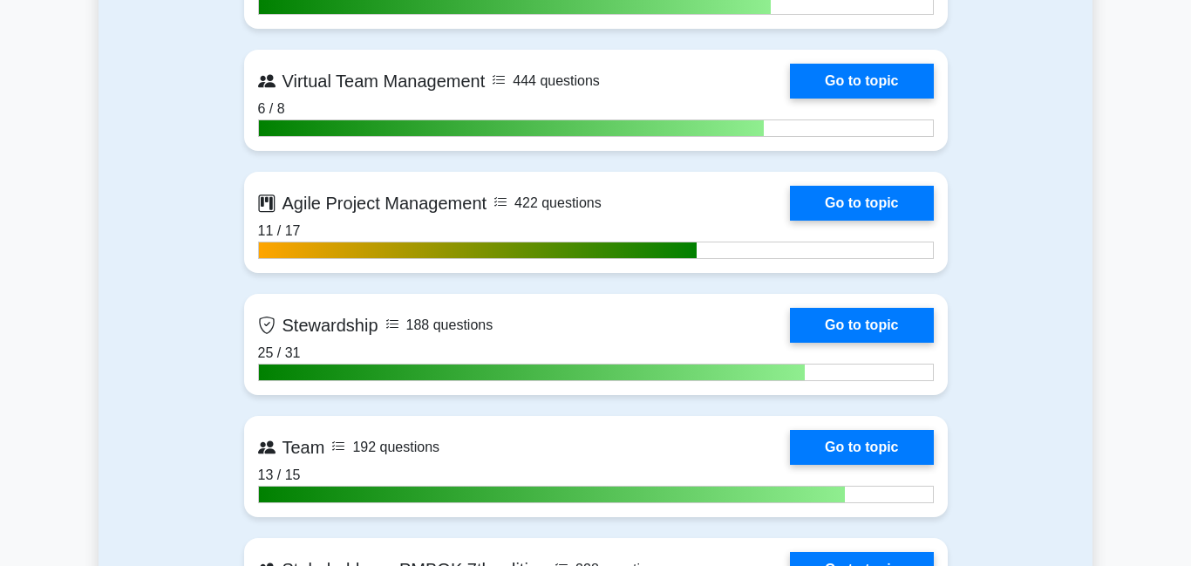
scroll to position [4245, 0]
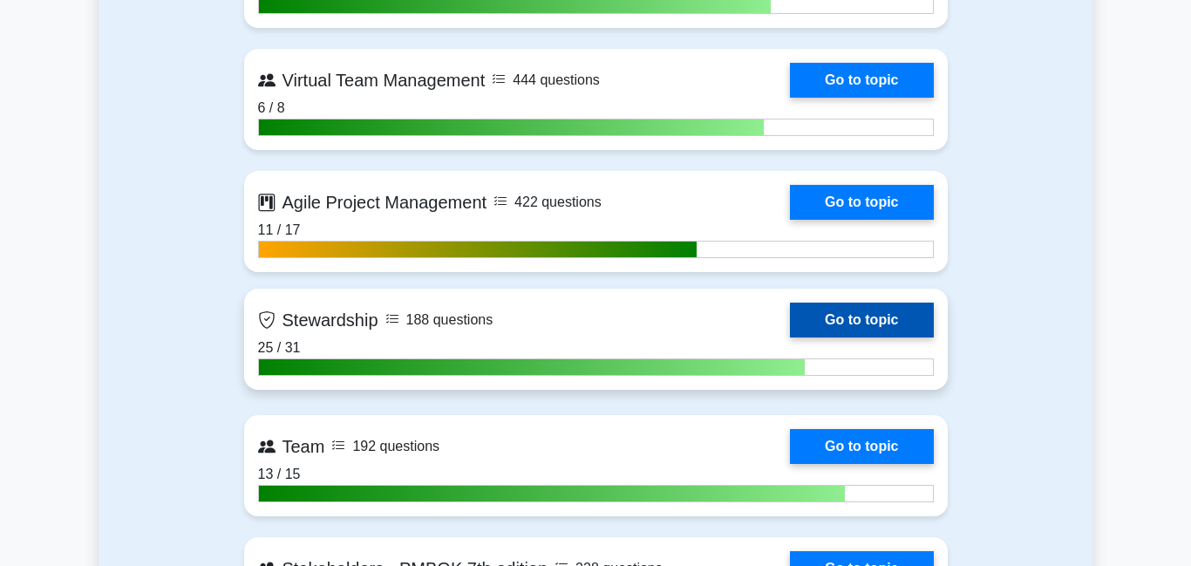
click at [857, 317] on link "Go to topic" at bounding box center [861, 319] width 143 height 35
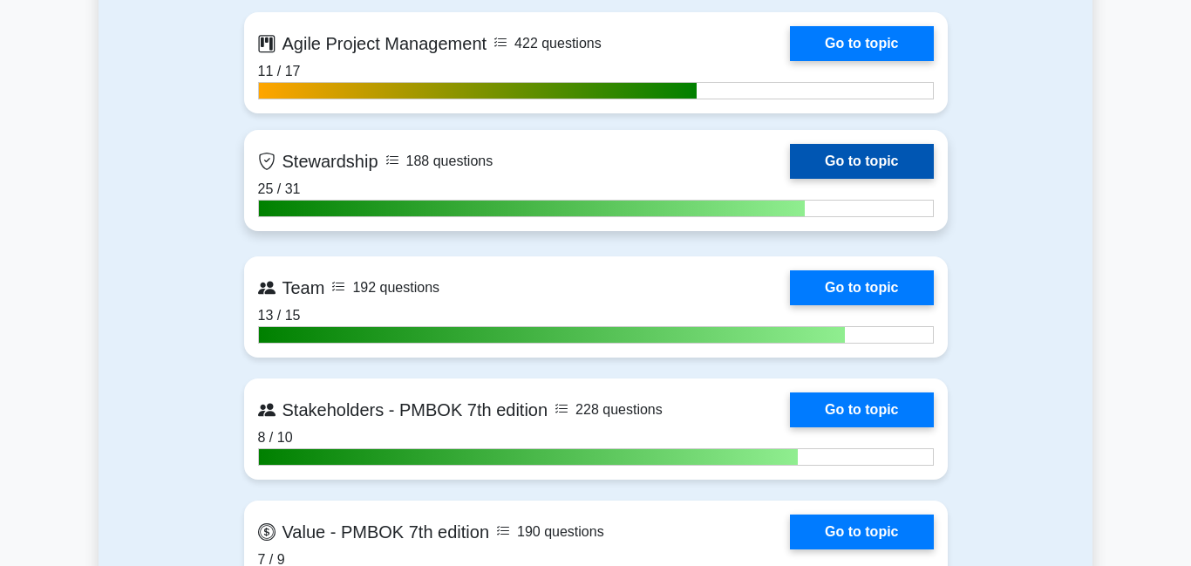
scroll to position [4415, 0]
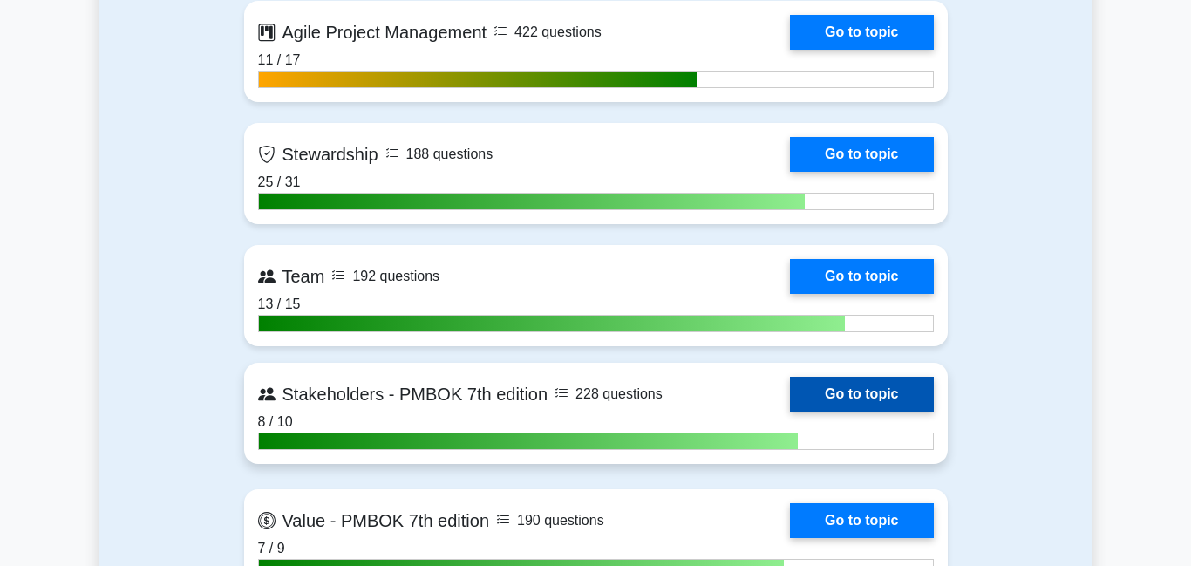
click at [845, 398] on link "Go to topic" at bounding box center [861, 394] width 143 height 35
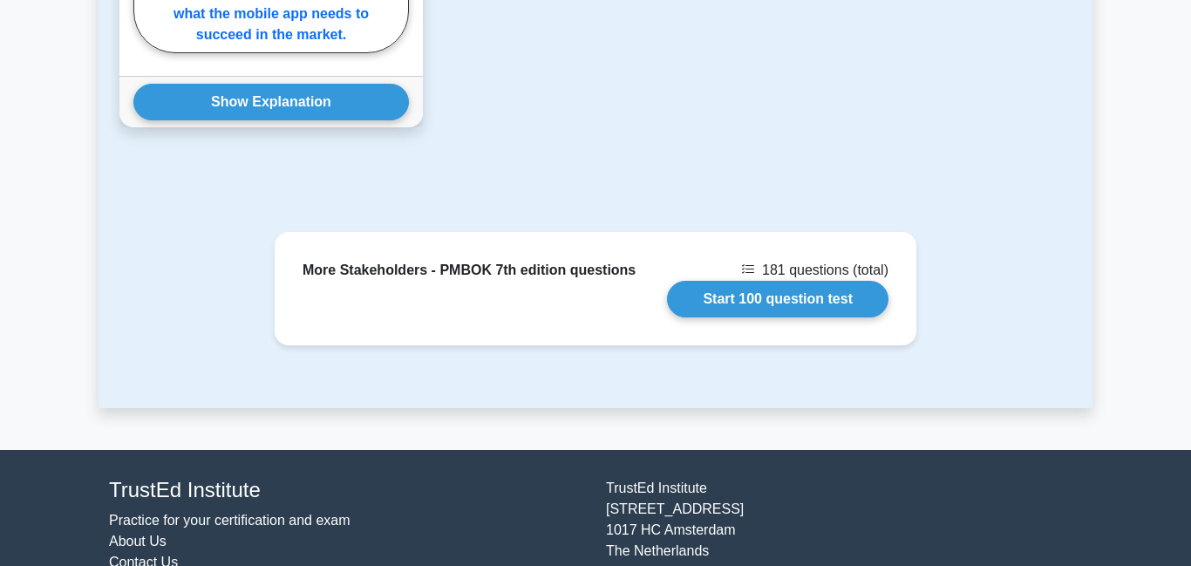
scroll to position [2378, 0]
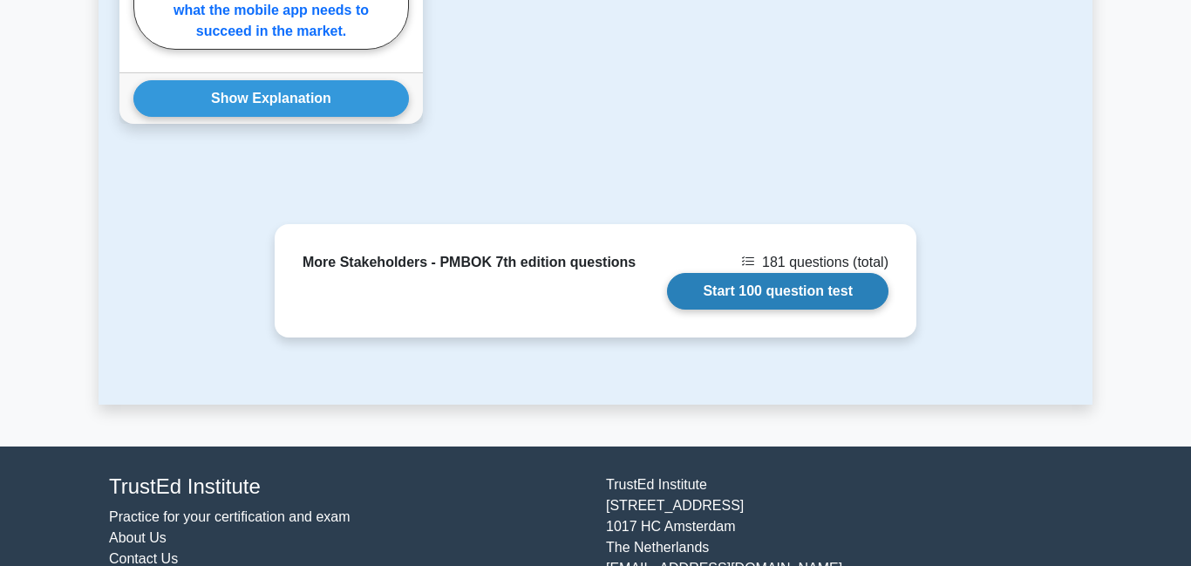
click at [796, 293] on link "Start 100 question test" at bounding box center [777, 291] width 221 height 37
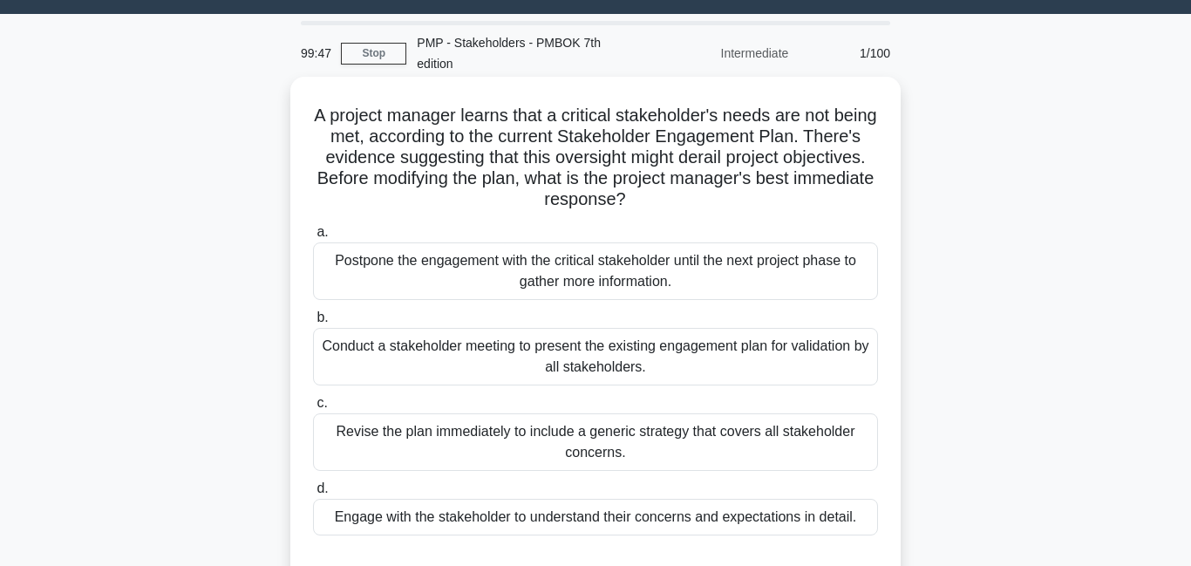
scroll to position [50, 0]
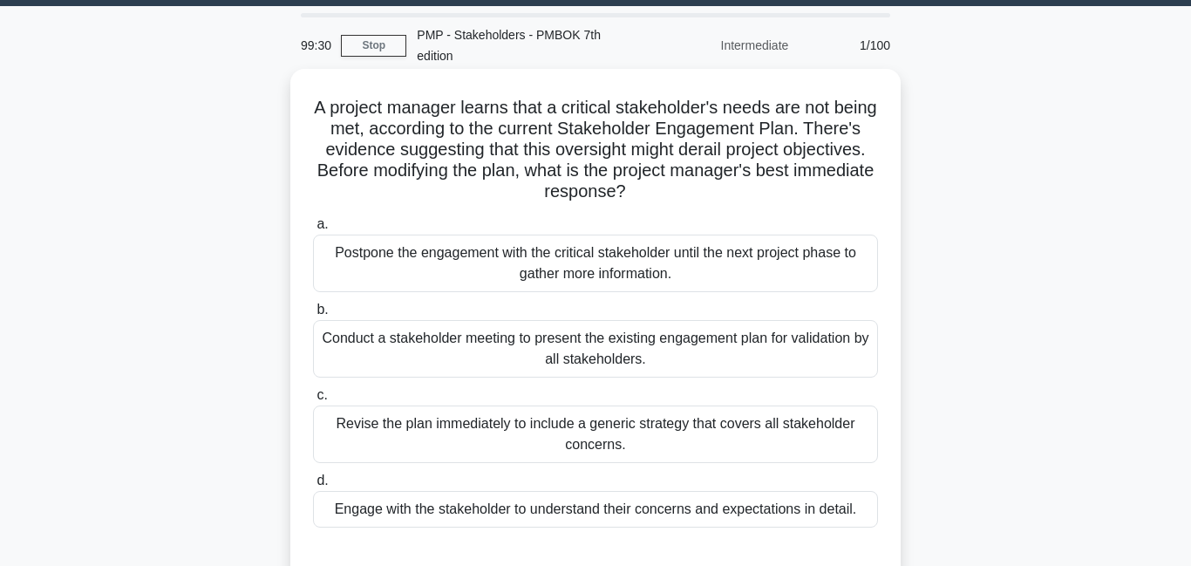
click at [501, 491] on div "Engage with the stakeholder to understand their concerns and expectations in de…" at bounding box center [595, 509] width 565 height 37
click at [313, 486] on input "d. Engage with the stakeholder to understand their concerns and expectations in…" at bounding box center [313, 480] width 0 height 11
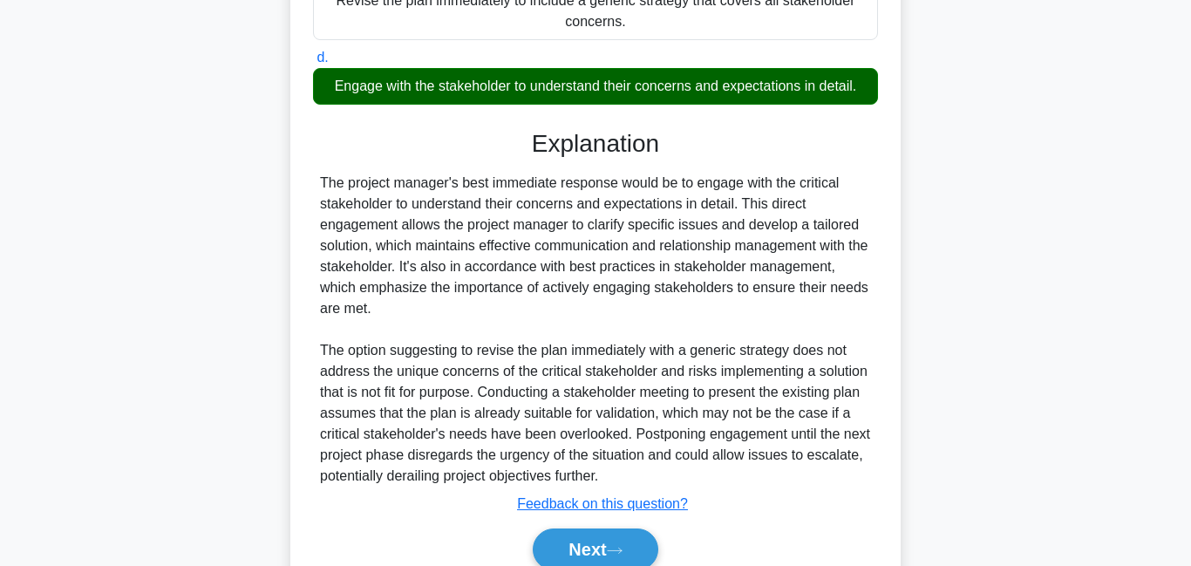
scroll to position [531, 0]
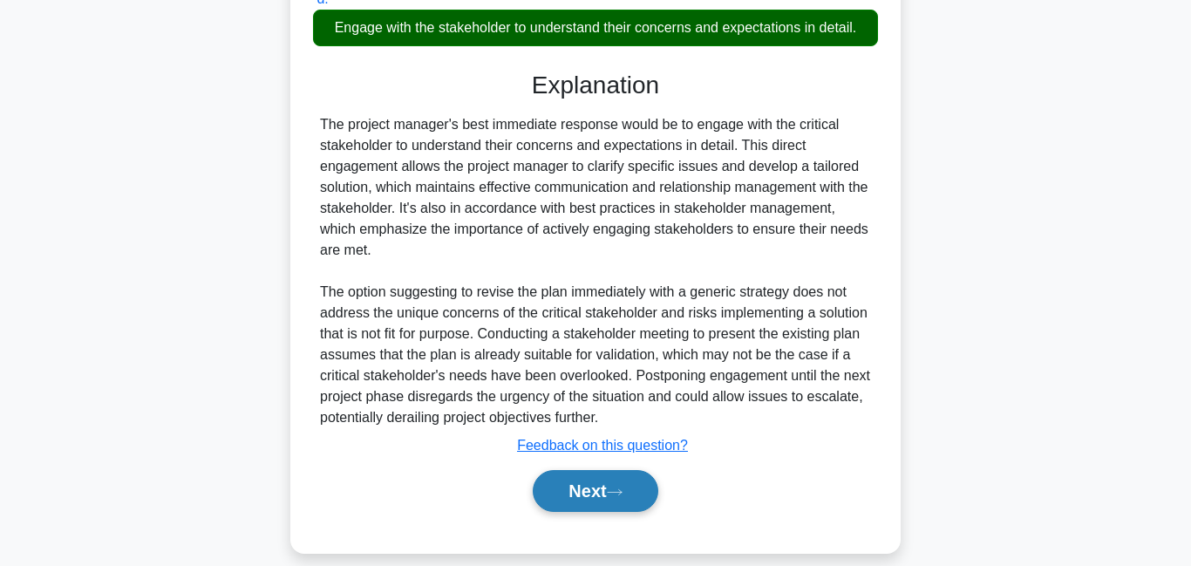
click at [602, 488] on button "Next" at bounding box center [595, 491] width 125 height 42
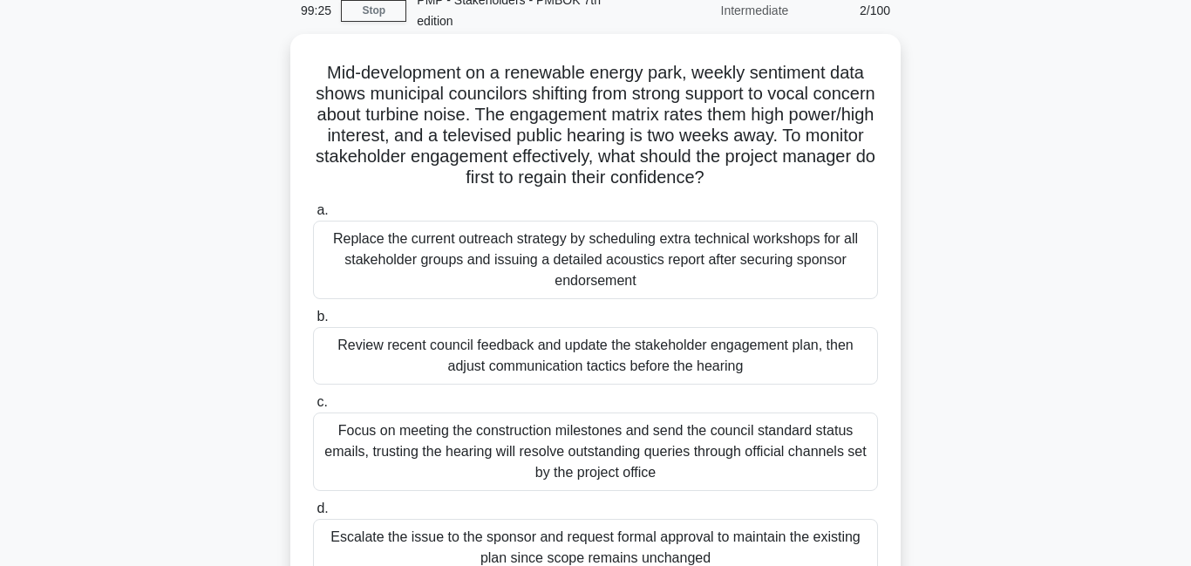
scroll to position [0, 0]
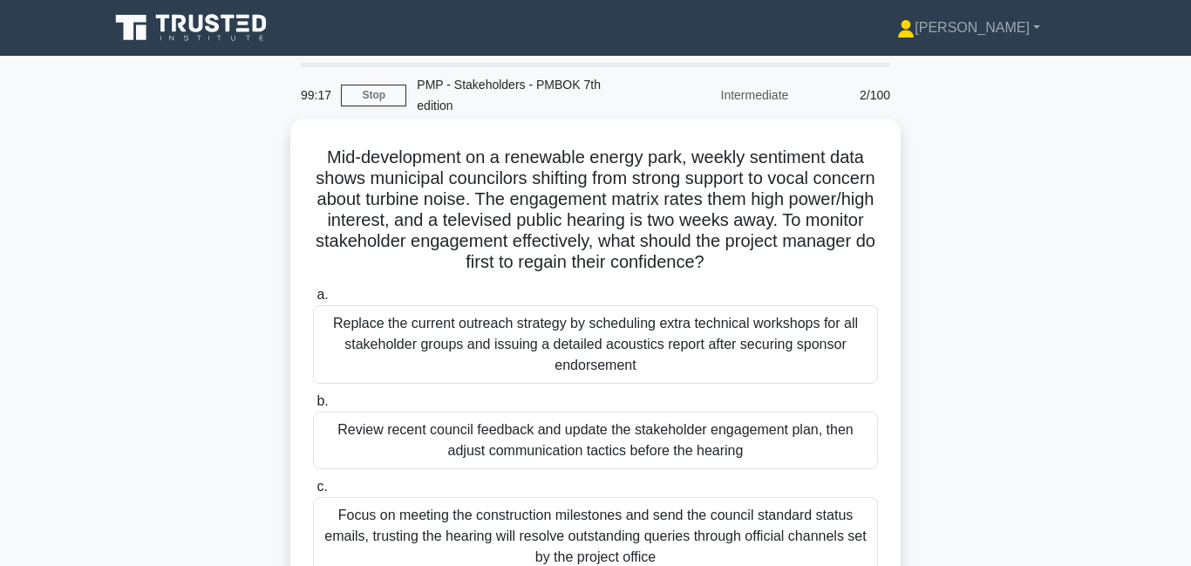
drag, startPoint x: 417, startPoint y: 132, endPoint x: 544, endPoint y: 175, distance: 133.4
click at [544, 175] on h5 "Mid-development on a renewable energy park, weekly sentiment data shows municip…" at bounding box center [595, 209] width 568 height 127
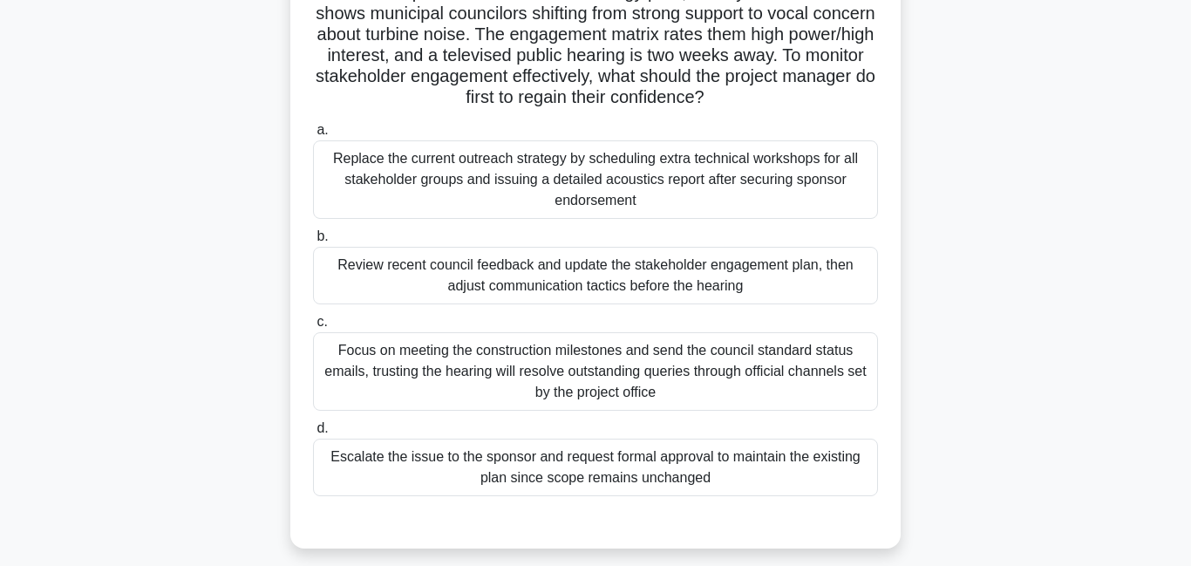
scroll to position [167, 0]
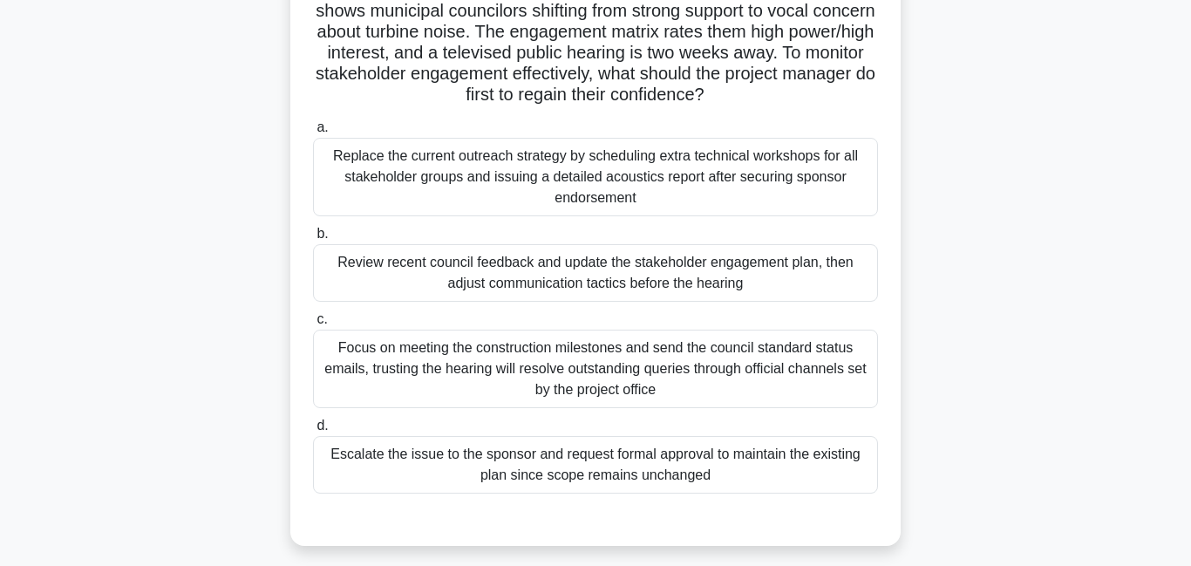
click at [435, 254] on div "Review recent council feedback and update the stakeholder engagement plan, then…" at bounding box center [595, 273] width 565 height 58
click at [313, 240] on input "b. Review recent council feedback and update the stakeholder engagement plan, t…" at bounding box center [313, 233] width 0 height 11
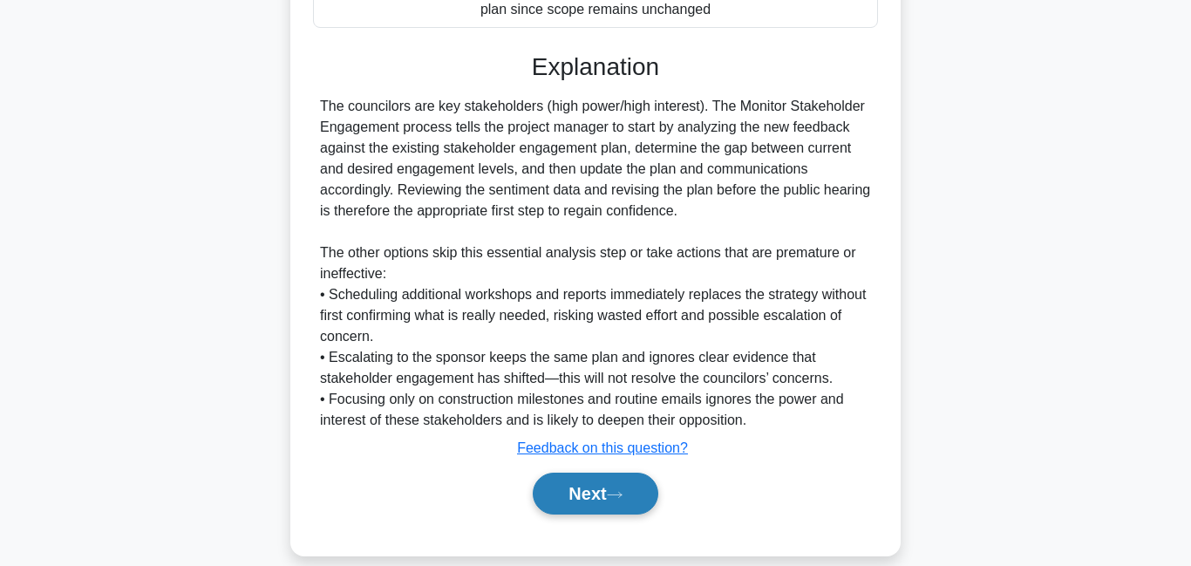
scroll to position [635, 0]
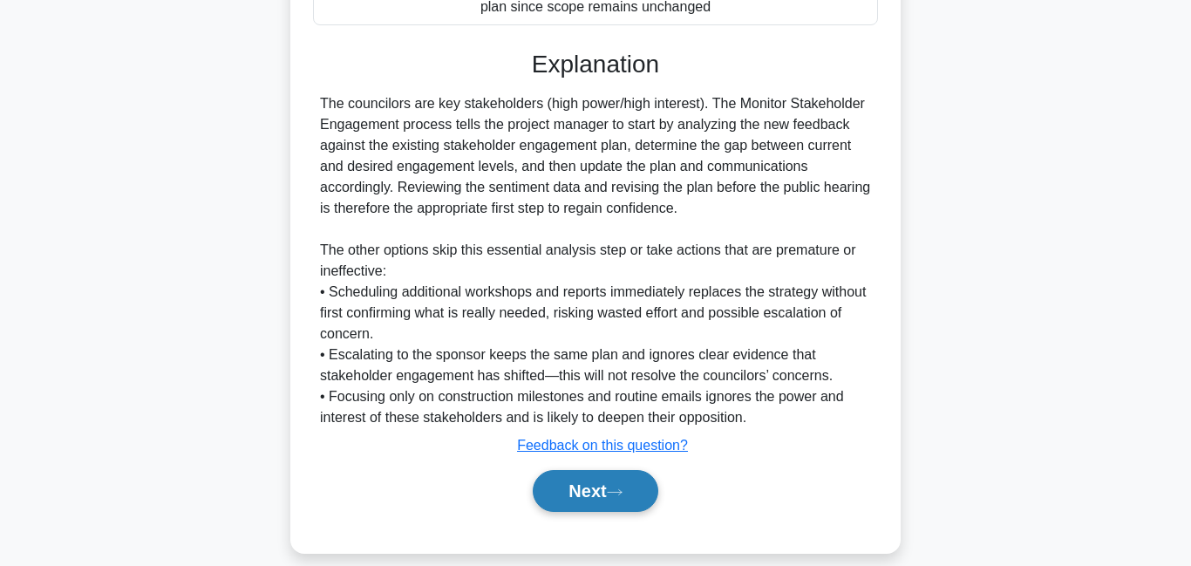
click at [567, 477] on button "Next" at bounding box center [595, 491] width 125 height 42
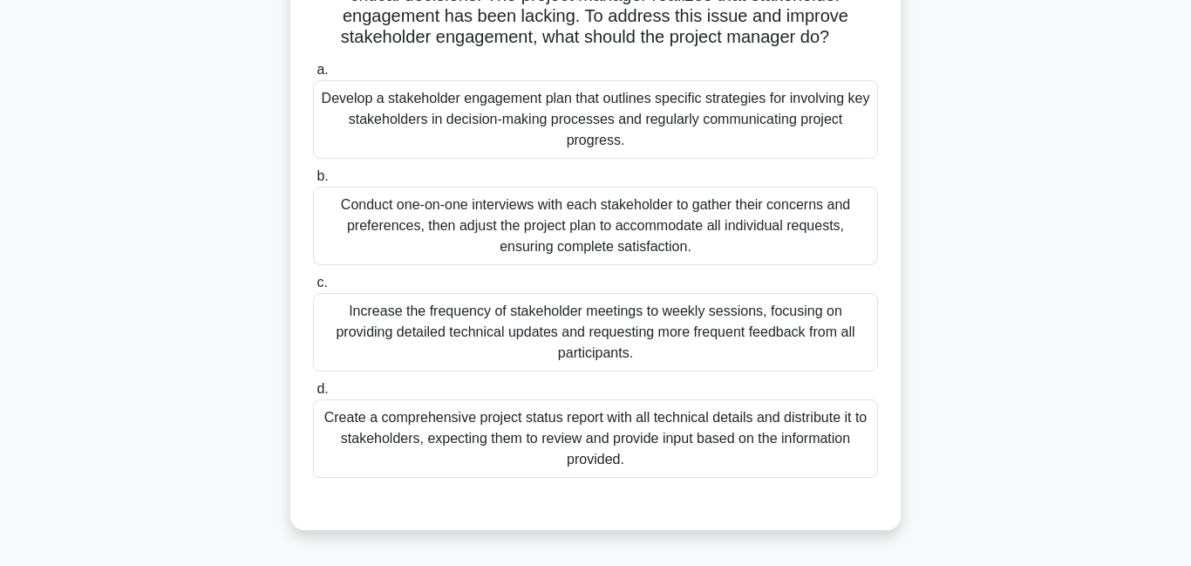
scroll to position [226, 0]
click at [492, 79] on div "Develop a stakeholder engagement plan that outlines specific strategies for inv…" at bounding box center [595, 118] width 565 height 78
click at [313, 74] on input "a. Develop a stakeholder engagement plan that outlines specific strategies for …" at bounding box center [313, 69] width 0 height 11
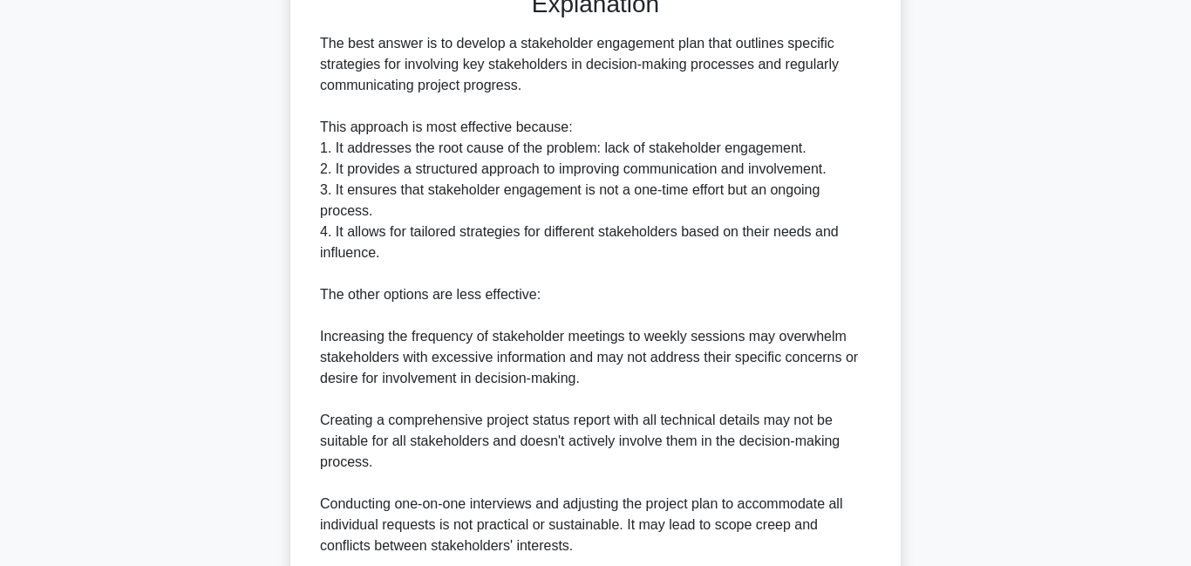
scroll to position [928, 0]
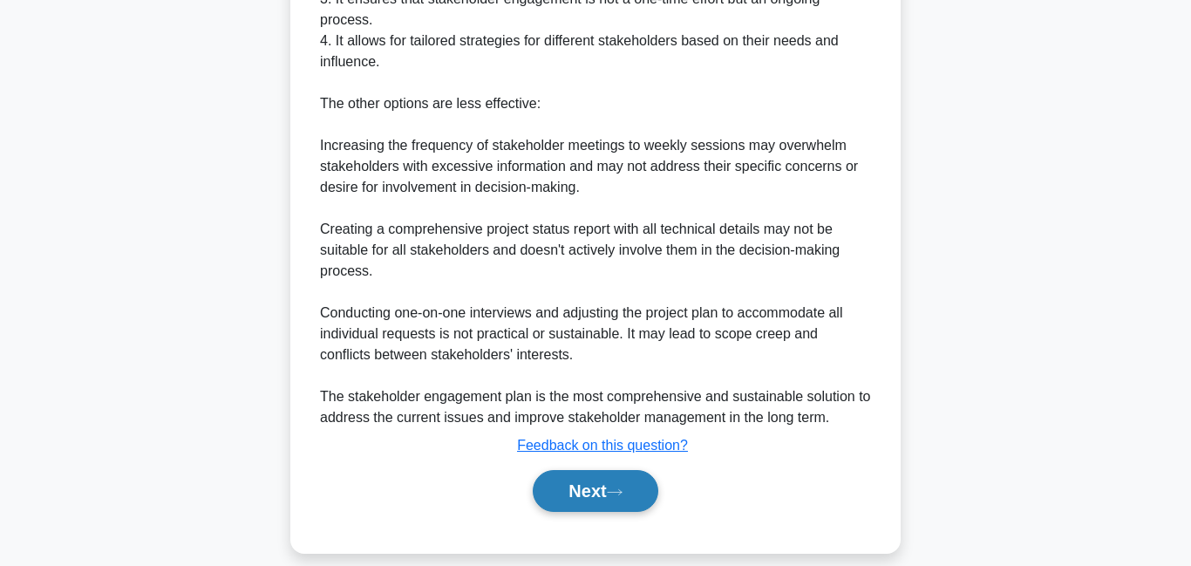
click at [591, 471] on button "Next" at bounding box center [595, 491] width 125 height 42
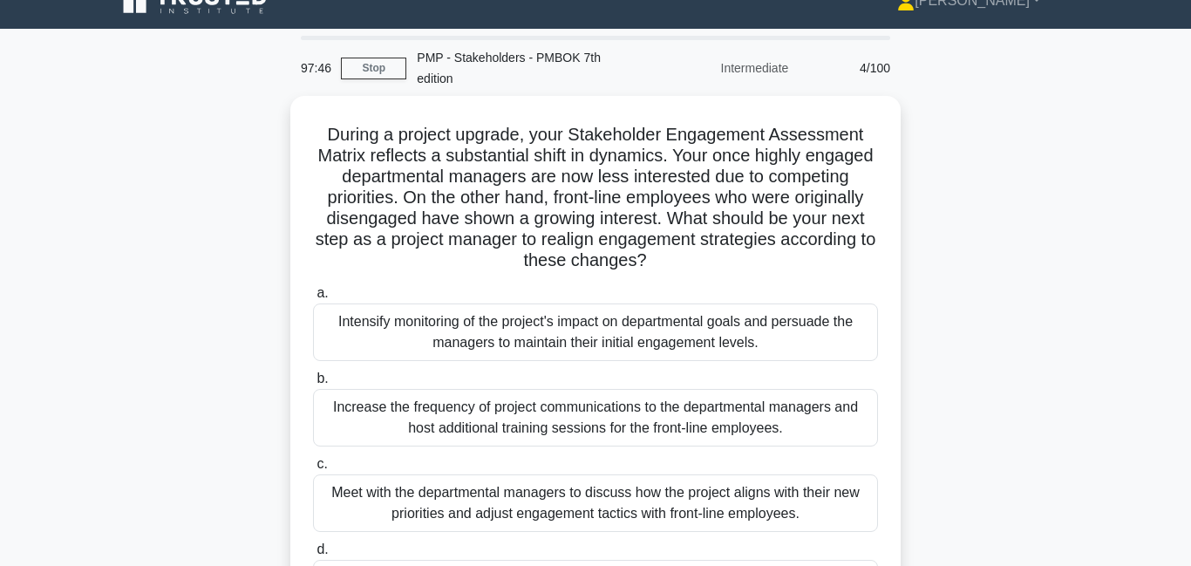
scroll to position [0, 0]
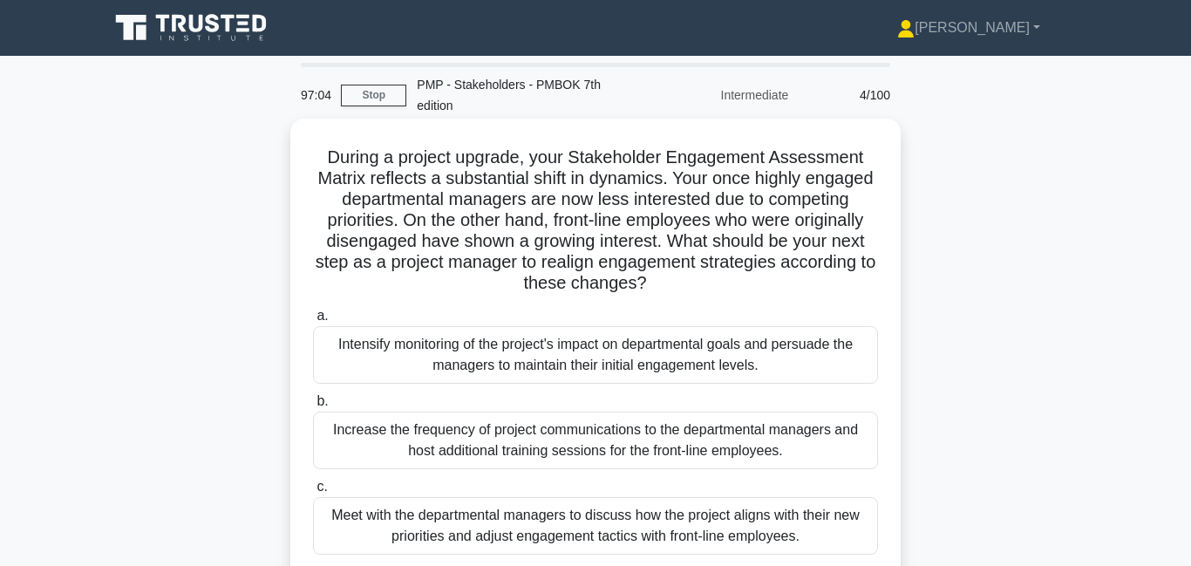
drag, startPoint x: 429, startPoint y: 193, endPoint x: 682, endPoint y: 262, distance: 262.8
click at [682, 262] on h5 "During a project upgrade, your Stakeholder Engagement Assessment Matrix reflect…" at bounding box center [595, 220] width 568 height 148
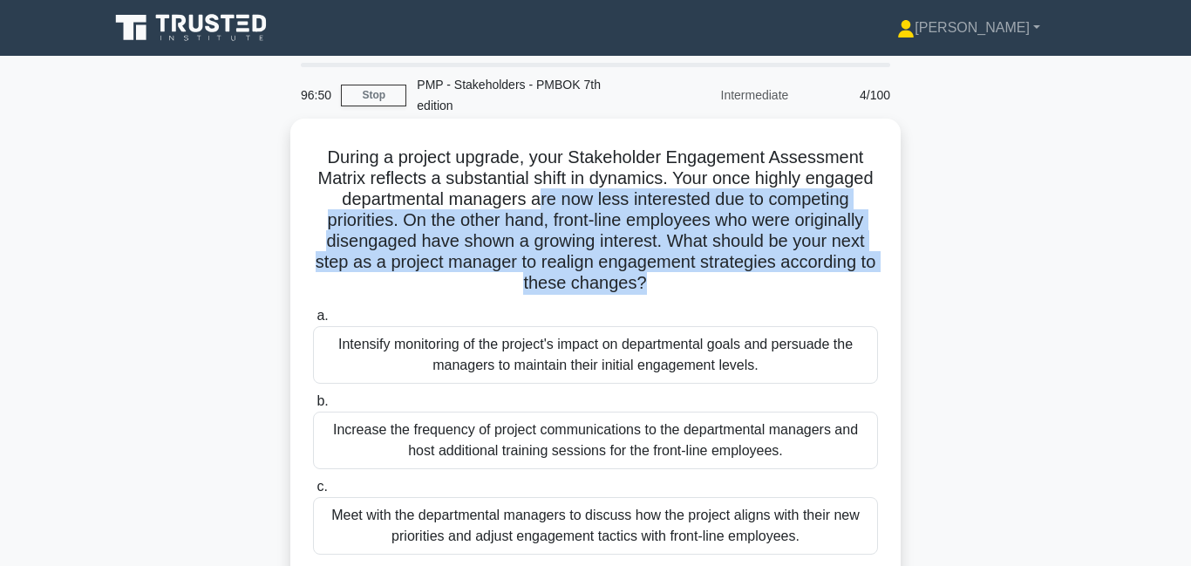
drag, startPoint x: 535, startPoint y: 179, endPoint x: 655, endPoint y: 280, distance: 156.5
click at [655, 280] on div "During a project upgrade, your Stakeholder Engagement Assessment Matrix reflect…" at bounding box center [595, 406] width 596 height 560
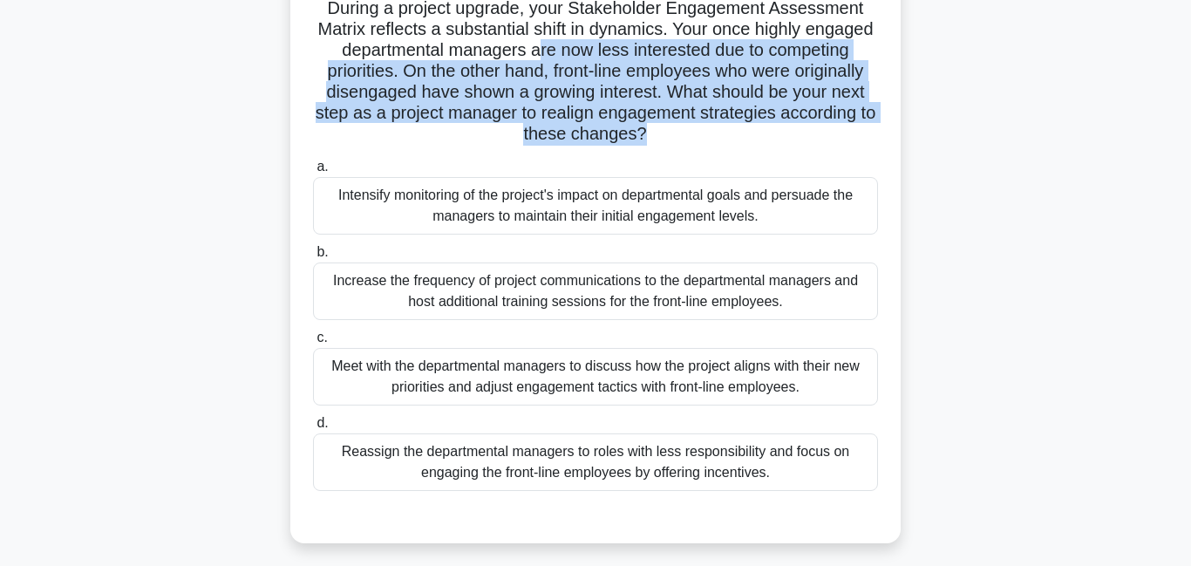
scroll to position [154, 0]
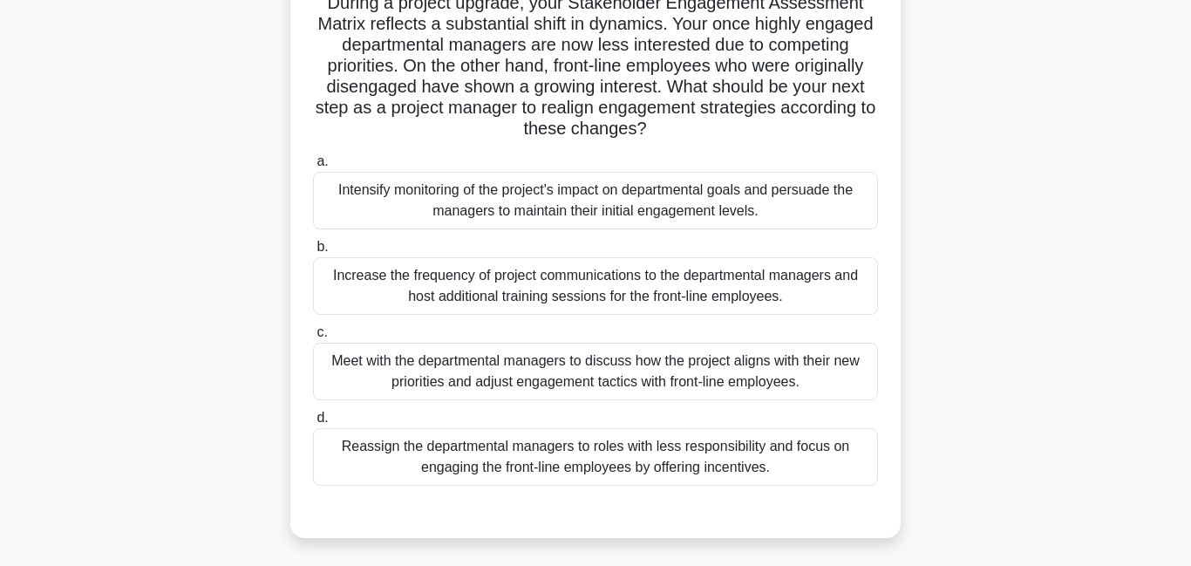
click at [560, 362] on div "Meet with the departmental managers to discuss how the project aligns with thei…" at bounding box center [595, 372] width 565 height 58
click at [313, 338] on input "c. Meet with the departmental managers to discuss how the project aligns with t…" at bounding box center [313, 332] width 0 height 11
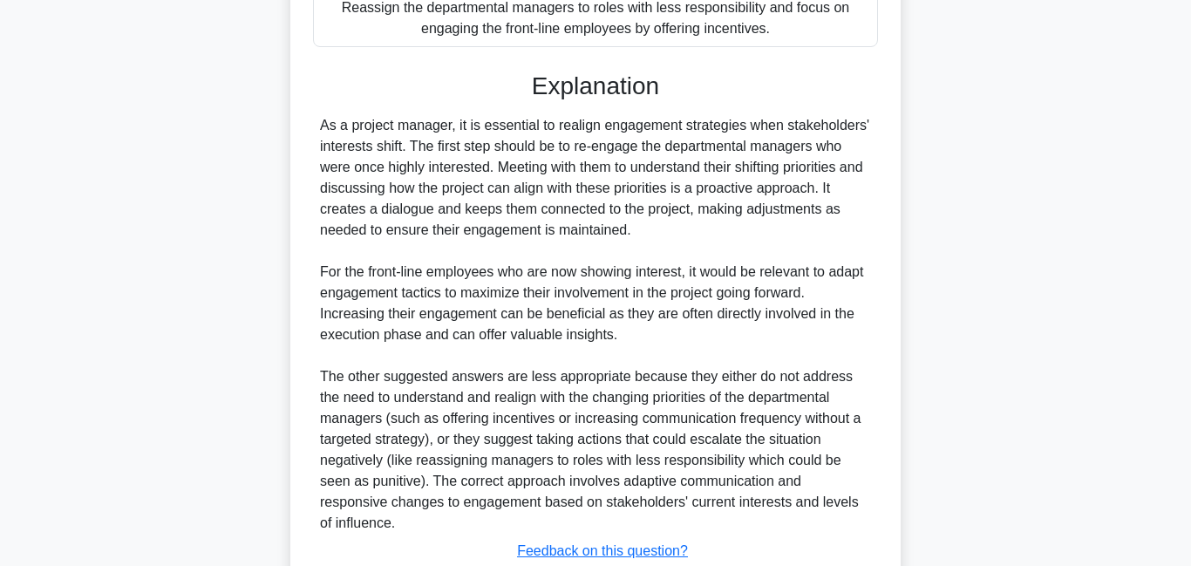
scroll to position [677, 0]
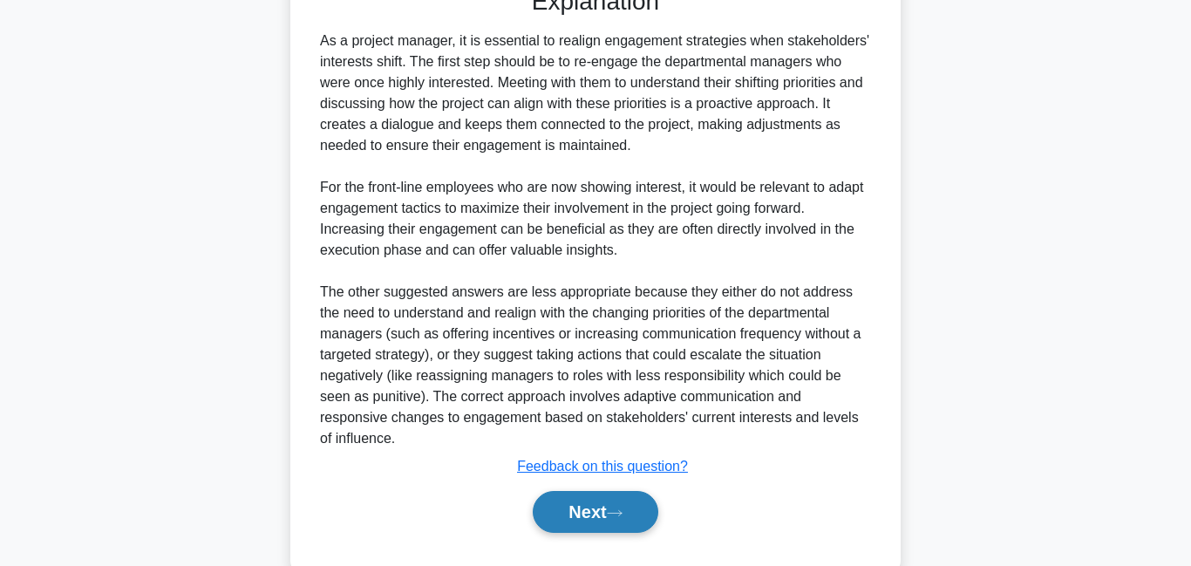
click at [586, 491] on button "Next" at bounding box center [595, 512] width 125 height 42
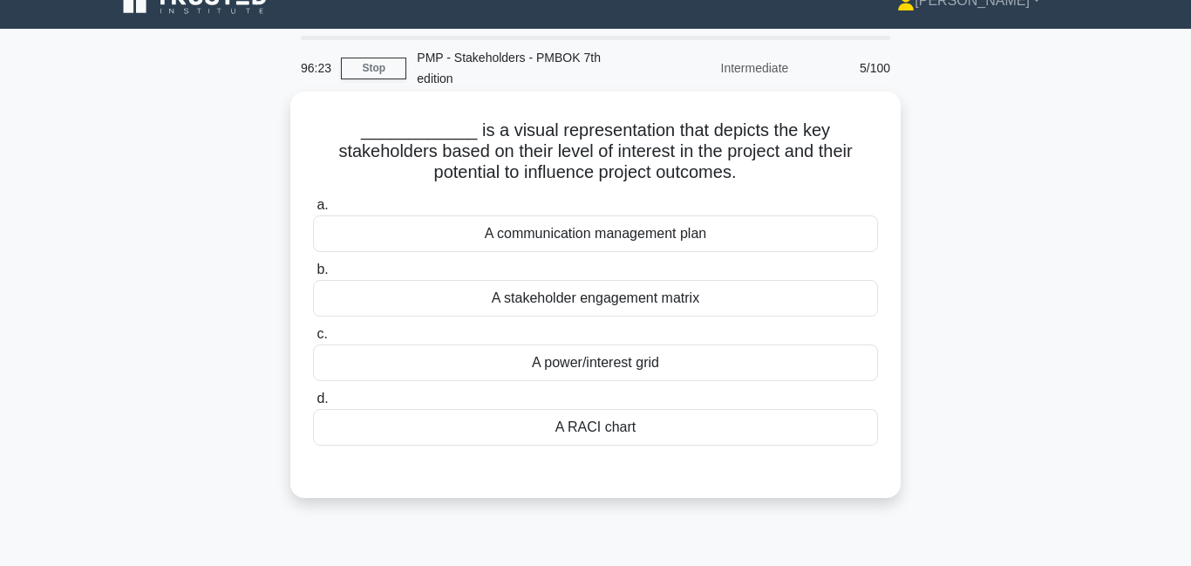
scroll to position [0, 0]
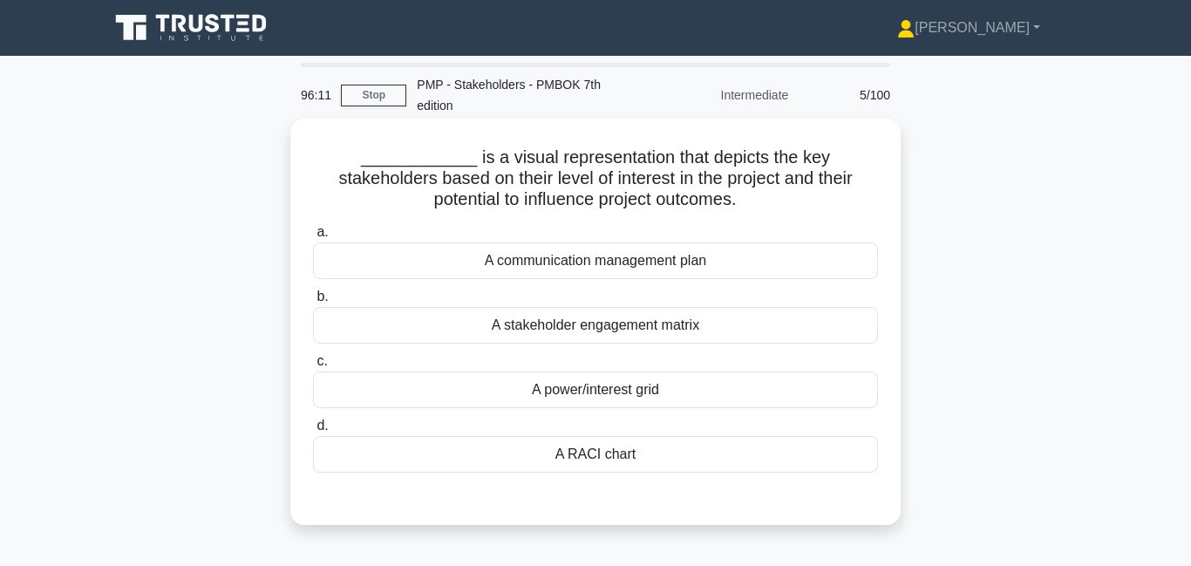
click at [580, 373] on div "A power/interest grid" at bounding box center [595, 389] width 565 height 37
click at [313, 367] on input "c. A power/interest grid" at bounding box center [313, 361] width 0 height 11
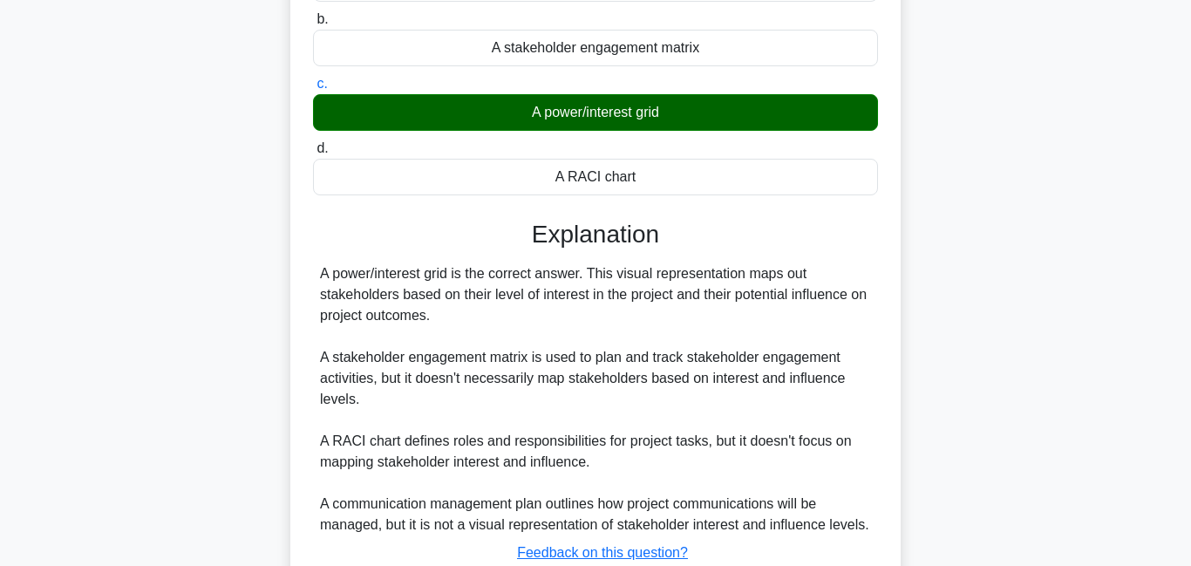
scroll to position [336, 0]
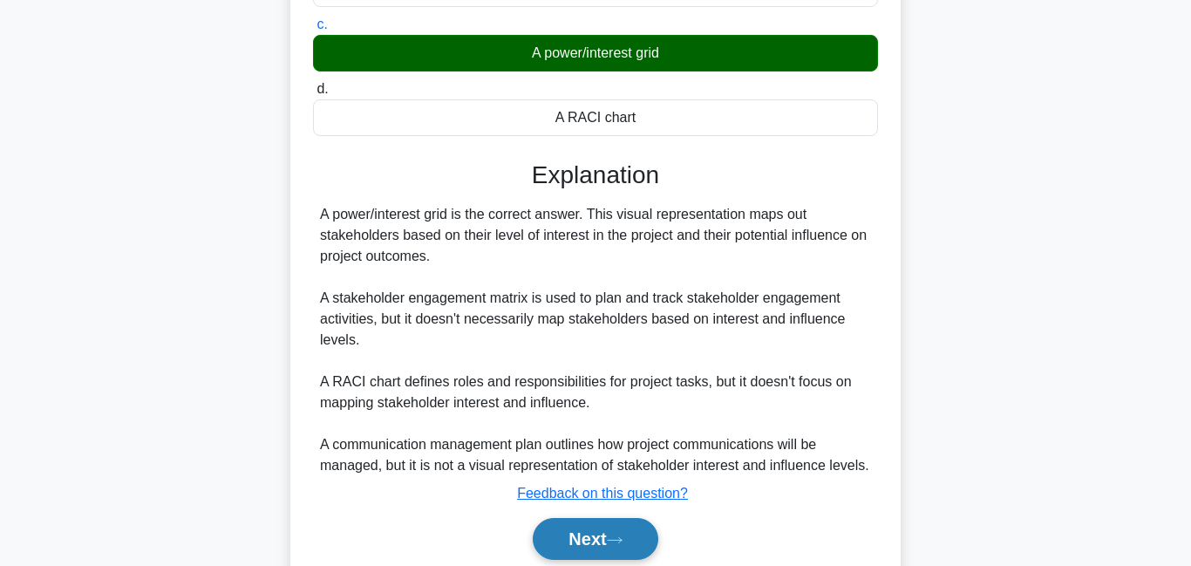
click at [621, 543] on icon at bounding box center [615, 540] width 16 height 10
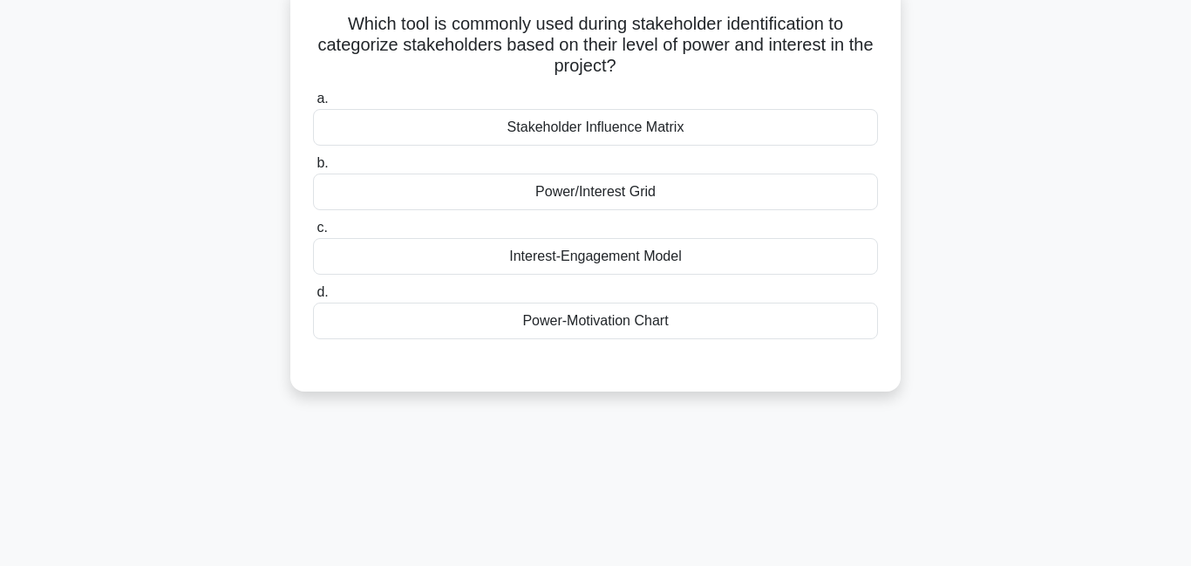
scroll to position [0, 0]
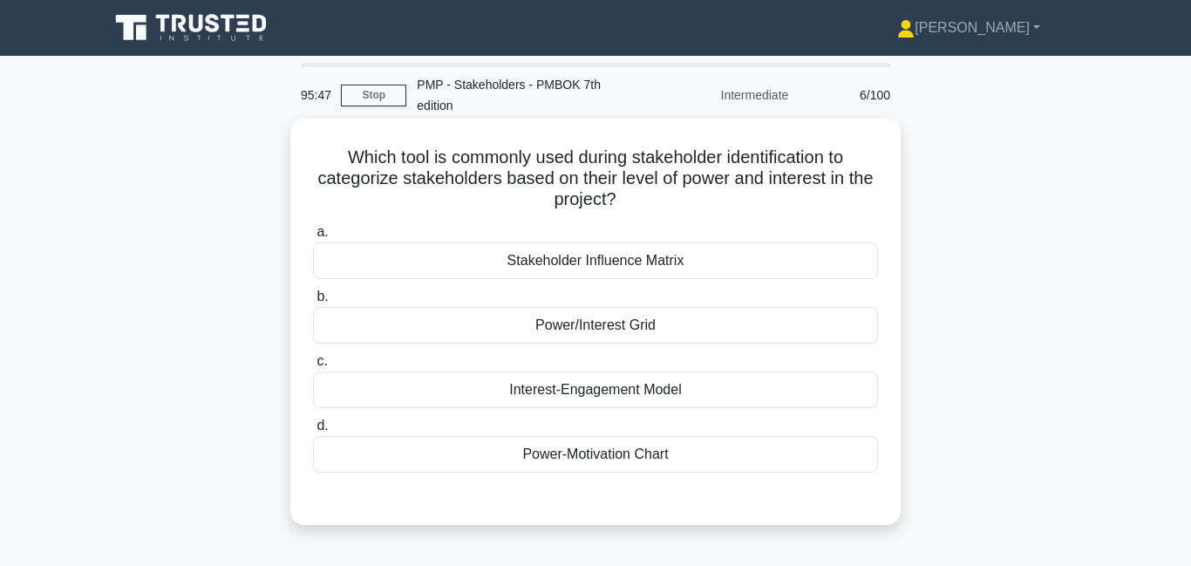
click at [630, 307] on div "Power/Interest Grid" at bounding box center [595, 325] width 565 height 37
click at [313, 302] on input "b. Power/Interest Grid" at bounding box center [313, 296] width 0 height 11
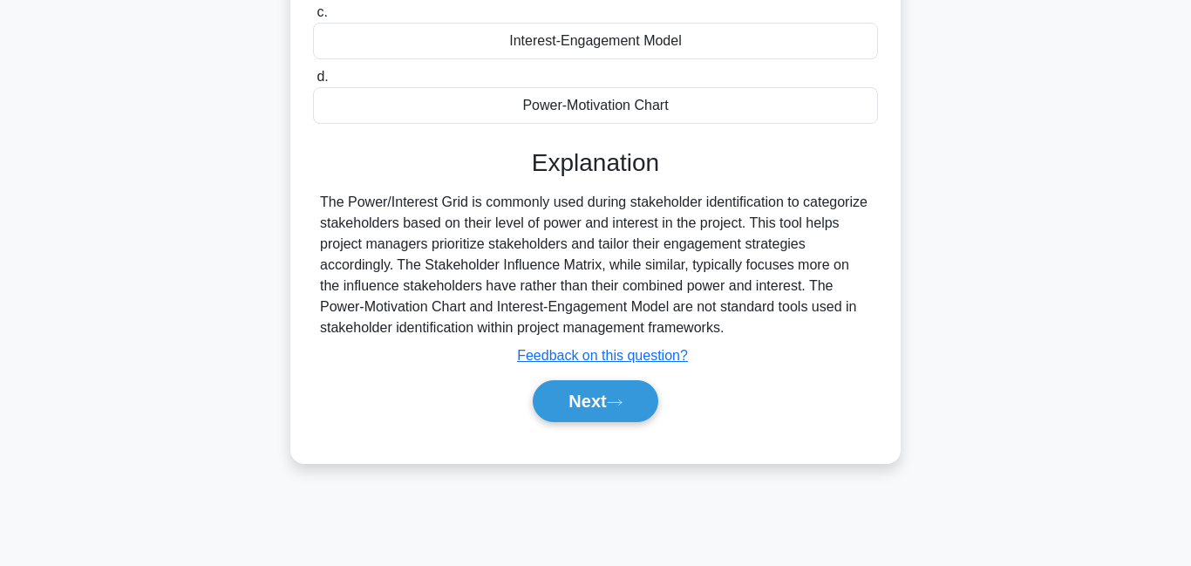
scroll to position [376, 0]
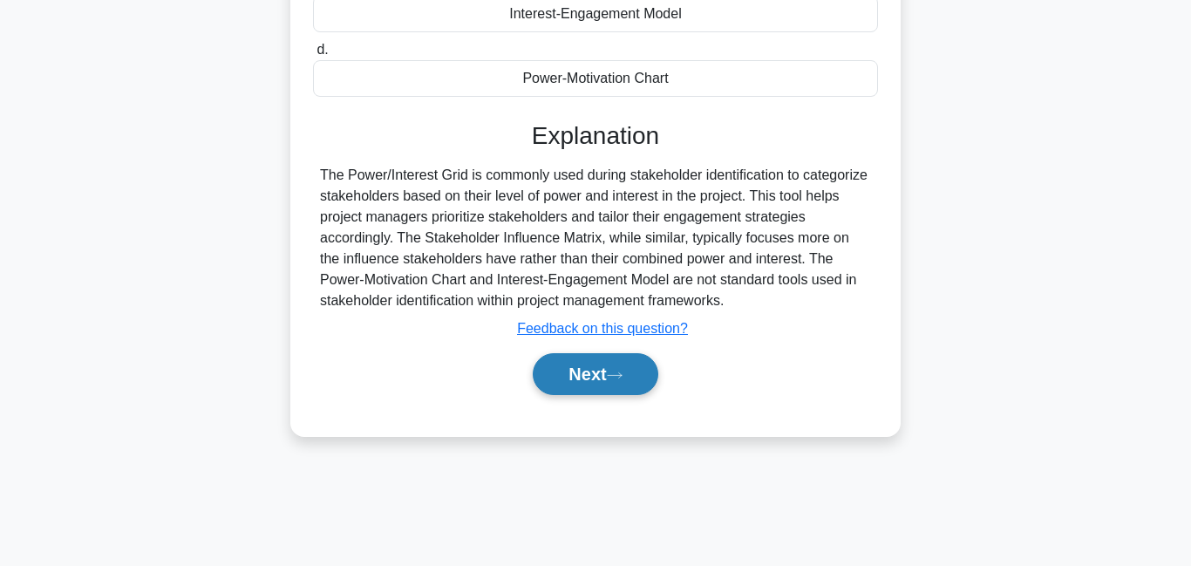
click at [603, 353] on button "Next" at bounding box center [595, 374] width 125 height 42
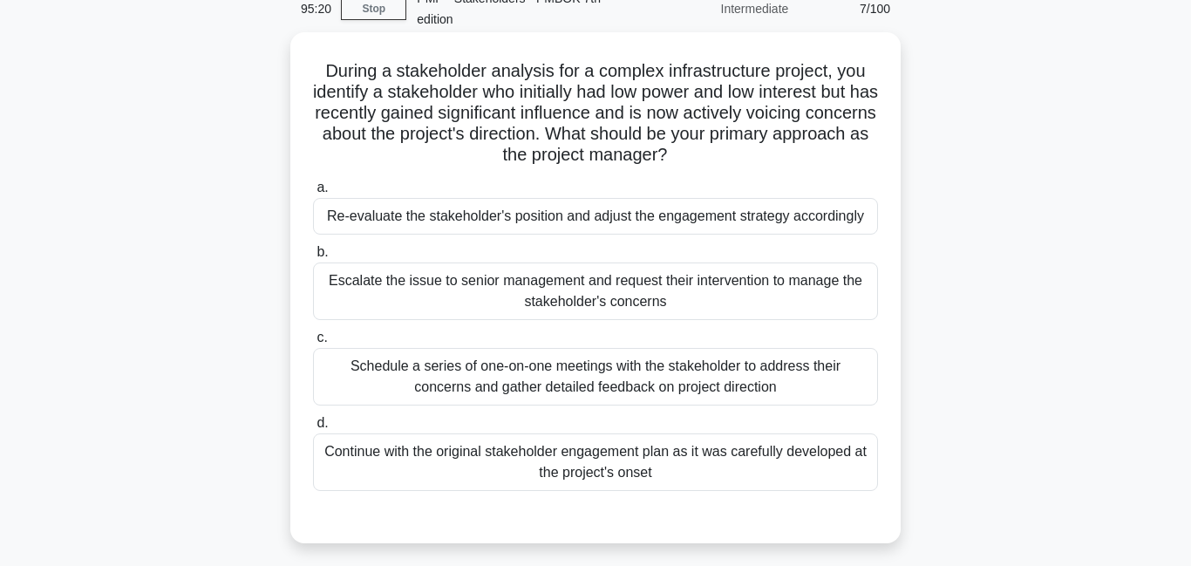
scroll to position [87, 0]
click at [628, 206] on div "Re-evaluate the stakeholder's position and adjust the engagement strategy accor…" at bounding box center [595, 215] width 565 height 37
click at [313, 193] on input "a. Re-evaluate the stakeholder's position and adjust the engagement strategy ac…" at bounding box center [313, 186] width 0 height 11
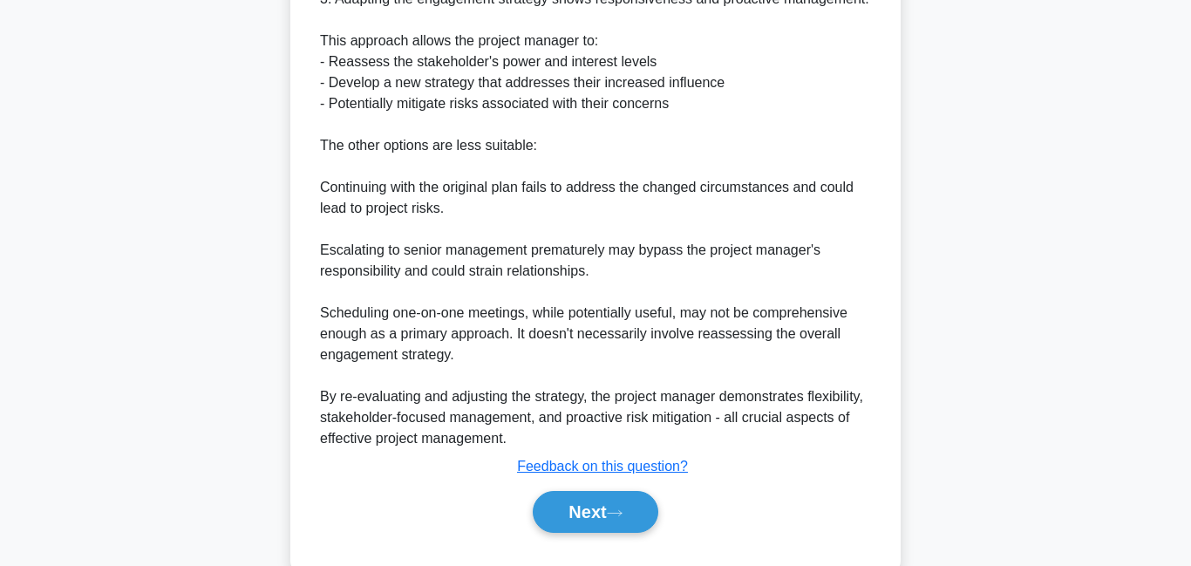
scroll to position [782, 0]
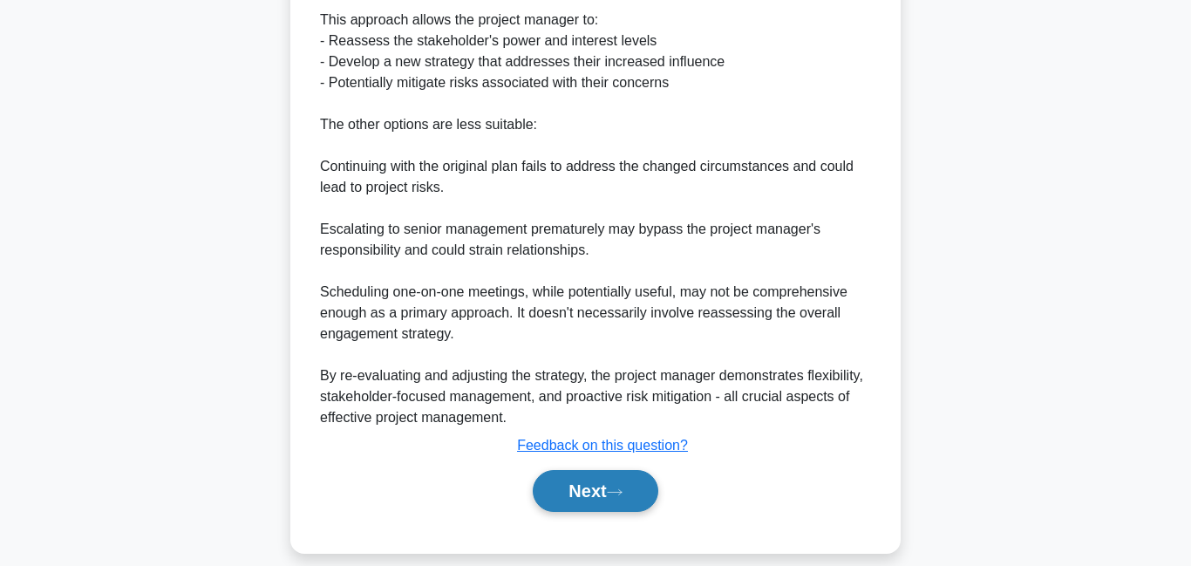
drag, startPoint x: 653, startPoint y: 468, endPoint x: 642, endPoint y: 464, distance: 11.3
click at [648, 470] on button "Next" at bounding box center [595, 491] width 125 height 42
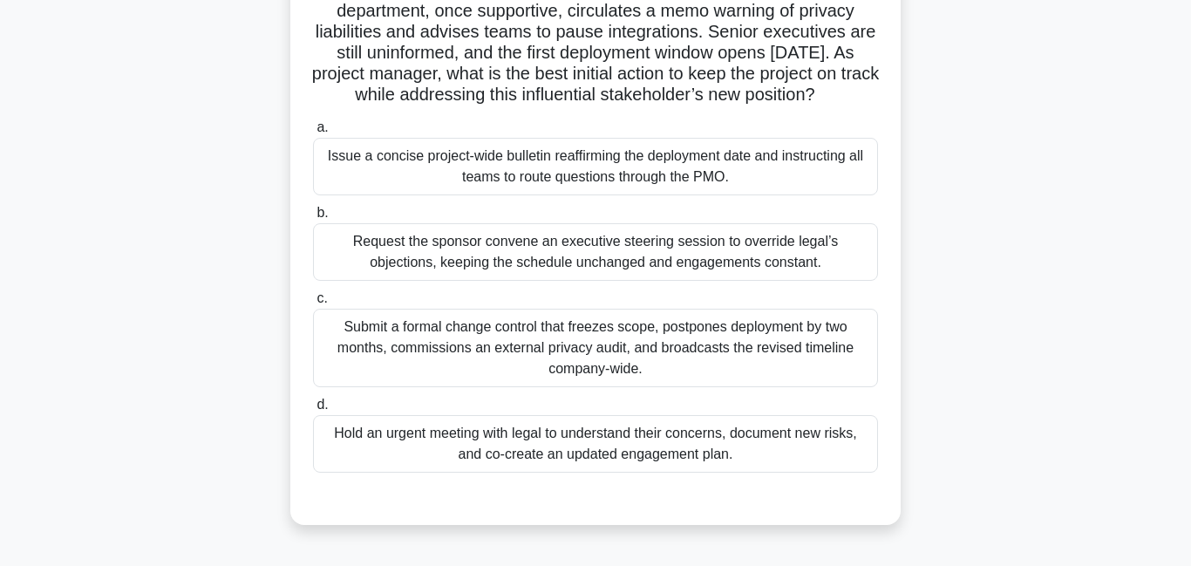
scroll to position [169, 0]
click at [465, 429] on div "Hold an urgent meeting with legal to understand their concerns, document new ri…" at bounding box center [595, 442] width 565 height 58
click at [313, 409] on input "d. Hold an urgent meeting with legal to understand their concerns, document new…" at bounding box center [313, 402] width 0 height 11
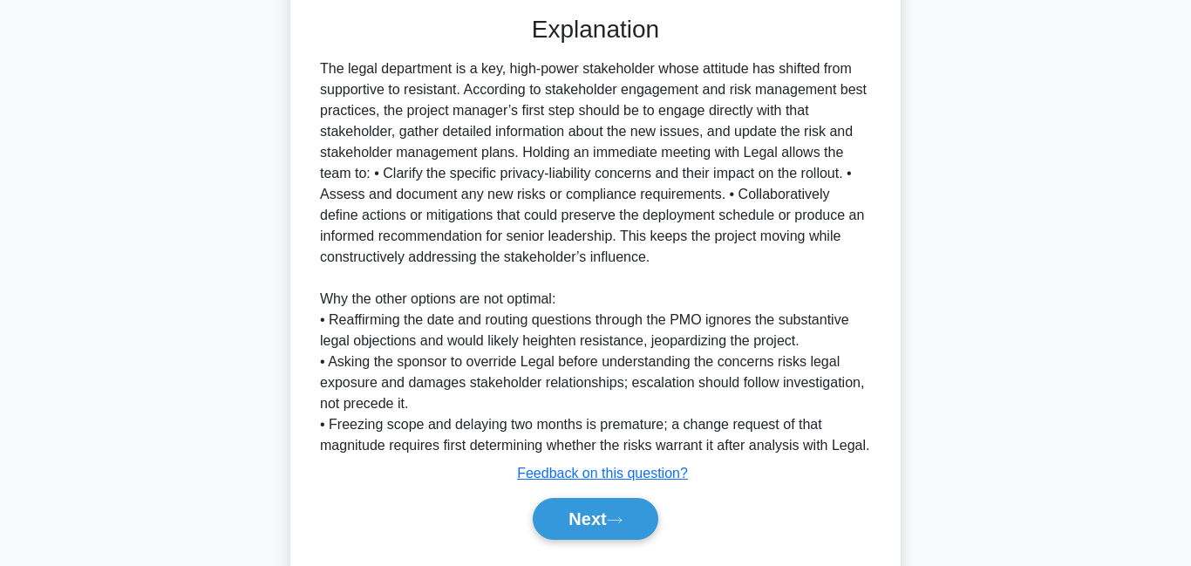
scroll to position [698, 0]
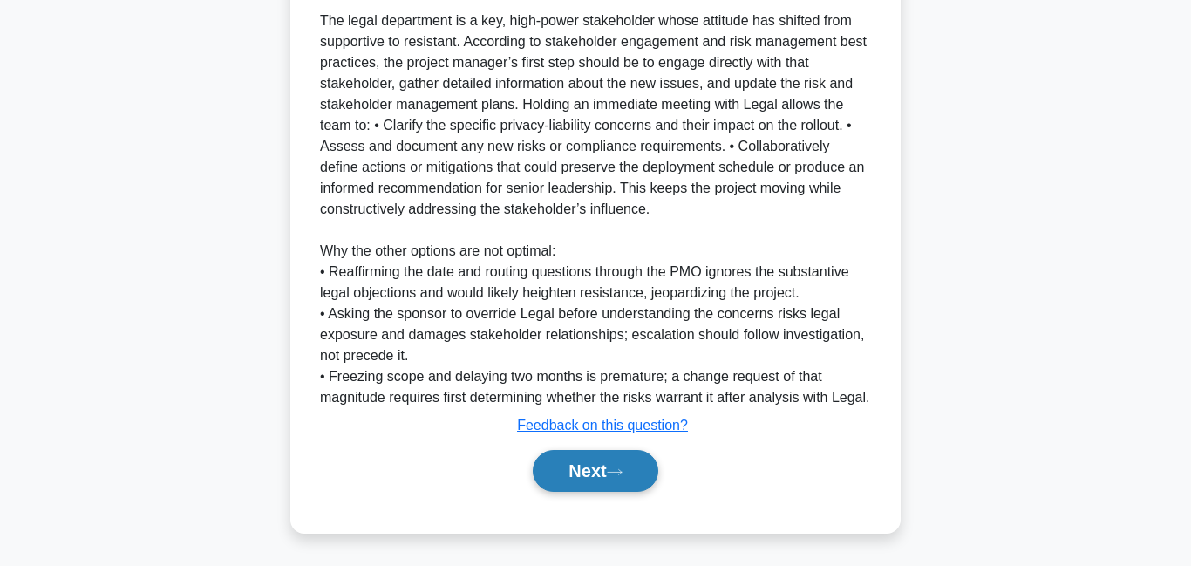
click at [603, 470] on button "Next" at bounding box center [595, 471] width 125 height 42
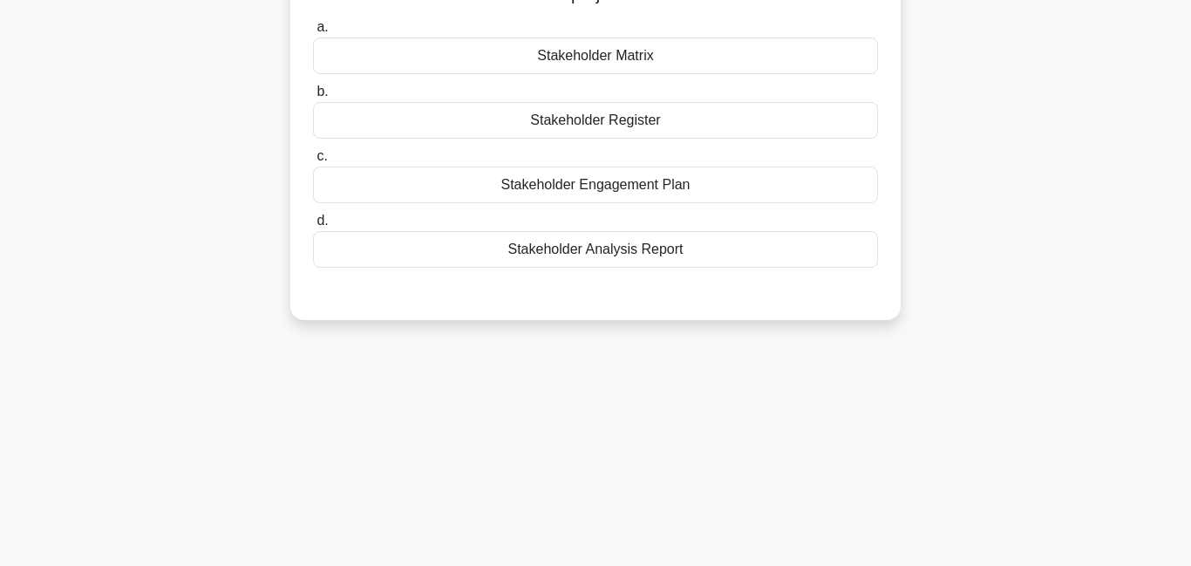
scroll to position [0, 0]
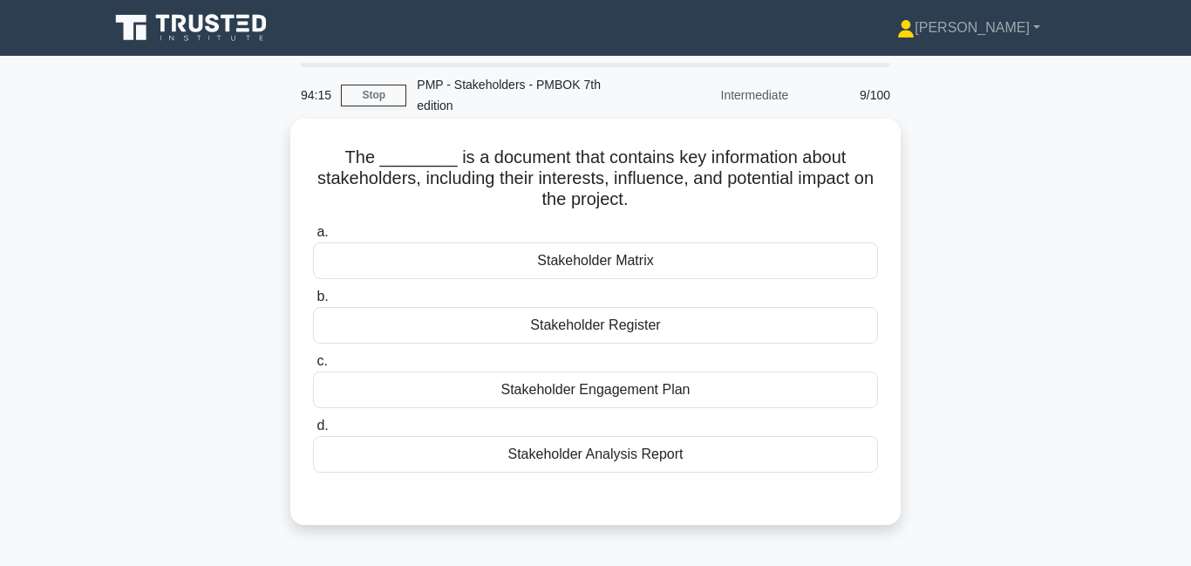
drag, startPoint x: 451, startPoint y: 159, endPoint x: 679, endPoint y: 169, distance: 227.7
click at [679, 169] on h5 "The ________ is a document that contains key information about stakeholders, in…" at bounding box center [595, 178] width 568 height 64
click at [601, 313] on div "Stakeholder Register" at bounding box center [595, 325] width 565 height 37
click at [313, 302] on input "b. Stakeholder Register" at bounding box center [313, 296] width 0 height 11
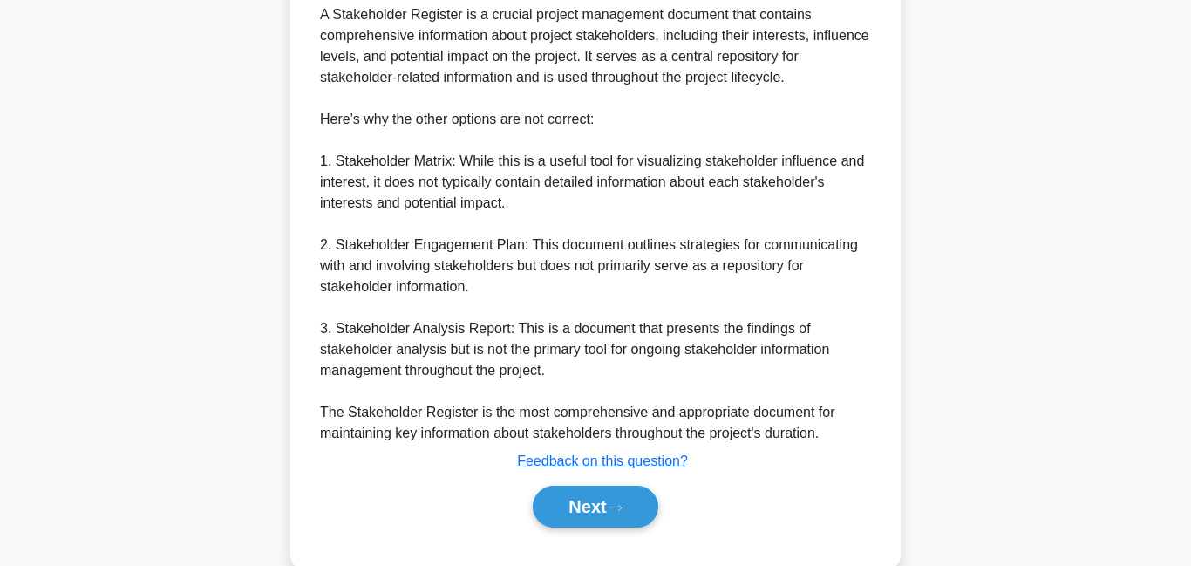
scroll to position [594, 0]
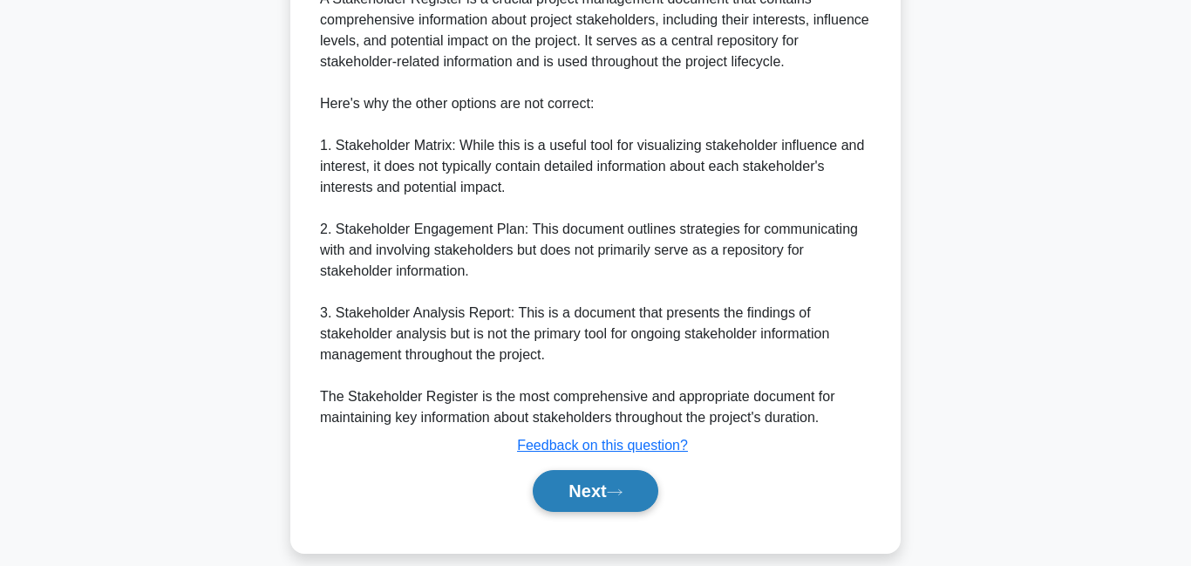
click at [594, 481] on button "Next" at bounding box center [595, 491] width 125 height 42
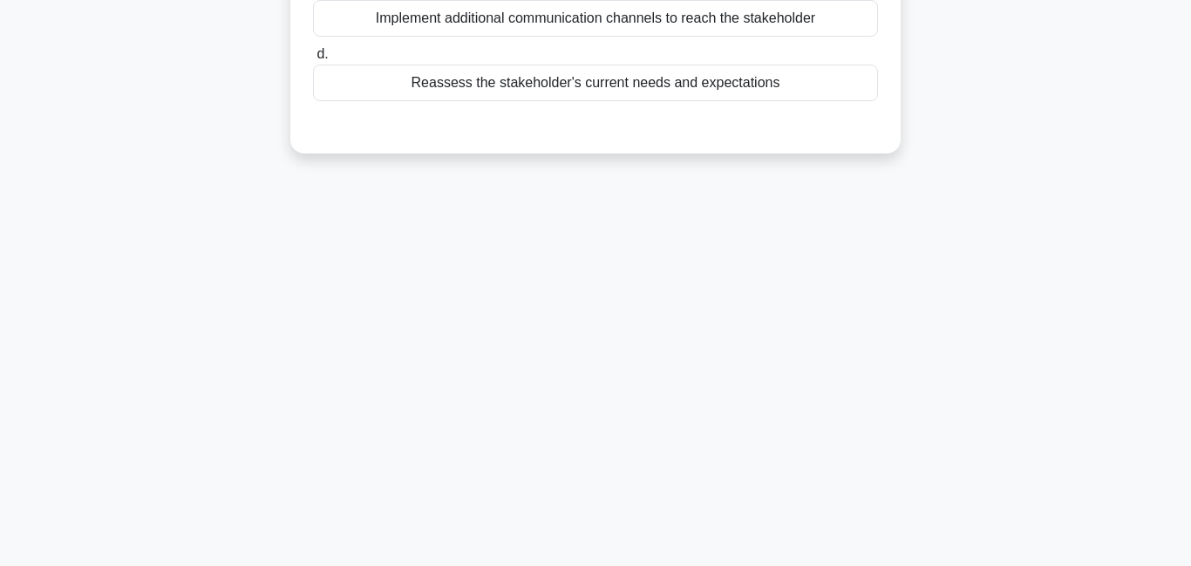
scroll to position [0, 0]
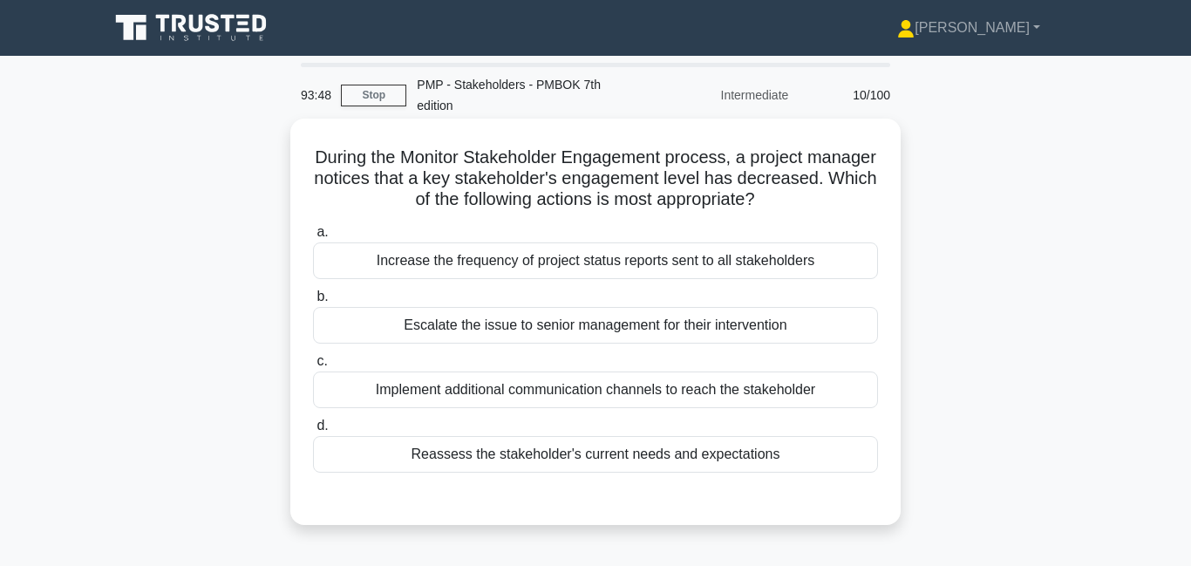
click at [485, 436] on div "Reassess the stakeholder's current needs and expectations" at bounding box center [595, 454] width 565 height 37
click at [313, 429] on input "d. Reassess the stakeholder's current needs and expectations" at bounding box center [313, 425] width 0 height 11
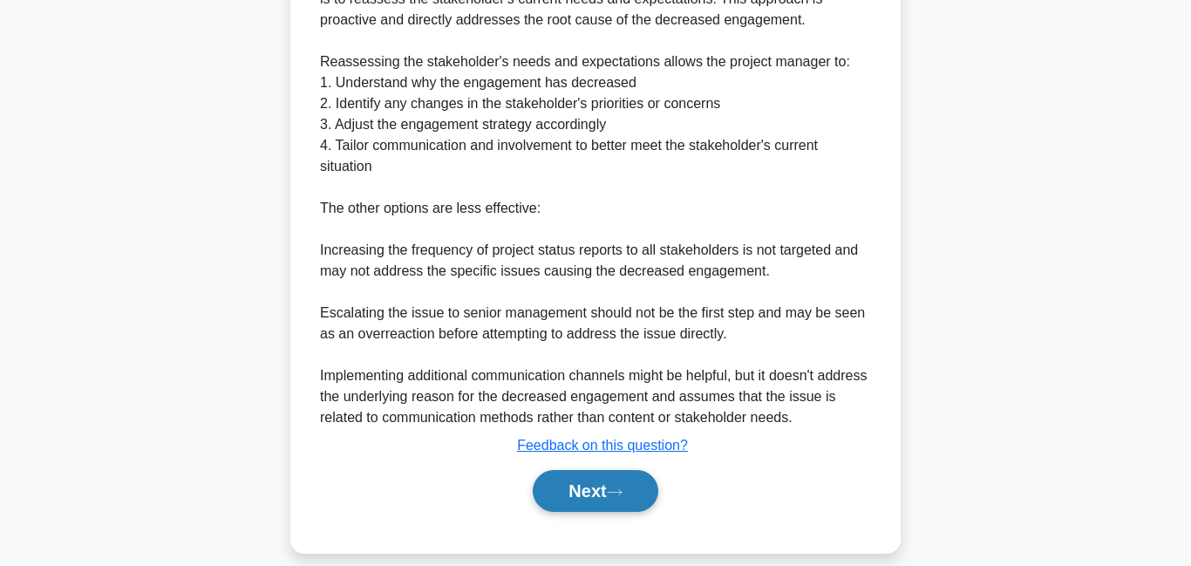
click at [608, 470] on button "Next" at bounding box center [595, 491] width 125 height 42
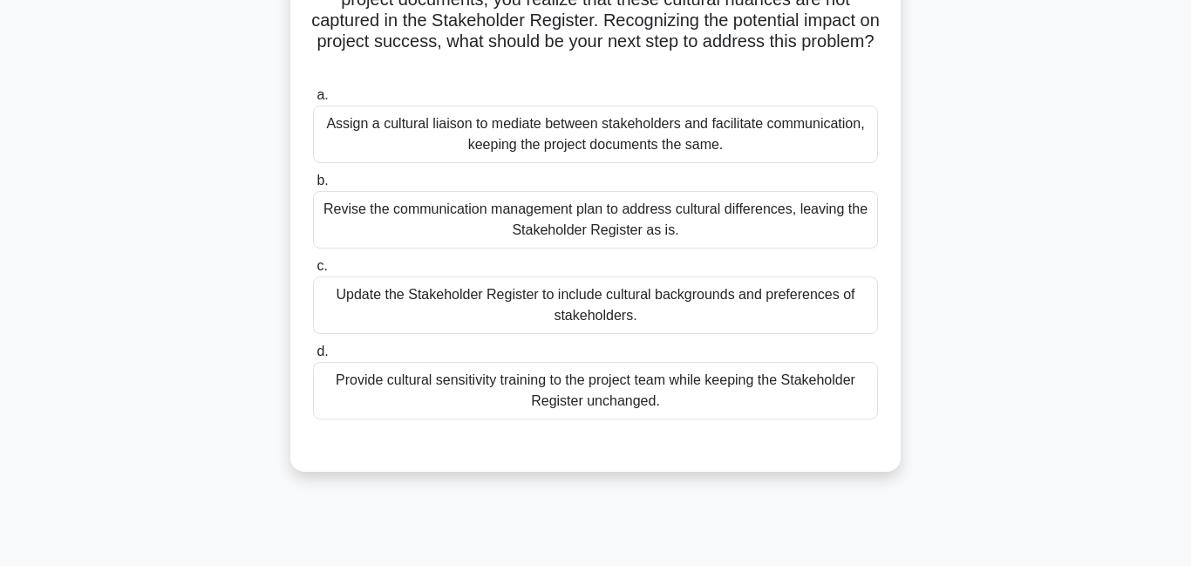
scroll to position [223, 0]
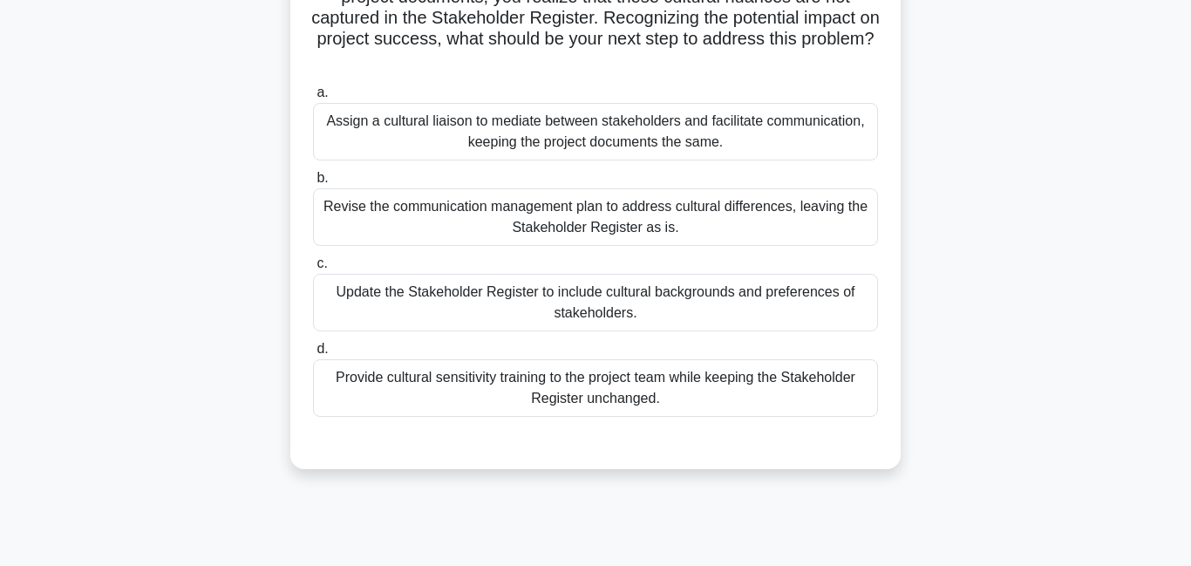
click at [561, 282] on div "Update the Stakeholder Register to include cultural backgrounds and preferences…" at bounding box center [595, 303] width 565 height 58
click at [313, 269] on input "c. Update the Stakeholder Register to include cultural backgrounds and preferen…" at bounding box center [313, 263] width 0 height 11
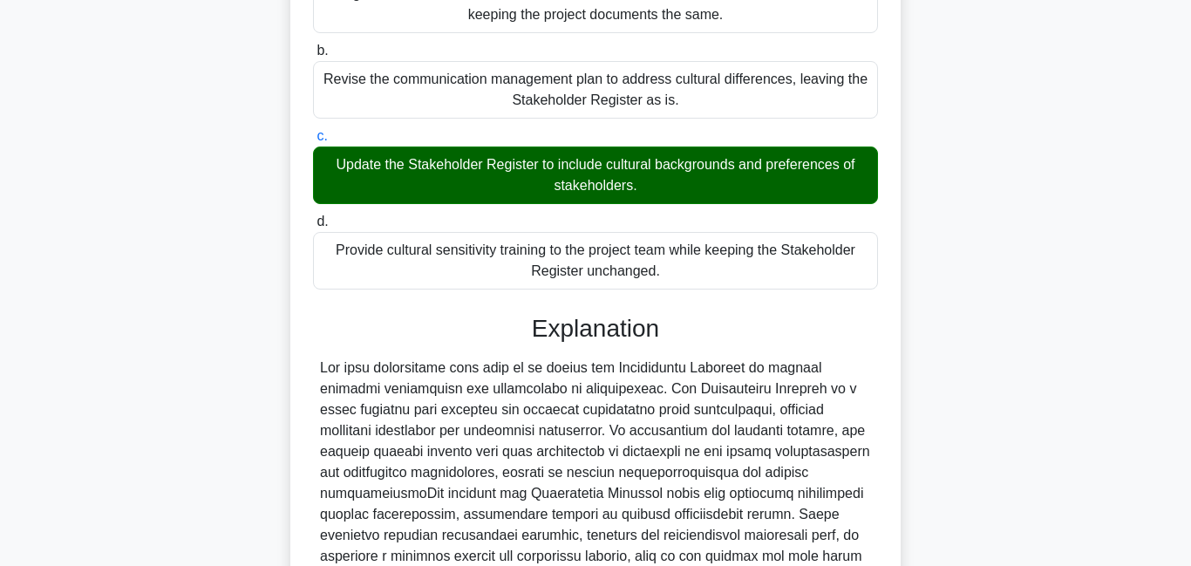
scroll to position [552, 0]
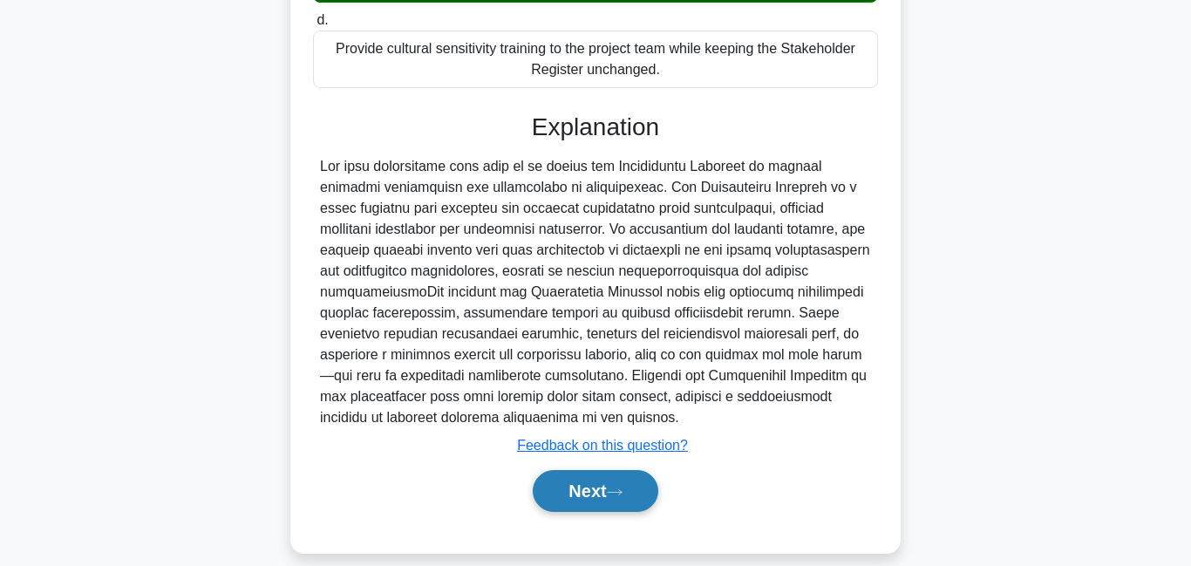
click at [620, 487] on icon at bounding box center [615, 492] width 16 height 10
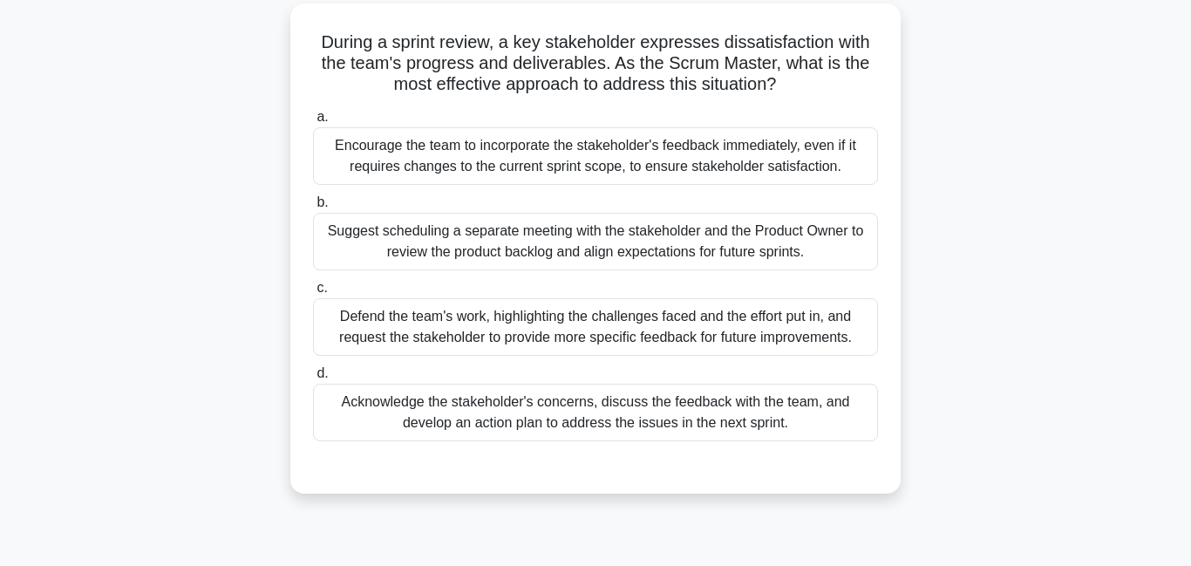
scroll to position [118, 0]
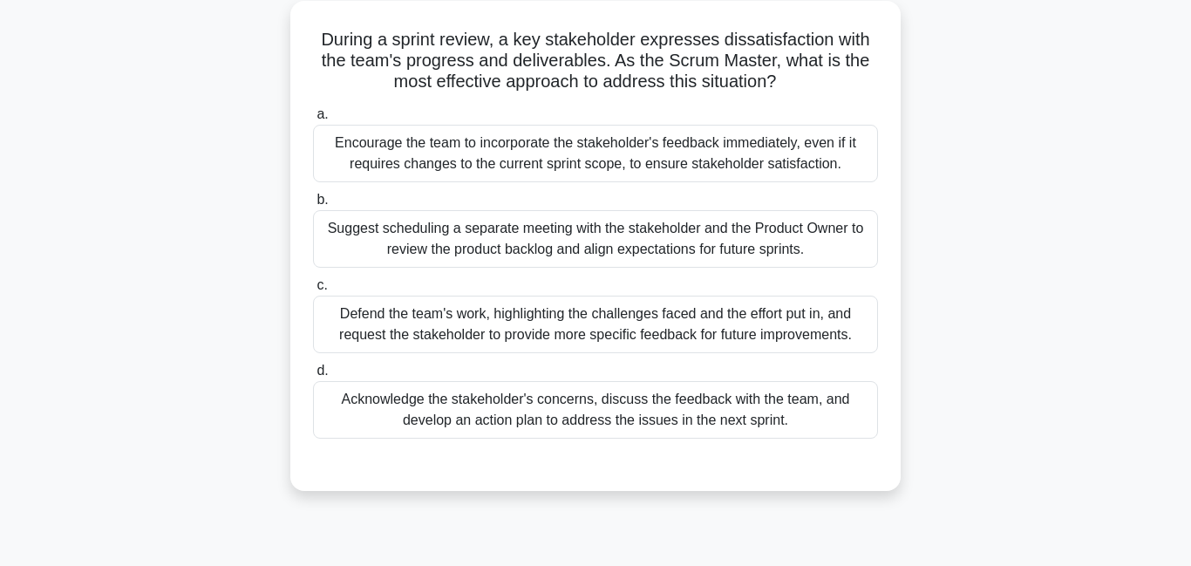
click at [465, 215] on div "Suggest scheduling a separate meeting with the stakeholder and the Product Owne…" at bounding box center [595, 239] width 565 height 58
click at [313, 206] on input "b. Suggest scheduling a separate meeting with the stakeholder and the Product O…" at bounding box center [313, 199] width 0 height 11
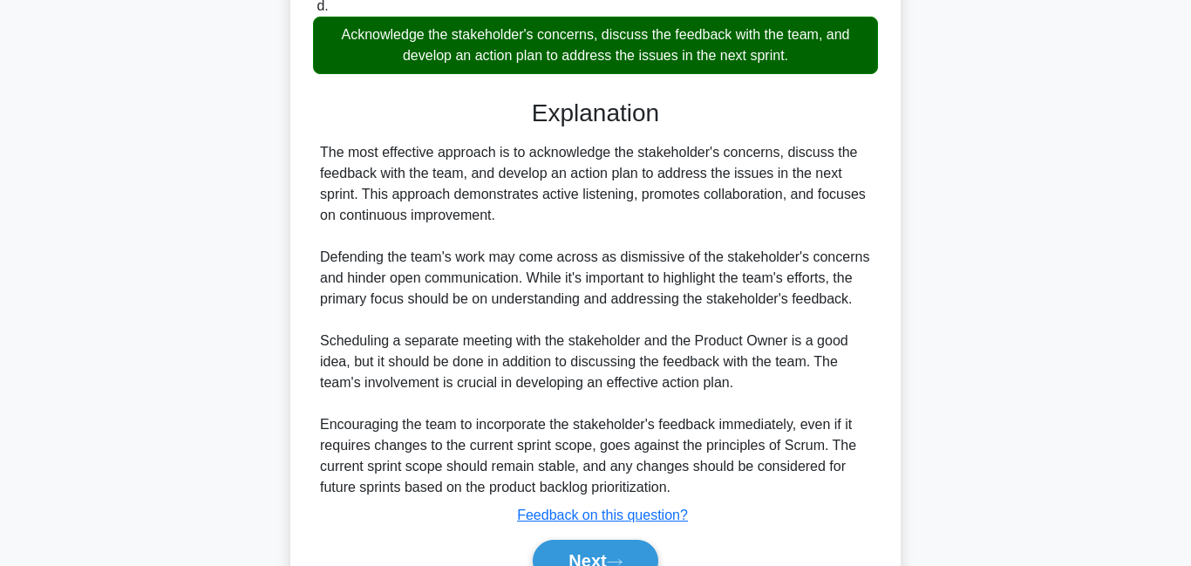
scroll to position [553, 0]
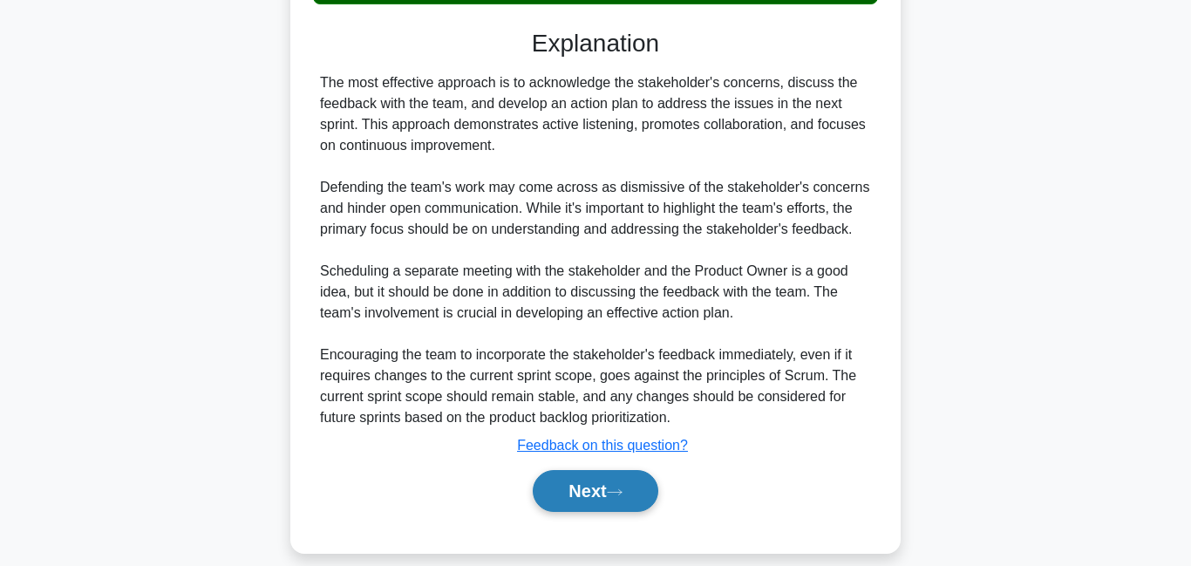
click at [560, 470] on button "Next" at bounding box center [595, 491] width 125 height 42
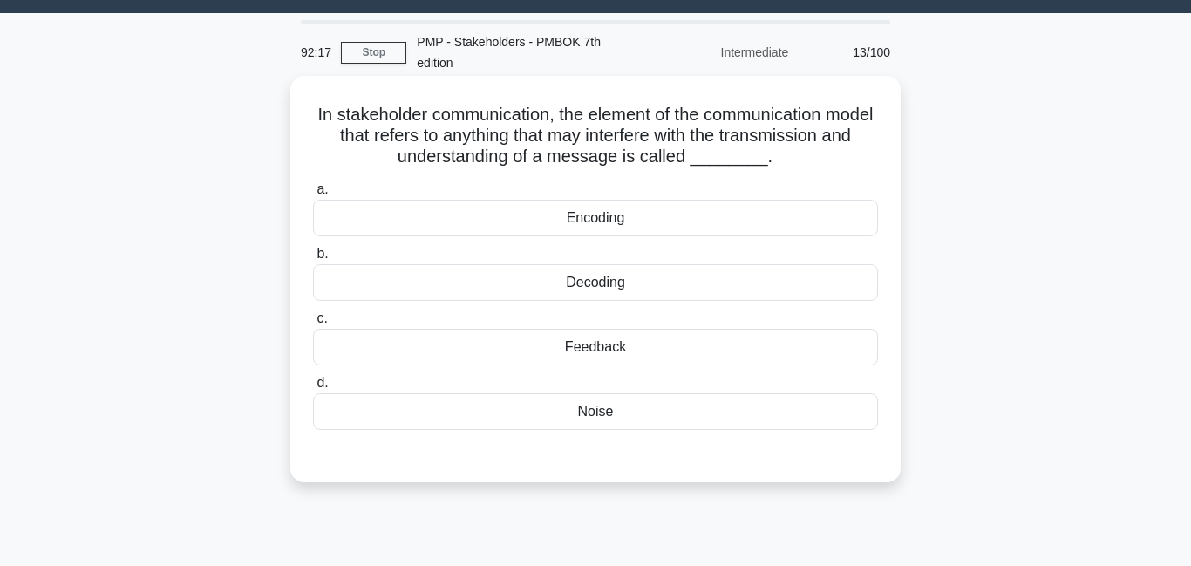
scroll to position [0, 0]
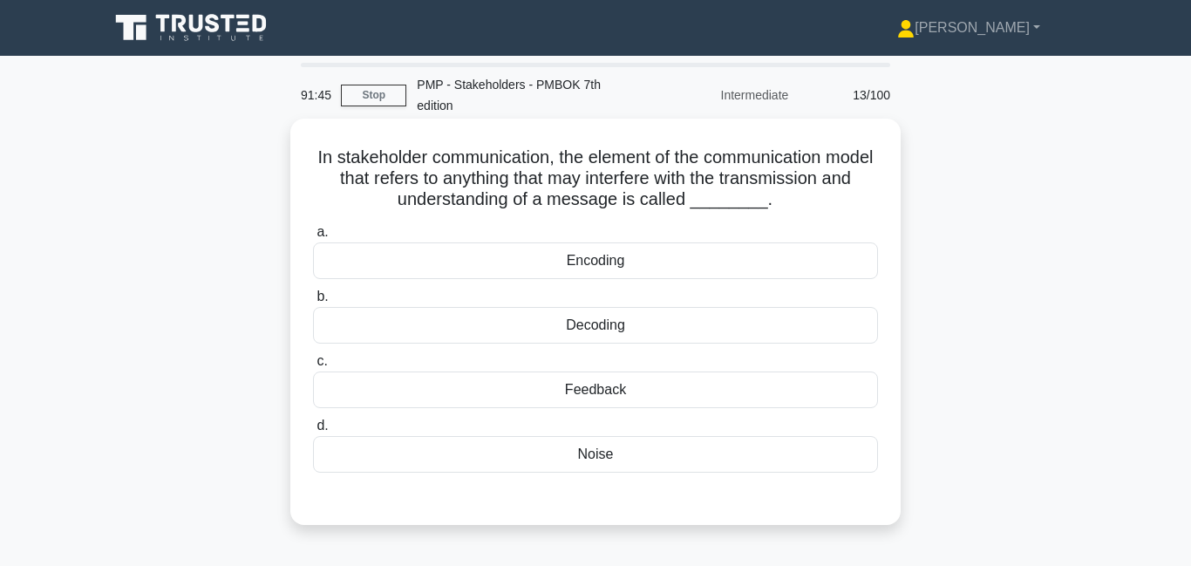
click at [656, 441] on div "Noise" at bounding box center [595, 454] width 565 height 37
click at [313, 431] on input "d. Noise" at bounding box center [313, 425] width 0 height 11
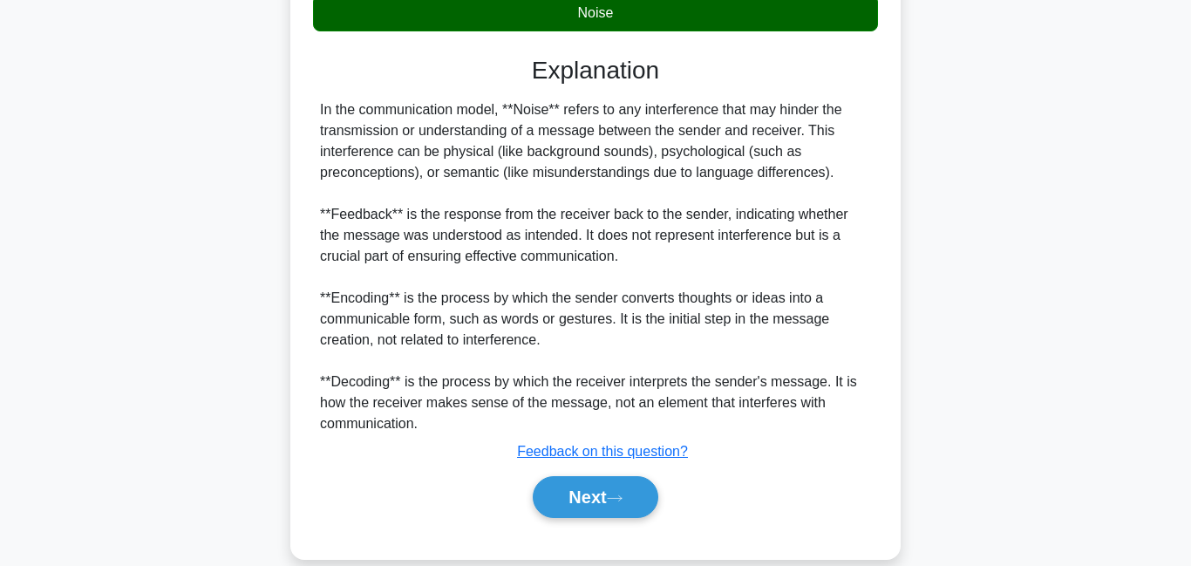
scroll to position [447, 0]
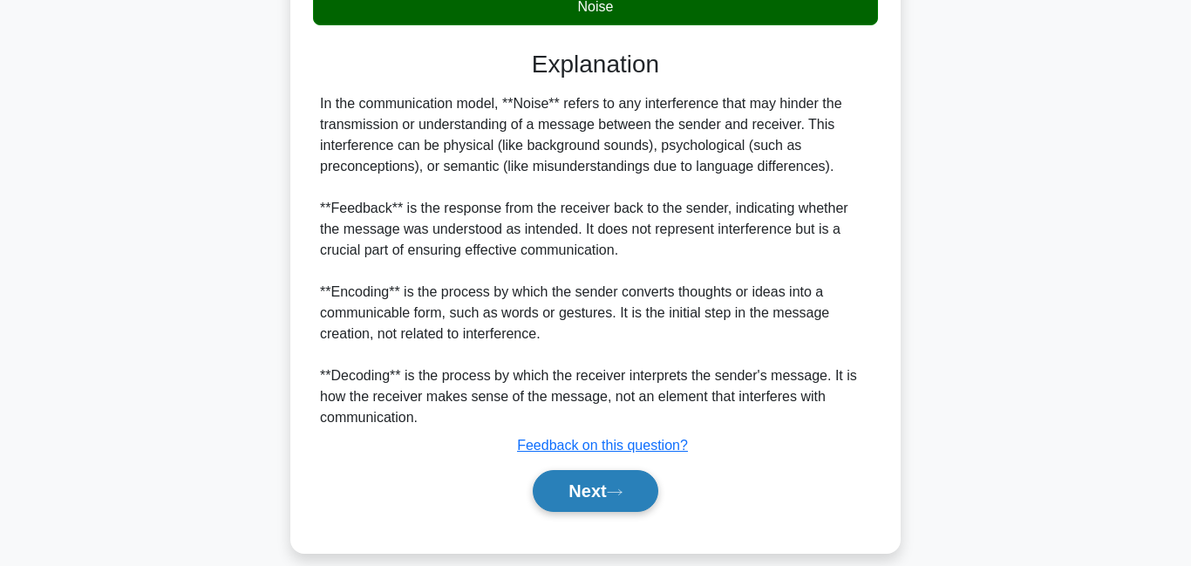
click at [622, 479] on button "Next" at bounding box center [595, 491] width 125 height 42
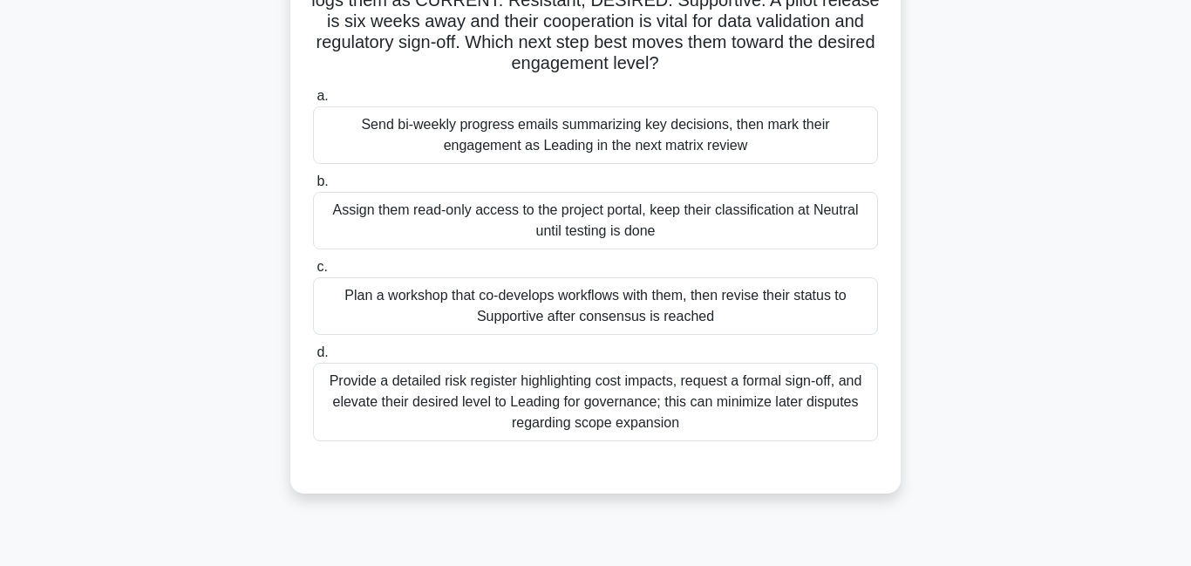
scroll to position [207, 0]
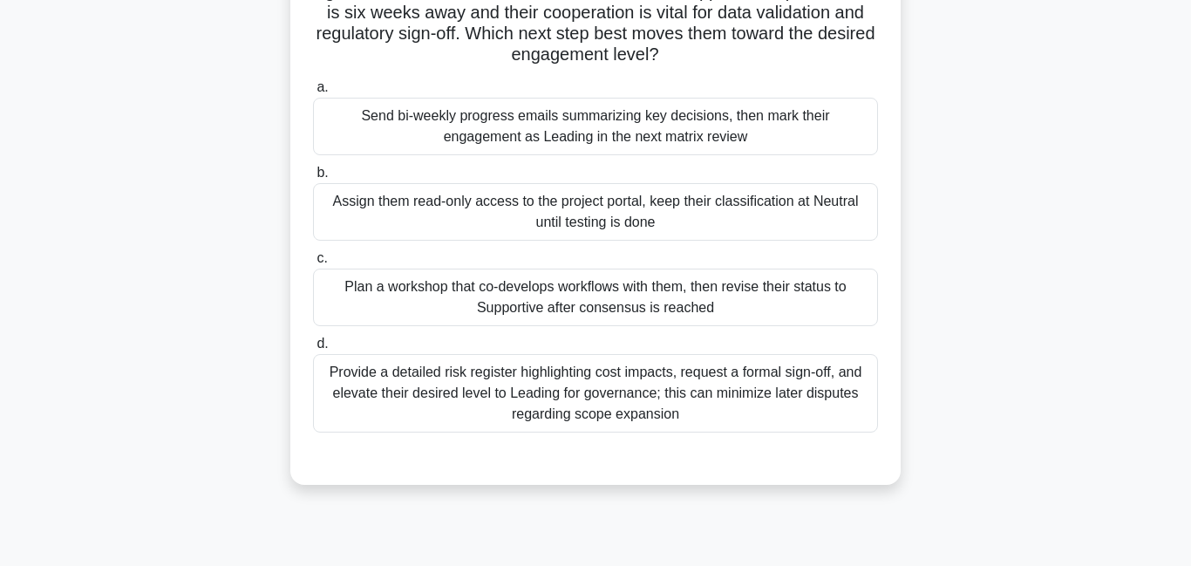
click at [680, 289] on div "Plan a workshop that co-develops workflows with them, then revise their status …" at bounding box center [595, 297] width 565 height 58
click at [313, 264] on input "c. Plan a workshop that co-develops workflows with them, then revise their stat…" at bounding box center [313, 258] width 0 height 11
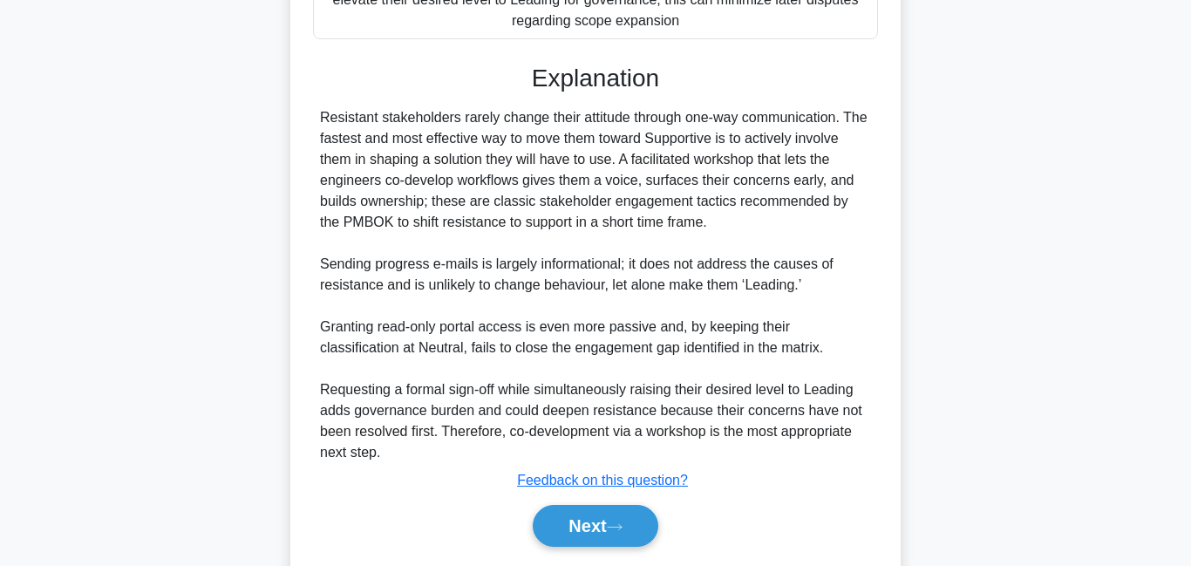
scroll to position [635, 0]
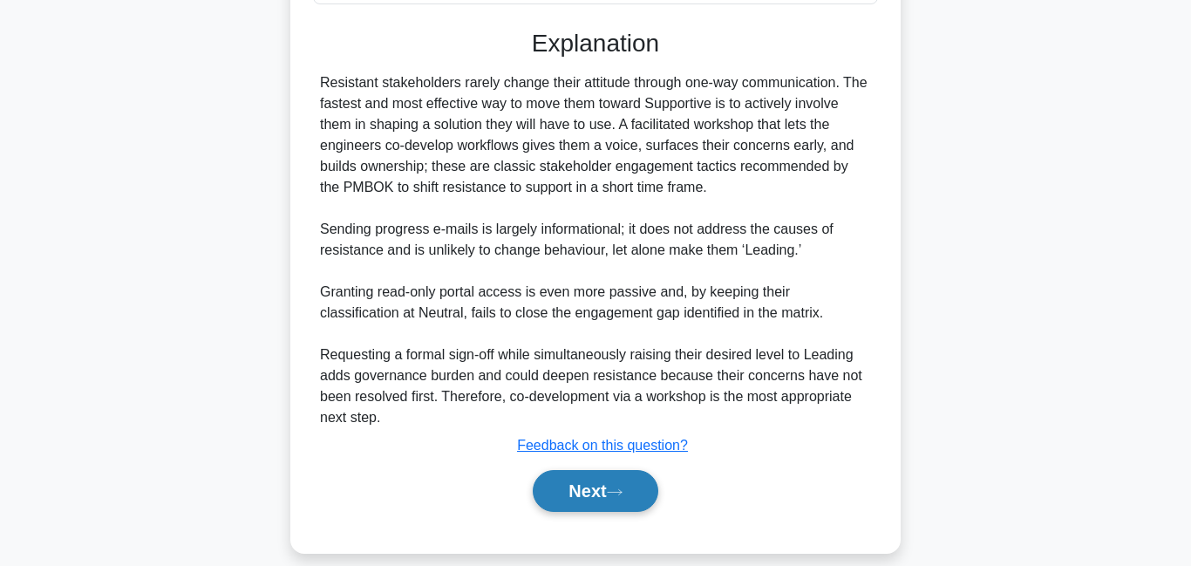
click at [598, 486] on button "Next" at bounding box center [595, 491] width 125 height 42
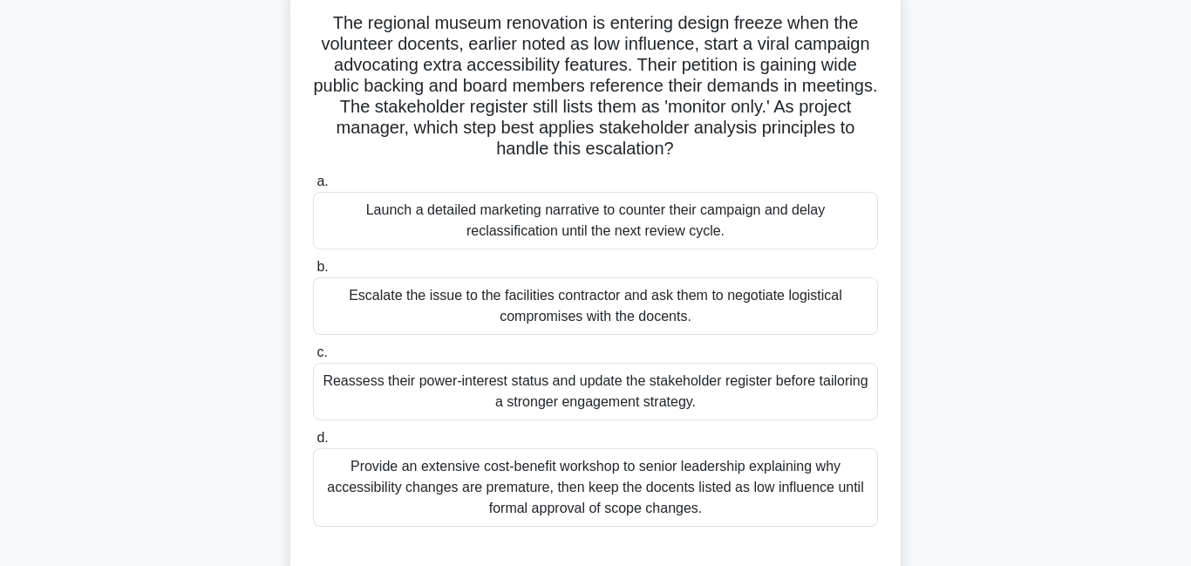
scroll to position [155, 0]
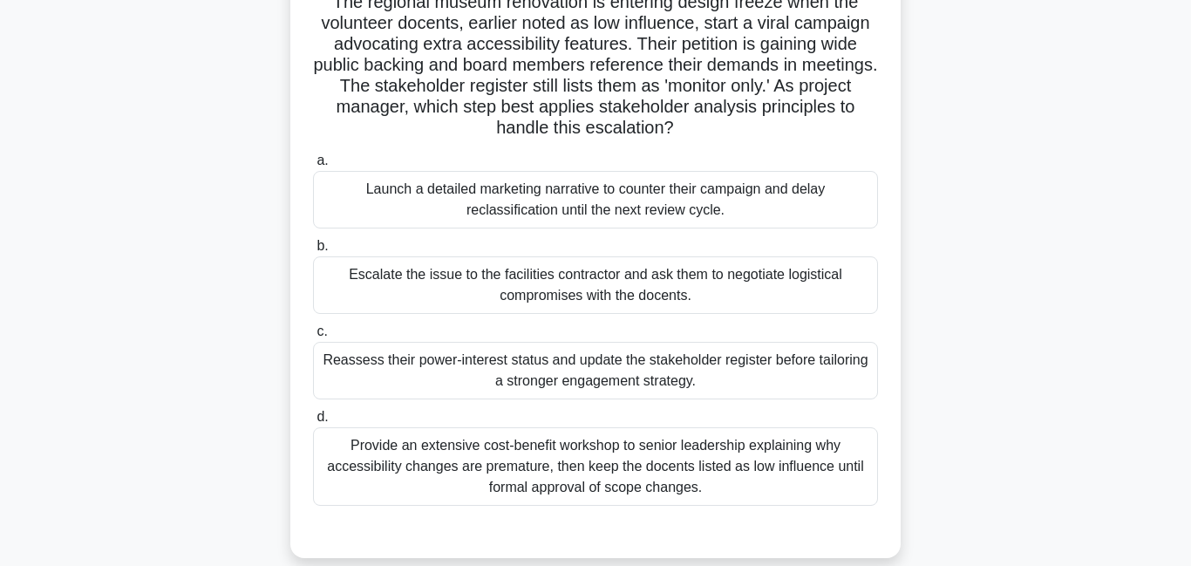
click at [443, 362] on div "Reassess their power-interest status and update the stakeholder register before…" at bounding box center [595, 371] width 565 height 58
click at [313, 337] on input "c. Reassess their power-interest status and update the stakeholder register bef…" at bounding box center [313, 331] width 0 height 11
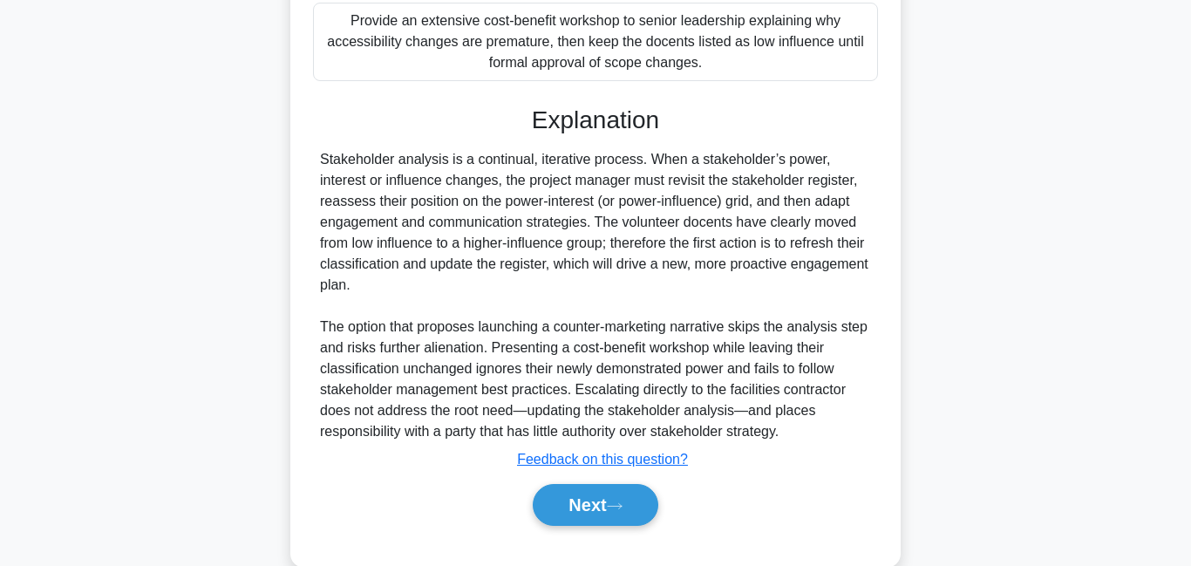
scroll to position [594, 0]
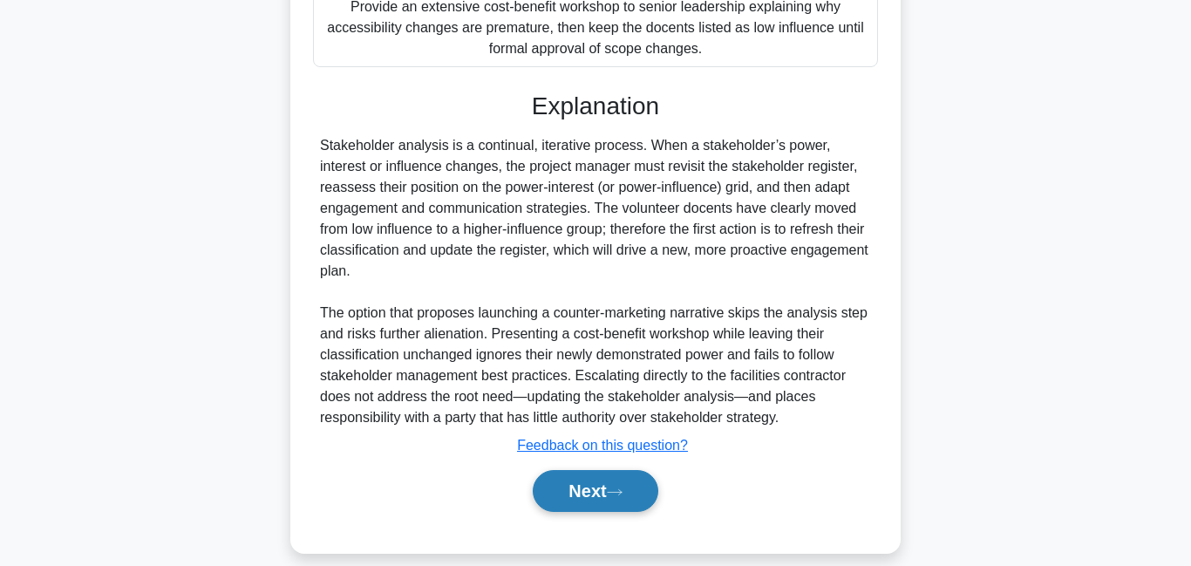
click at [563, 478] on button "Next" at bounding box center [595, 491] width 125 height 42
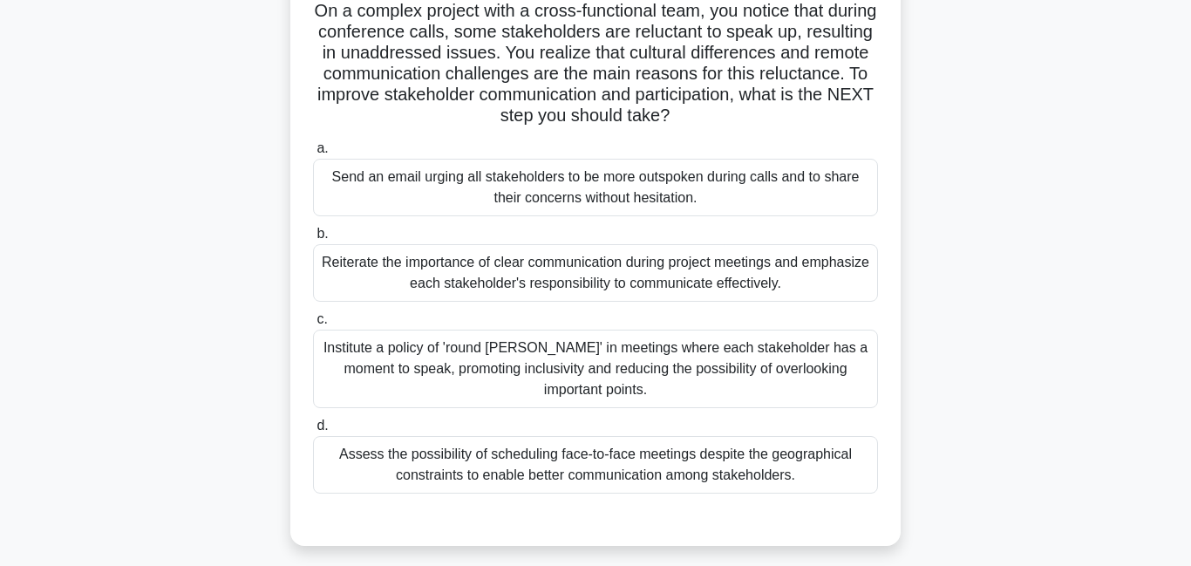
scroll to position [171, 0]
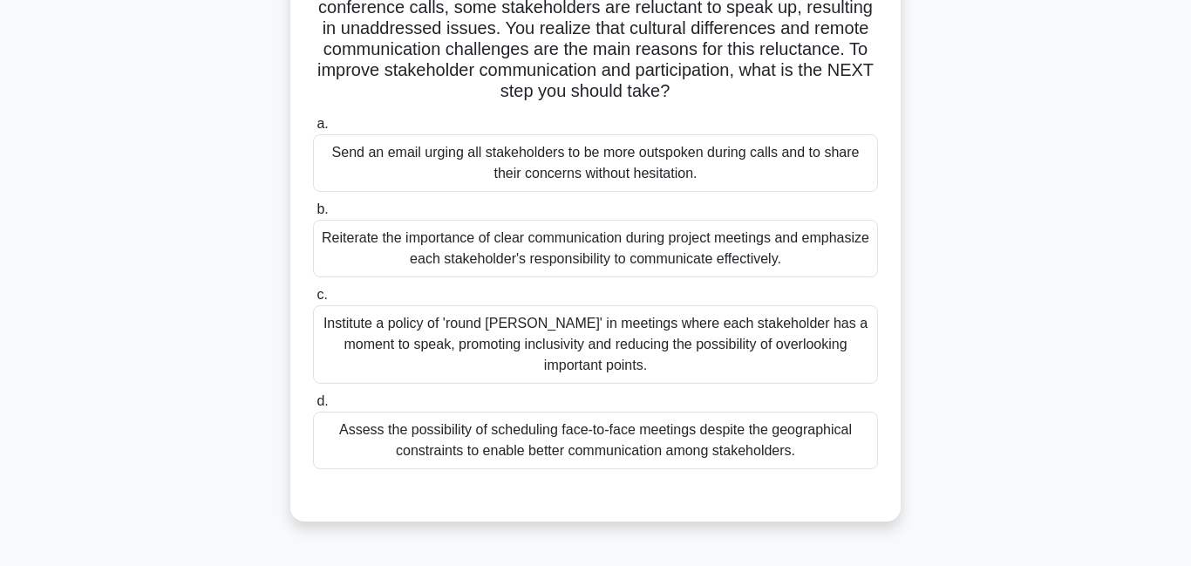
click at [784, 328] on div "Institute a policy of 'round [PERSON_NAME]' in meetings where each stakeholder …" at bounding box center [595, 344] width 565 height 78
click at [313, 301] on input "c. Institute a policy of 'round [PERSON_NAME]' in meetings where each stakehold…" at bounding box center [313, 294] width 0 height 11
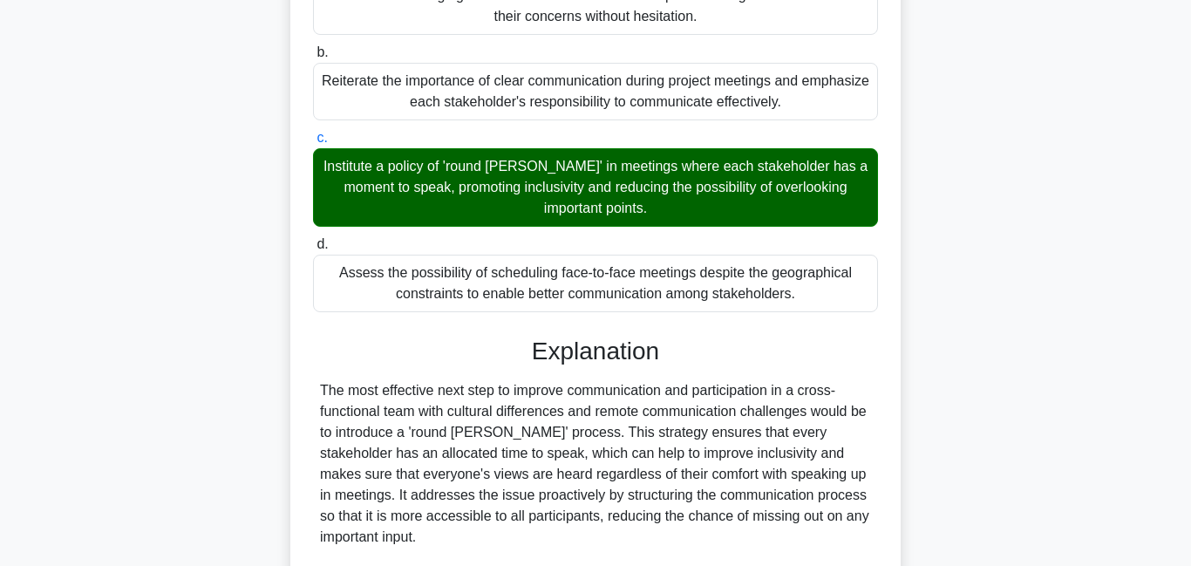
scroll to position [656, 0]
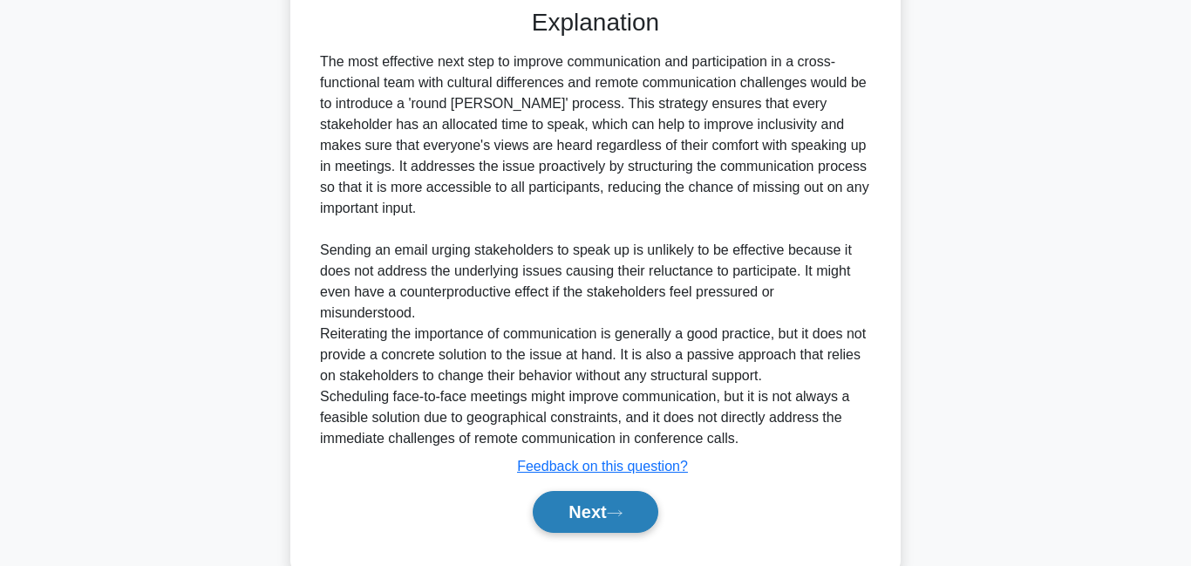
click at [617, 491] on button "Next" at bounding box center [595, 512] width 125 height 42
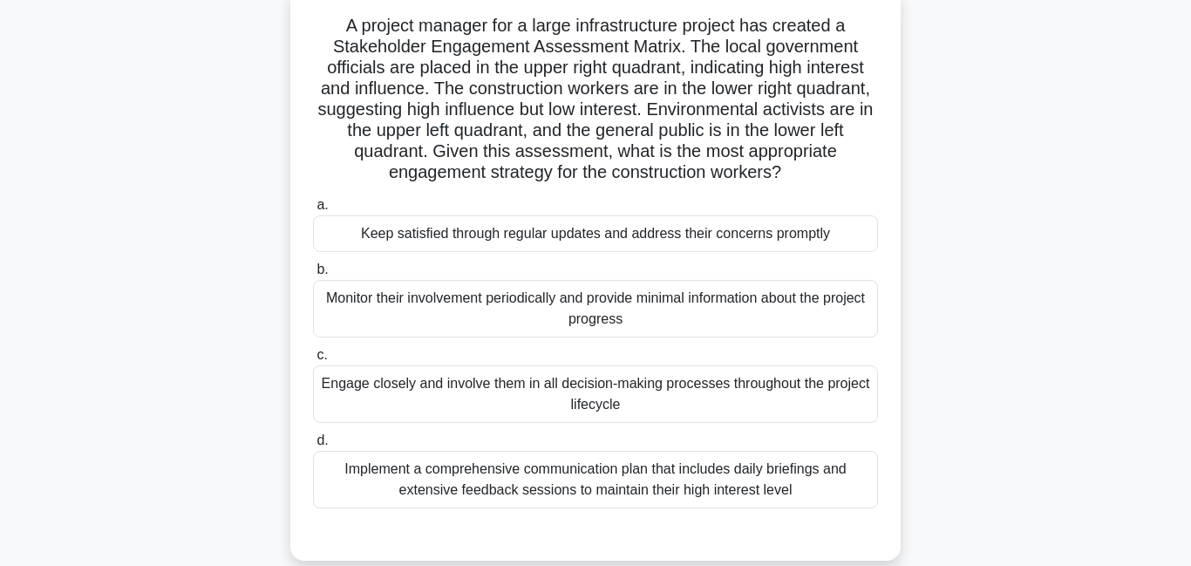
scroll to position [184, 0]
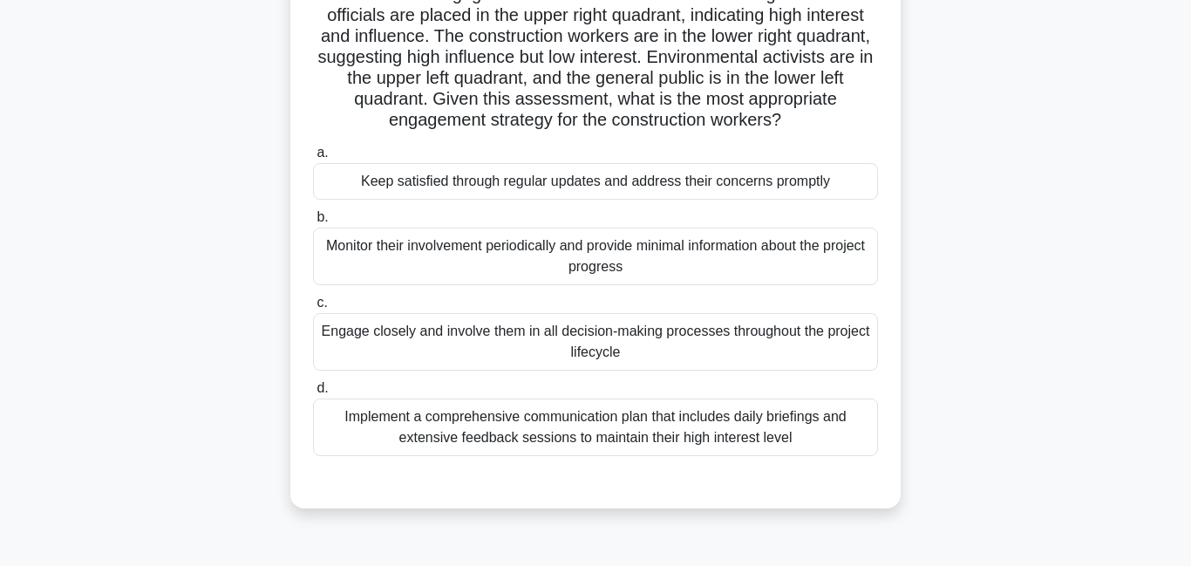
click at [763, 173] on div "Keep satisfied through regular updates and address their concerns promptly" at bounding box center [595, 181] width 565 height 37
click at [691, 163] on div "Keep satisfied through regular updates and address their concerns promptly" at bounding box center [595, 181] width 565 height 37
click at [313, 159] on input "a. Keep satisfied through regular updates and address their concerns promptly" at bounding box center [313, 152] width 0 height 11
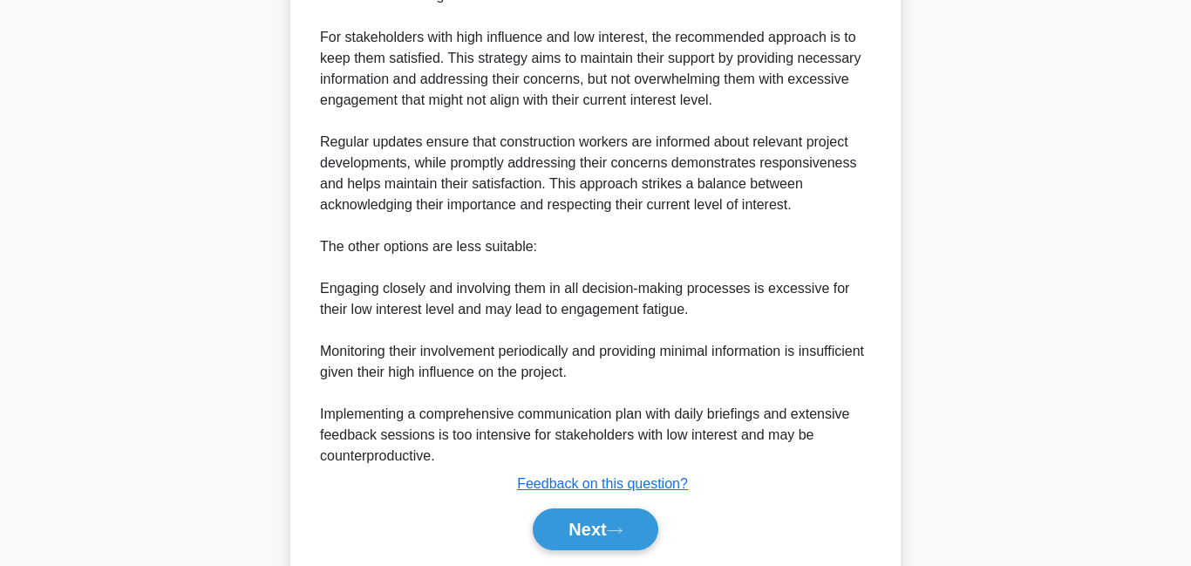
scroll to position [886, 0]
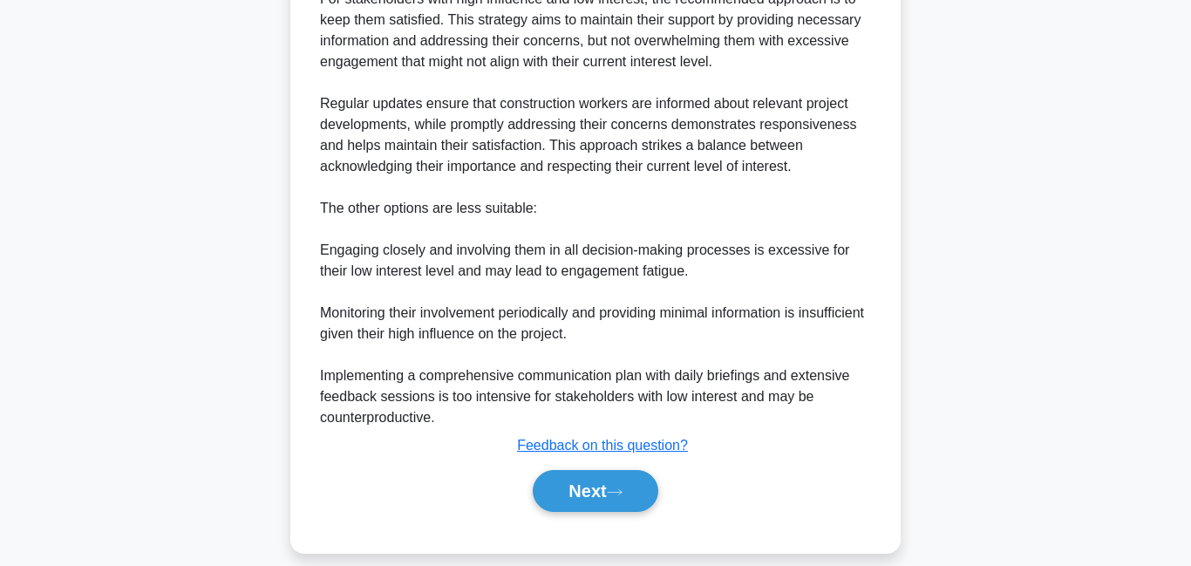
click at [596, 493] on div "Next" at bounding box center [595, 491] width 565 height 56
click at [603, 475] on button "Next" at bounding box center [595, 491] width 125 height 42
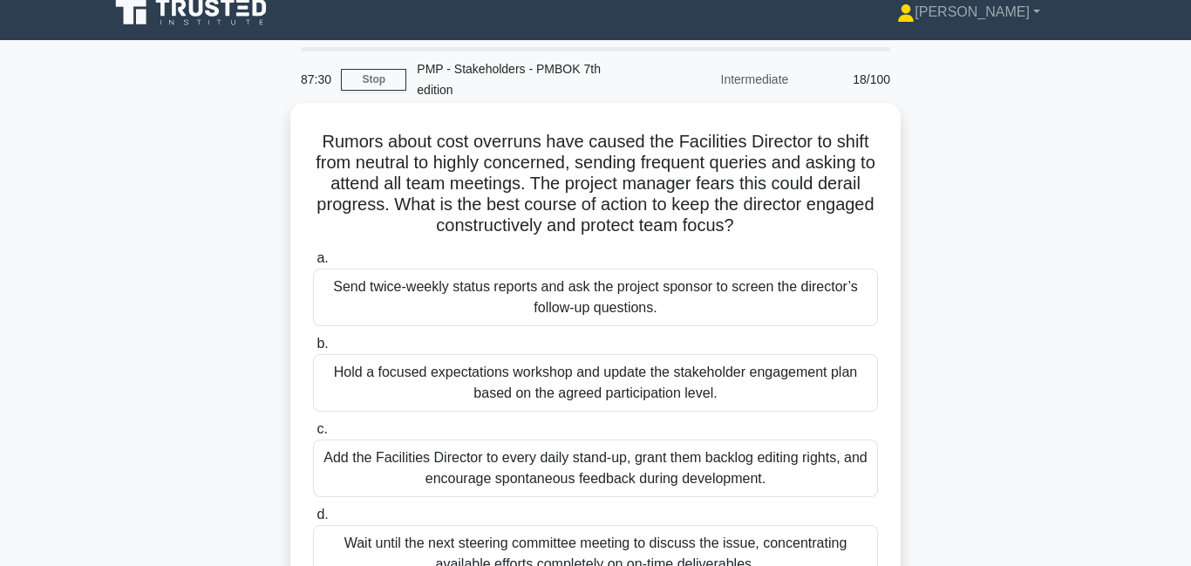
scroll to position [92, 0]
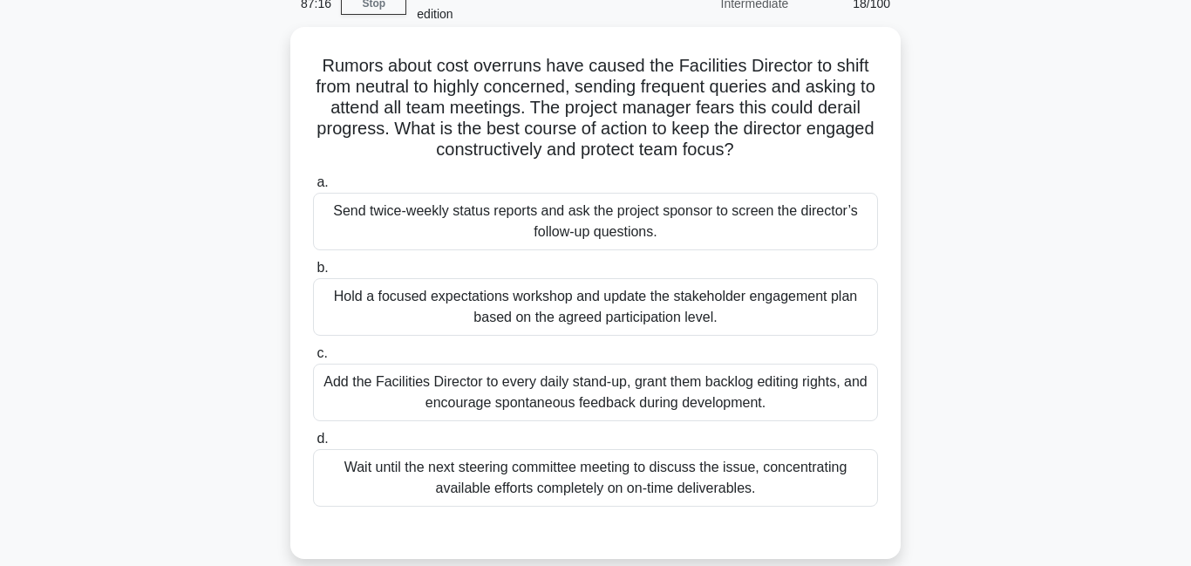
click at [685, 287] on div "Hold a focused expectations workshop and update the stakeholder engagement plan…" at bounding box center [595, 307] width 565 height 58
click at [313, 274] on input "b. Hold a focused expectations workshop and update the stakeholder engagement p…" at bounding box center [313, 267] width 0 height 11
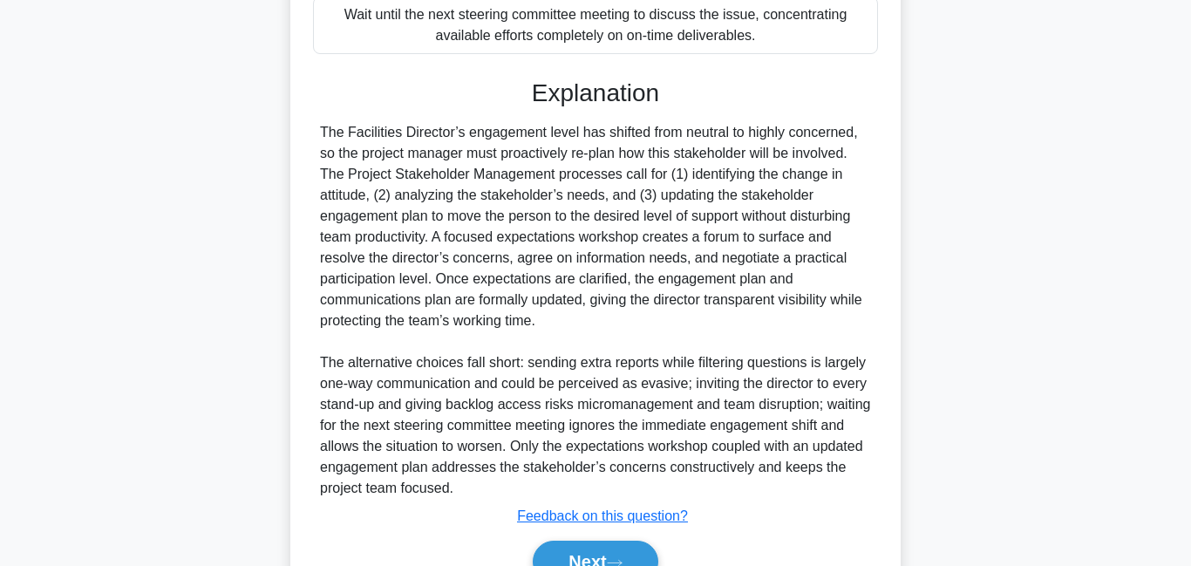
scroll to position [614, 0]
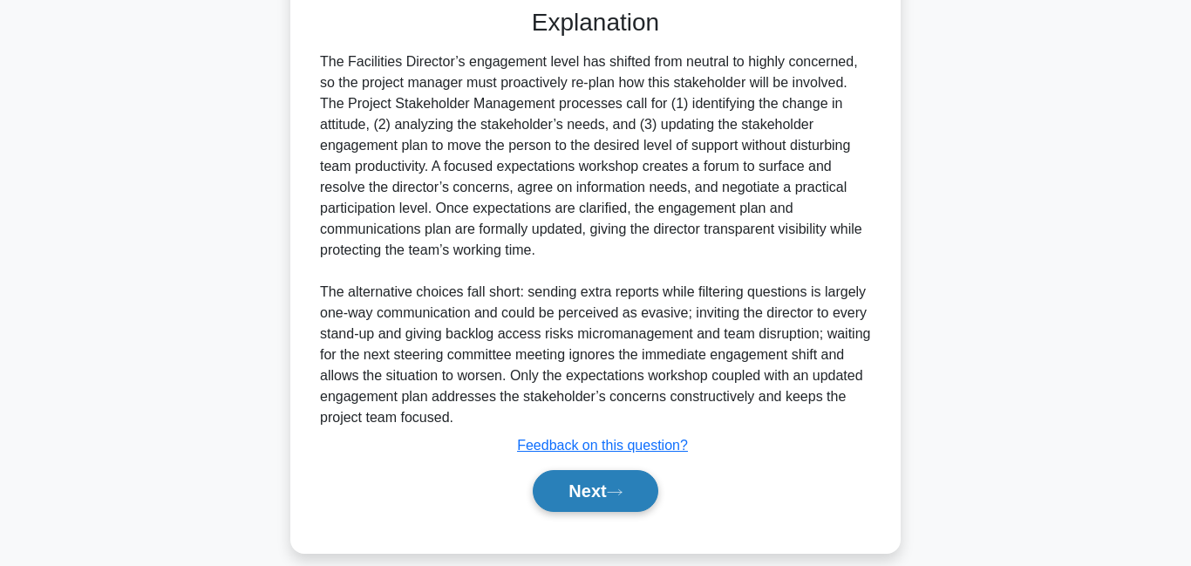
click at [614, 487] on icon at bounding box center [615, 492] width 16 height 10
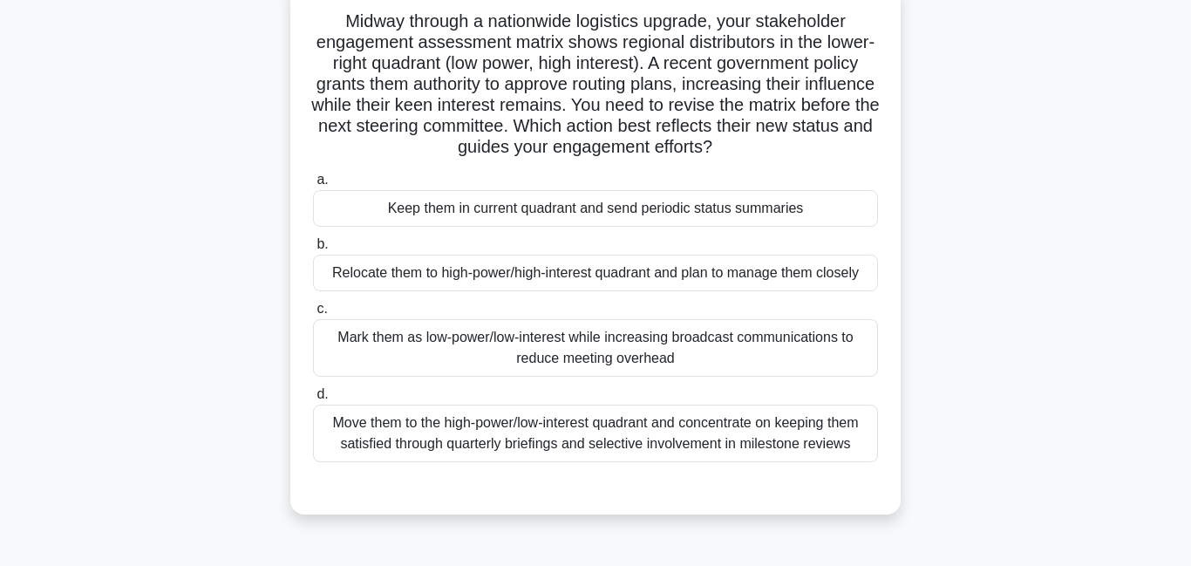
scroll to position [141, 0]
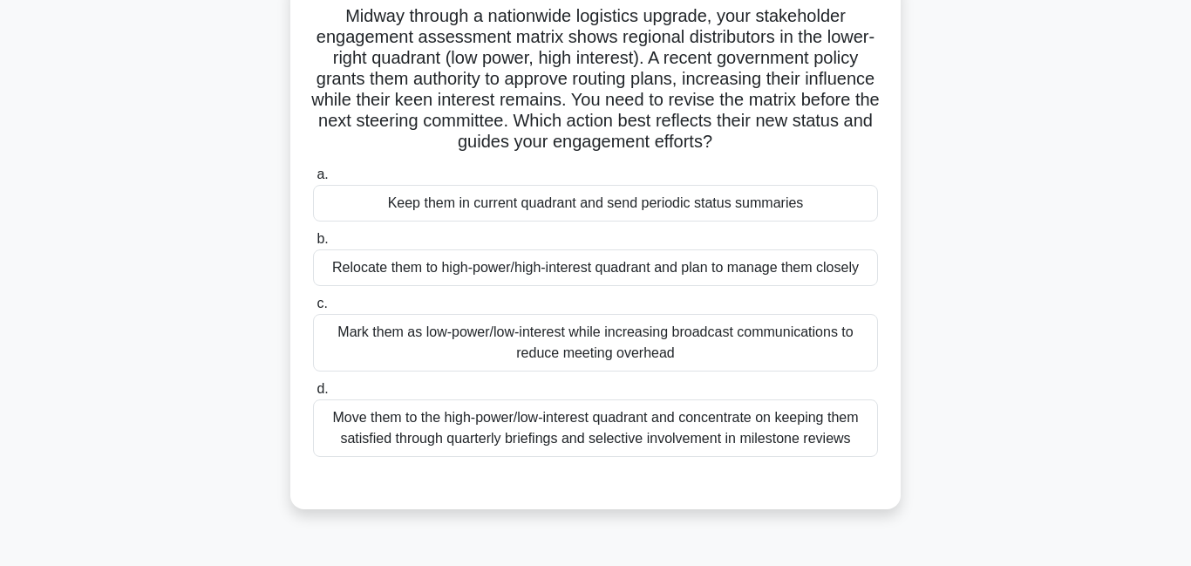
click at [685, 252] on div "Relocate them to high-power/high-interest quadrant and plan to manage them clos…" at bounding box center [595, 267] width 565 height 37
click at [313, 245] on input "b. Relocate them to high-power/high-interest quadrant and plan to manage them c…" at bounding box center [313, 239] width 0 height 11
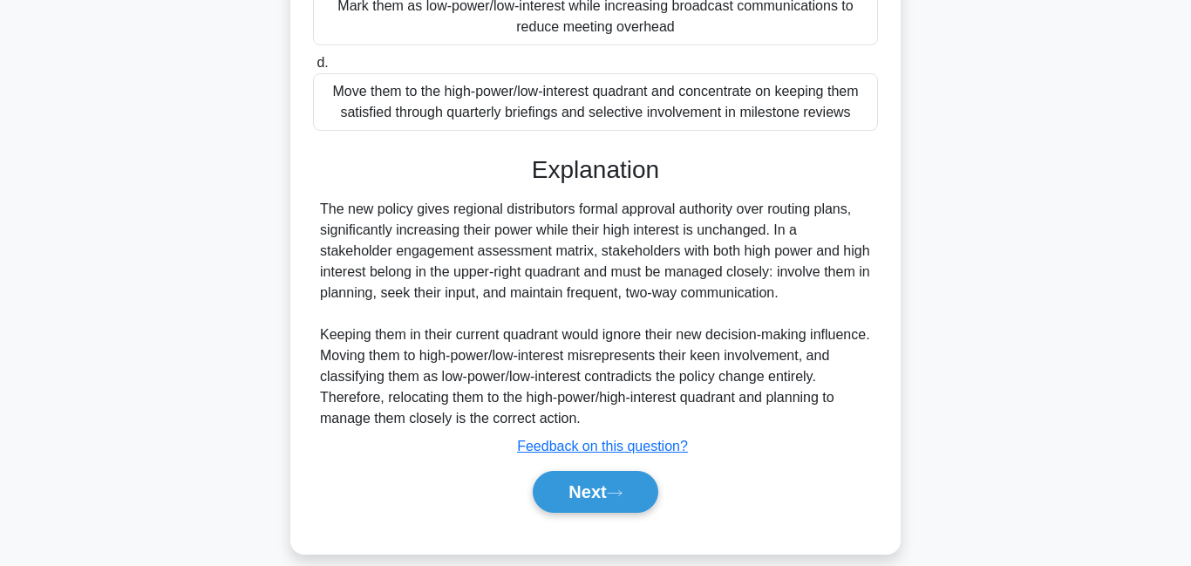
scroll to position [468, 0]
click at [571, 482] on button "Next" at bounding box center [595, 491] width 125 height 42
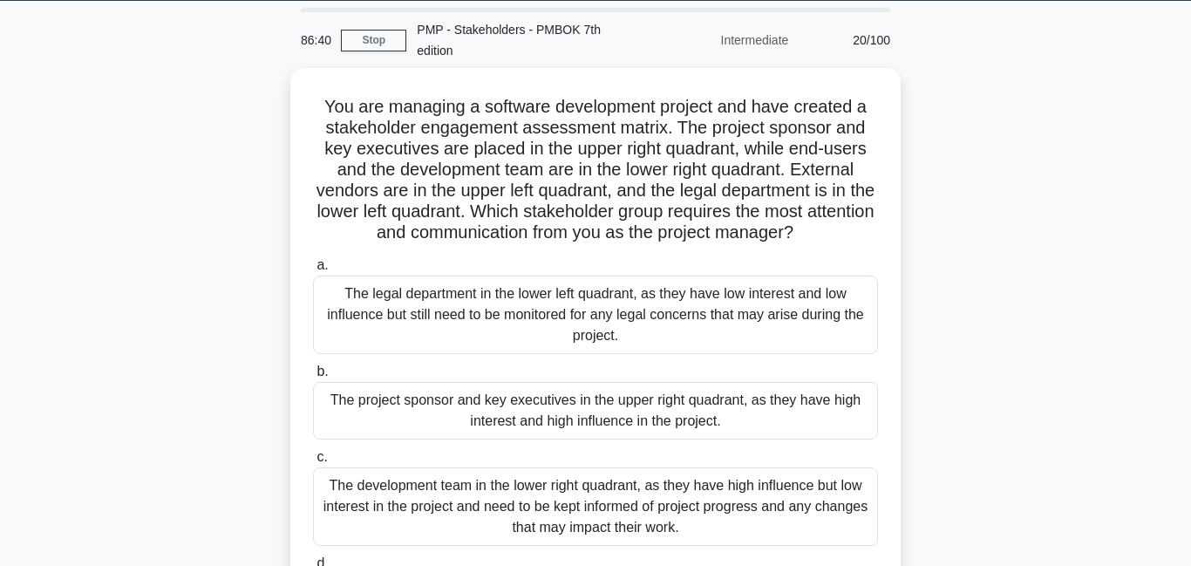
scroll to position [0, 0]
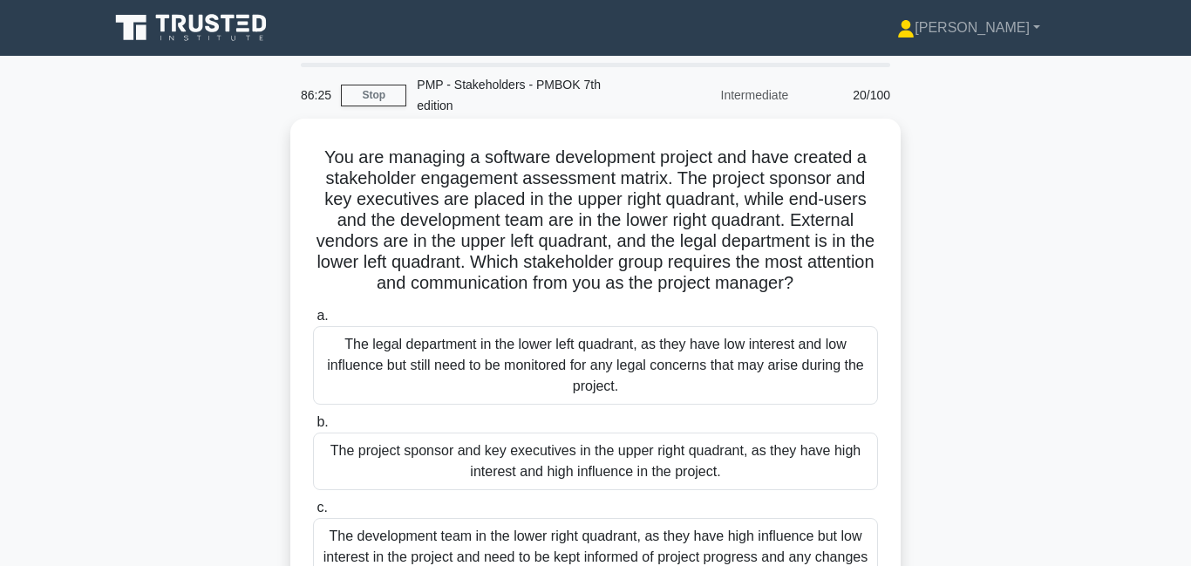
drag, startPoint x: 516, startPoint y: 153, endPoint x: 804, endPoint y: 271, distance: 311.1
click at [804, 271] on h5 "You are managing a software development project and have created a stakeholder …" at bounding box center [595, 220] width 568 height 148
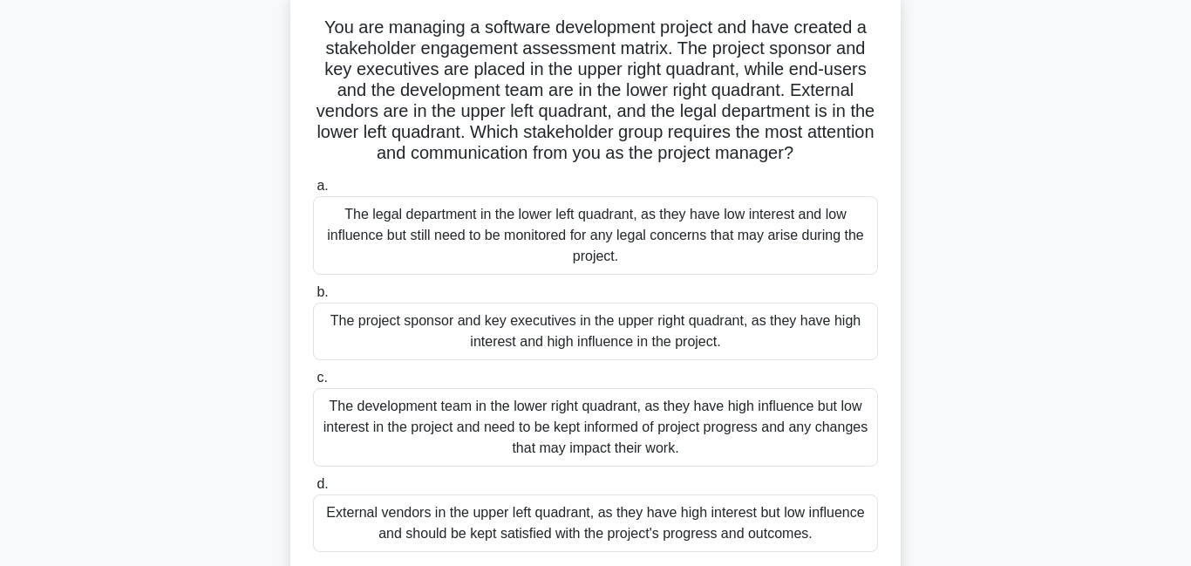
scroll to position [149, 0]
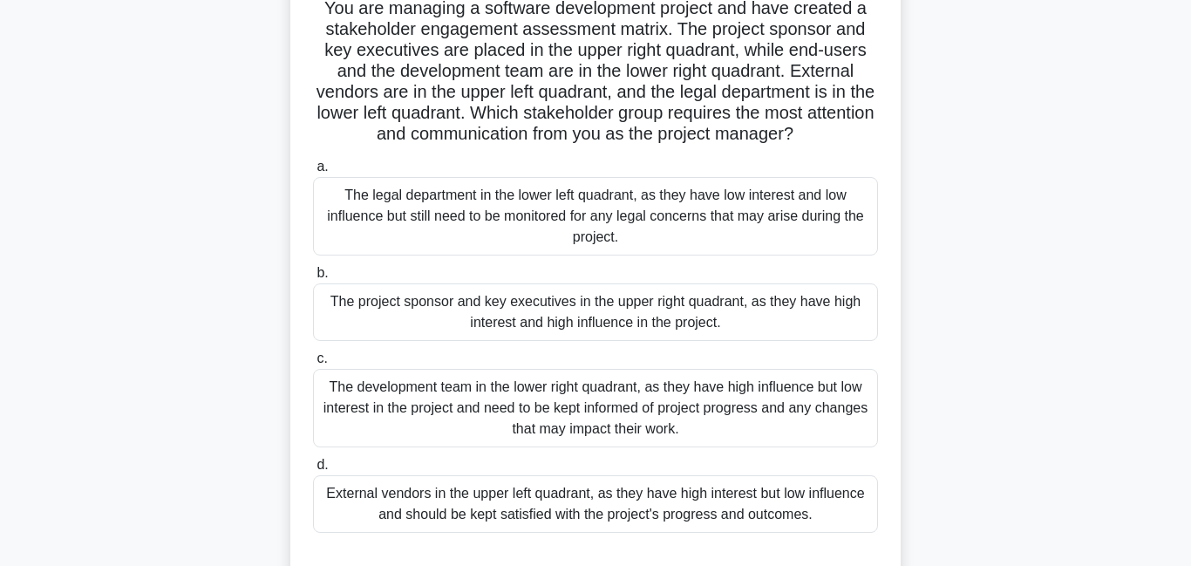
click at [671, 295] on div "The project sponsor and key executives in the upper right quadrant, as they hav…" at bounding box center [595, 312] width 565 height 58
click at [313, 279] on input "b. The project sponsor and key executives in the upper right quadrant, as they …" at bounding box center [313, 273] width 0 height 11
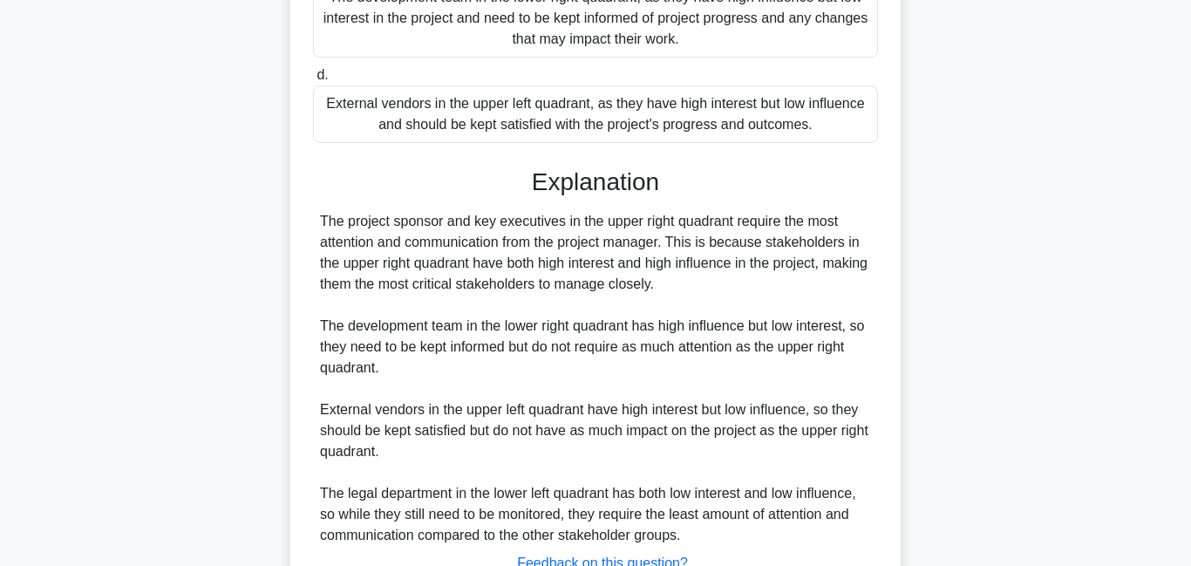
scroll to position [656, 0]
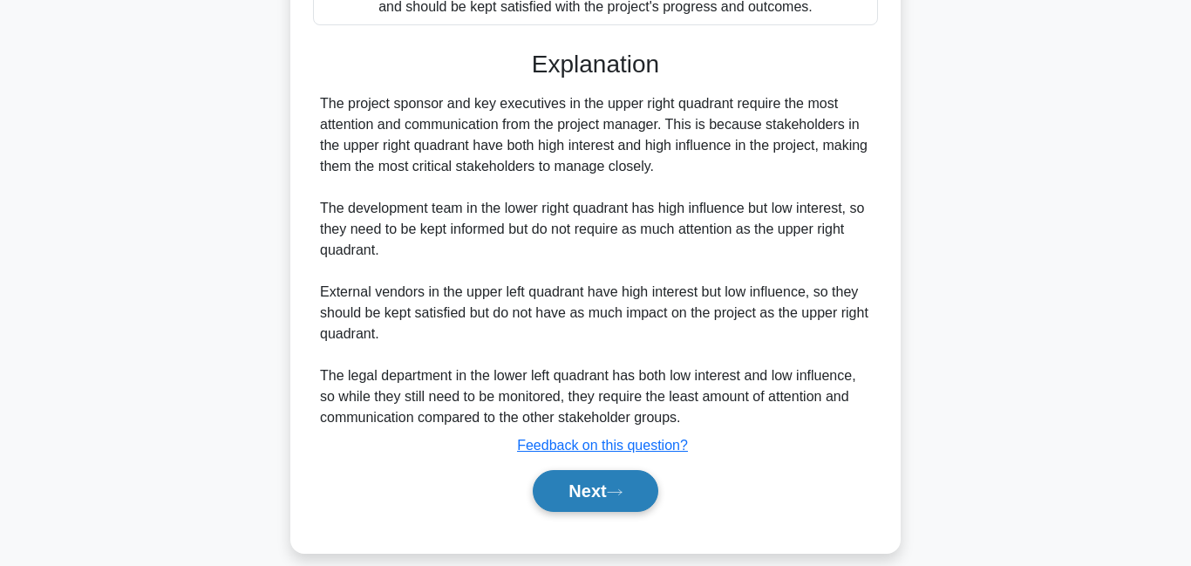
click at [564, 472] on button "Next" at bounding box center [595, 491] width 125 height 42
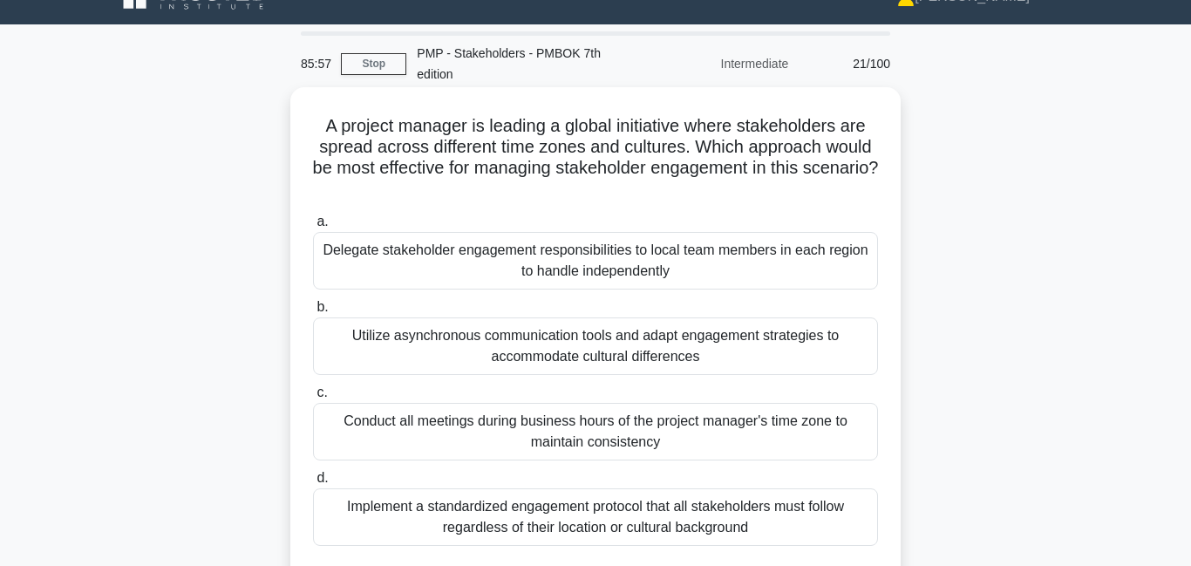
scroll to position [0, 0]
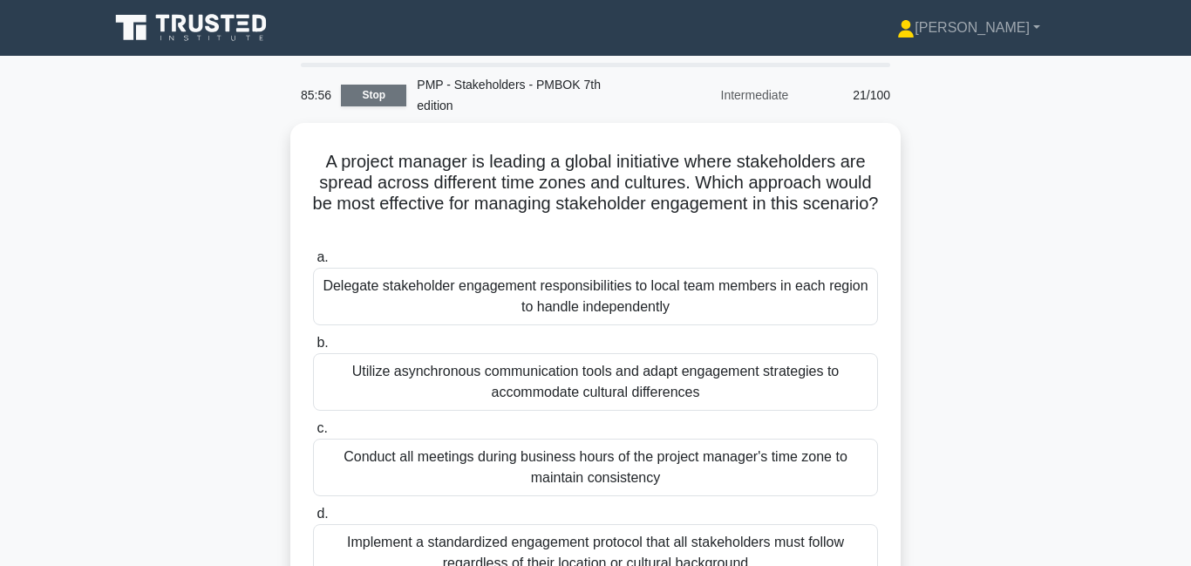
click at [364, 85] on link "Stop" at bounding box center [373, 96] width 65 height 22
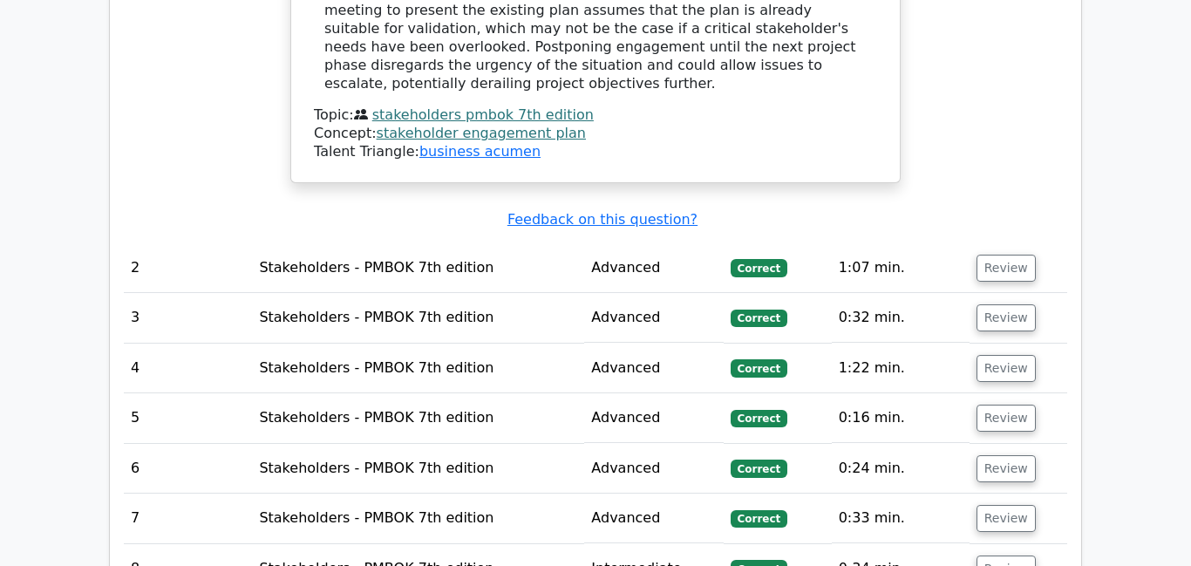
scroll to position [1888, 0]
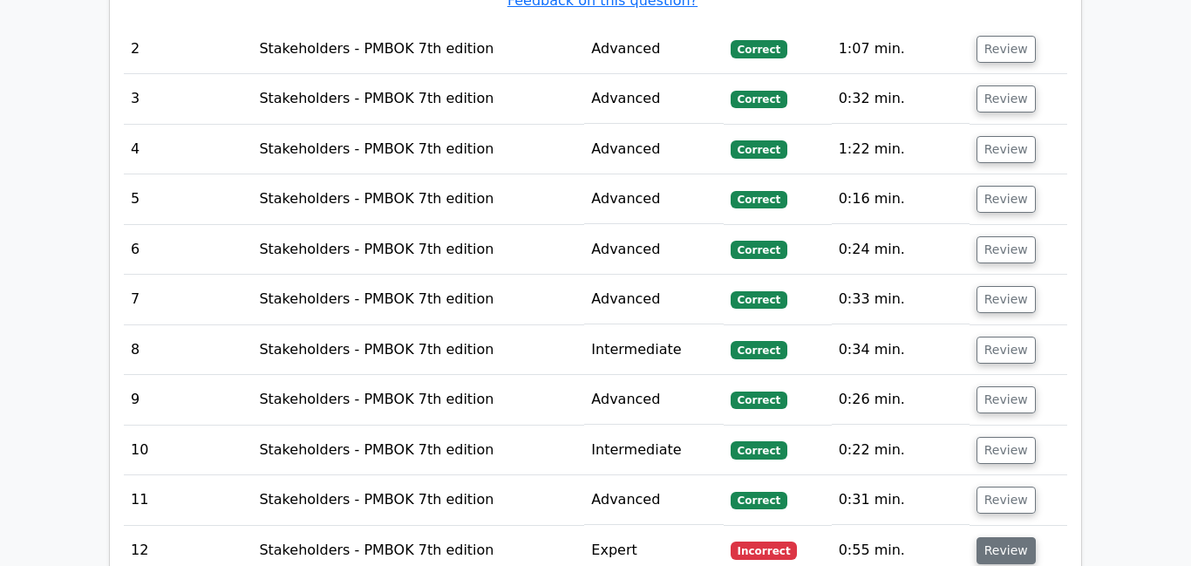
click at [1004, 537] on button "Review" at bounding box center [1005, 550] width 59 height 27
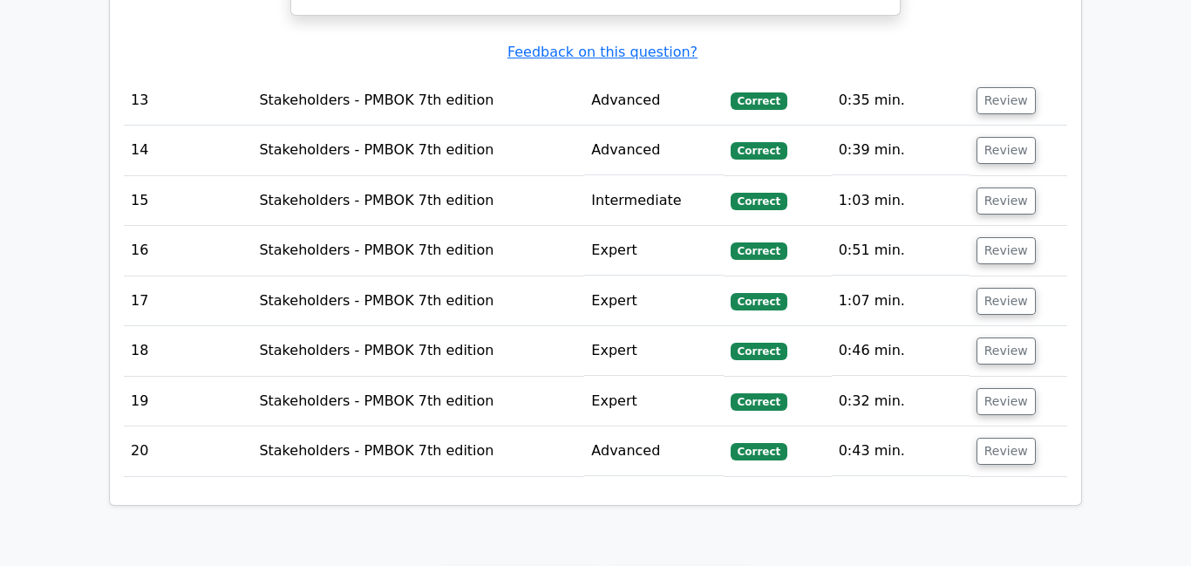
scroll to position [3568, 0]
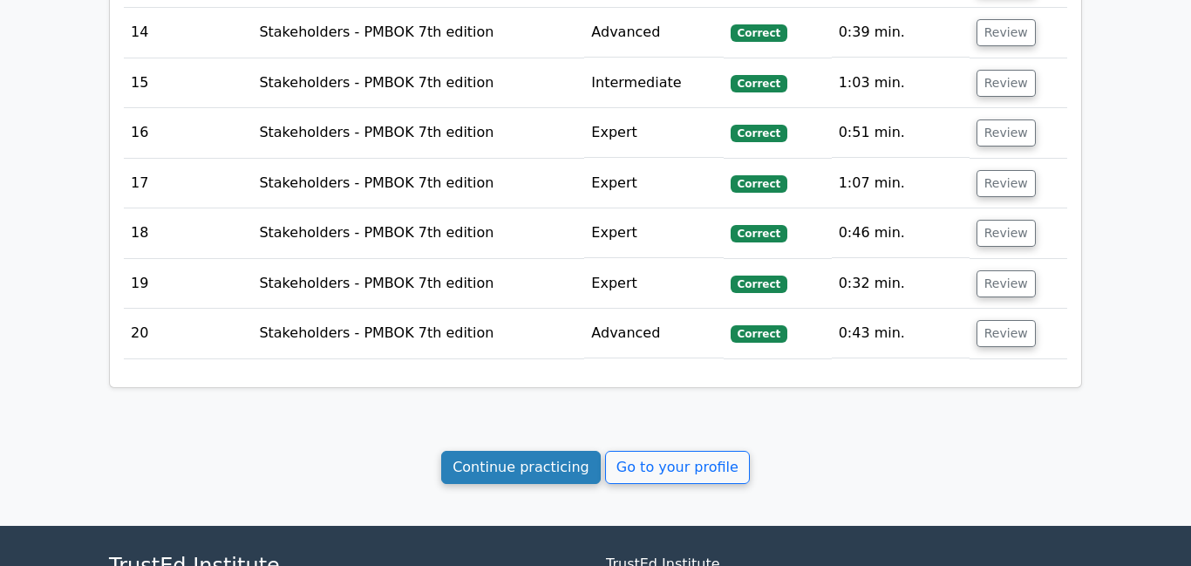
click at [529, 451] on link "Continue practicing" at bounding box center [520, 467] width 159 height 33
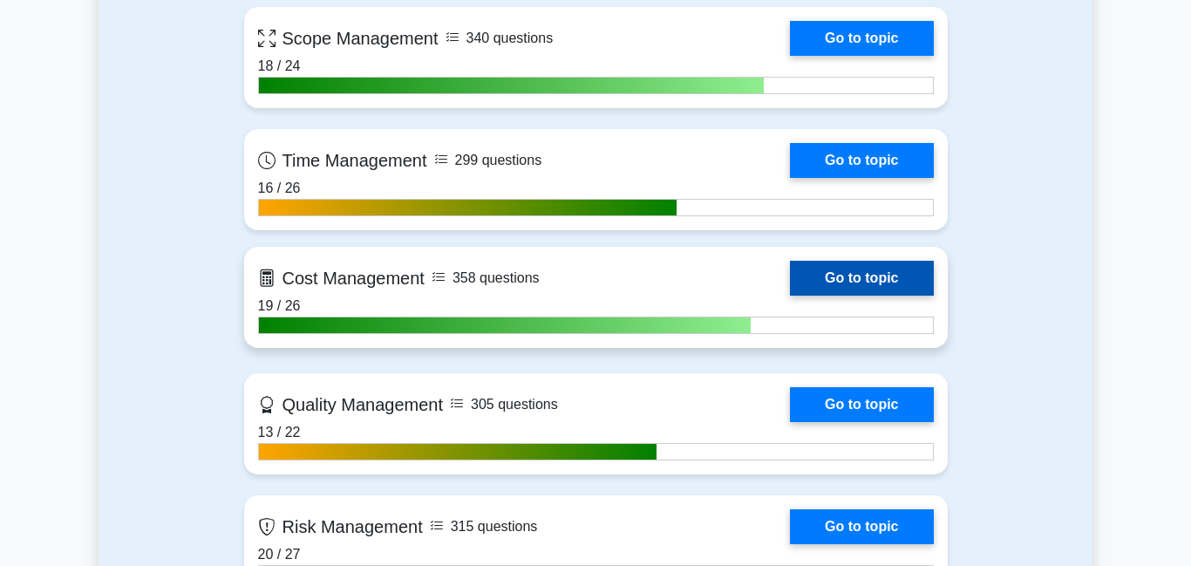
scroll to position [994, 0]
